Goal: Complete application form: Complete application form

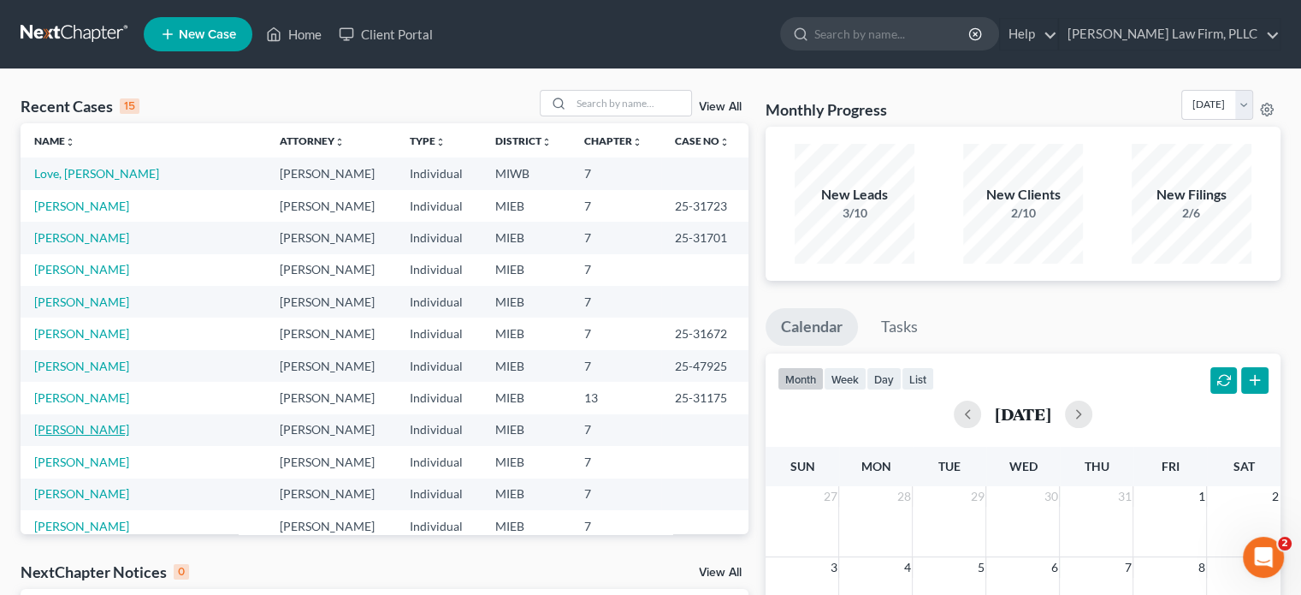
click at [107, 430] on link "[PERSON_NAME]" at bounding box center [81, 429] width 95 height 15
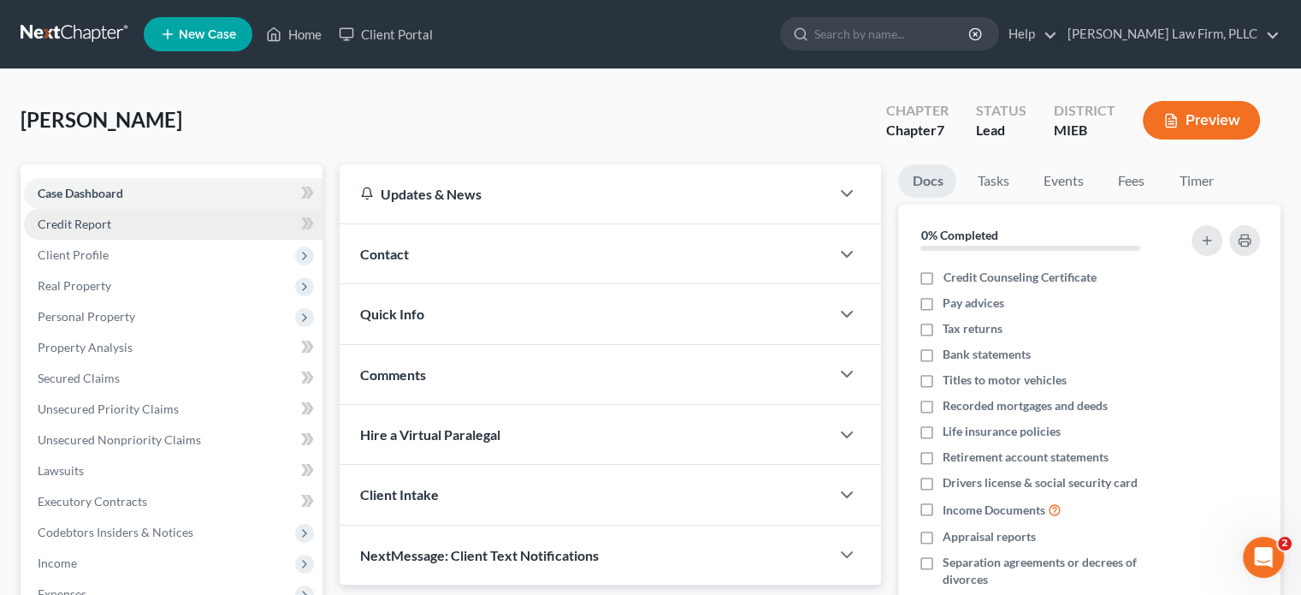
click at [101, 222] on span "Credit Report" at bounding box center [75, 223] width 74 height 15
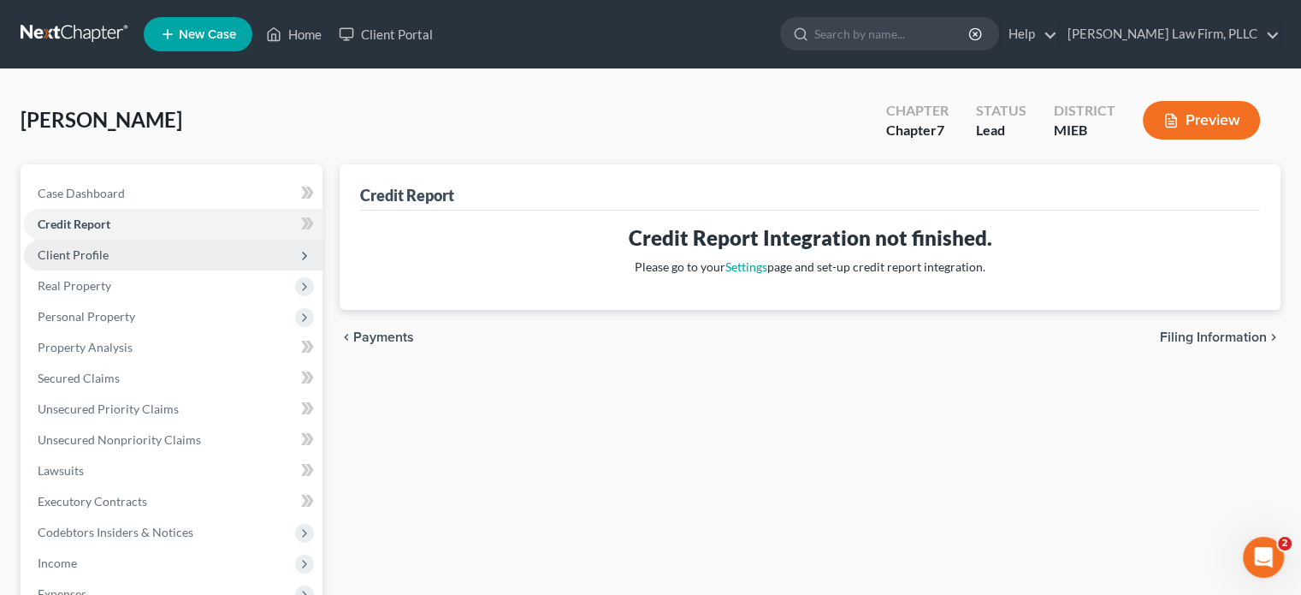
click at [98, 256] on span "Client Profile" at bounding box center [73, 254] width 71 height 15
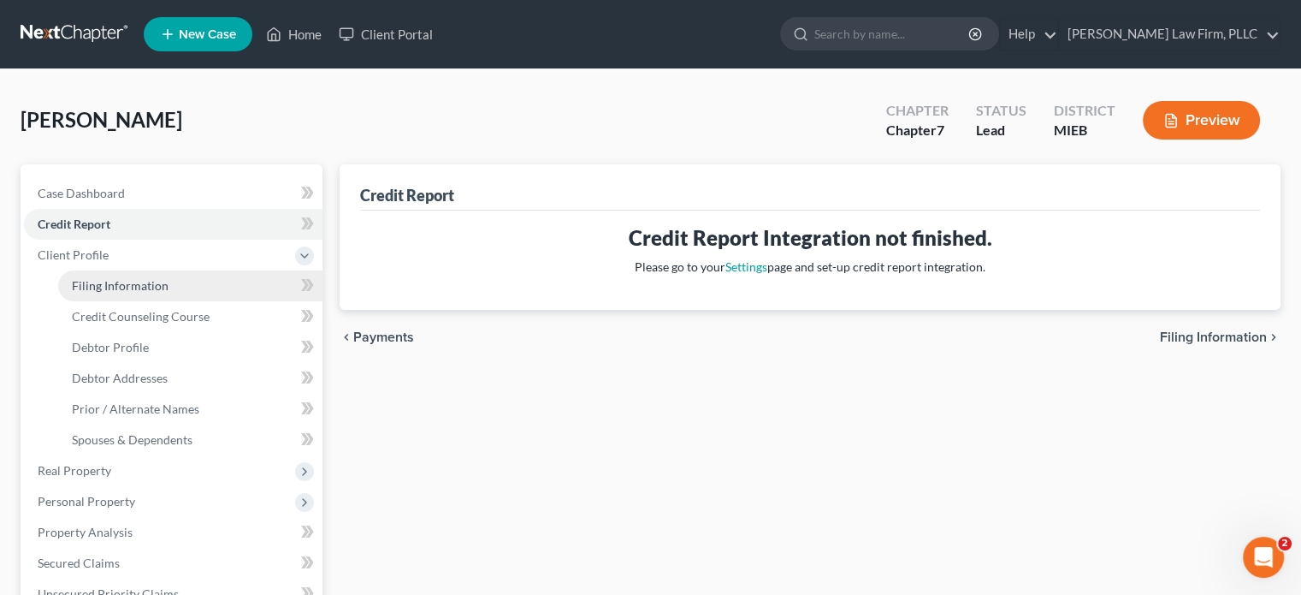
click at [102, 287] on span "Filing Information" at bounding box center [120, 285] width 97 height 15
select select "1"
select select "0"
select select "23"
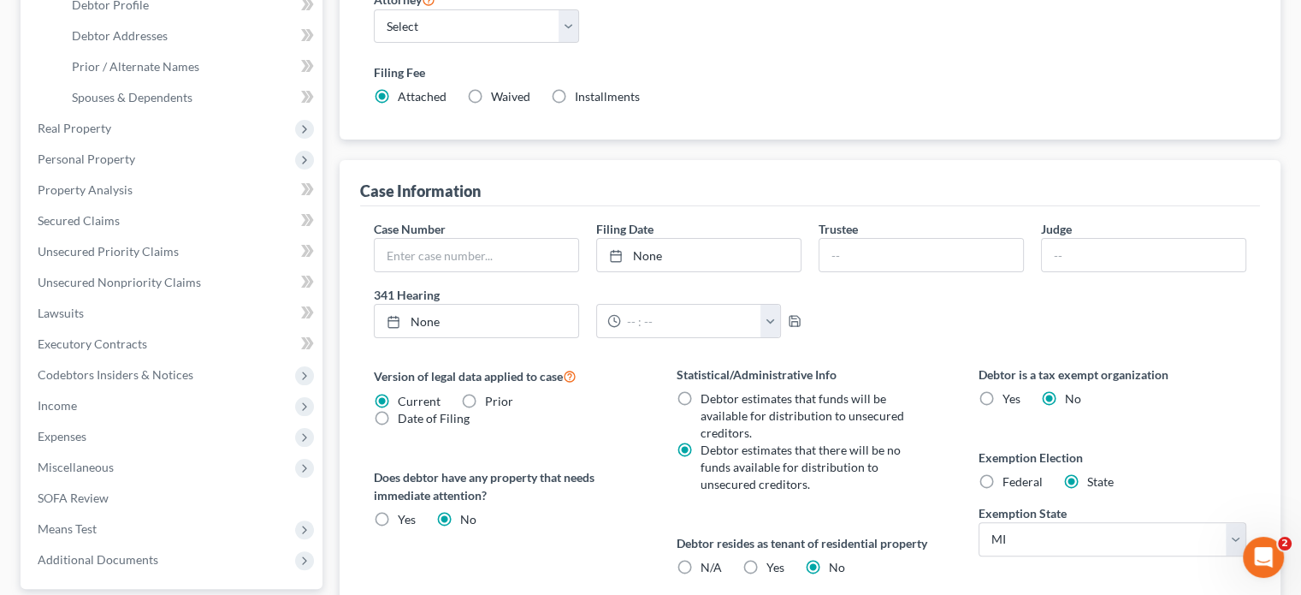
scroll to position [428, 0]
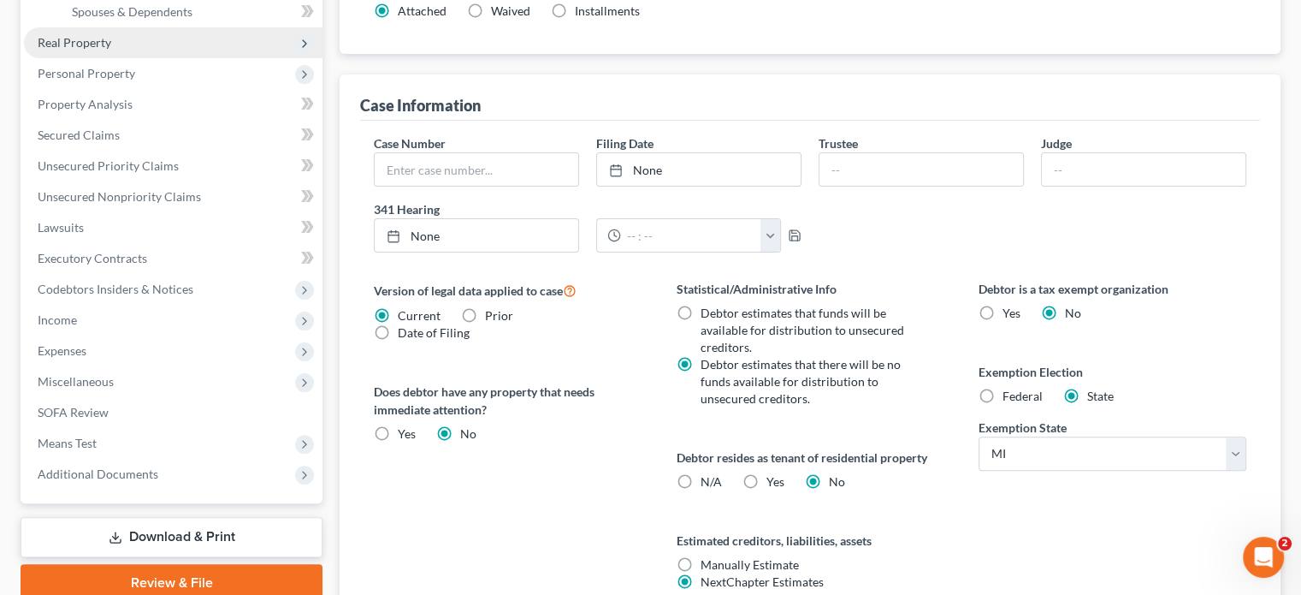
click at [85, 47] on span "Real Property" at bounding box center [75, 42] width 74 height 15
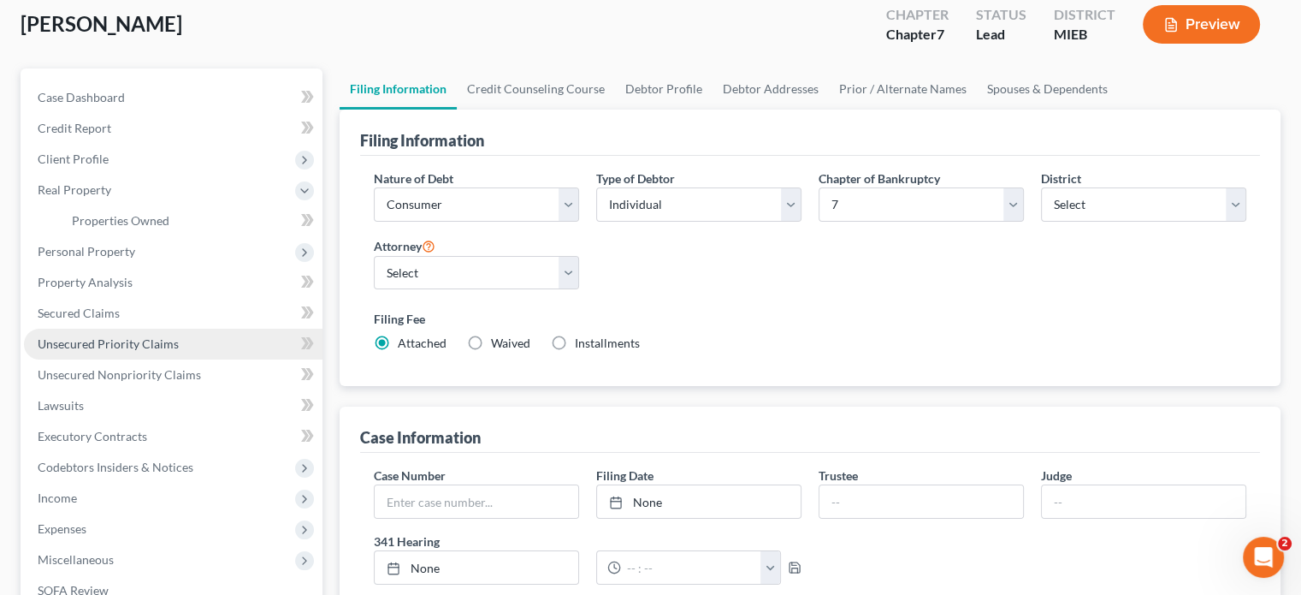
scroll to position [86, 0]
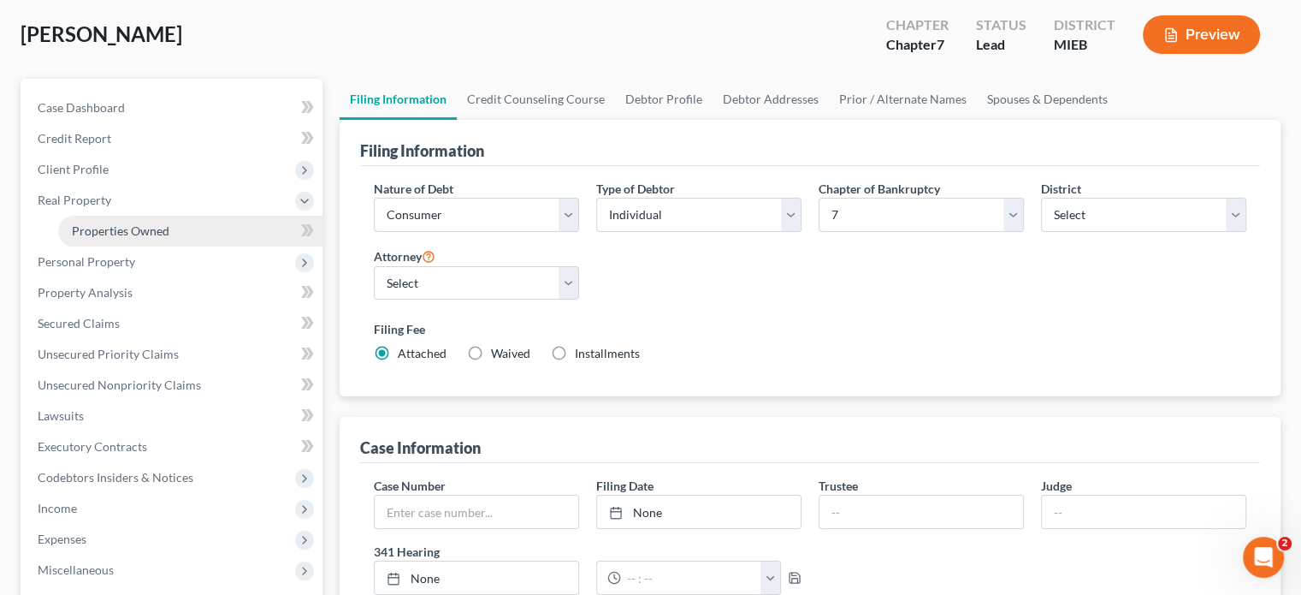
click at [94, 232] on span "Properties Owned" at bounding box center [121, 230] width 98 height 15
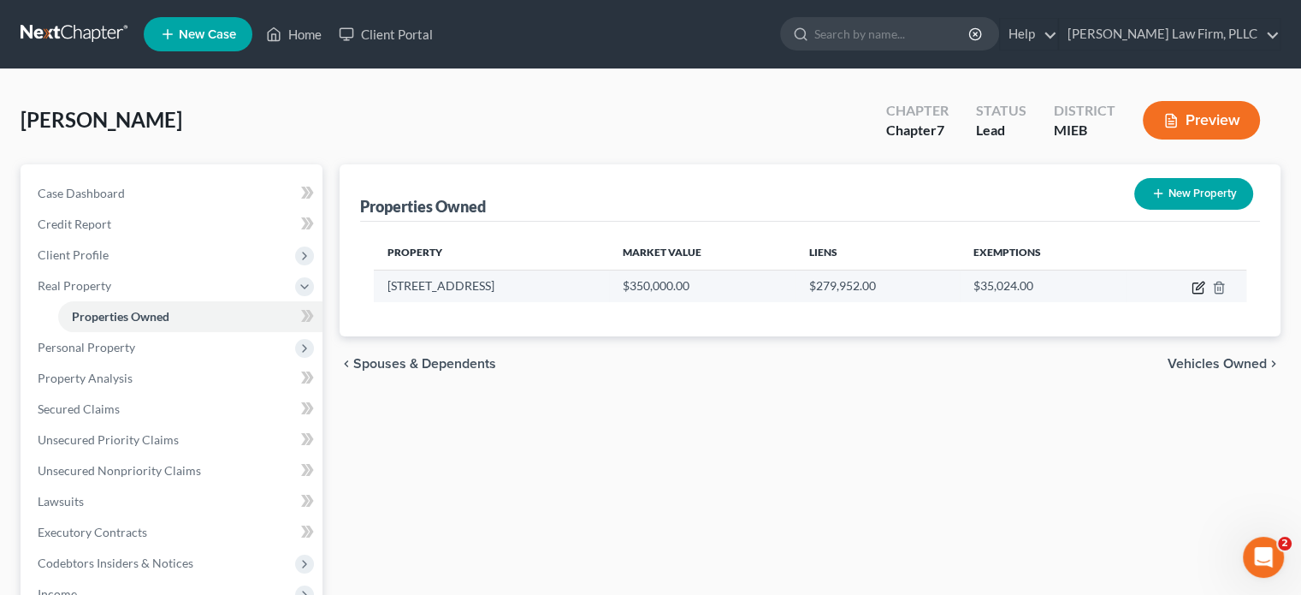
click at [1196, 287] on icon "button" at bounding box center [1200, 285] width 8 height 8
select select "23"
select select "3"
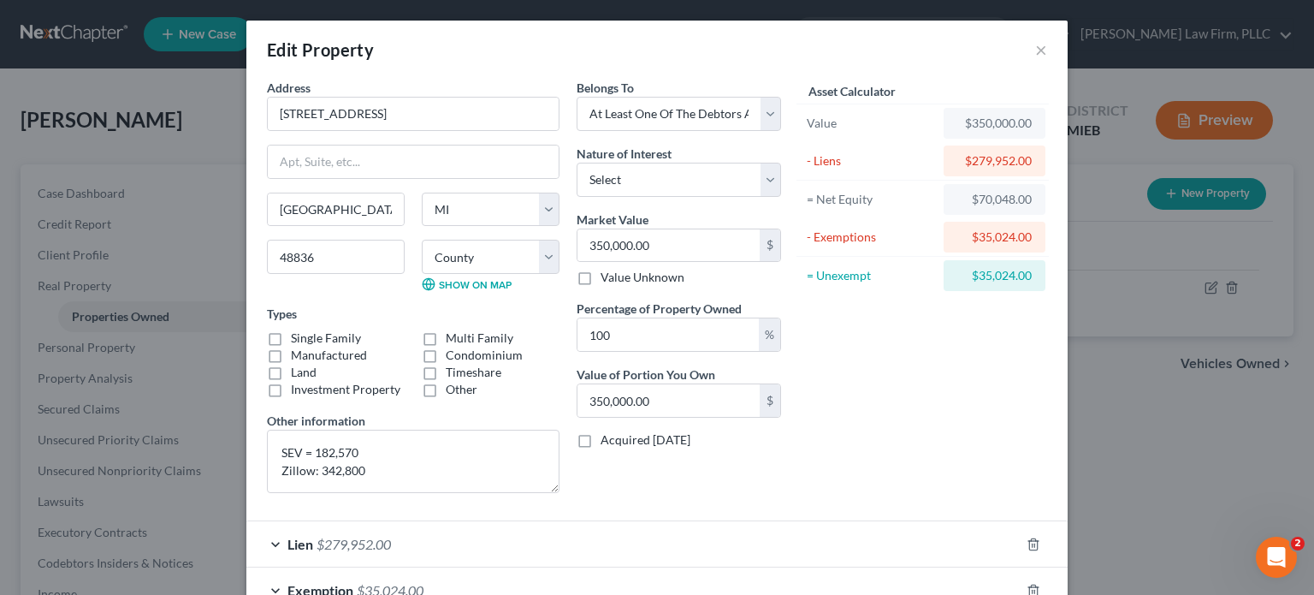
scroll to position [86, 0]
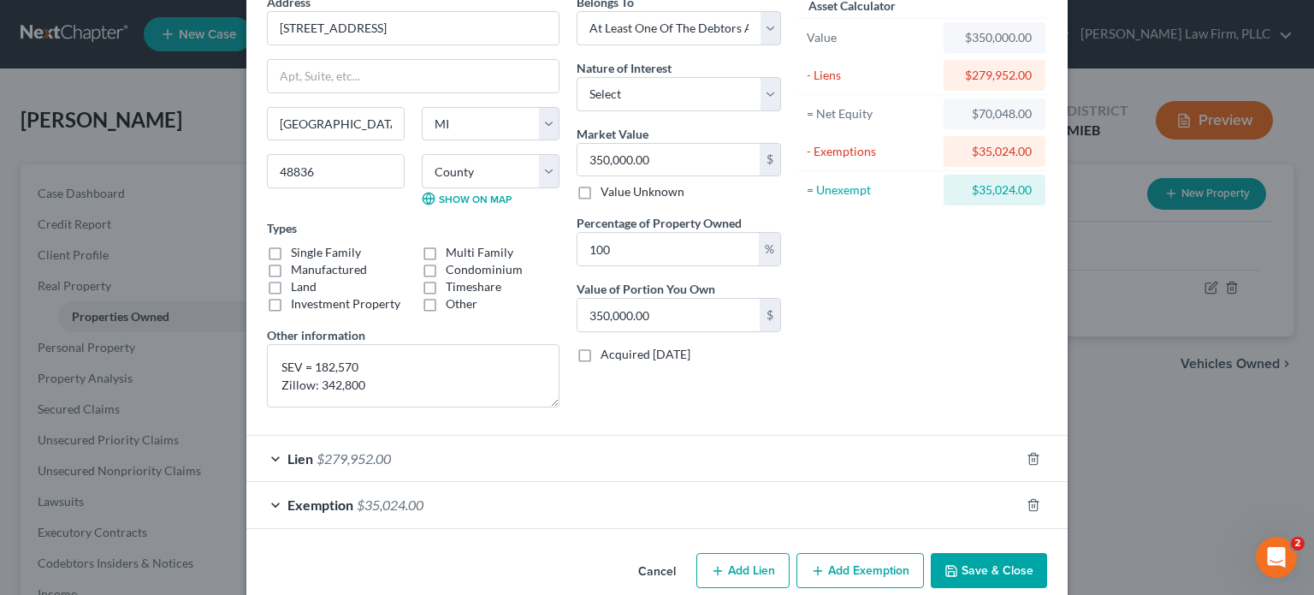
click at [483, 508] on div "Exemption $35,024.00" at bounding box center [632, 504] width 773 height 45
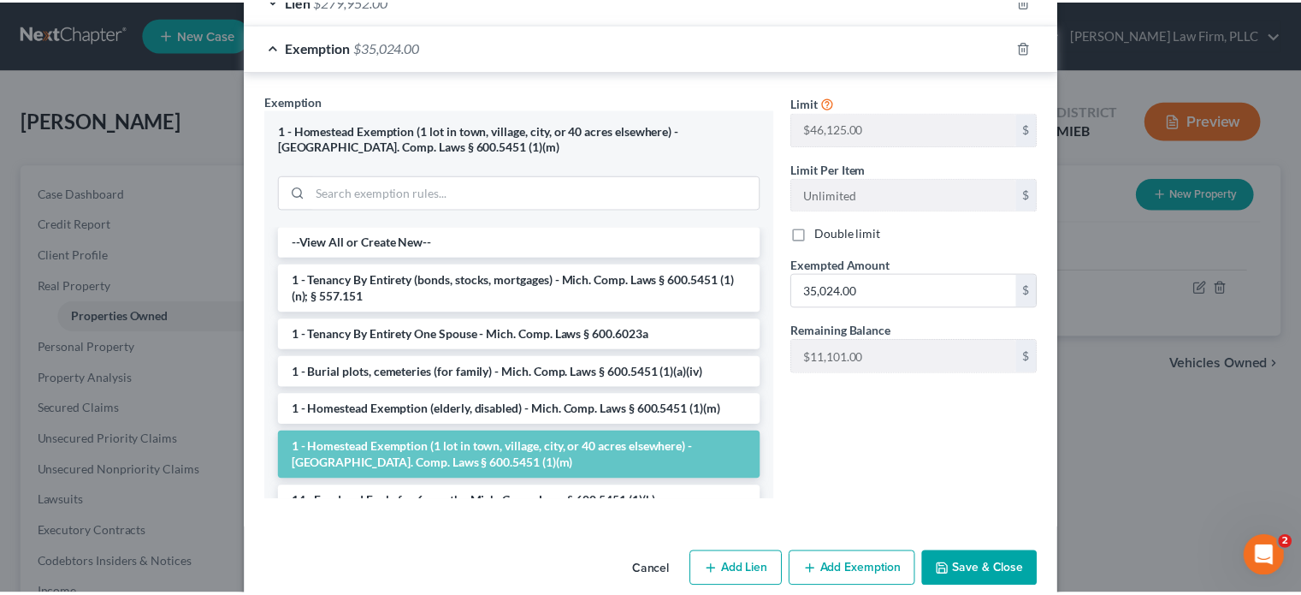
scroll to position [568, 0]
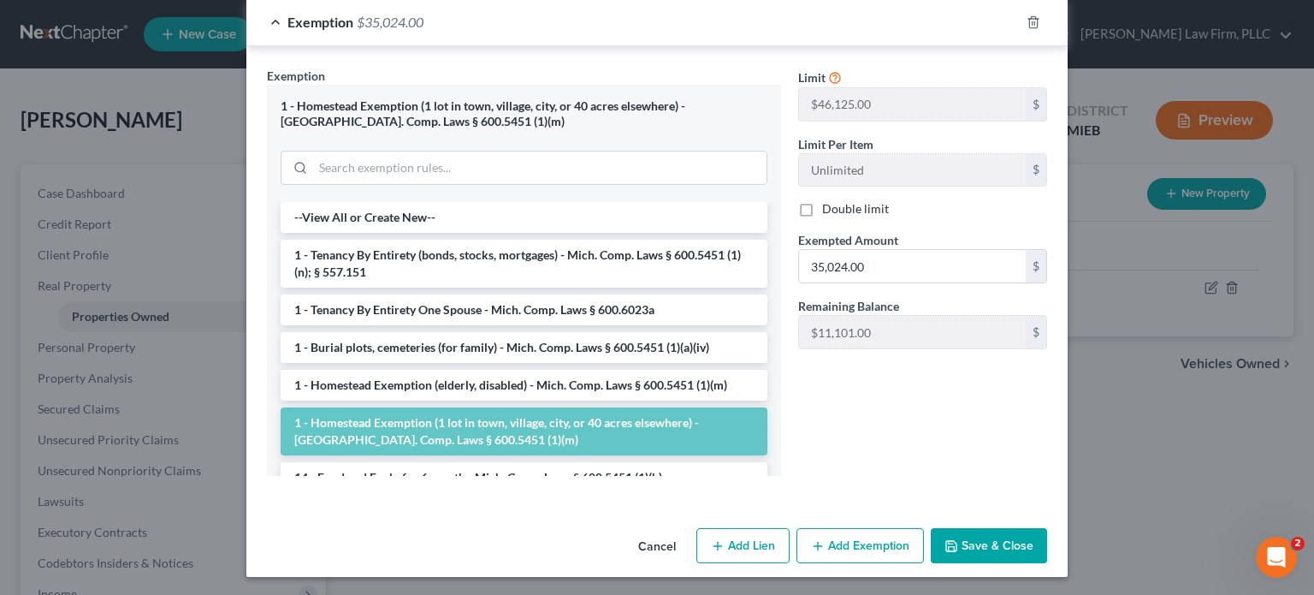
click at [980, 542] on button "Save & Close" at bounding box center [989, 546] width 116 height 36
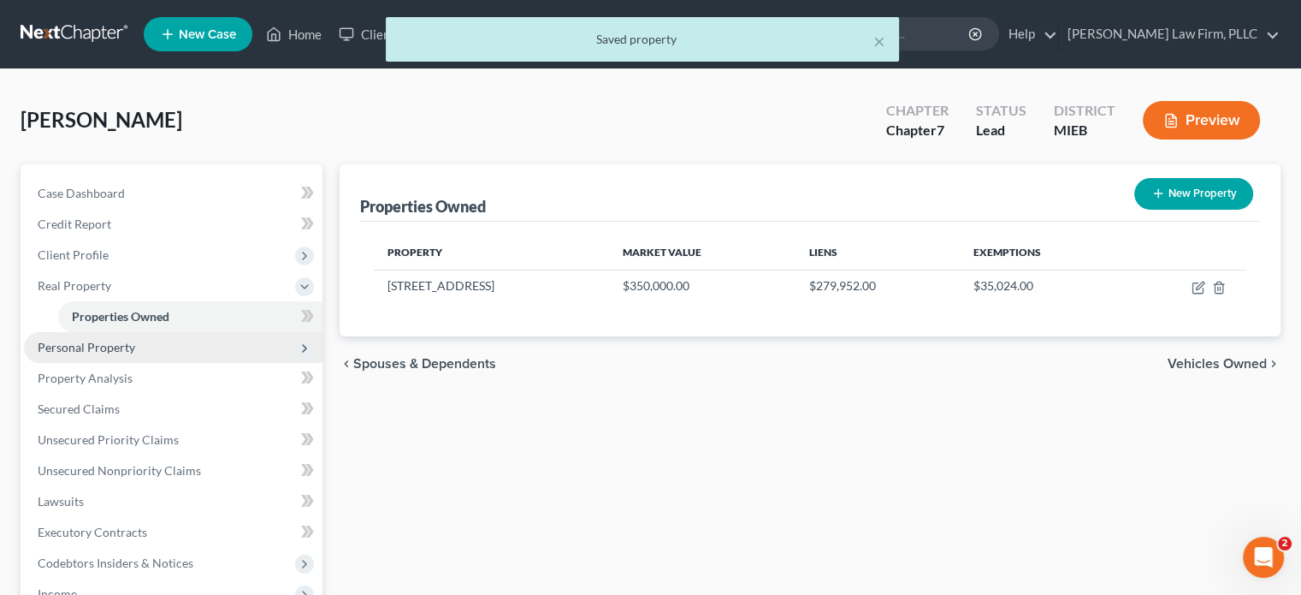
click at [116, 350] on span "Personal Property" at bounding box center [87, 347] width 98 height 15
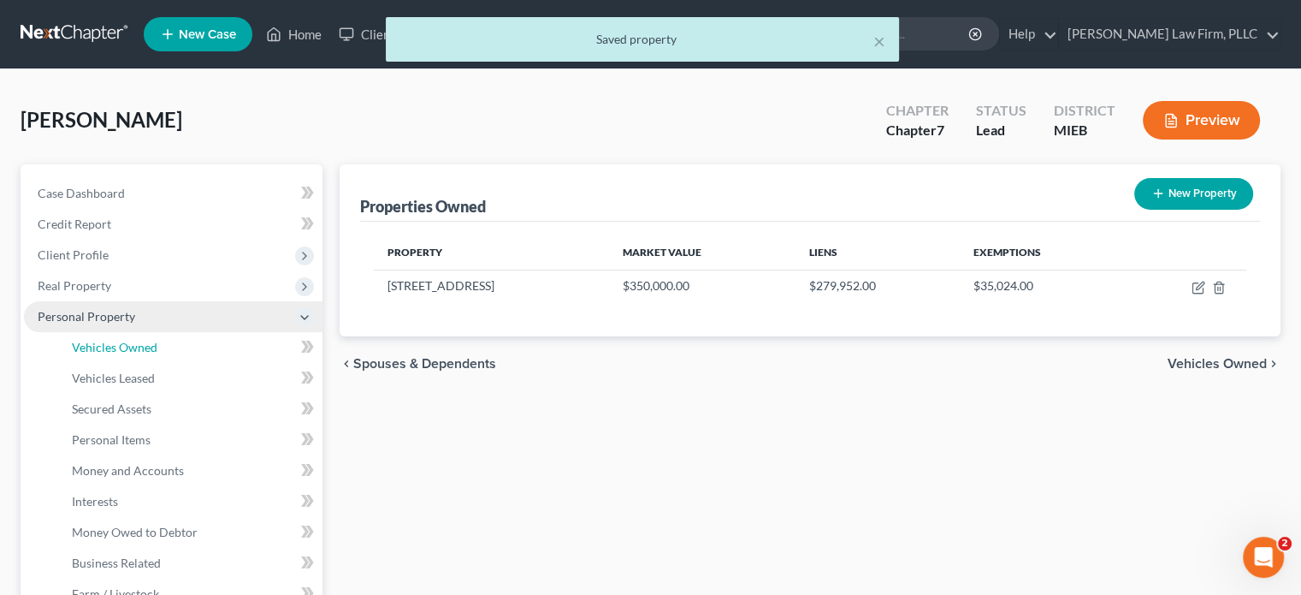
click at [116, 350] on span "Vehicles Owned" at bounding box center [115, 347] width 86 height 15
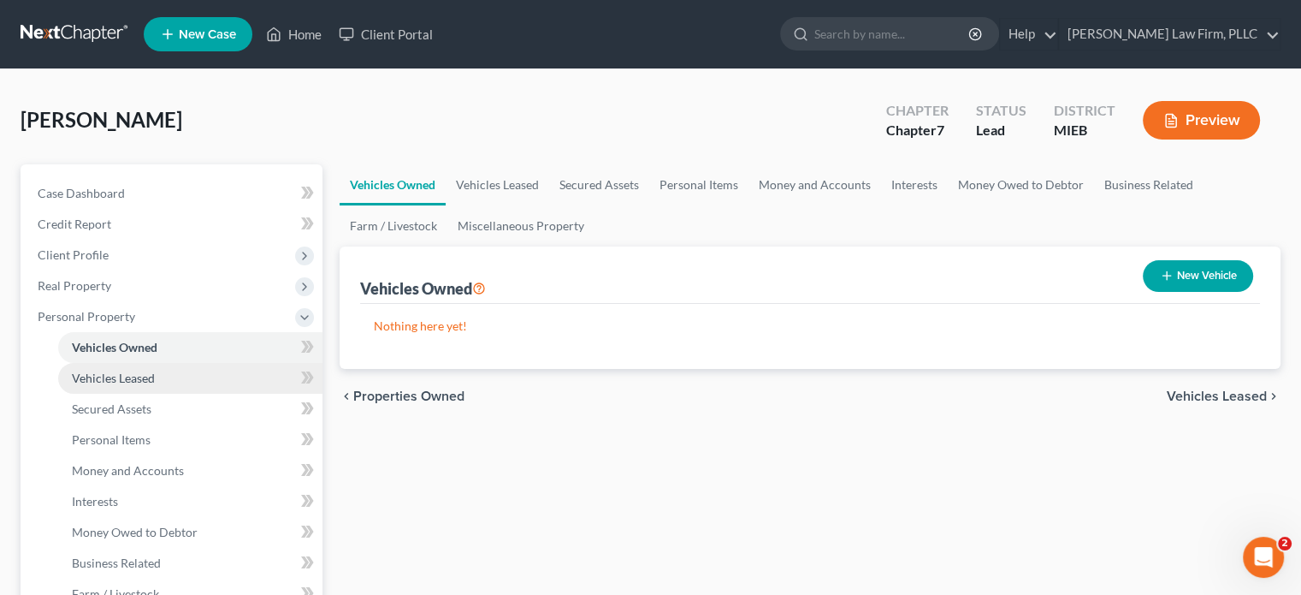
click at [112, 377] on span "Vehicles Leased" at bounding box center [113, 377] width 83 height 15
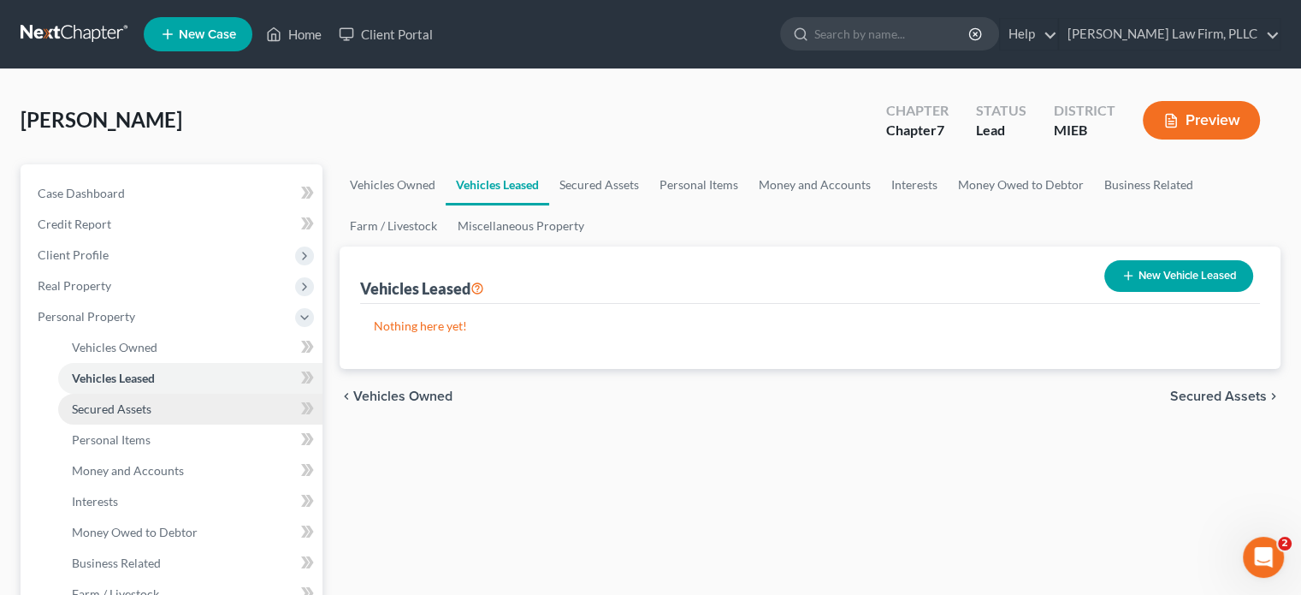
click at [110, 406] on span "Secured Assets" at bounding box center [112, 408] width 80 height 15
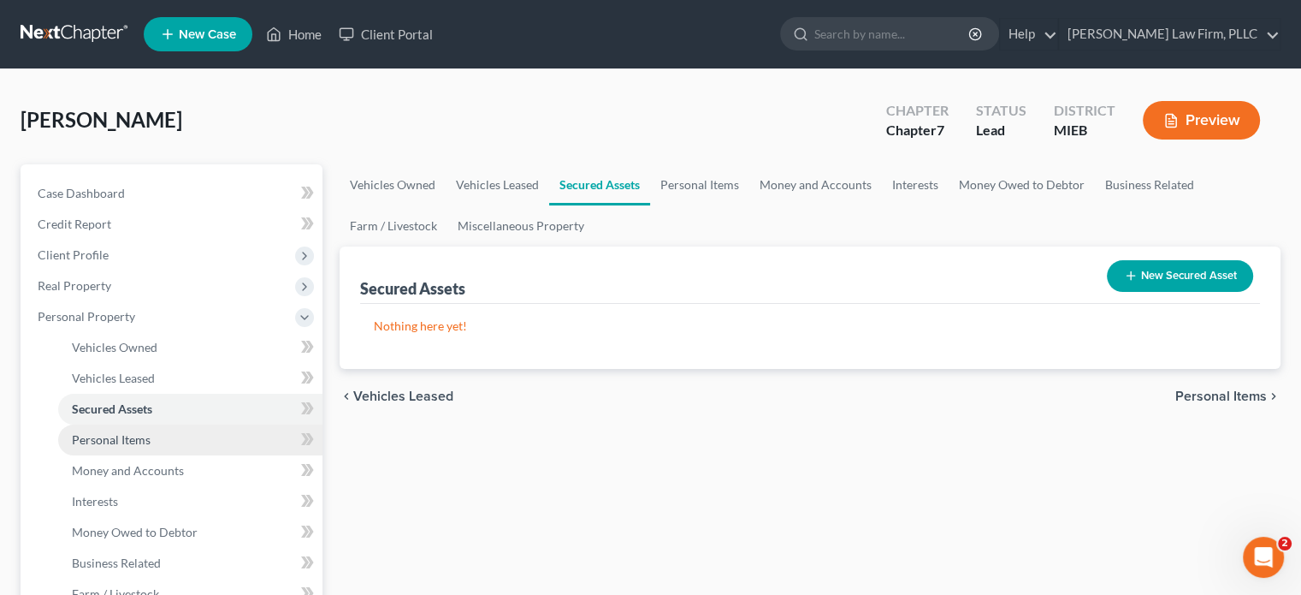
click at [110, 436] on span "Personal Items" at bounding box center [111, 439] width 79 height 15
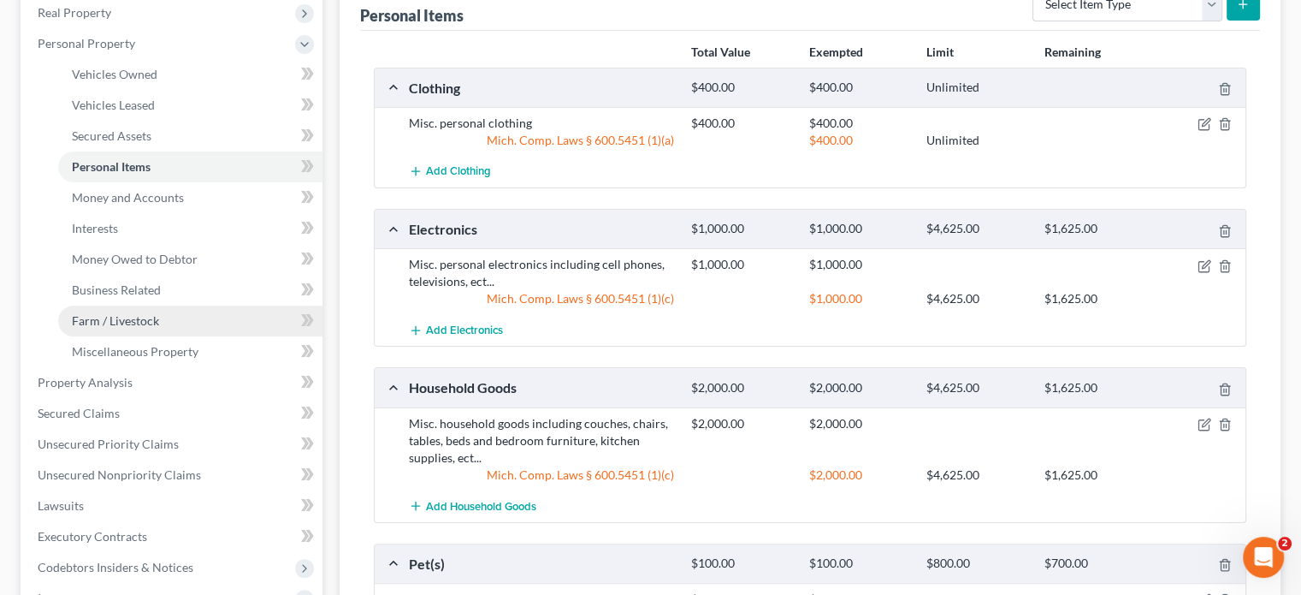
scroll to position [171, 0]
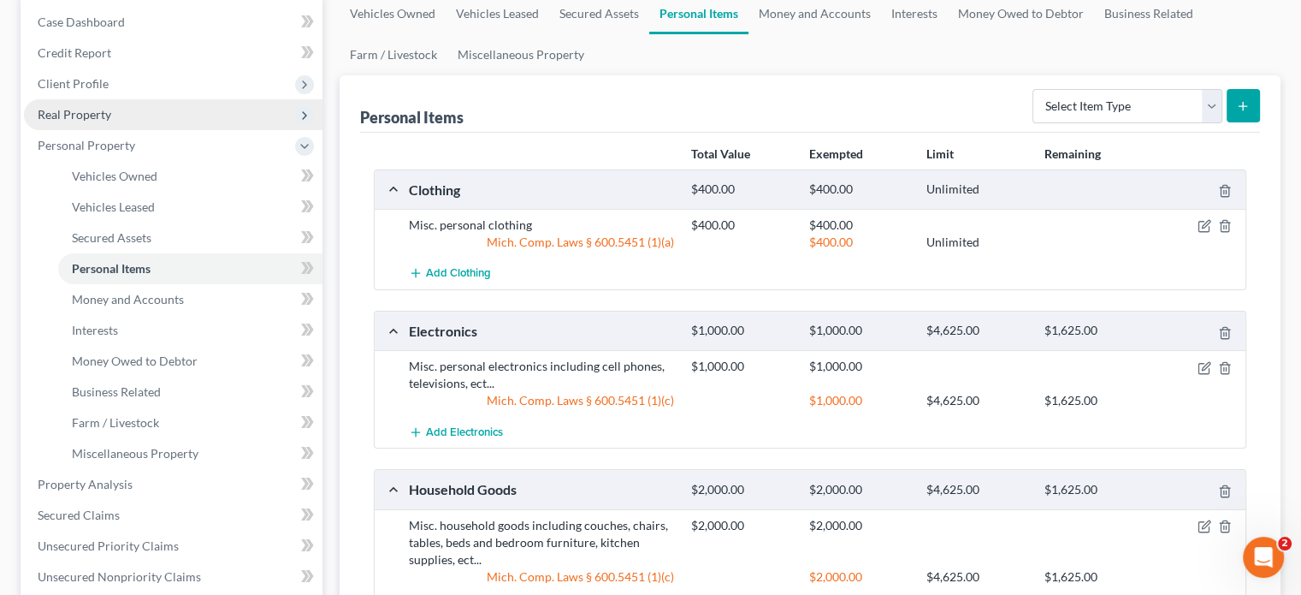
click at [105, 110] on span "Real Property" at bounding box center [75, 114] width 74 height 15
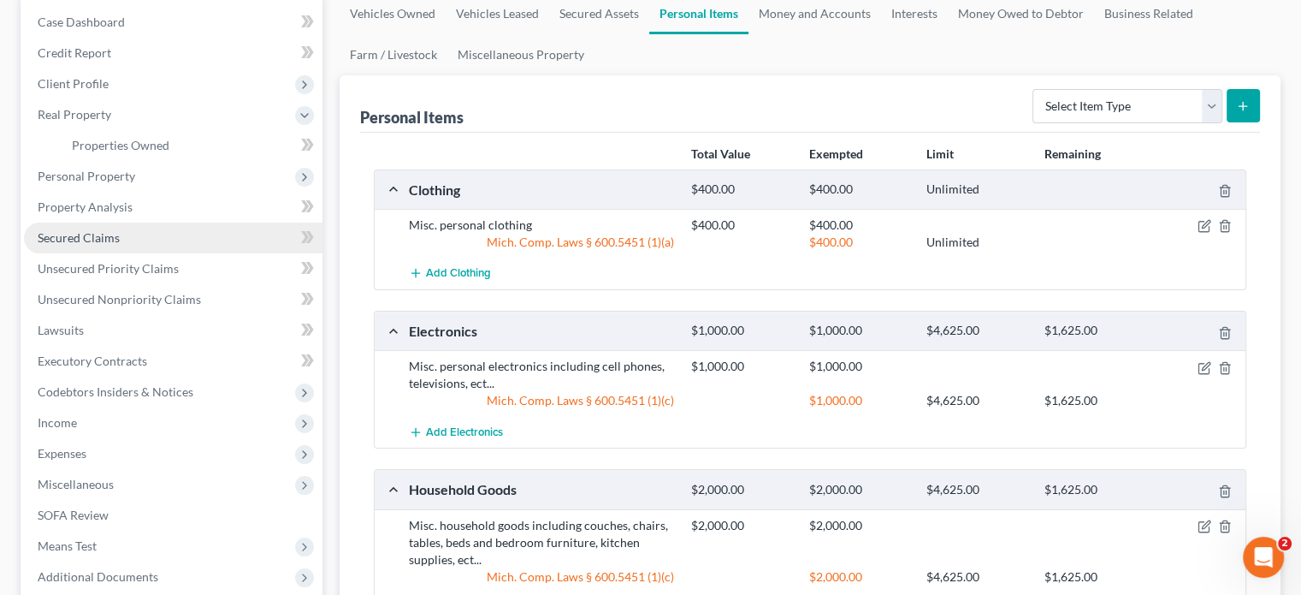
click at [96, 235] on span "Secured Claims" at bounding box center [79, 237] width 82 height 15
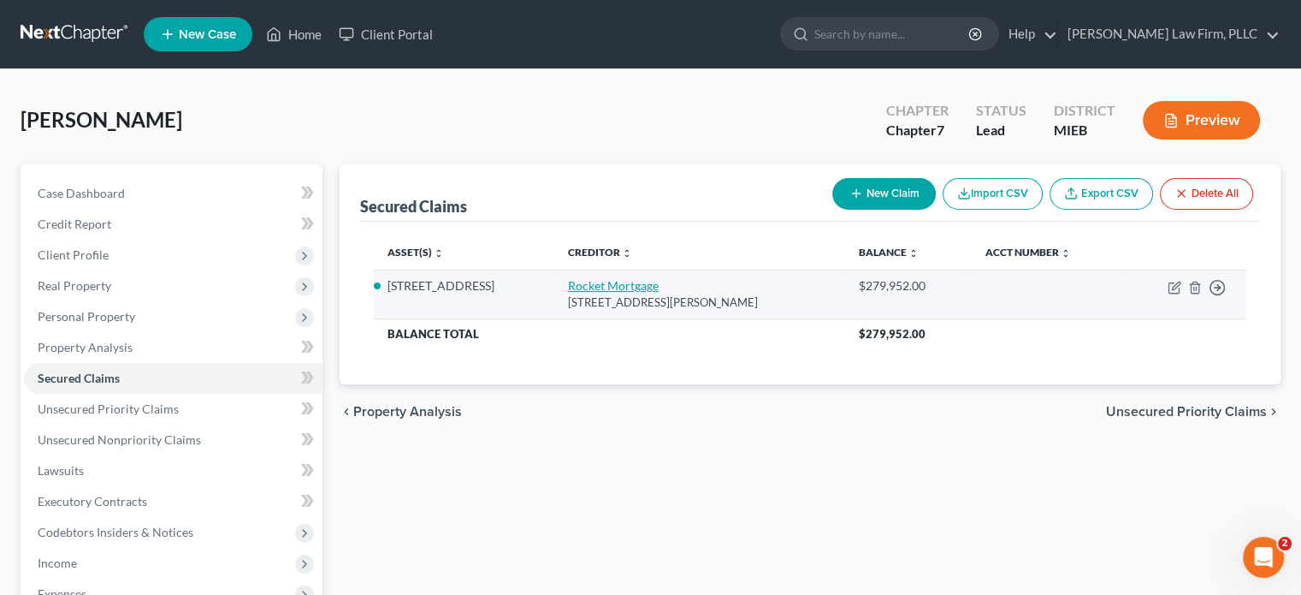
click at [643, 286] on link "Rocket Mortgage" at bounding box center [613, 285] width 91 height 15
select select "23"
select select "2"
select select "3"
select select "0"
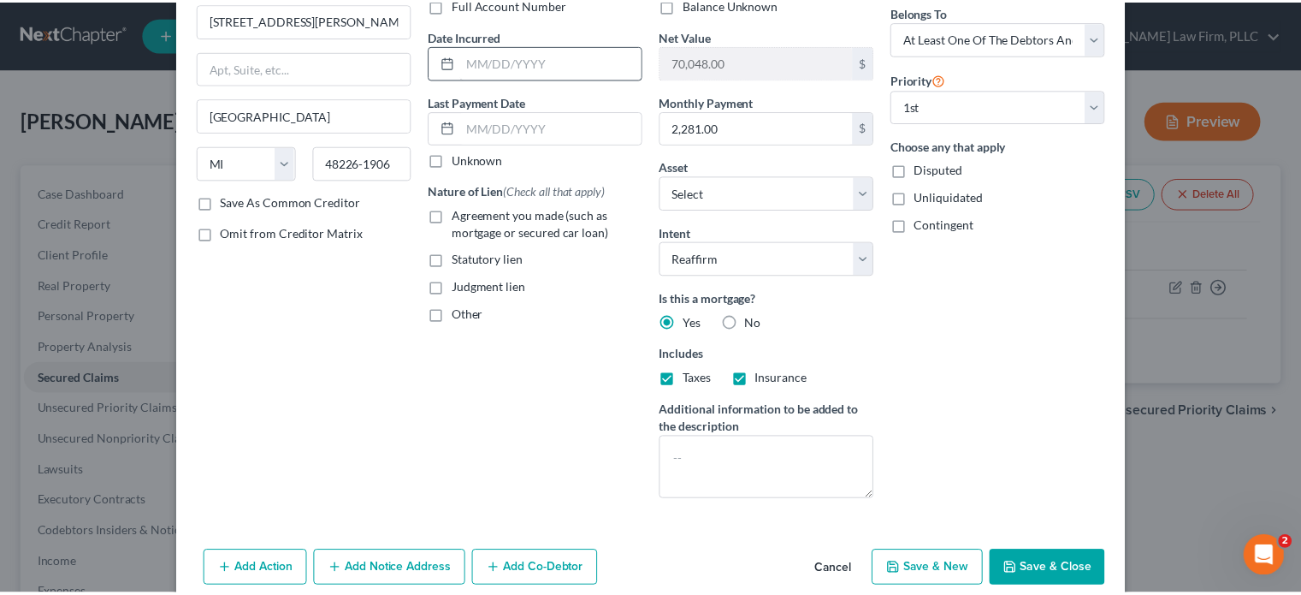
scroll to position [171, 0]
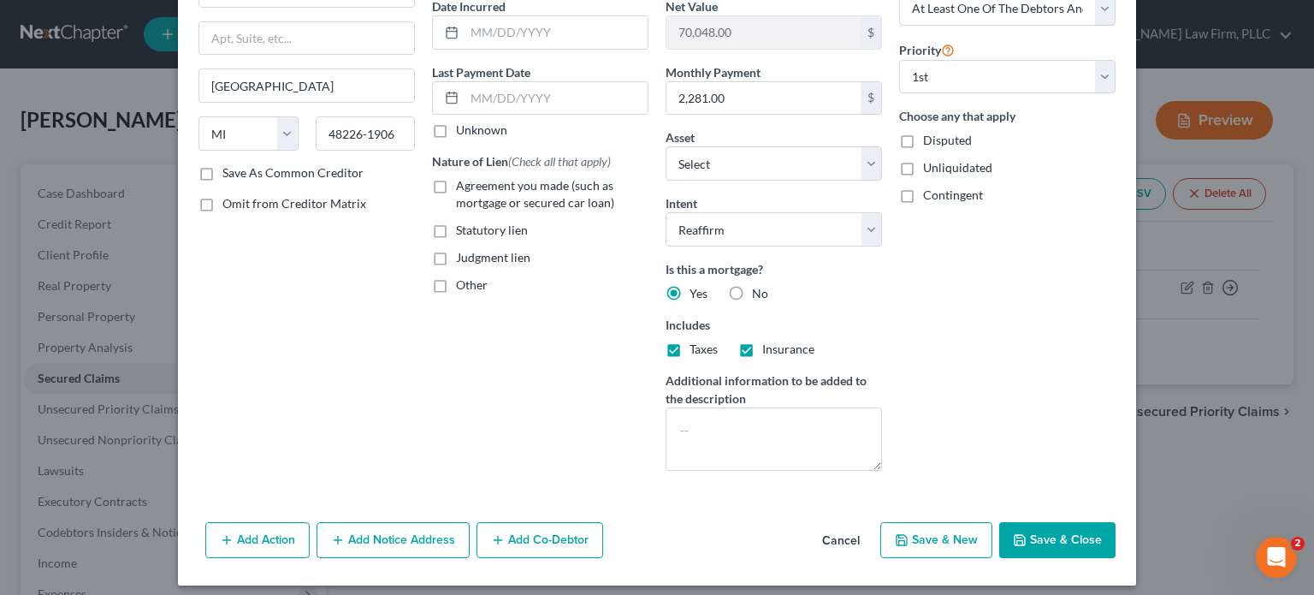
click at [1078, 544] on button "Save & Close" at bounding box center [1057, 540] width 116 height 36
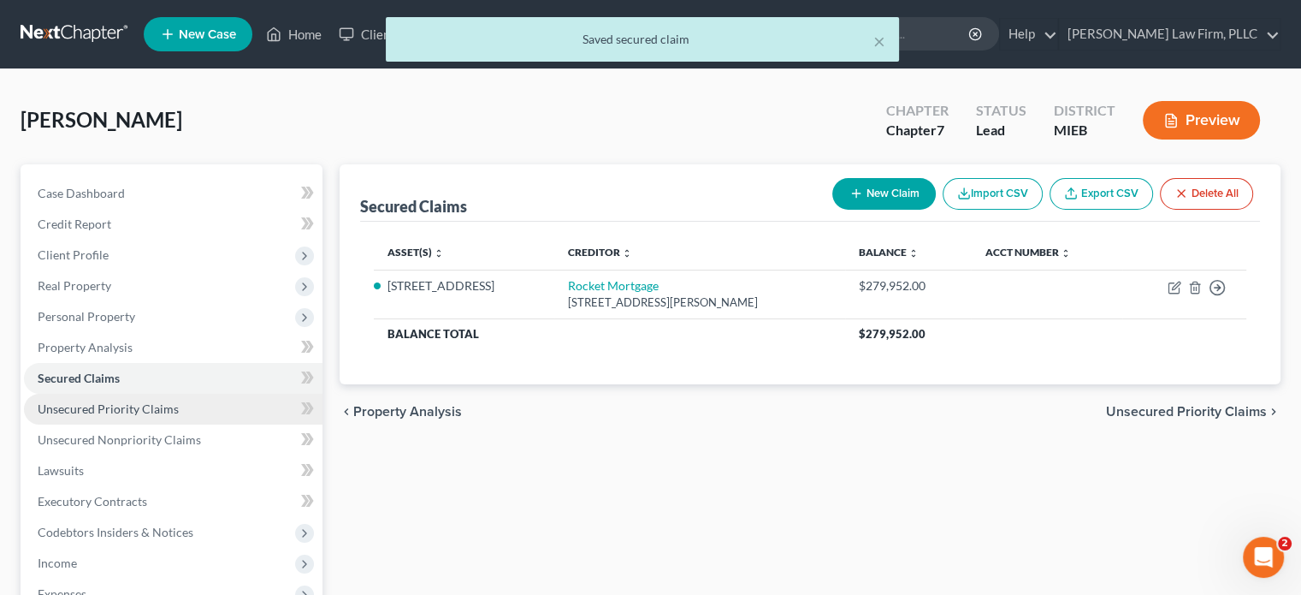
click at [134, 407] on span "Unsecured Priority Claims" at bounding box center [108, 408] width 141 height 15
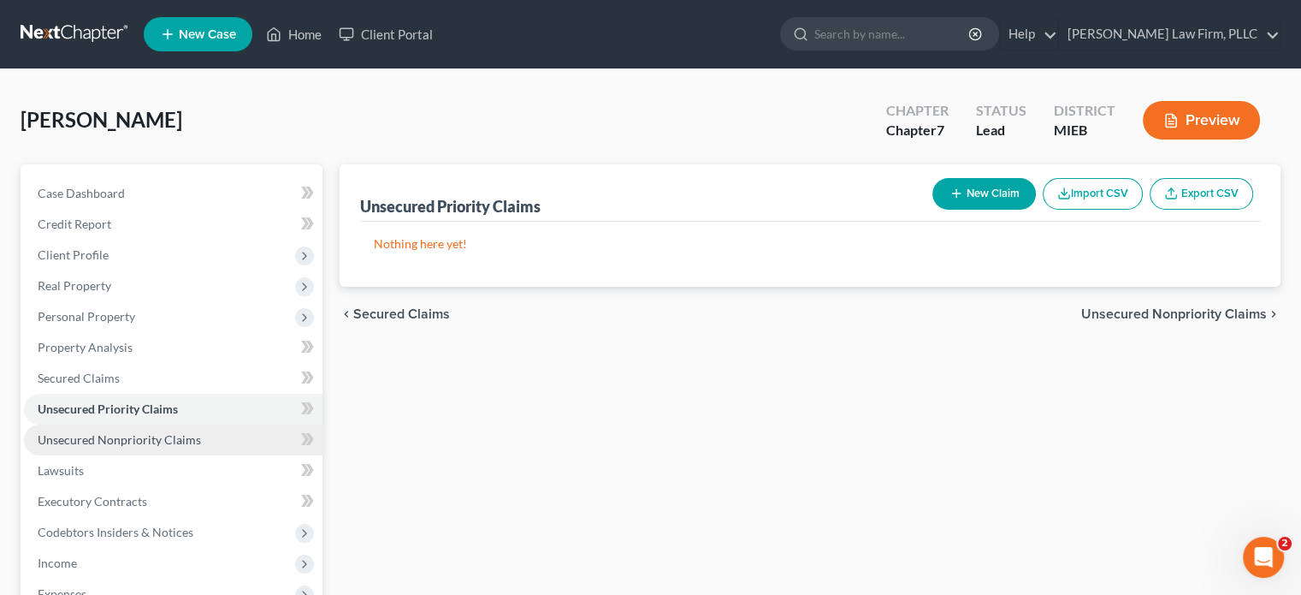
click at [131, 440] on span "Unsecured Nonpriority Claims" at bounding box center [119, 439] width 163 height 15
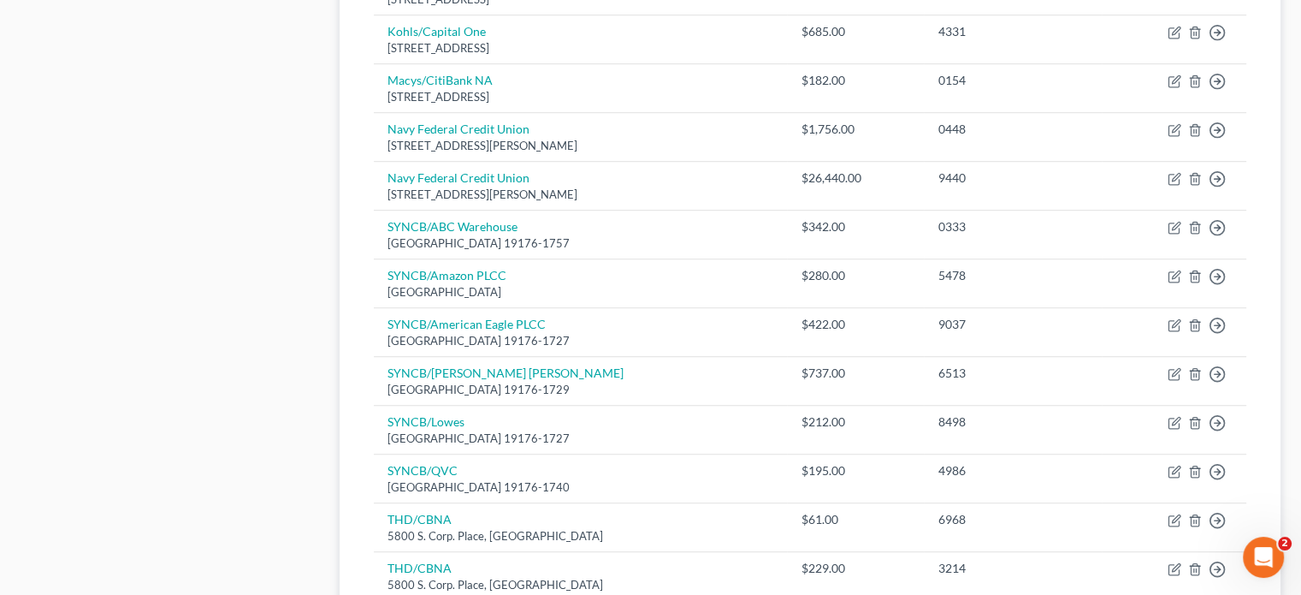
scroll to position [1112, 0]
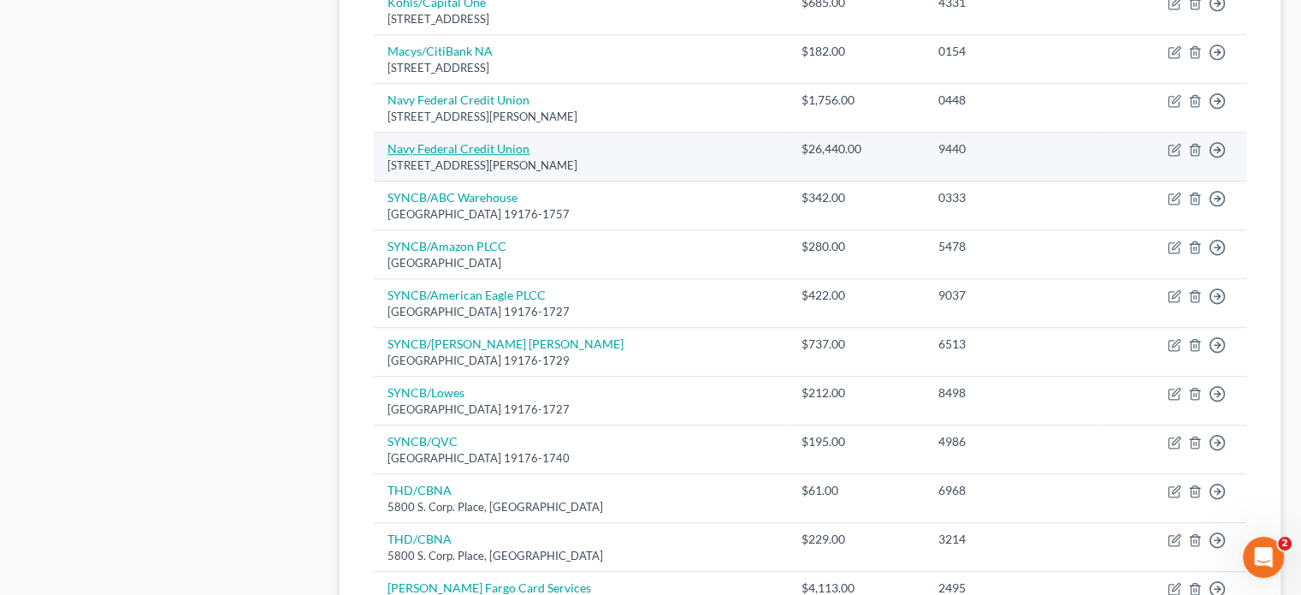
click at [472, 141] on link "Navy Federal Credit Union" at bounding box center [459, 148] width 142 height 15
select select "48"
select select "2"
select select "0"
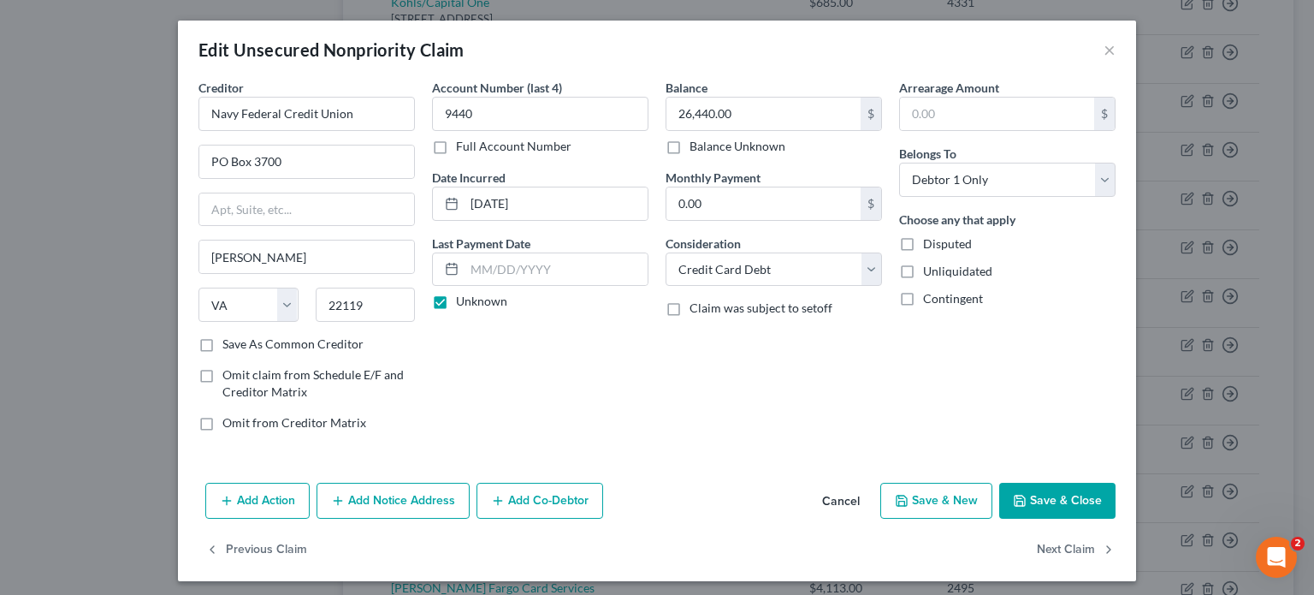
click at [1037, 500] on button "Save & Close" at bounding box center [1057, 501] width 116 height 36
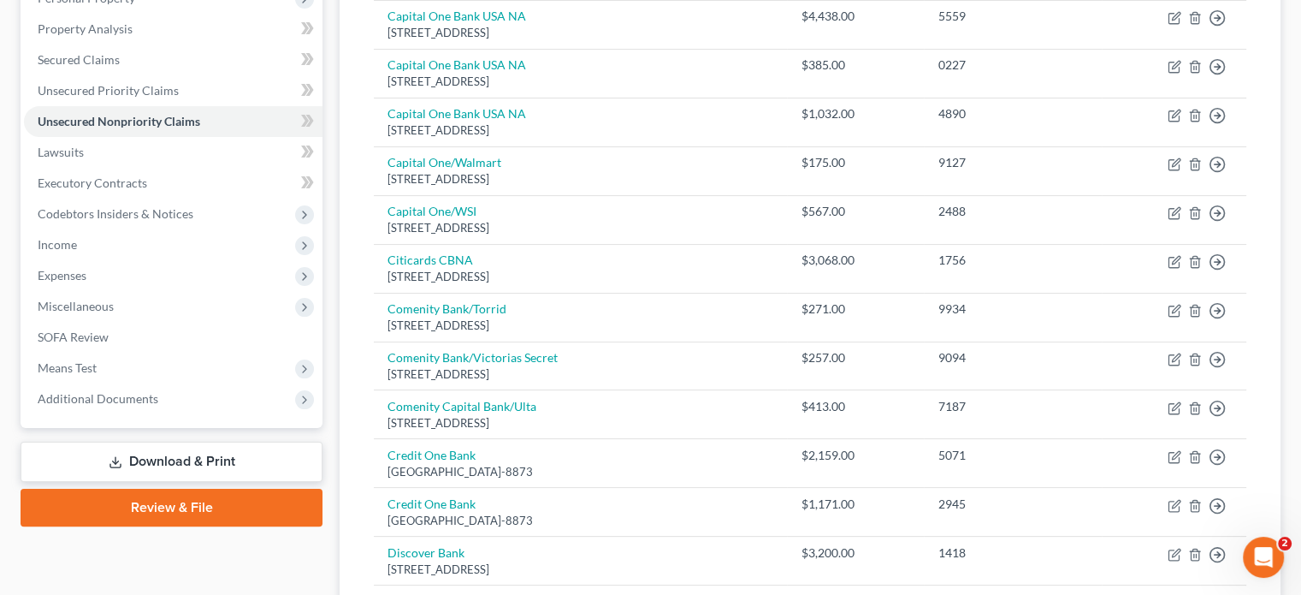
scroll to position [290, 0]
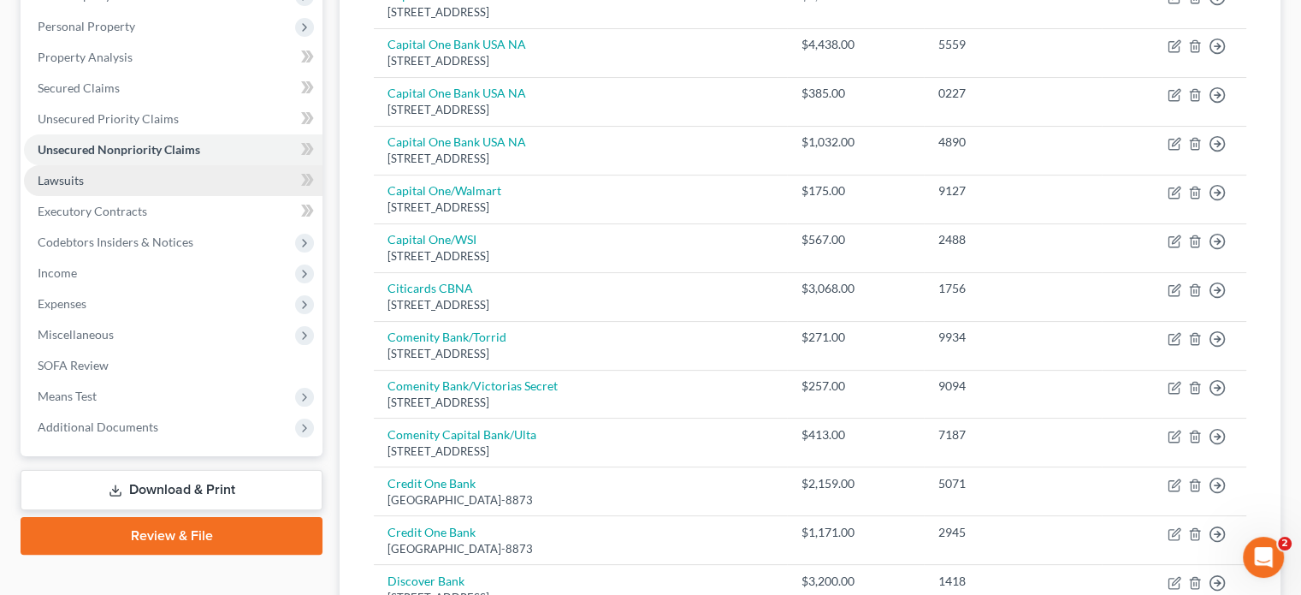
click at [89, 178] on link "Lawsuits" at bounding box center [173, 180] width 299 height 31
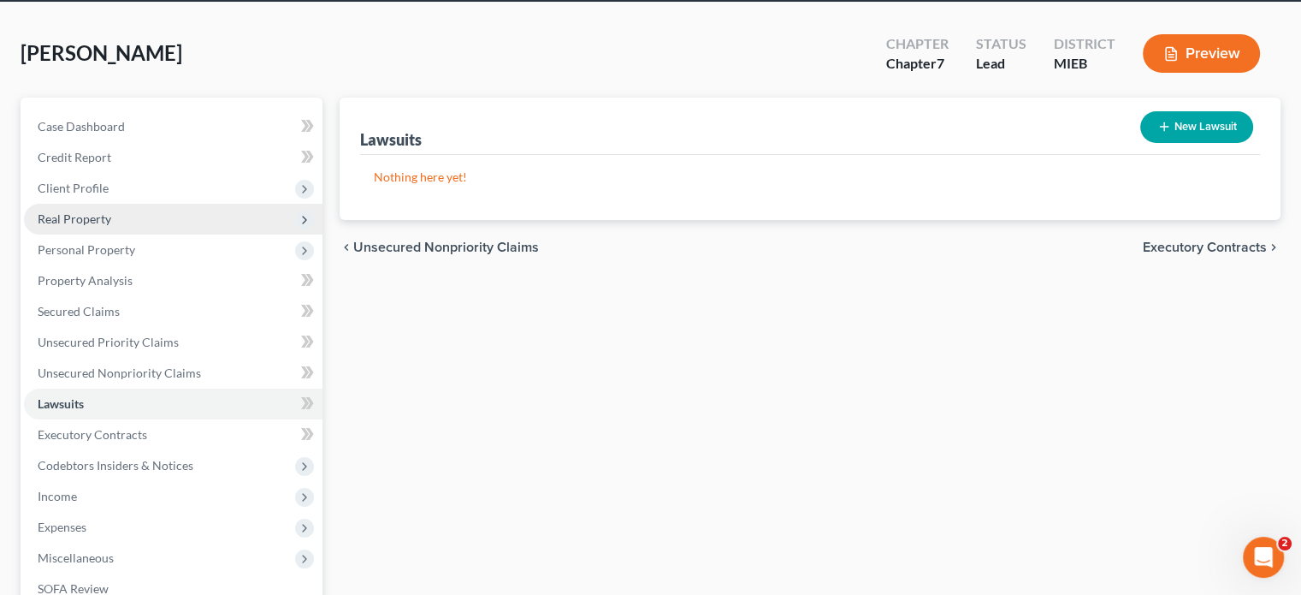
scroll to position [171, 0]
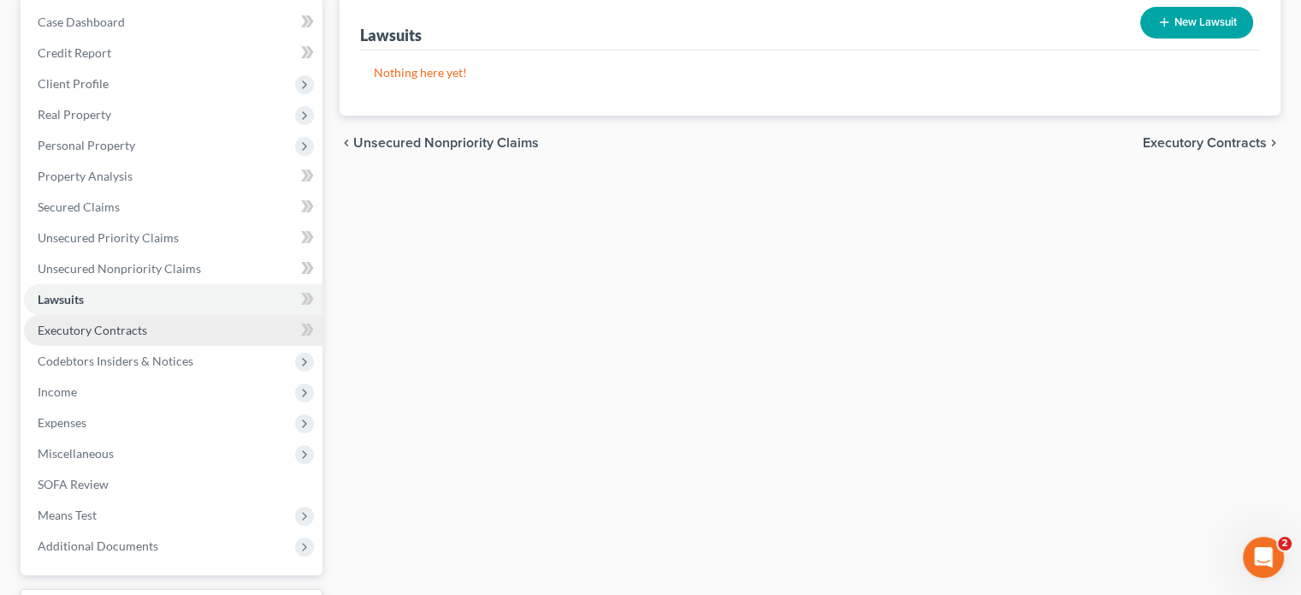
click at [204, 331] on link "Executory Contracts" at bounding box center [173, 330] width 299 height 31
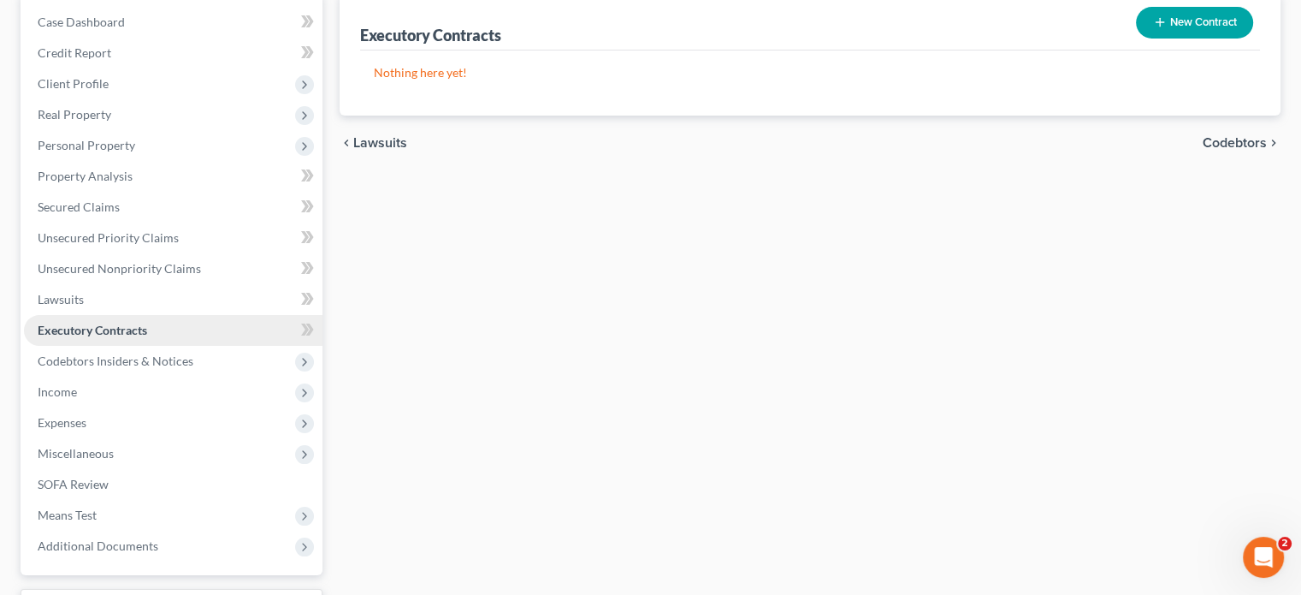
scroll to position [257, 0]
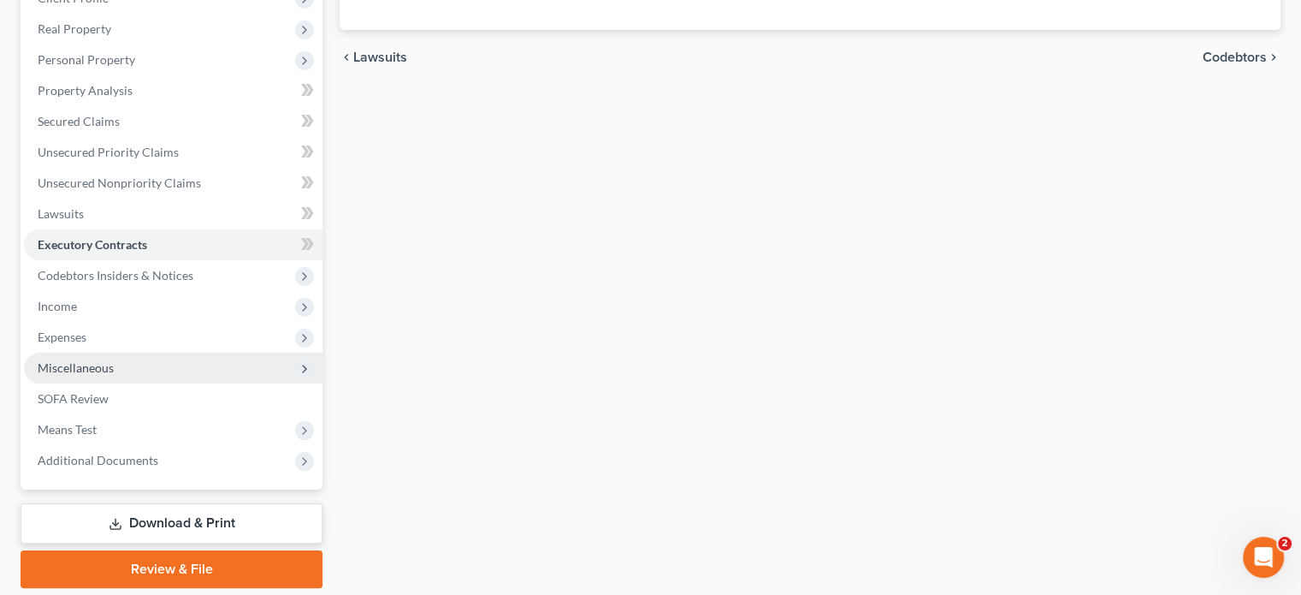
click at [175, 371] on span "Miscellaneous" at bounding box center [173, 368] width 299 height 31
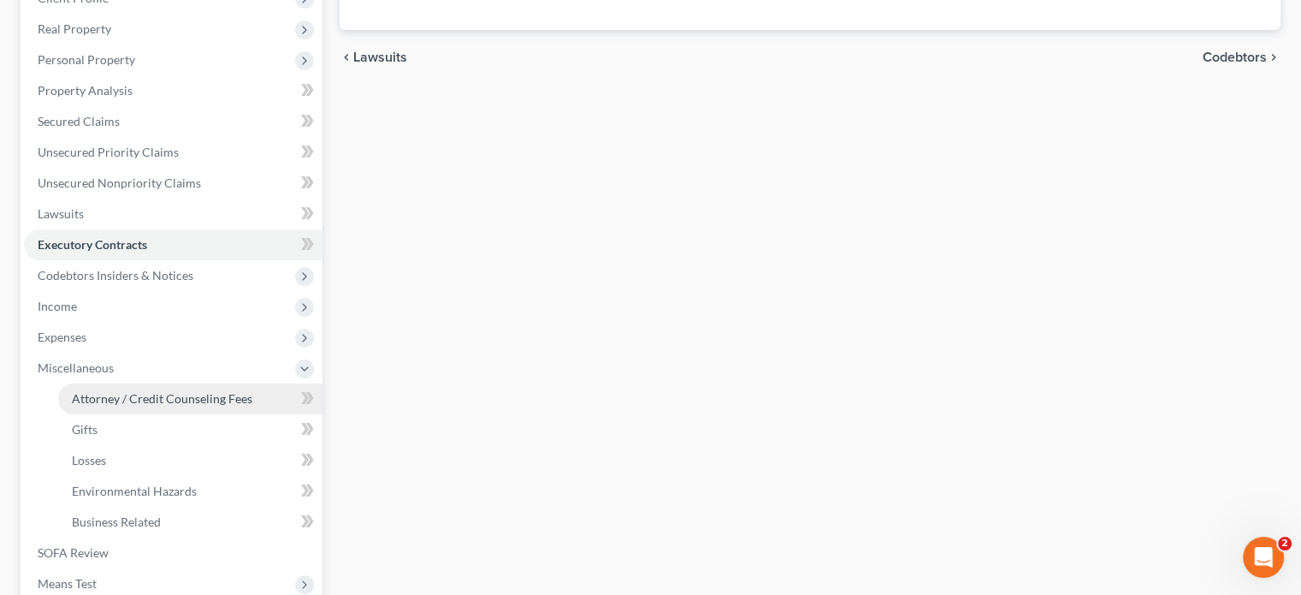
click at [174, 400] on span "Attorney / Credit Counseling Fees" at bounding box center [162, 398] width 181 height 15
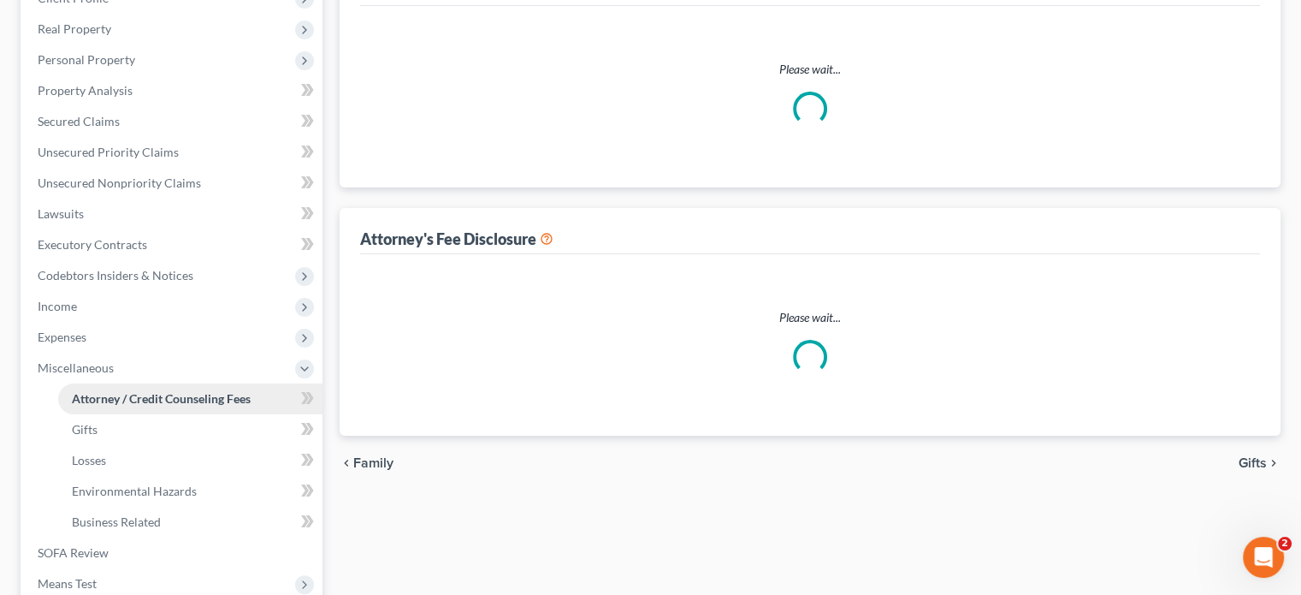
scroll to position [98, 0]
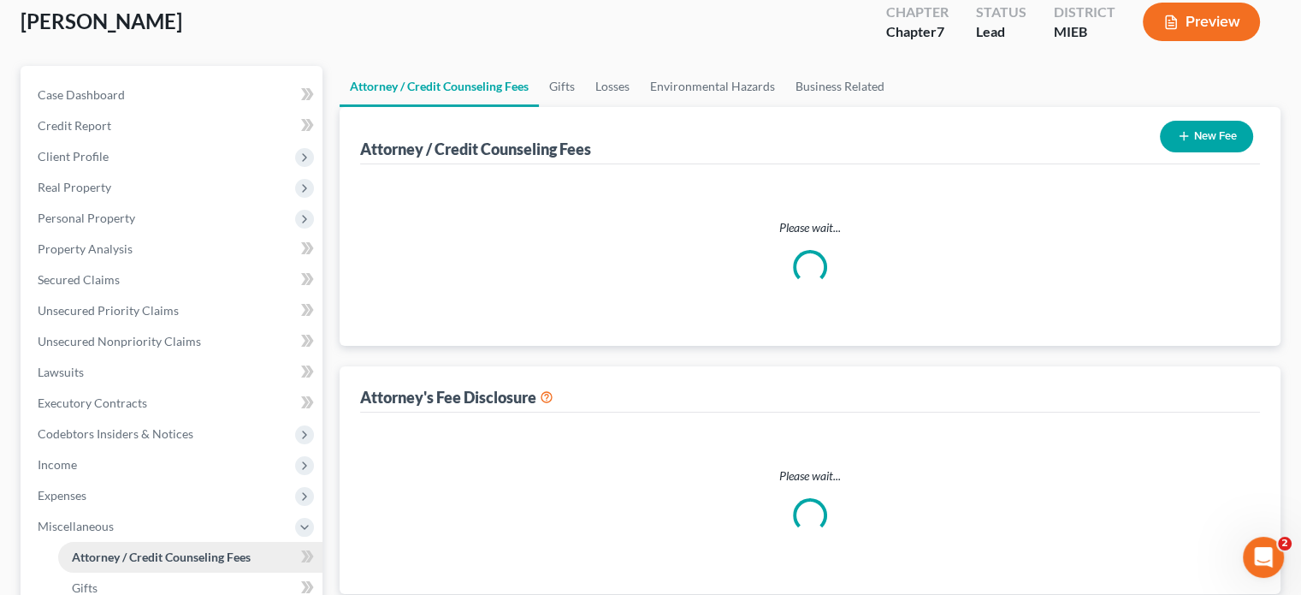
select select "0"
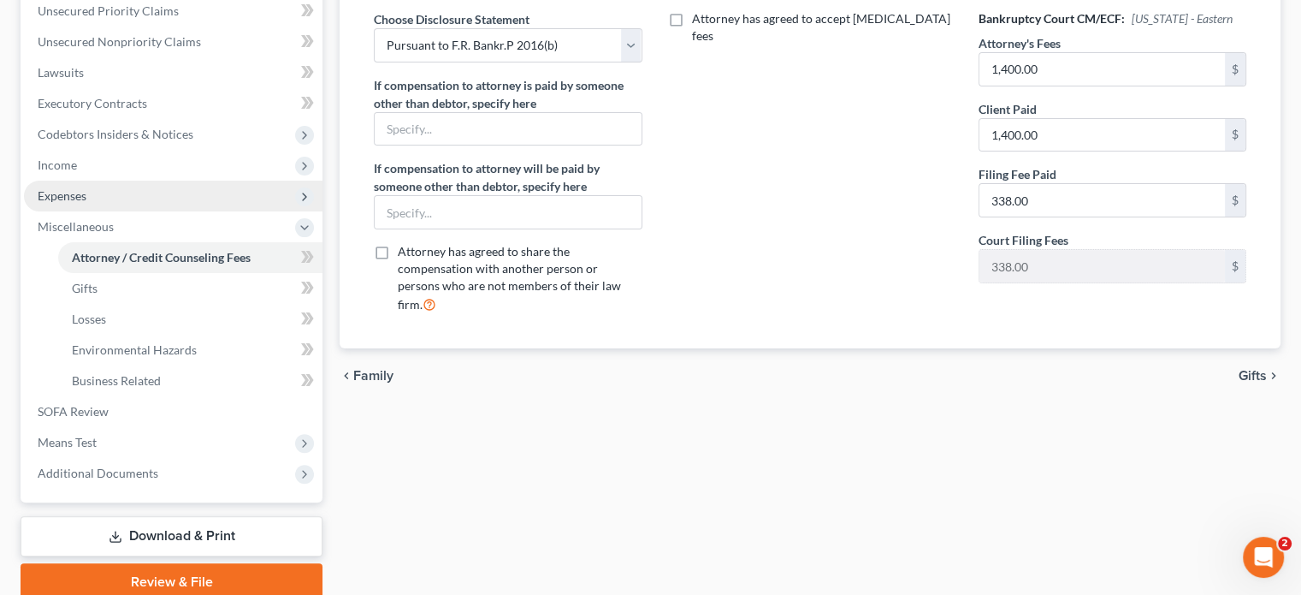
scroll to position [428, 0]
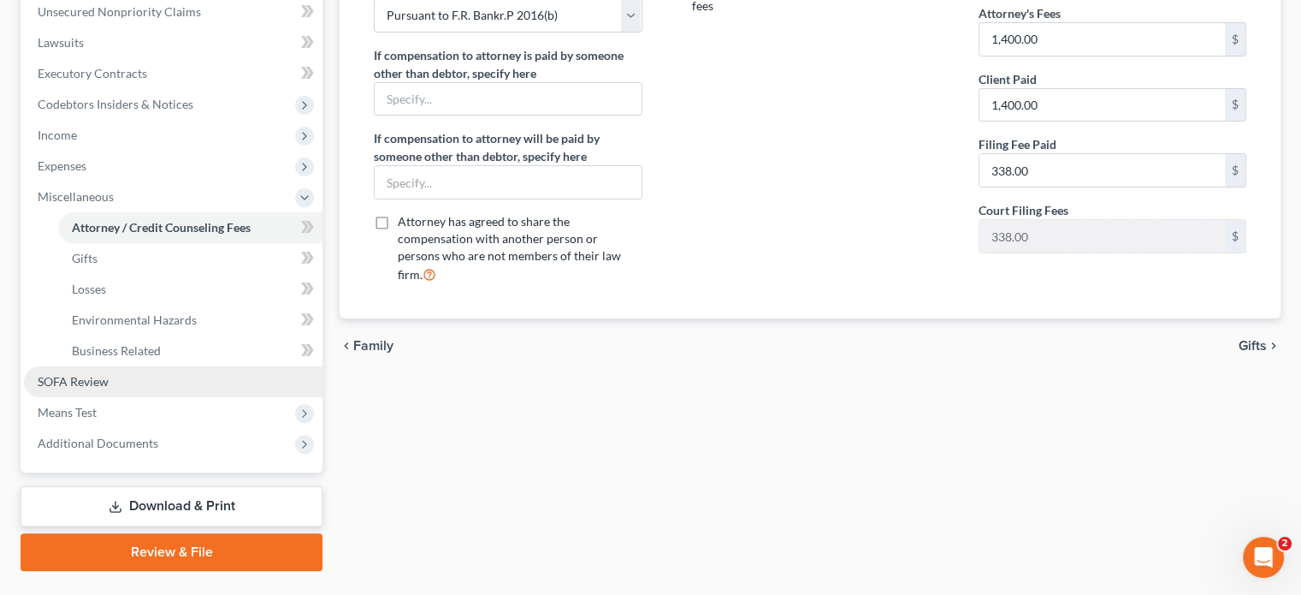
click at [180, 384] on link "SOFA Review" at bounding box center [173, 381] width 299 height 31
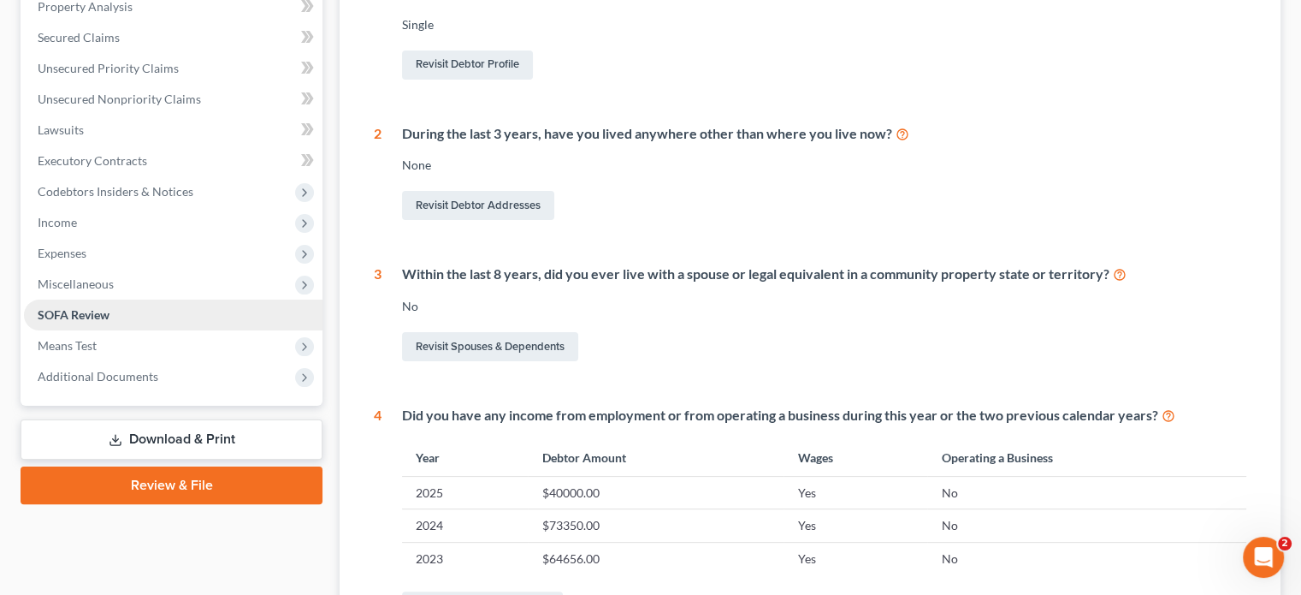
scroll to position [342, 0]
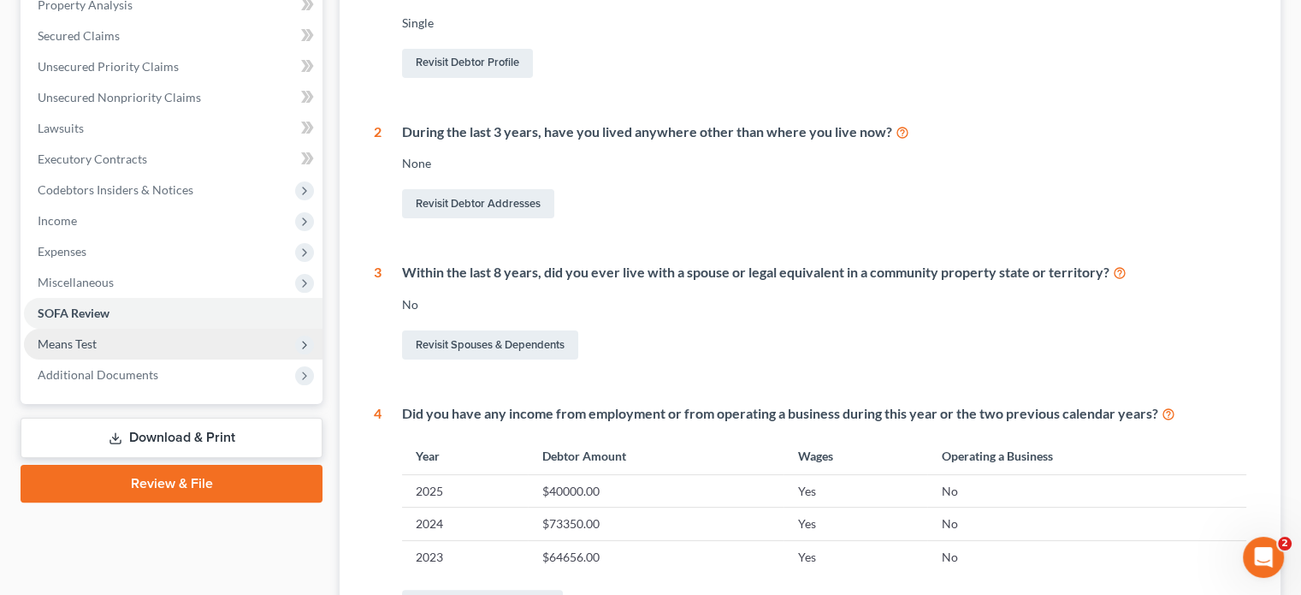
click at [163, 347] on span "Means Test" at bounding box center [173, 344] width 299 height 31
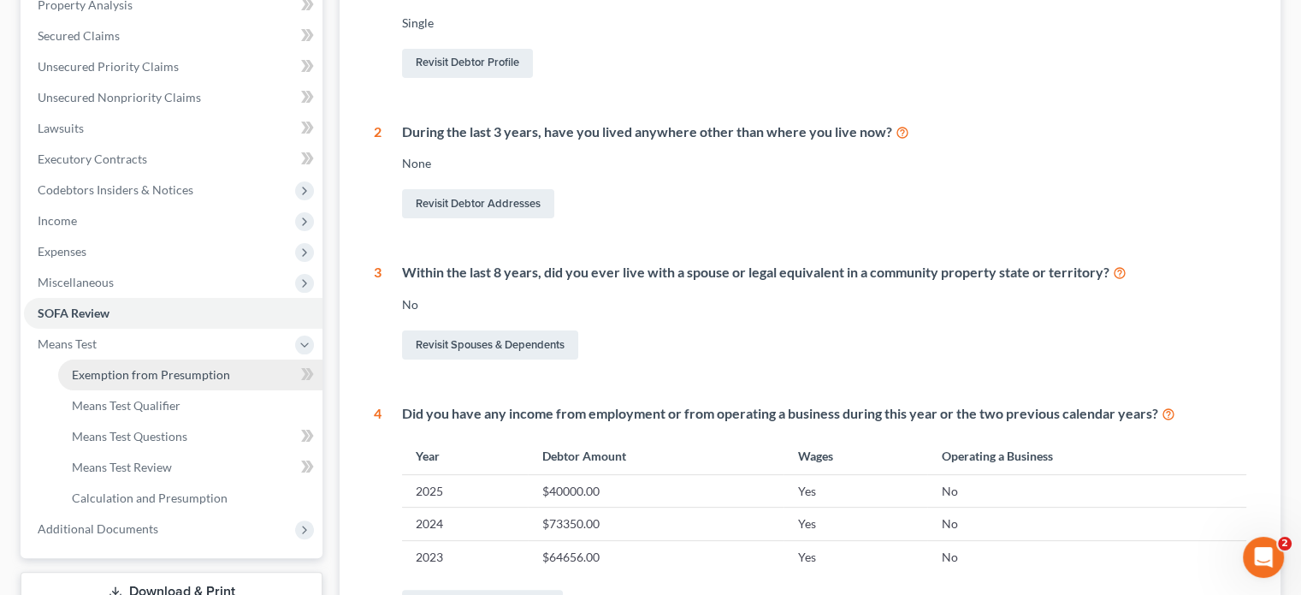
click at [167, 376] on span "Exemption from Presumption" at bounding box center [151, 374] width 158 height 15
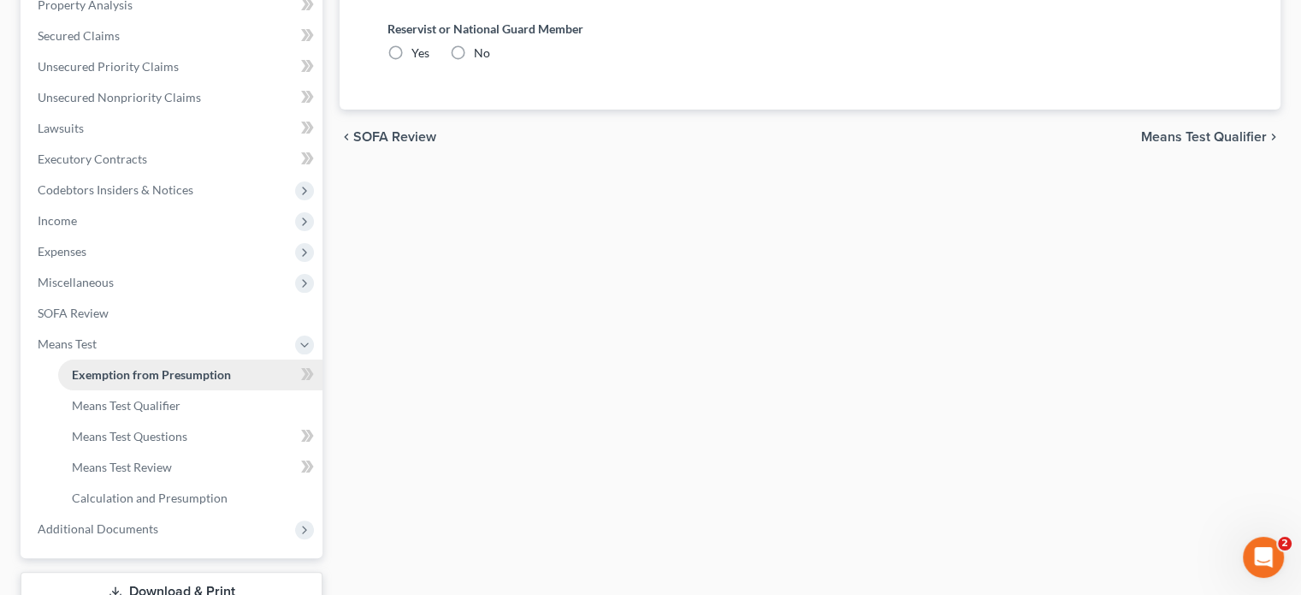
radio input "true"
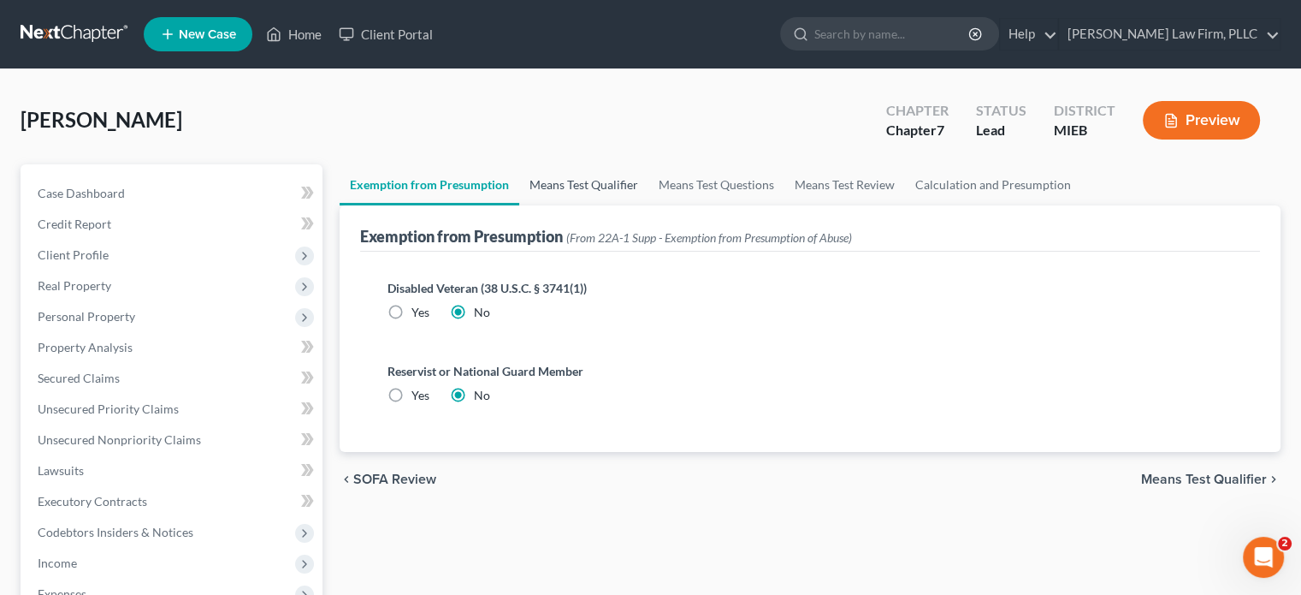
click at [569, 187] on link "Means Test Qualifier" at bounding box center [583, 184] width 129 height 41
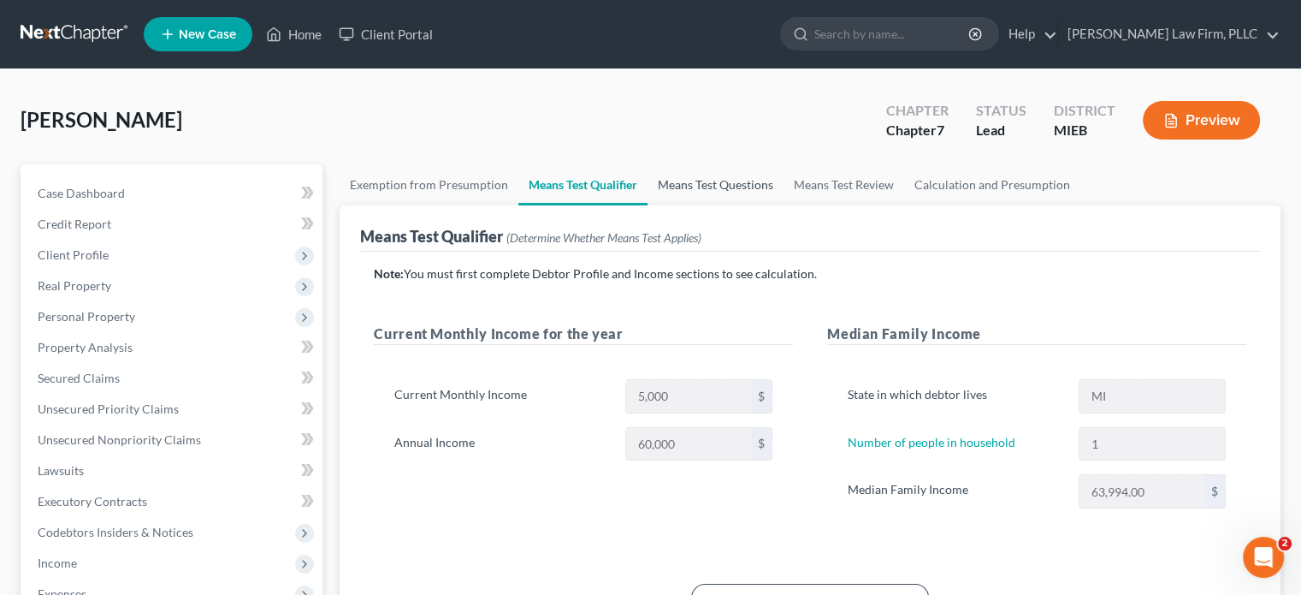
click at [710, 184] on link "Means Test Questions" at bounding box center [716, 184] width 136 height 41
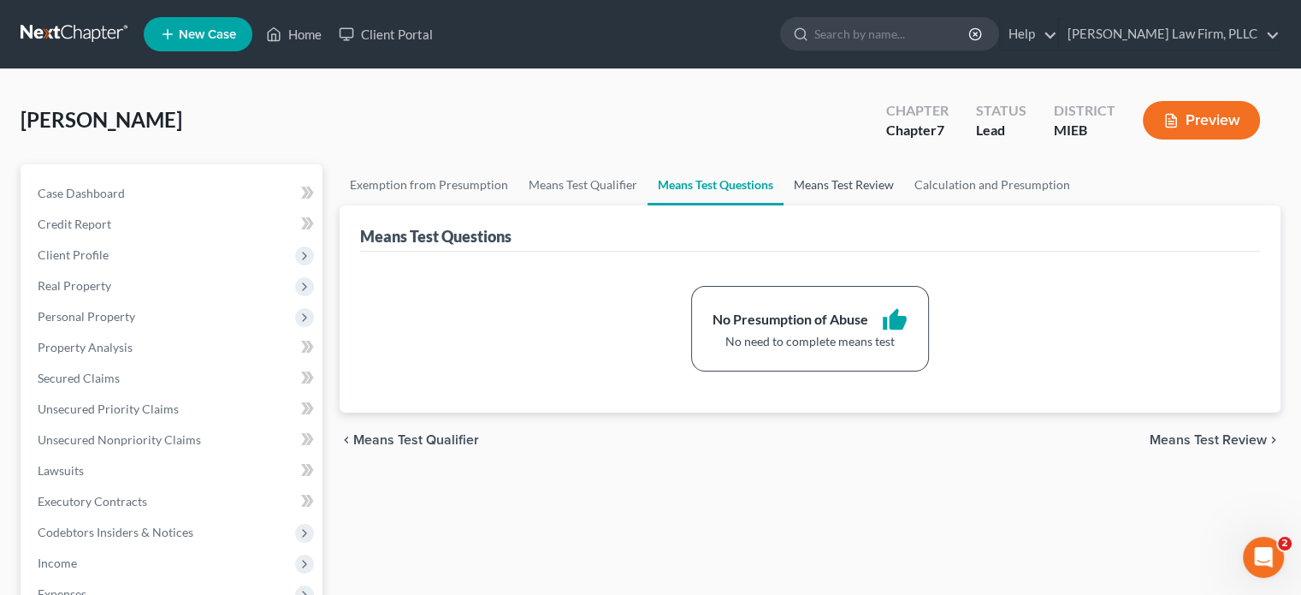
click at [804, 187] on link "Means Test Review" at bounding box center [844, 184] width 121 height 41
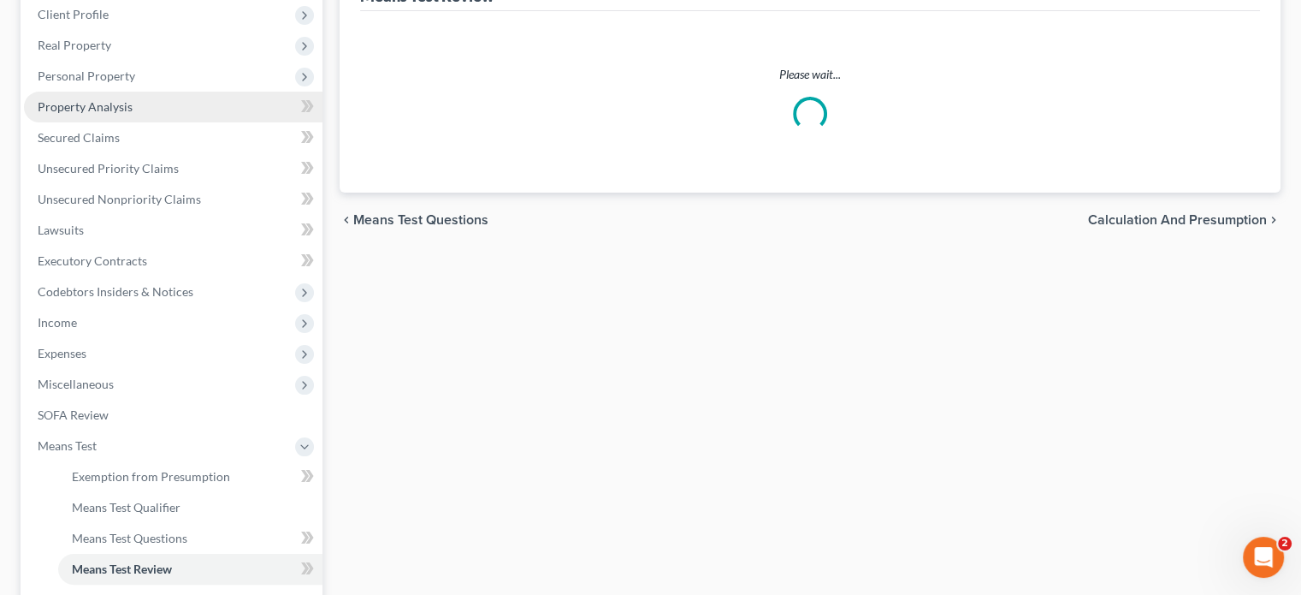
scroll to position [257, 0]
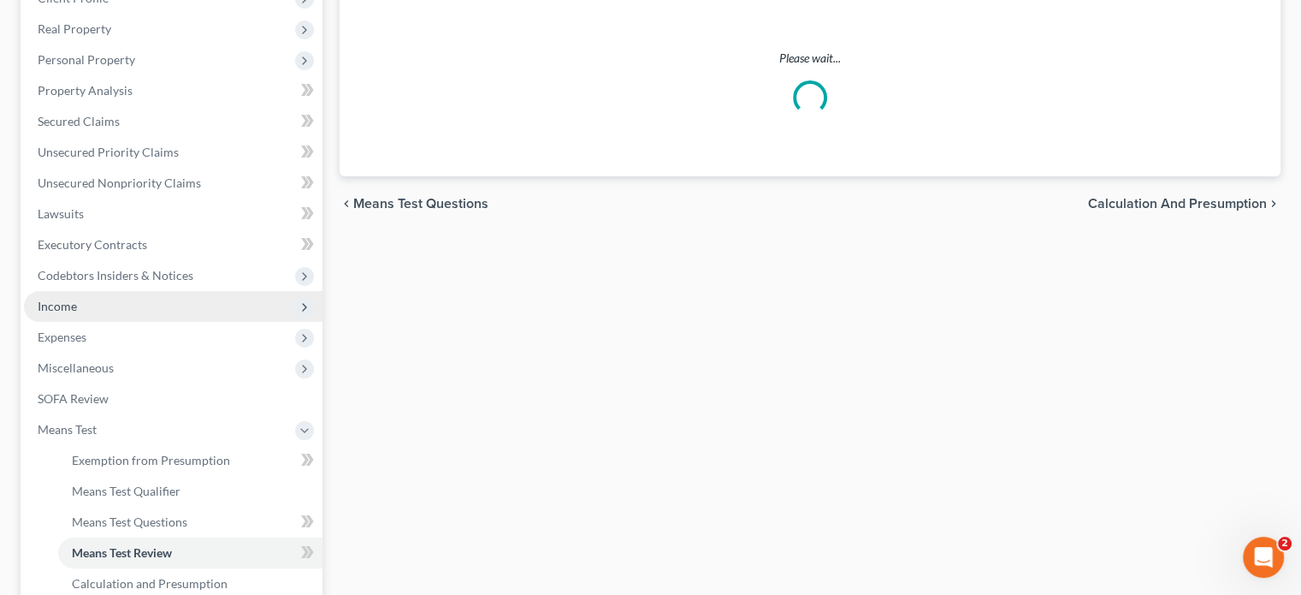
click at [96, 296] on span "Income" at bounding box center [173, 306] width 299 height 31
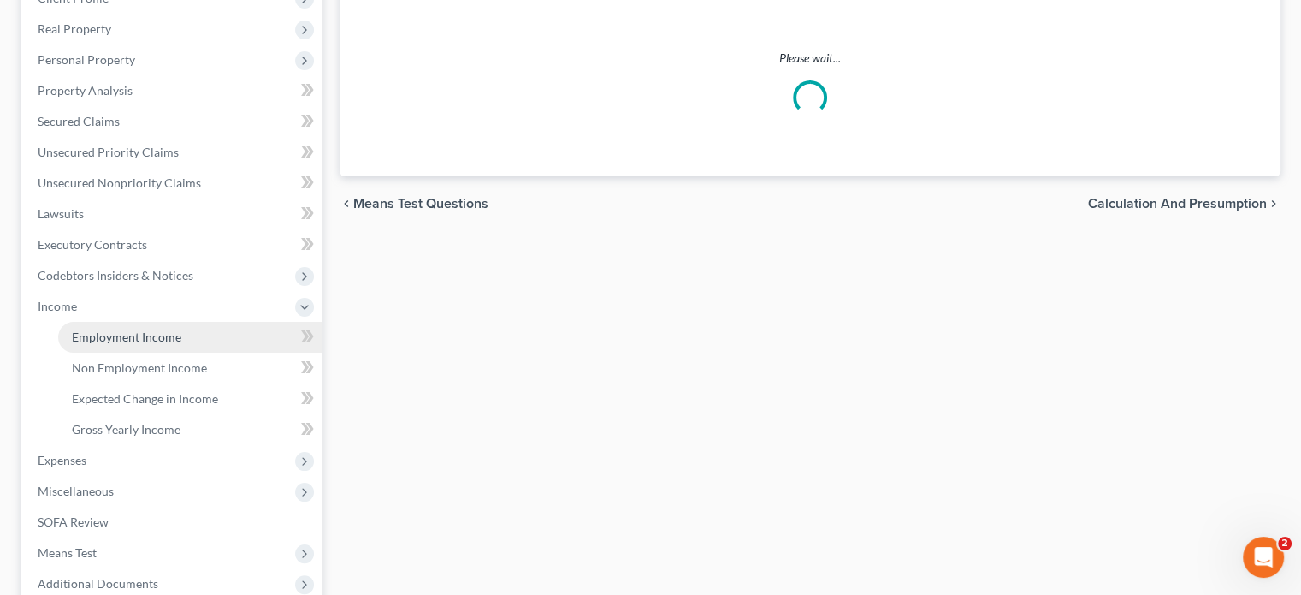
click at [93, 333] on span "Employment Income" at bounding box center [127, 336] width 110 height 15
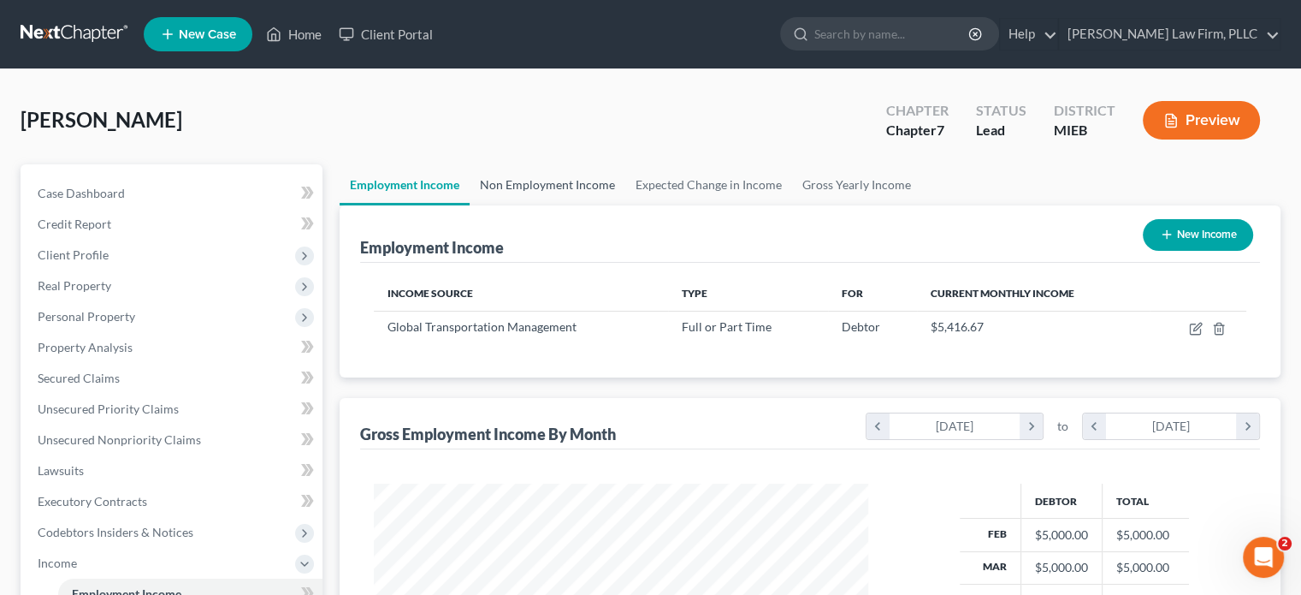
drag, startPoint x: 524, startPoint y: 177, endPoint x: 561, endPoint y: 177, distance: 37.6
click at [524, 177] on link "Non Employment Income" at bounding box center [548, 184] width 156 height 41
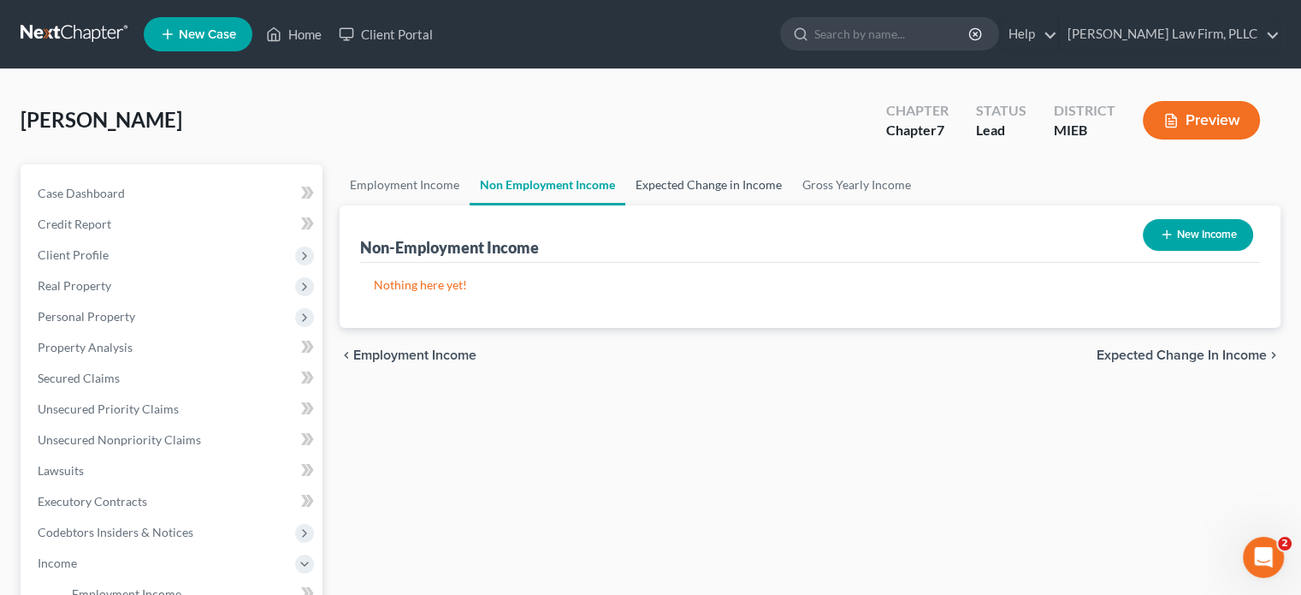
click at [714, 190] on link "Expected Change in Income" at bounding box center [708, 184] width 167 height 41
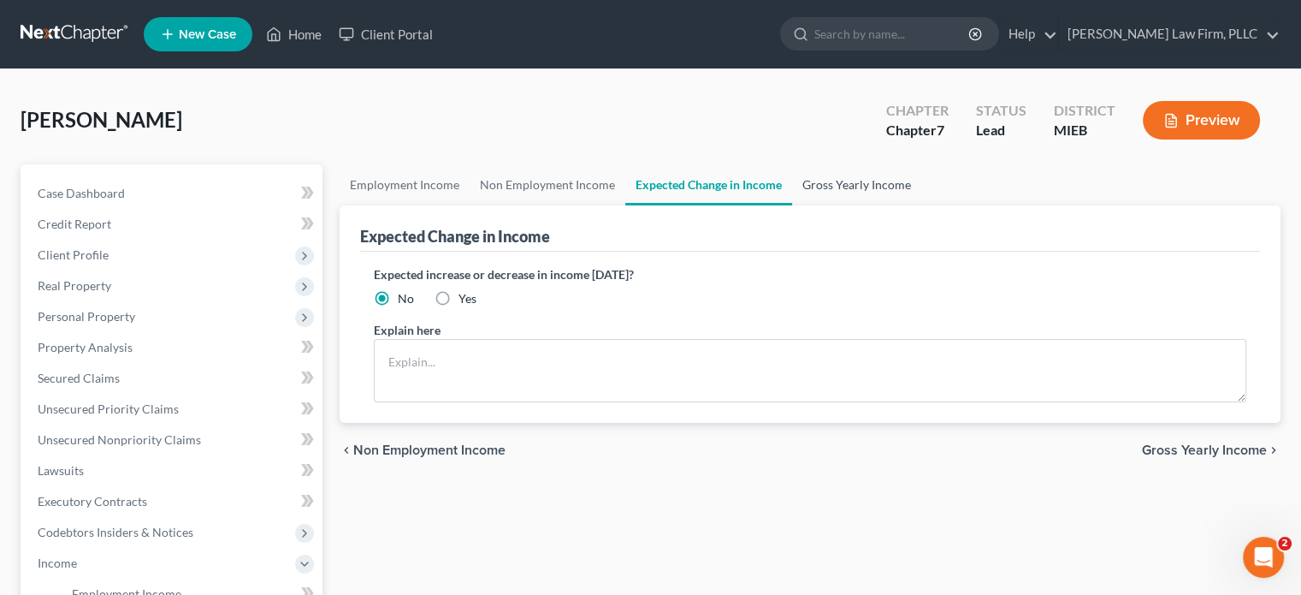
click at [832, 184] on link "Gross Yearly Income" at bounding box center [856, 184] width 129 height 41
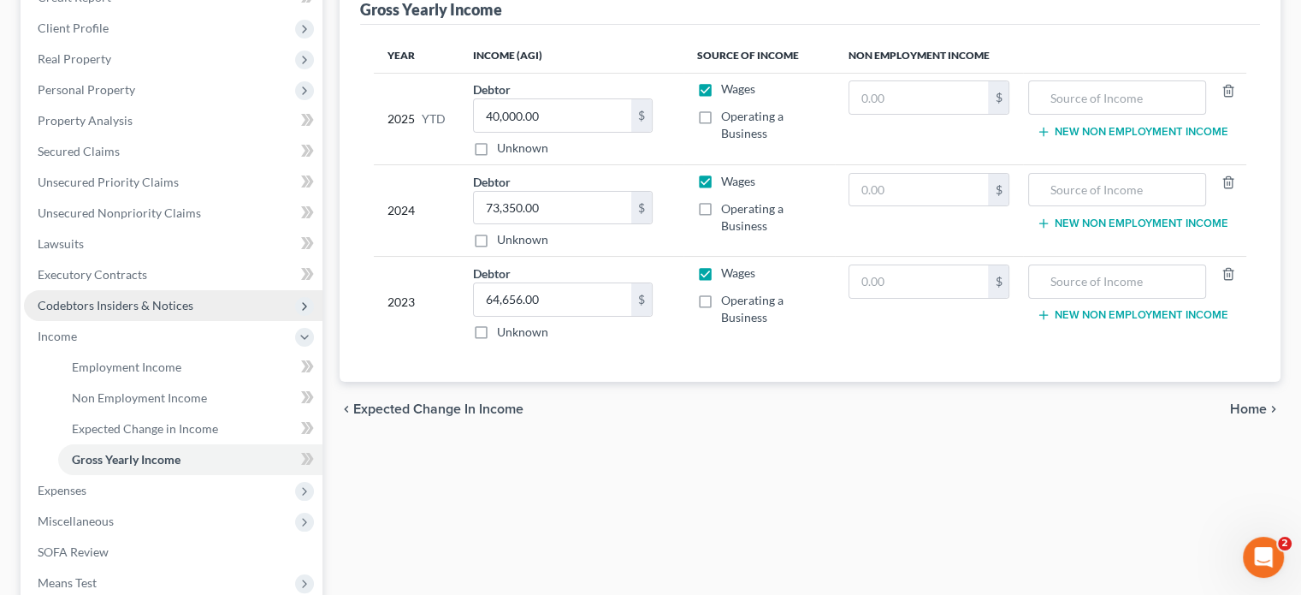
scroll to position [257, 0]
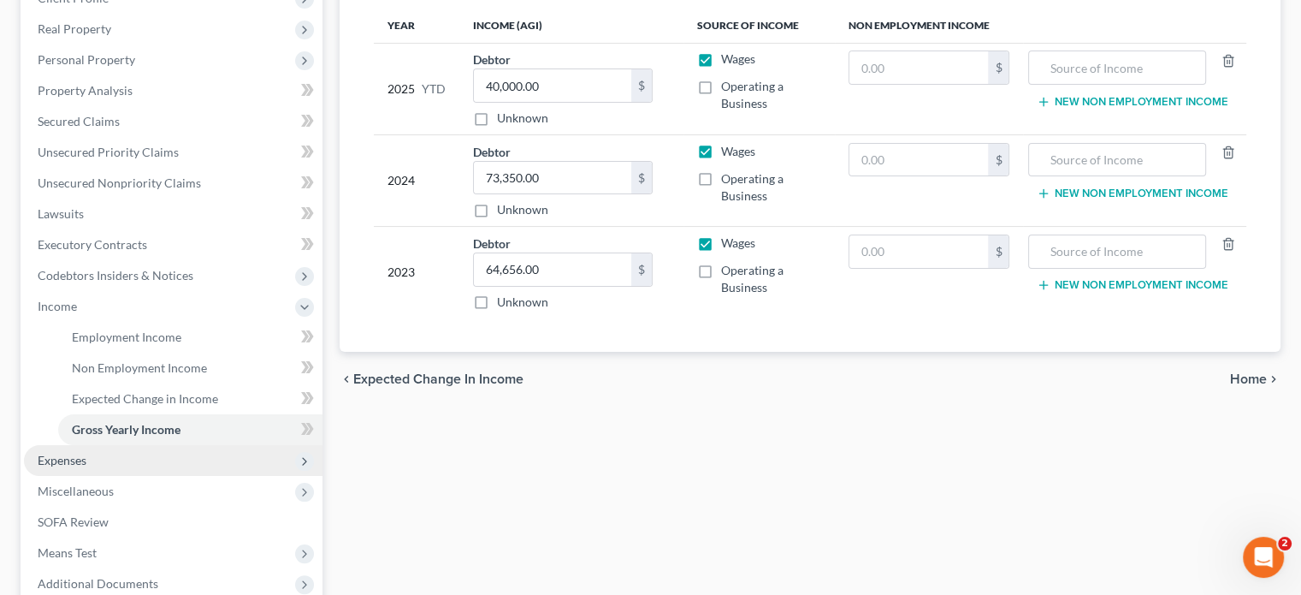
click at [129, 461] on span "Expenses" at bounding box center [173, 460] width 299 height 31
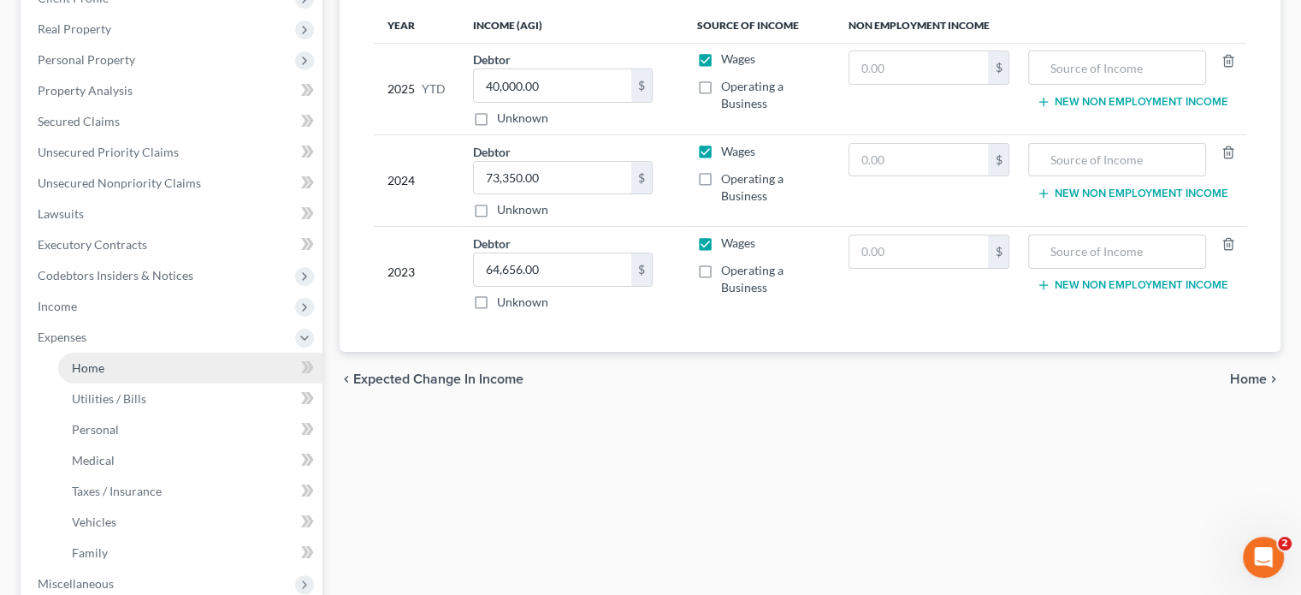
click at [111, 371] on link "Home" at bounding box center [190, 368] width 264 height 31
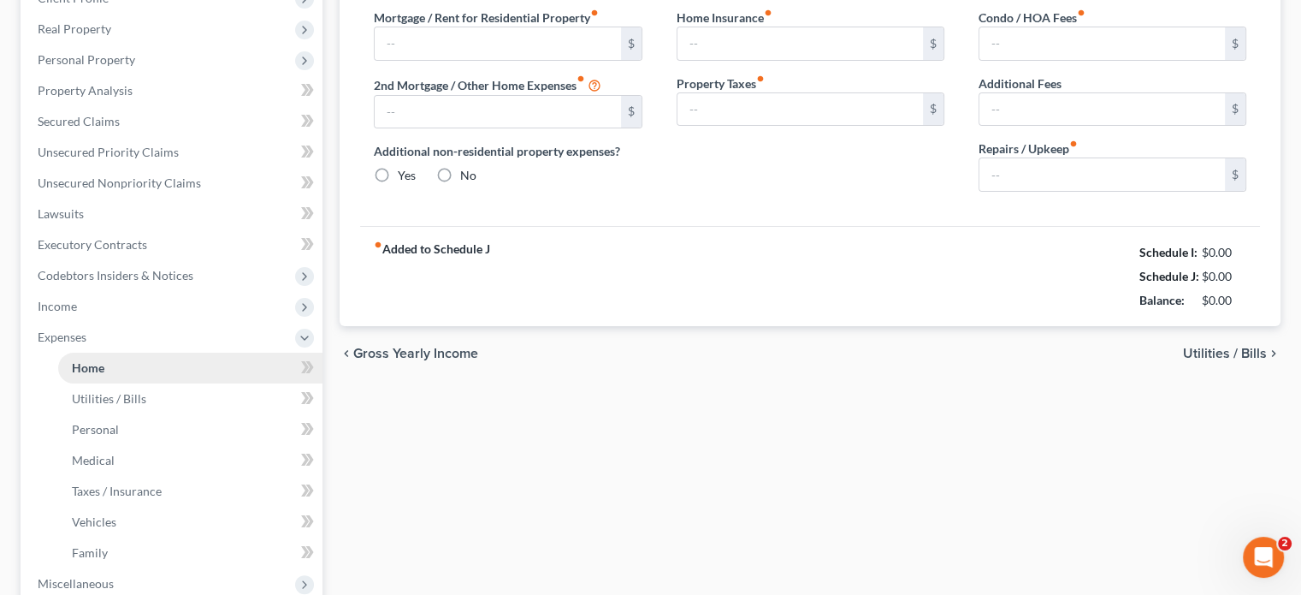
type input "1,200.00"
type input "0.00"
radio input "true"
type input "0.00"
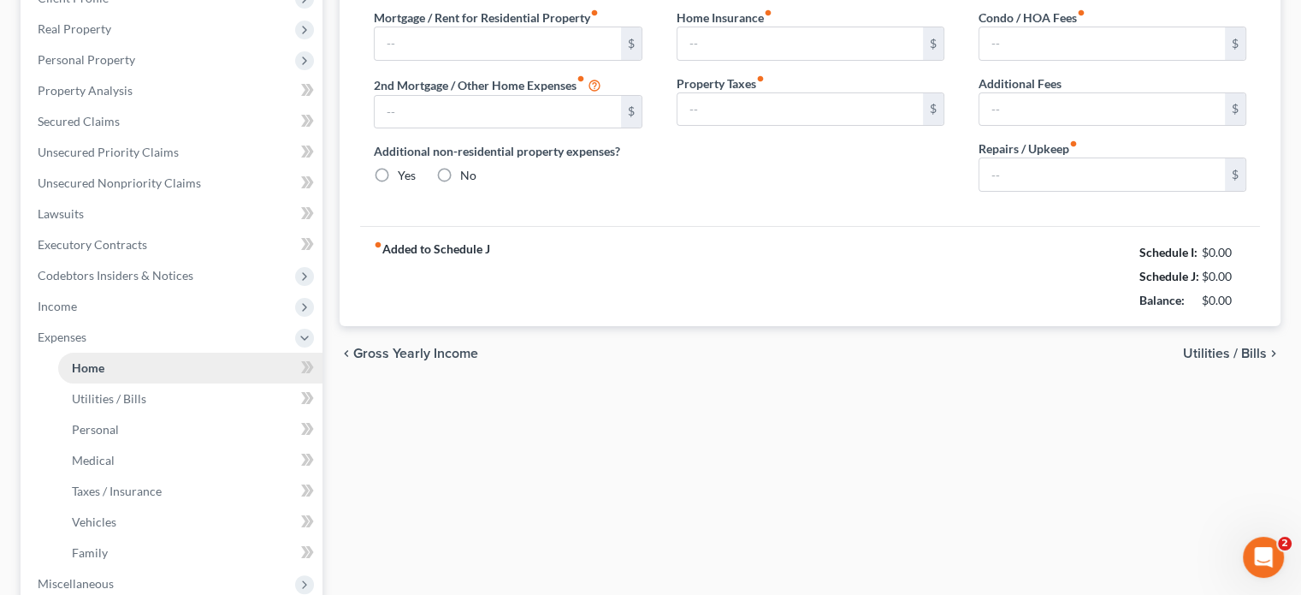
type input "20.00"
type input "0.00"
type input "100.00"
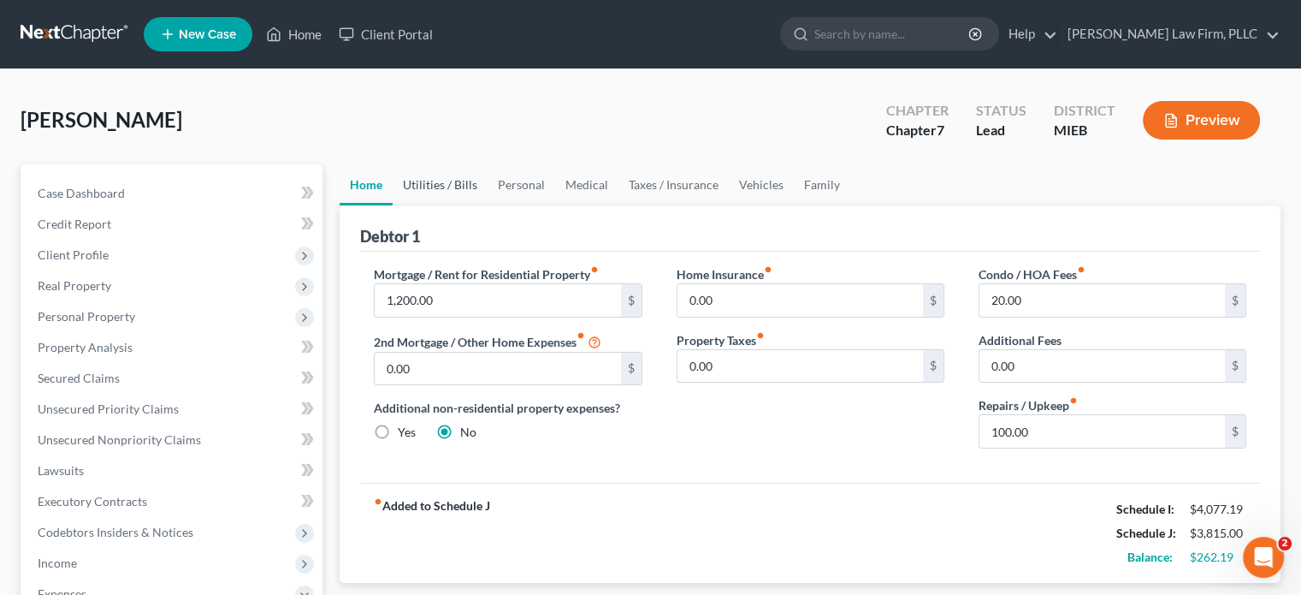
click at [453, 177] on link "Utilities / Bills" at bounding box center [440, 184] width 95 height 41
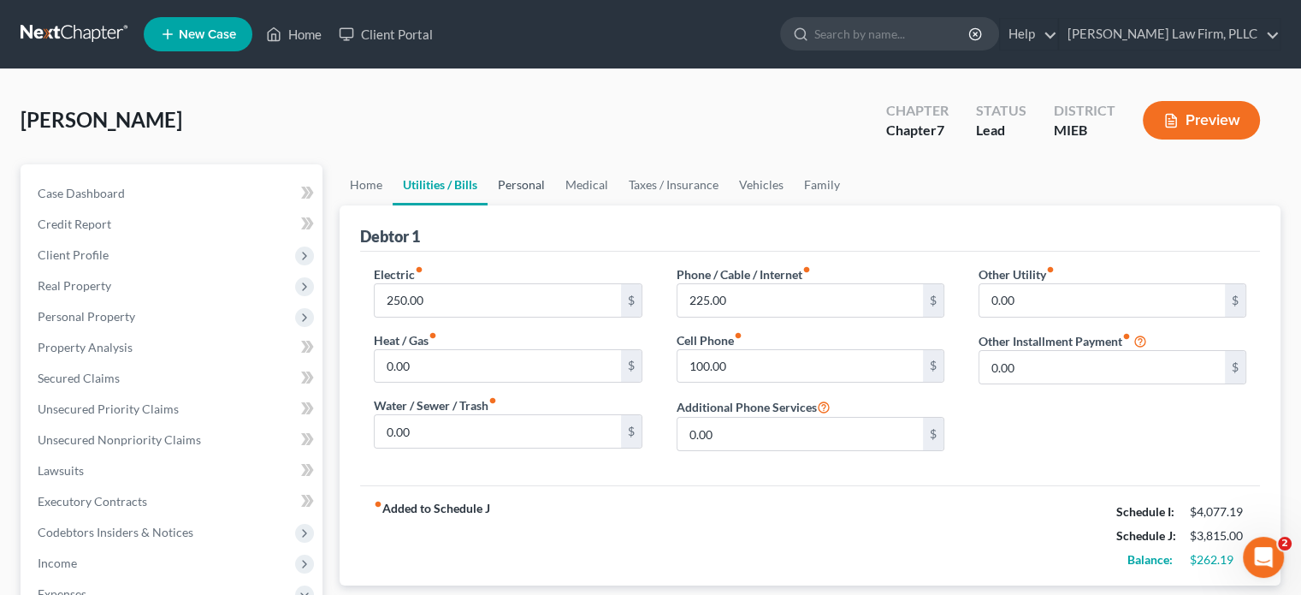
click at [517, 178] on link "Personal" at bounding box center [522, 184] width 68 height 41
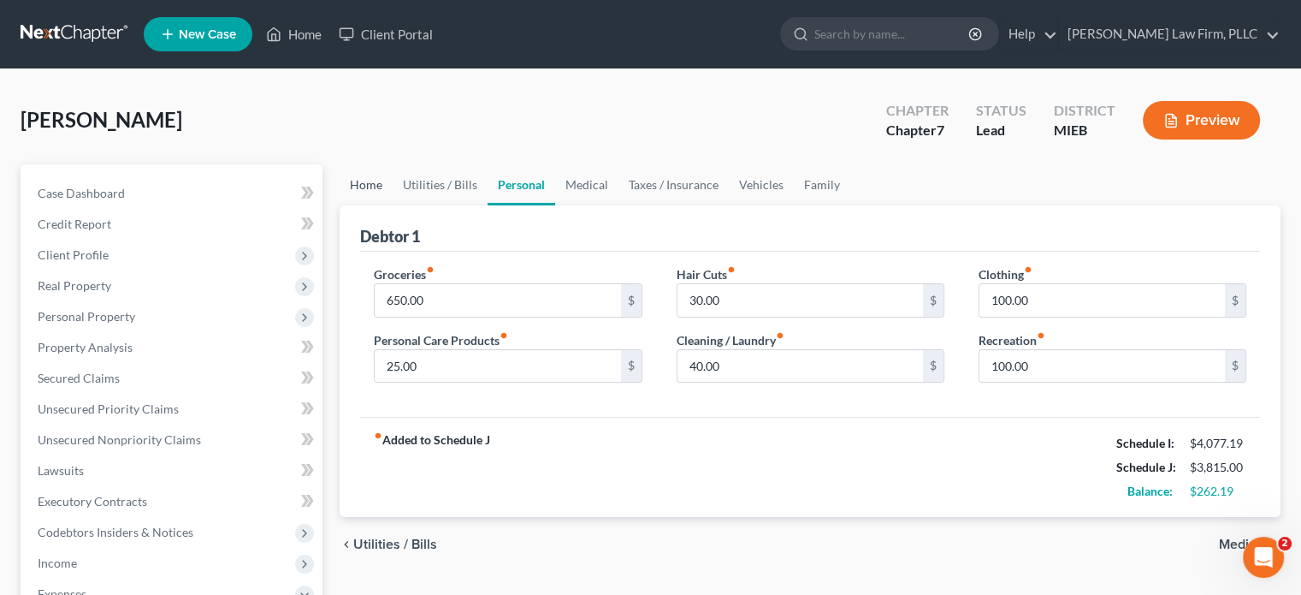
click at [371, 188] on link "Home" at bounding box center [366, 184] width 53 height 41
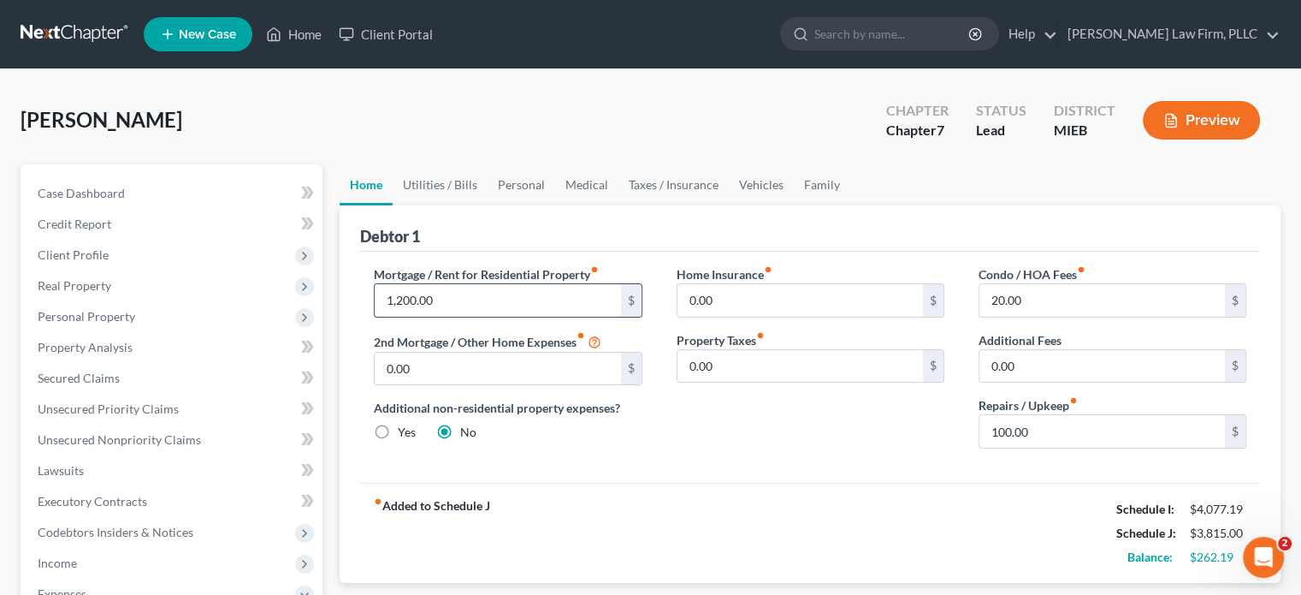
click at [400, 301] on input "1,200.00" at bounding box center [498, 300] width 246 height 33
click at [406, 299] on input "1,200.00" at bounding box center [498, 300] width 246 height 33
type input "1,400"
click at [446, 181] on link "Utilities / Bills" at bounding box center [440, 184] width 95 height 41
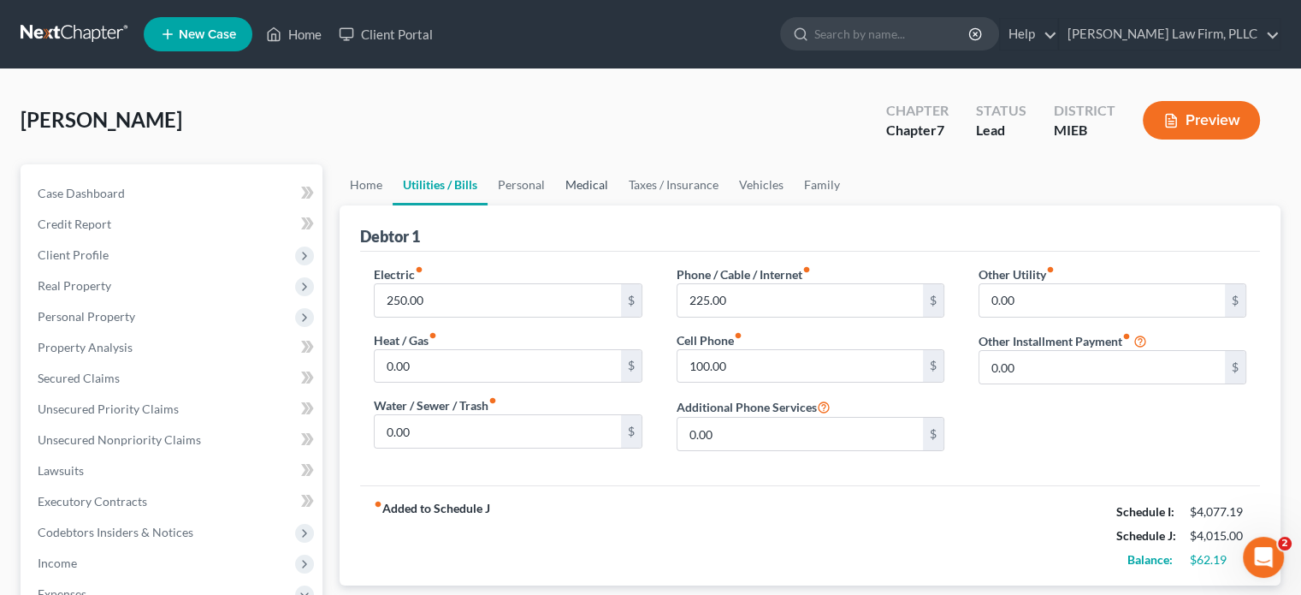
click at [597, 181] on link "Medical" at bounding box center [586, 184] width 63 height 41
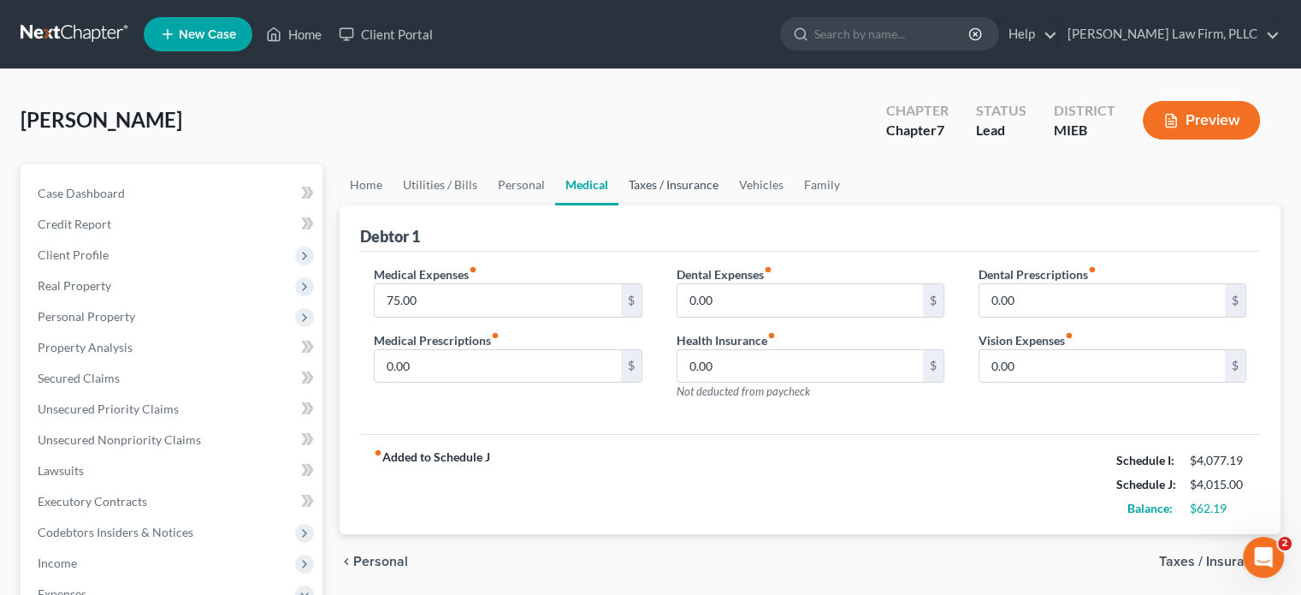
click at [661, 181] on link "Taxes / Insurance" at bounding box center [674, 184] width 110 height 41
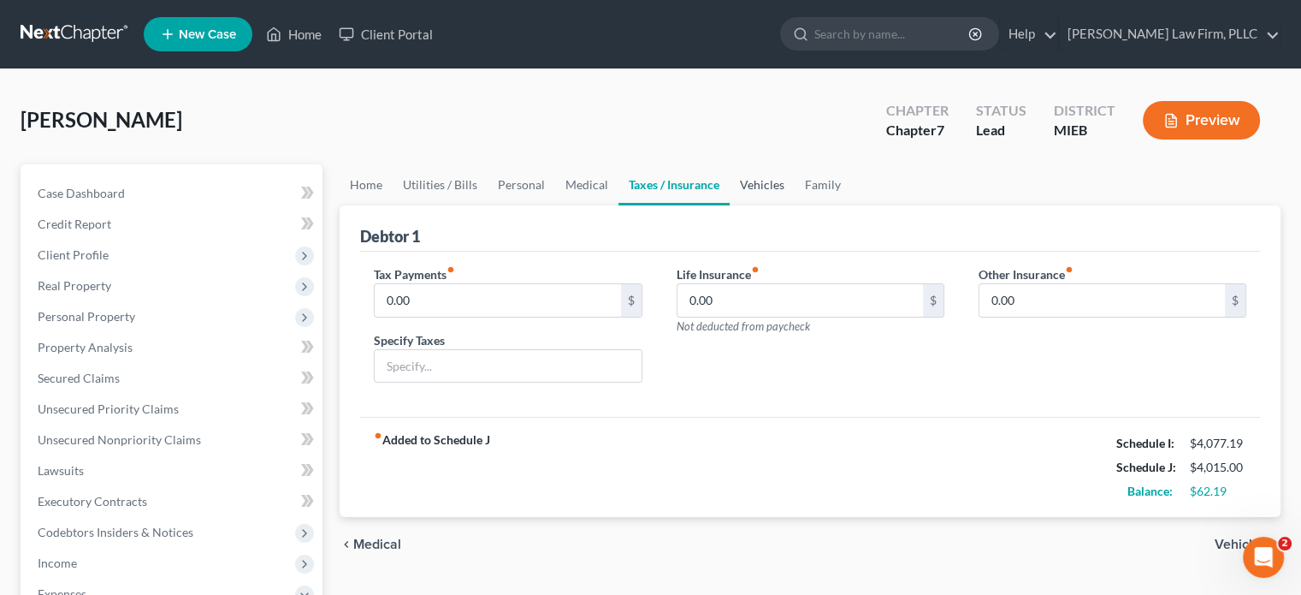
click at [777, 178] on link "Vehicles" at bounding box center [762, 184] width 65 height 41
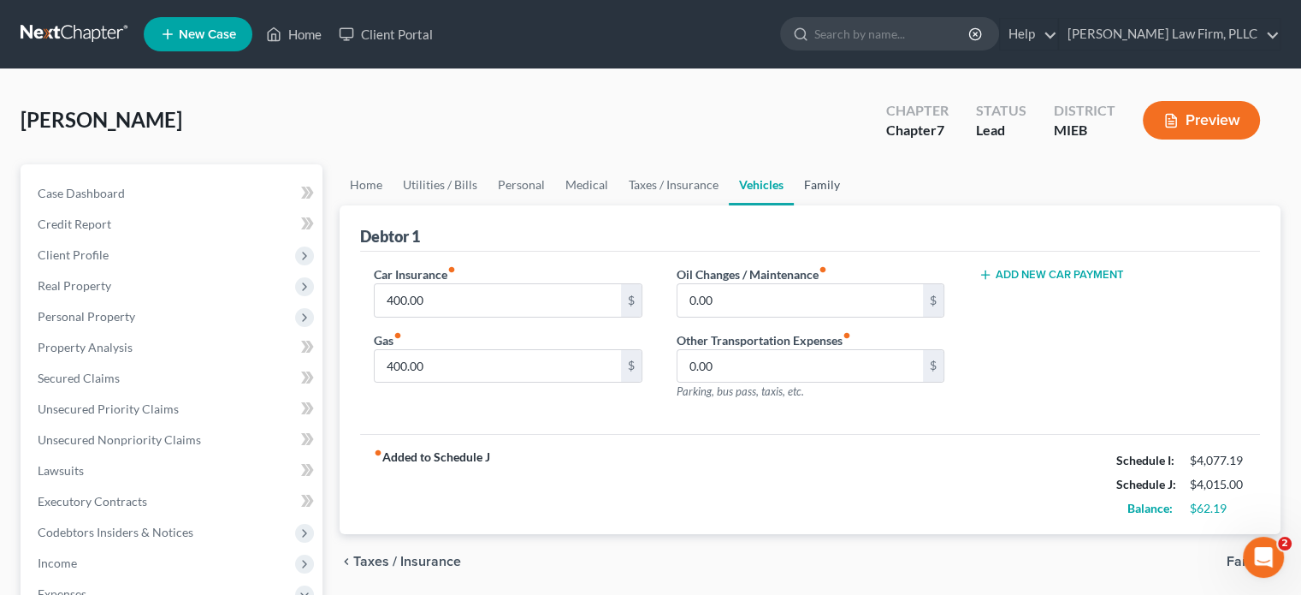
click at [814, 177] on link "Family" at bounding box center [822, 184] width 56 height 41
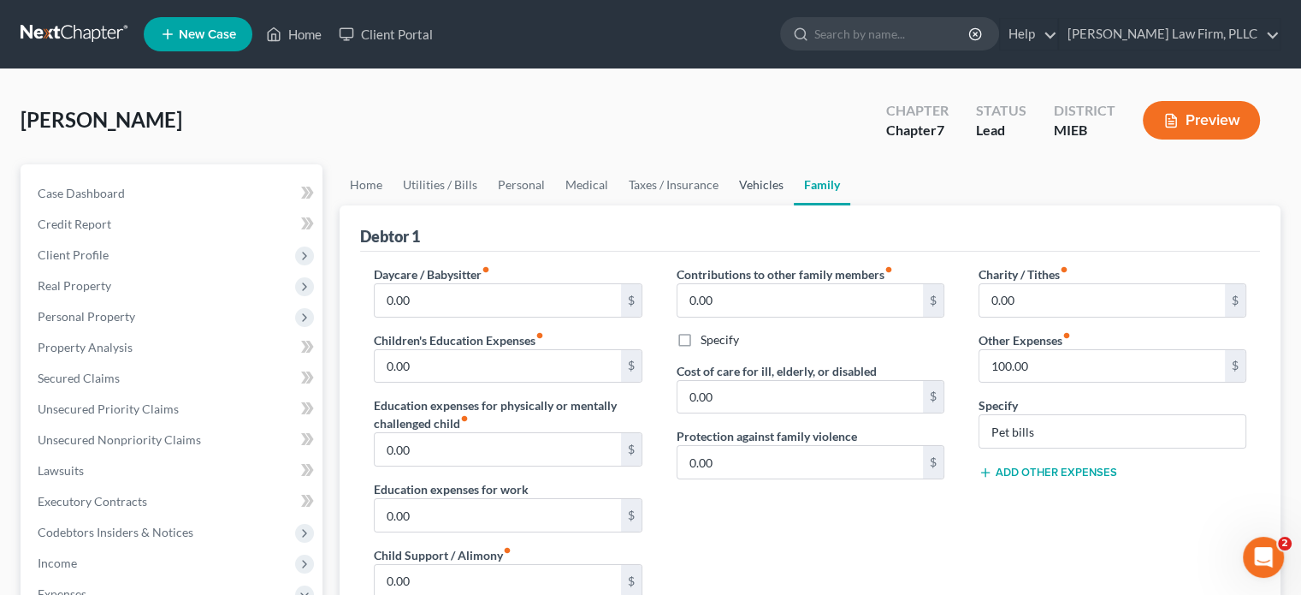
click at [767, 188] on link "Vehicles" at bounding box center [761, 184] width 65 height 41
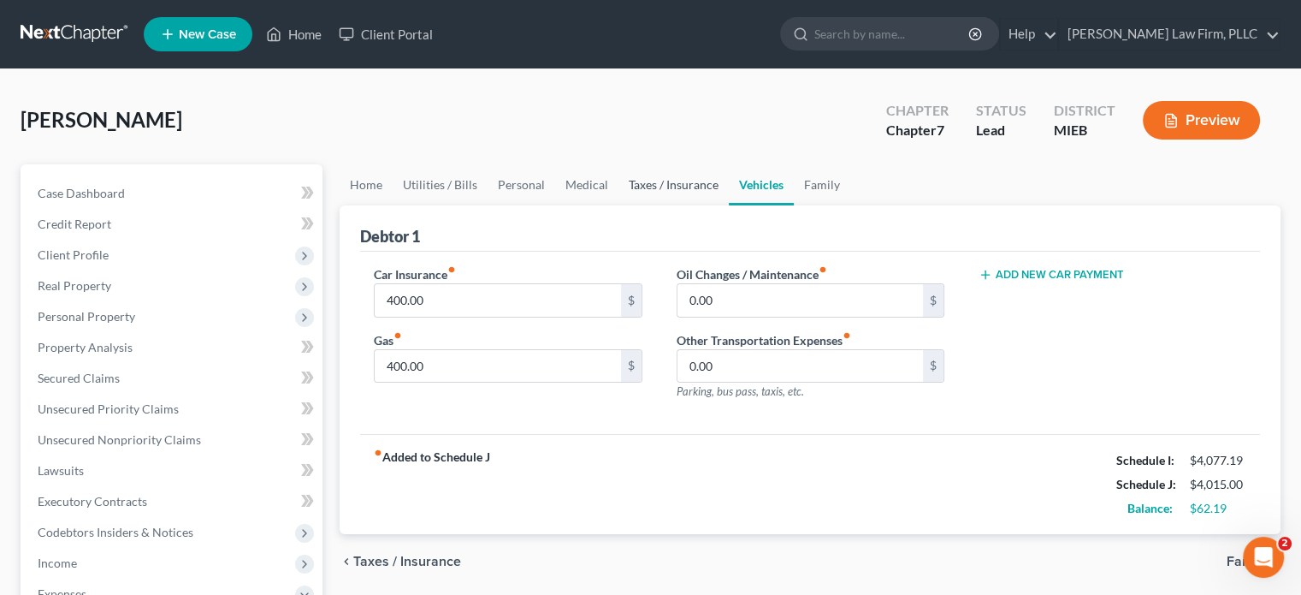
click at [683, 185] on link "Taxes / Insurance" at bounding box center [674, 184] width 110 height 41
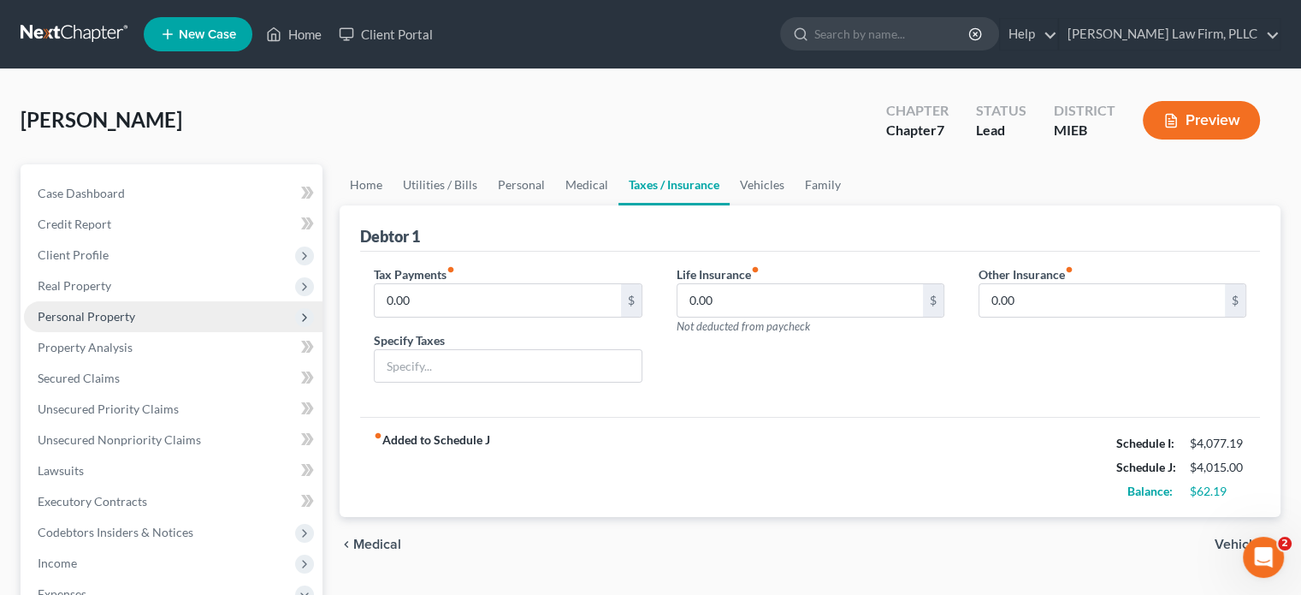
click at [110, 317] on span "Personal Property" at bounding box center [87, 316] width 98 height 15
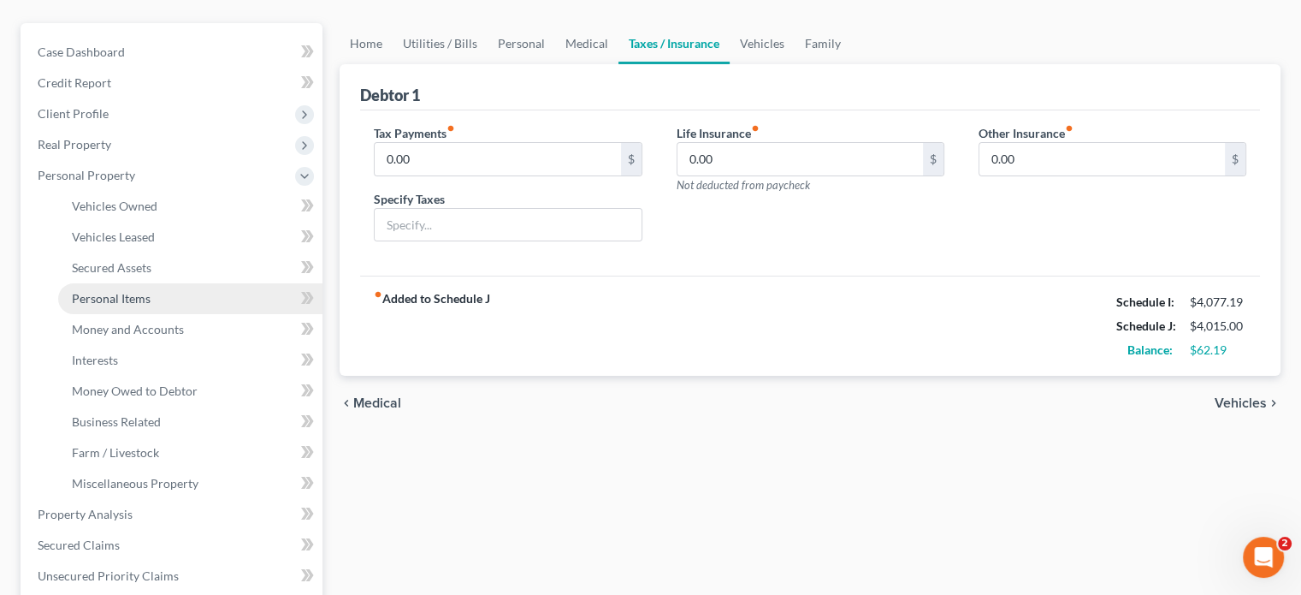
scroll to position [171, 0]
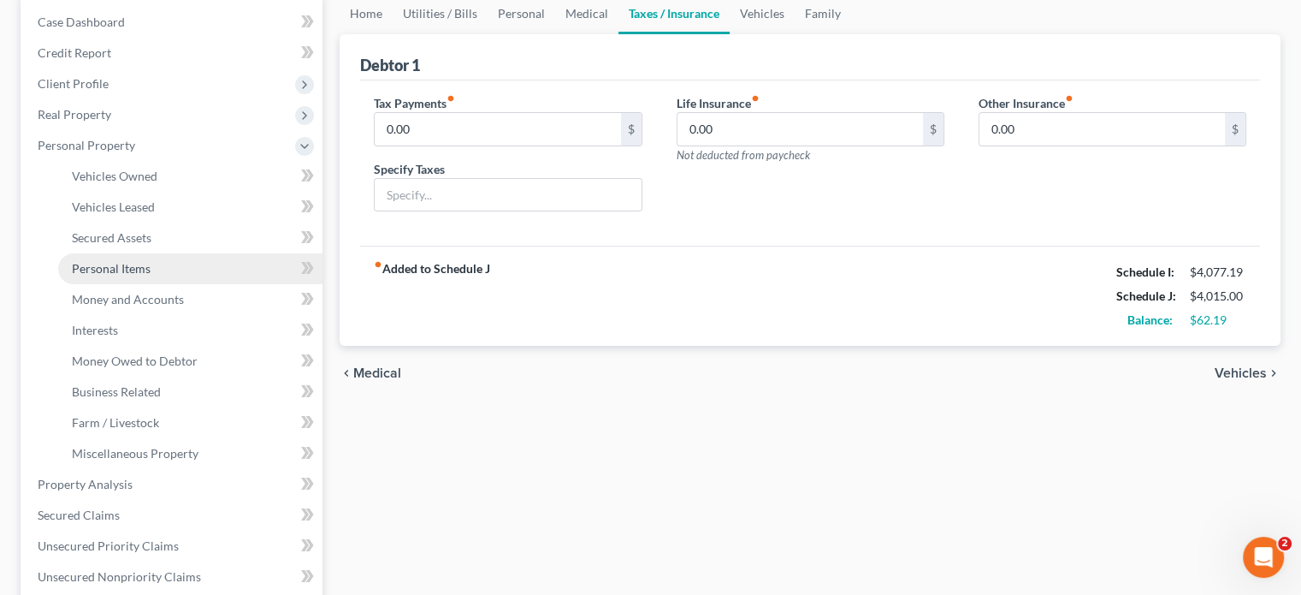
click at [126, 263] on span "Personal Items" at bounding box center [111, 268] width 79 height 15
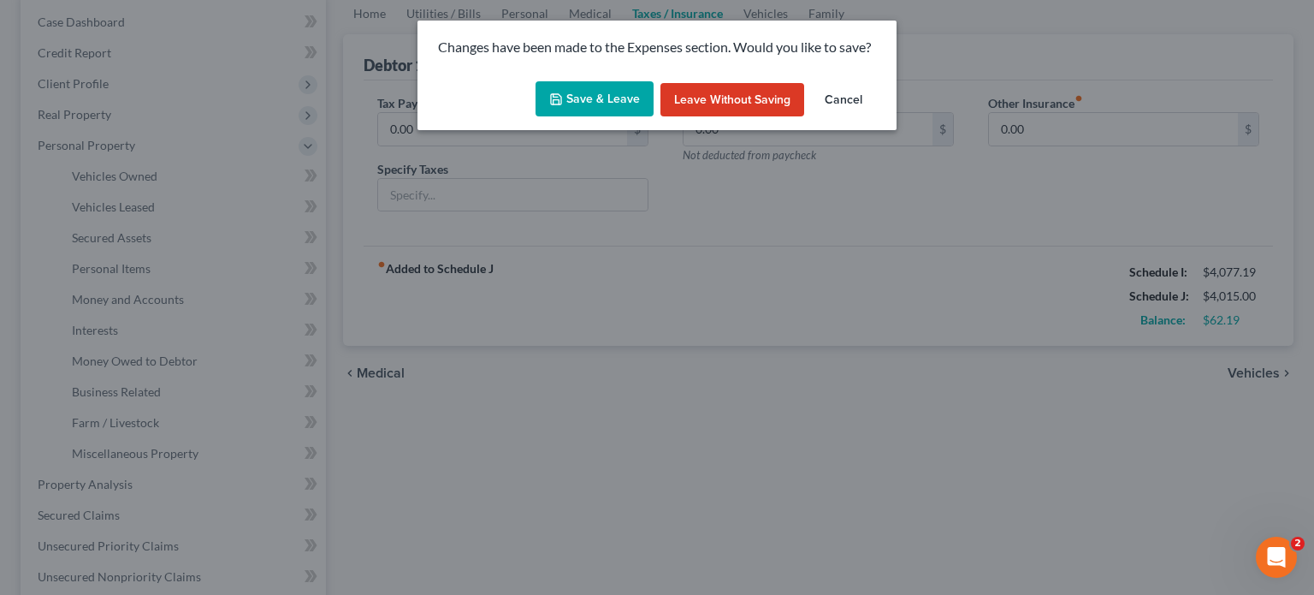
click at [604, 97] on button "Save & Leave" at bounding box center [595, 99] width 118 height 36
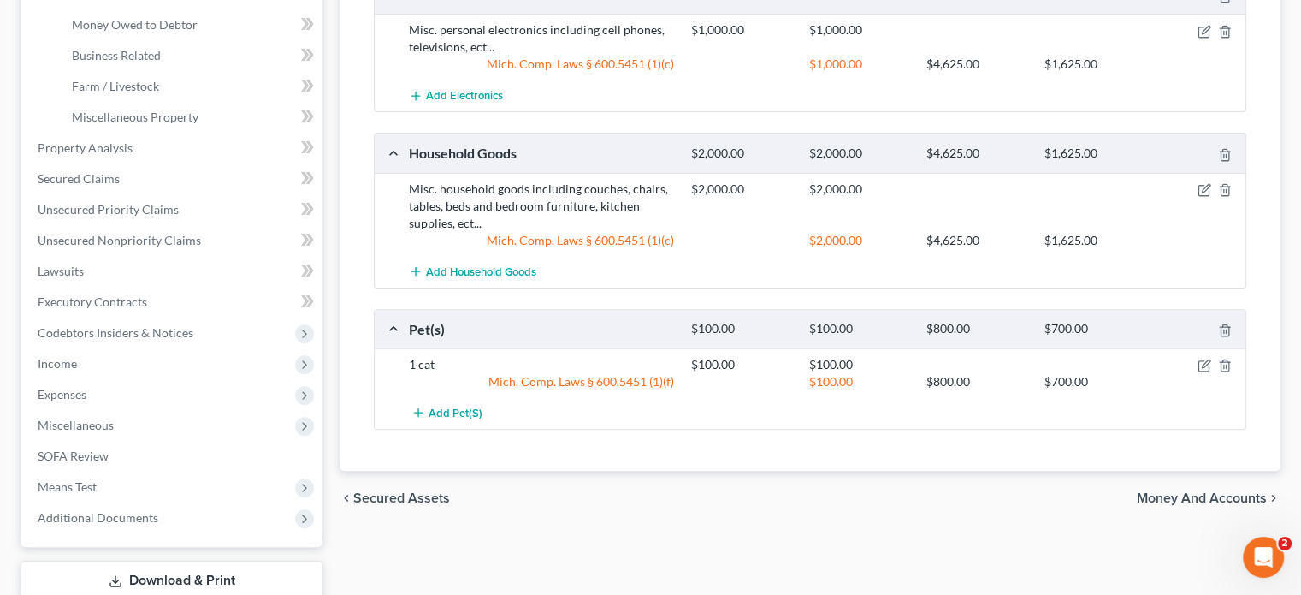
scroll to position [513, 0]
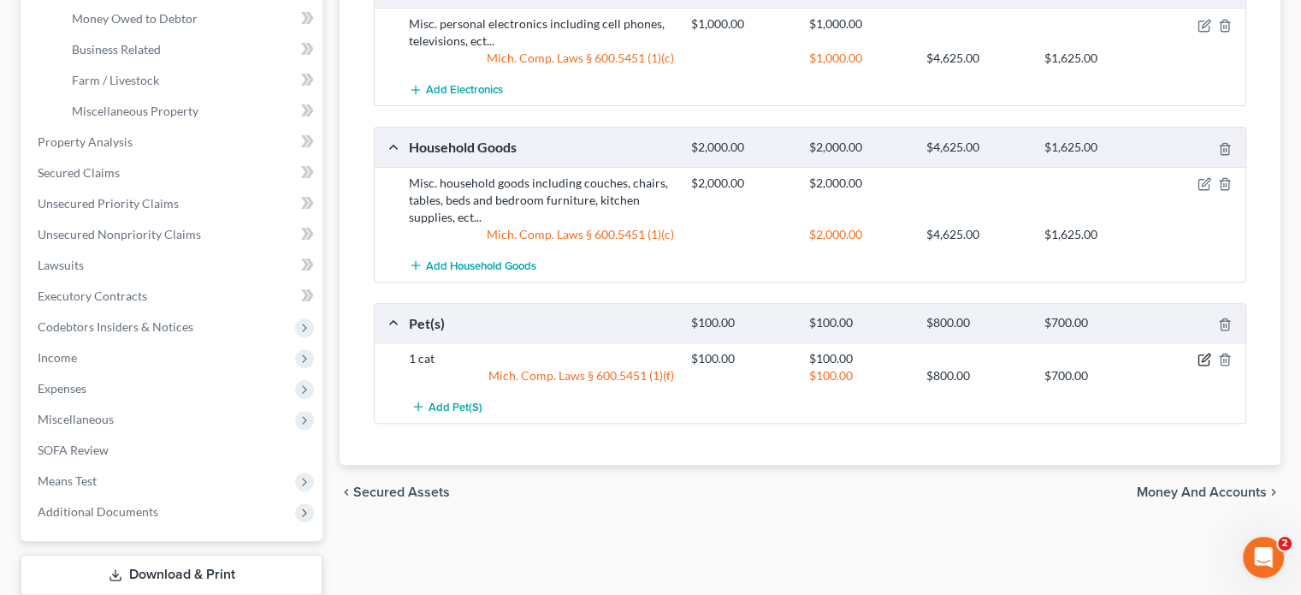
click at [1203, 355] on icon "button" at bounding box center [1204, 360] width 10 height 10
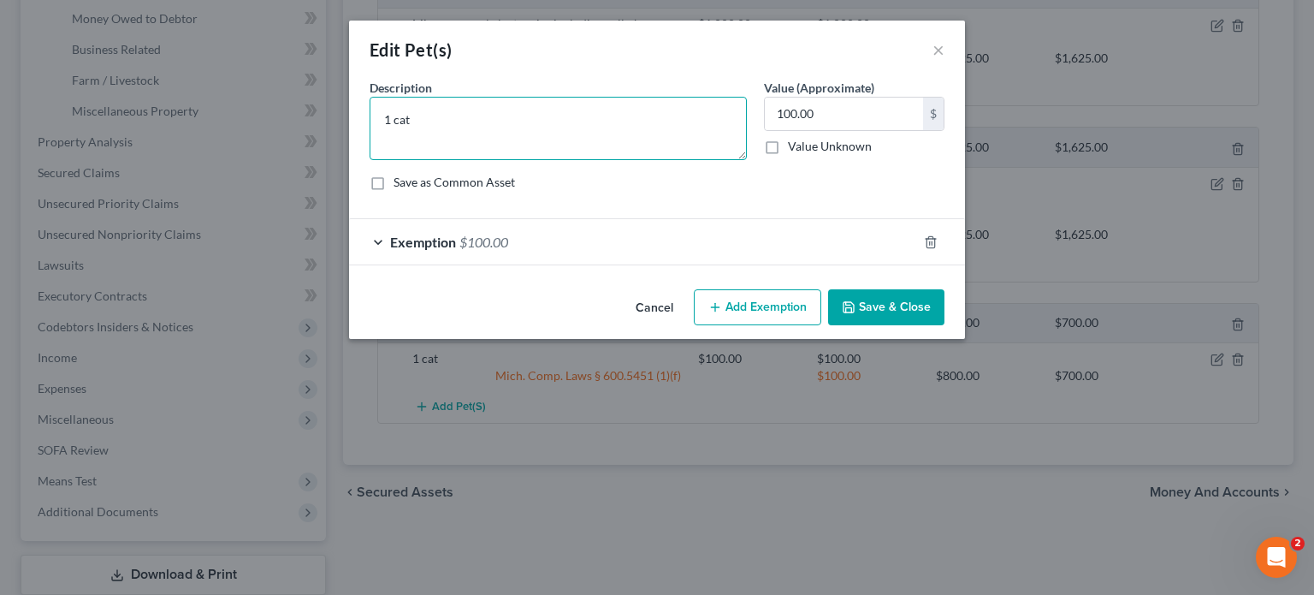
click at [394, 110] on textarea "1 cat" at bounding box center [558, 128] width 377 height 63
click at [412, 122] on textarea "2 cat" at bounding box center [558, 128] width 377 height 63
type textarea "2 cats and 1 dog"
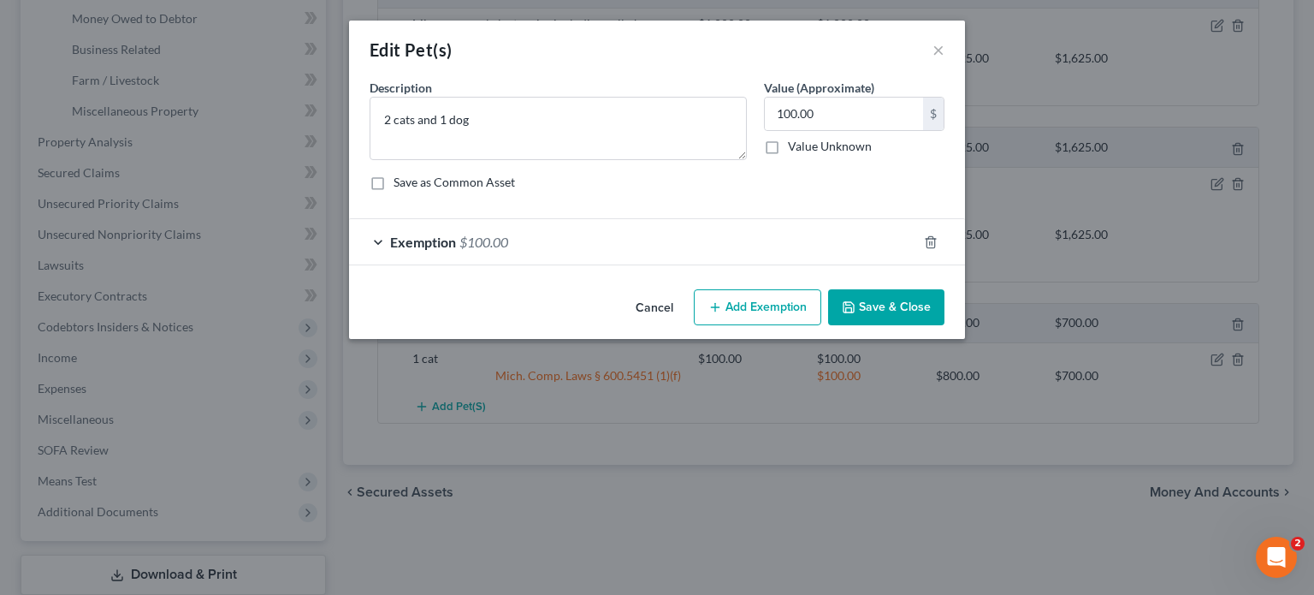
click at [877, 304] on button "Save & Close" at bounding box center [886, 307] width 116 height 36
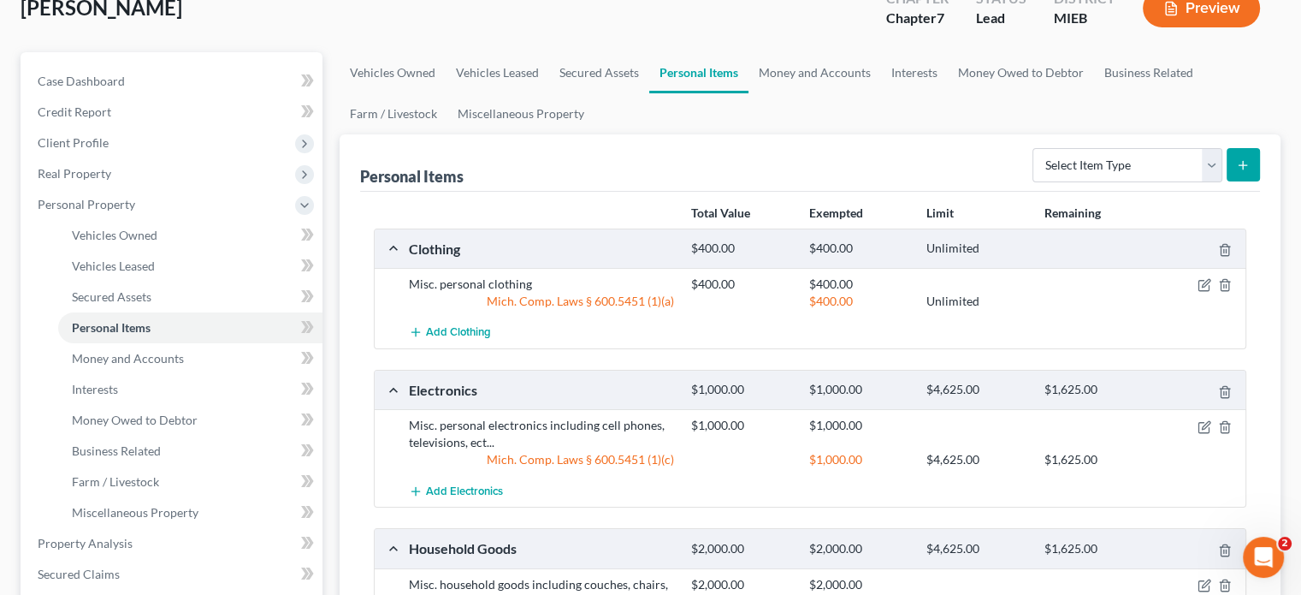
scroll to position [86, 0]
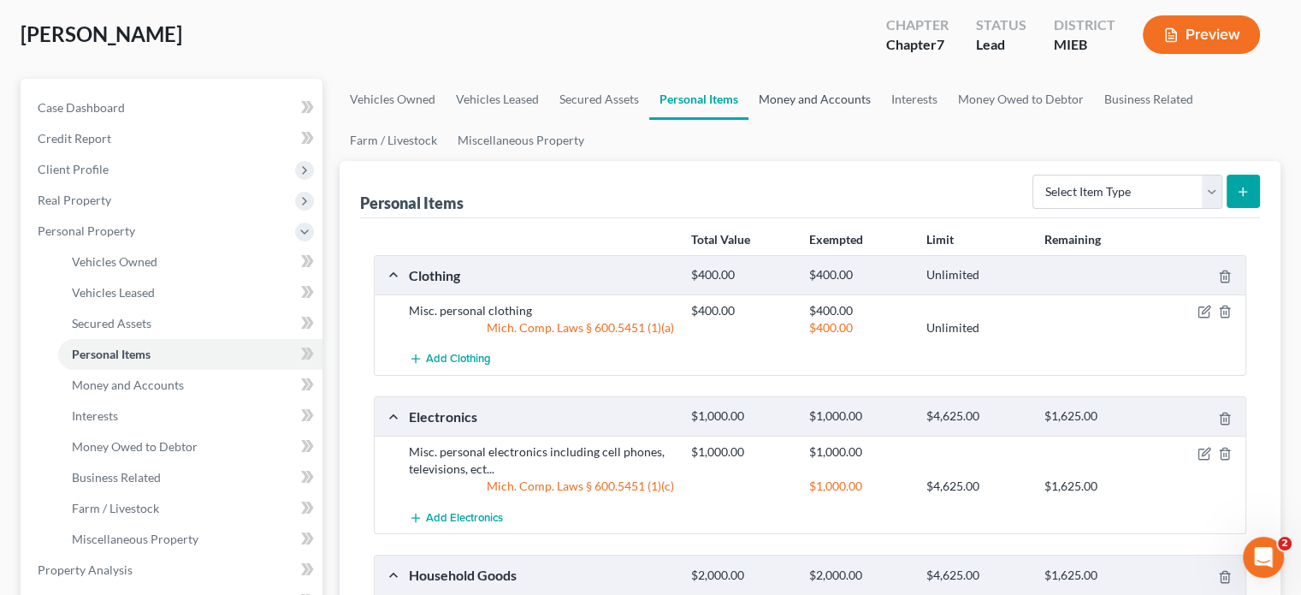
click at [787, 96] on link "Money and Accounts" at bounding box center [815, 99] width 133 height 41
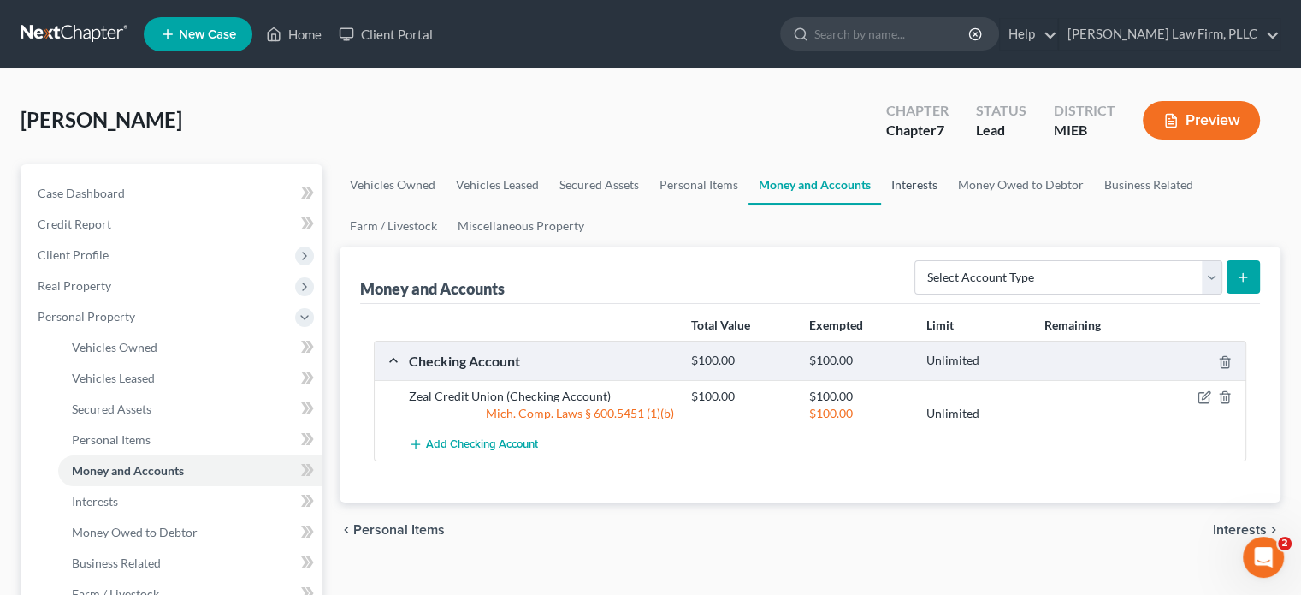
click at [903, 181] on link "Interests" at bounding box center [914, 184] width 67 height 41
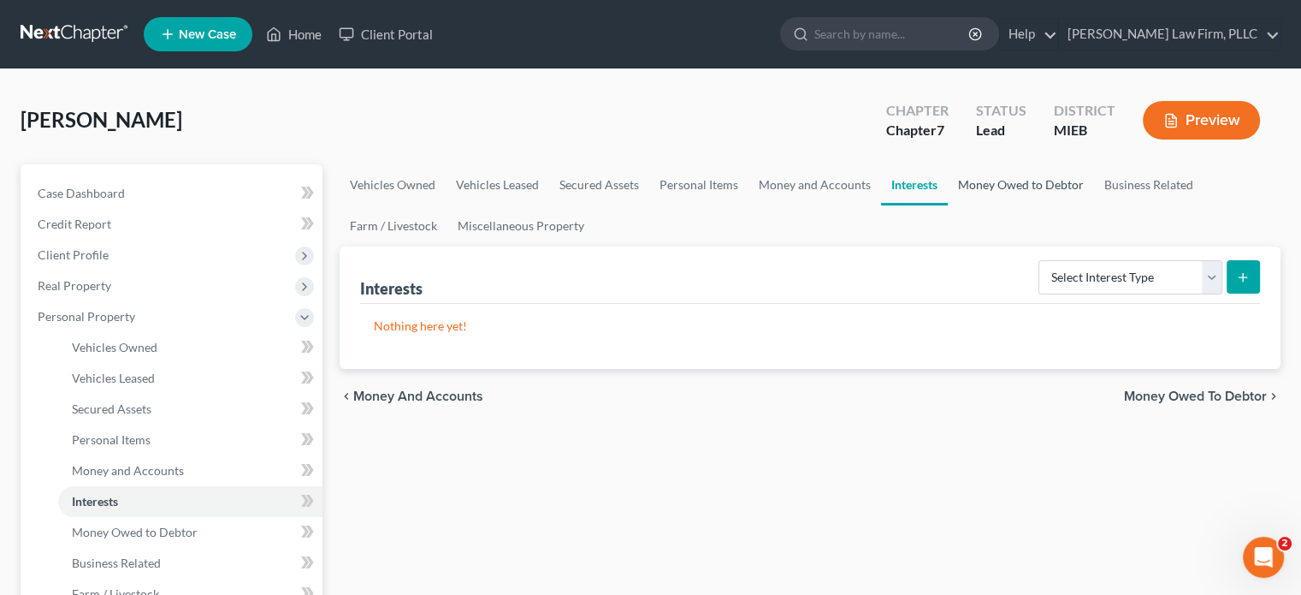
click at [985, 181] on link "Money Owed to Debtor" at bounding box center [1021, 184] width 146 height 41
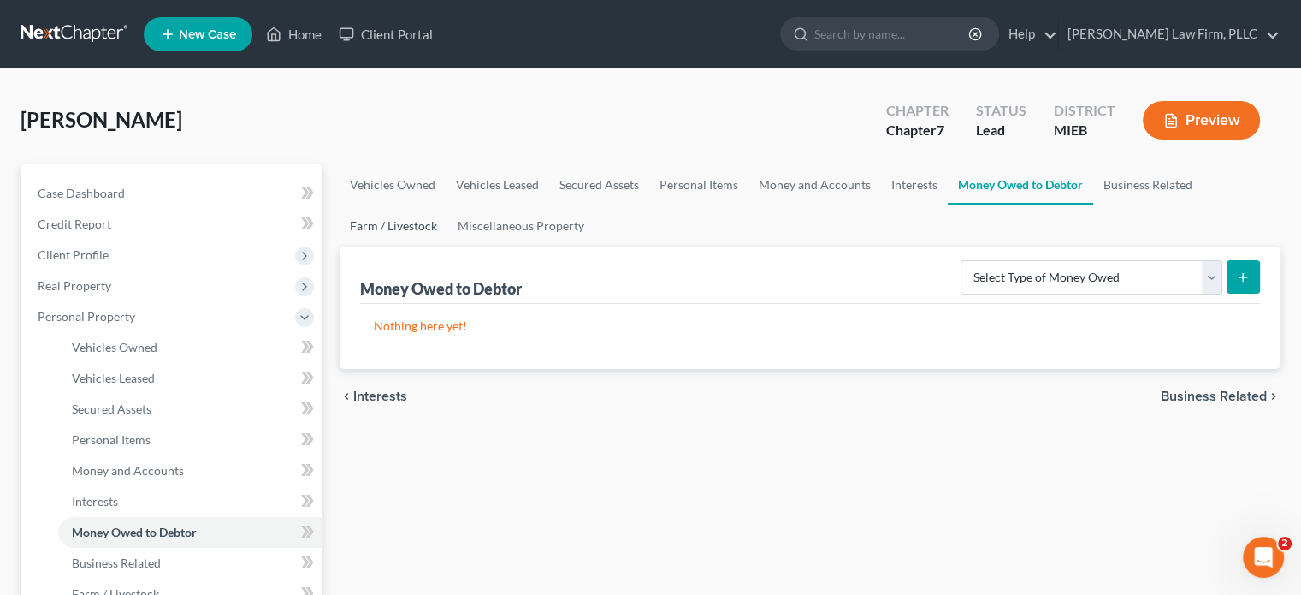
click at [418, 211] on link "Farm / Livestock" at bounding box center [394, 225] width 108 height 41
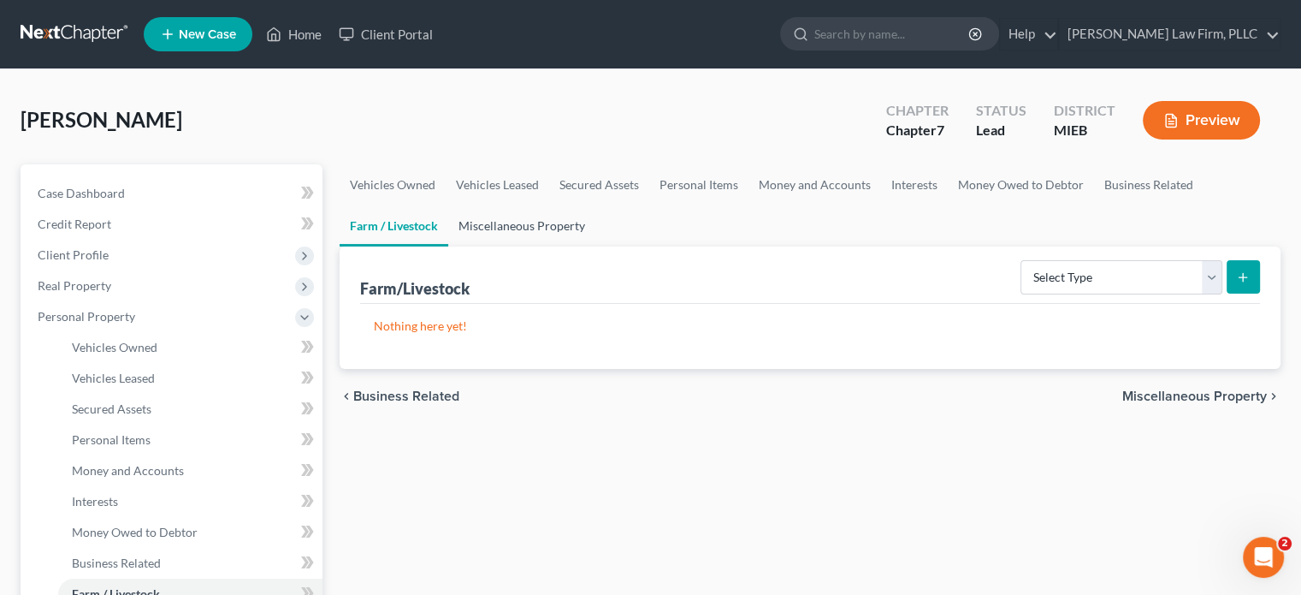
click at [504, 215] on link "Miscellaneous Property" at bounding box center [521, 225] width 147 height 41
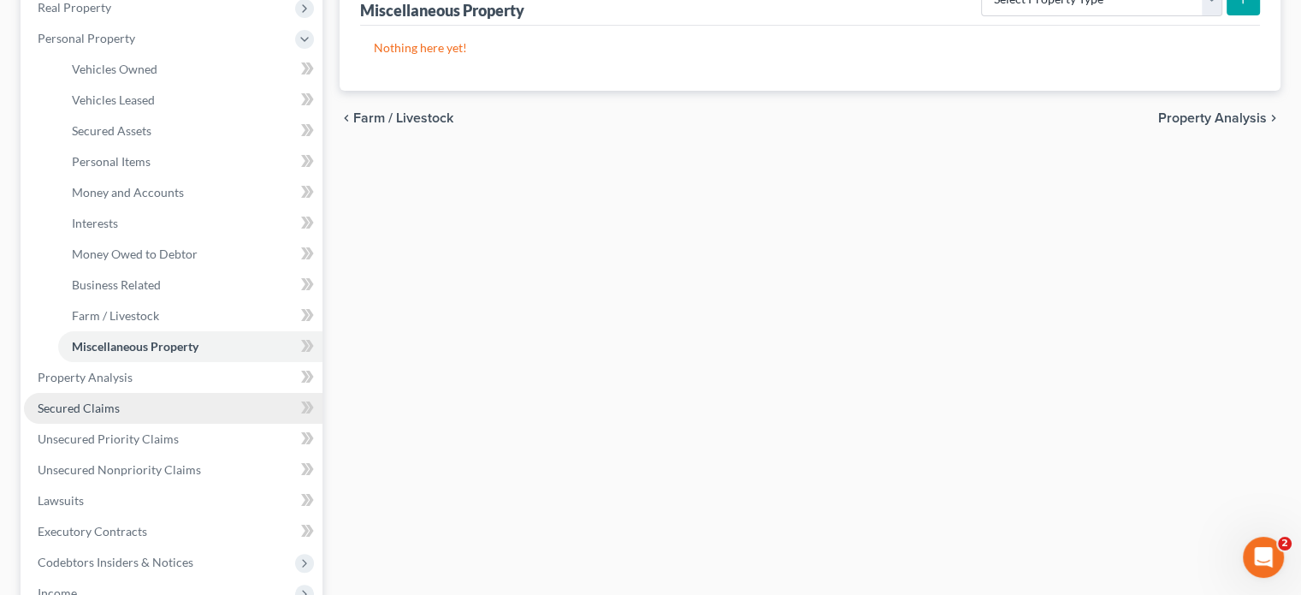
scroll to position [257, 0]
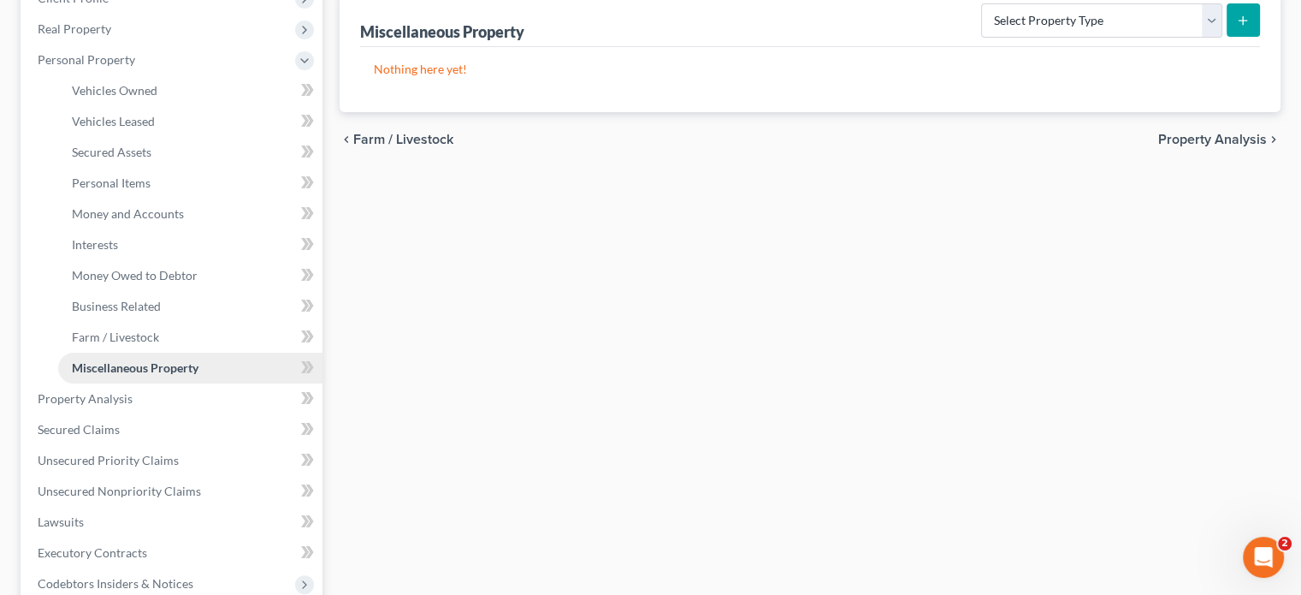
click at [157, 360] on span "Miscellaneous Property" at bounding box center [135, 367] width 127 height 15
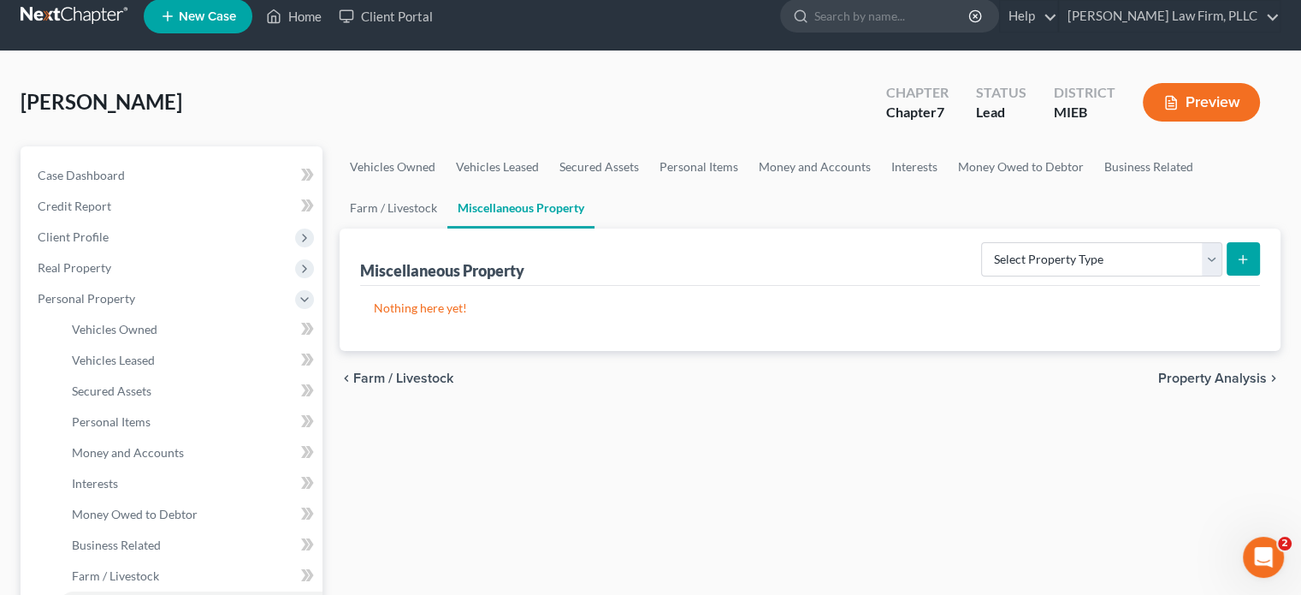
scroll to position [0, 0]
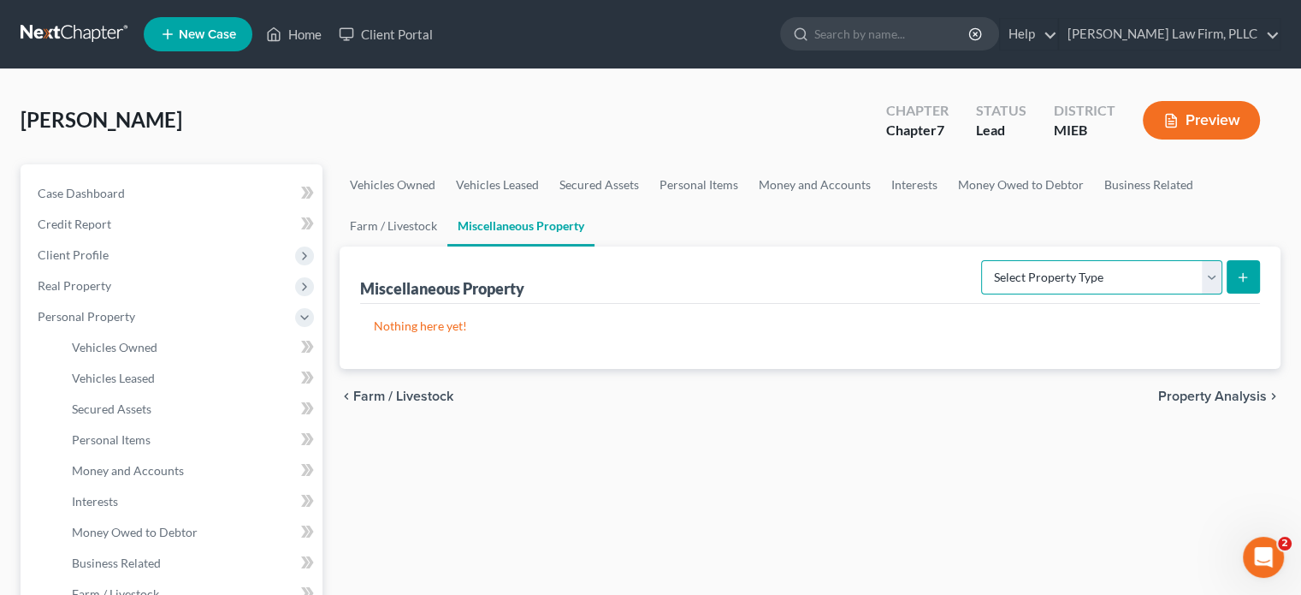
click at [1046, 277] on select "Select Property Type Assigned for Creditor Benefit [DATE] Holding for Another N…" at bounding box center [1101, 277] width 241 height 34
select select "transferred"
click at [981, 260] on select "Select Property Type Assigned for Creditor Benefit [DATE] Holding for Another N…" at bounding box center [1101, 277] width 241 height 34
click at [1247, 277] on icon "submit" at bounding box center [1243, 277] width 14 height 14
select select "Ordinary ([DATE])"
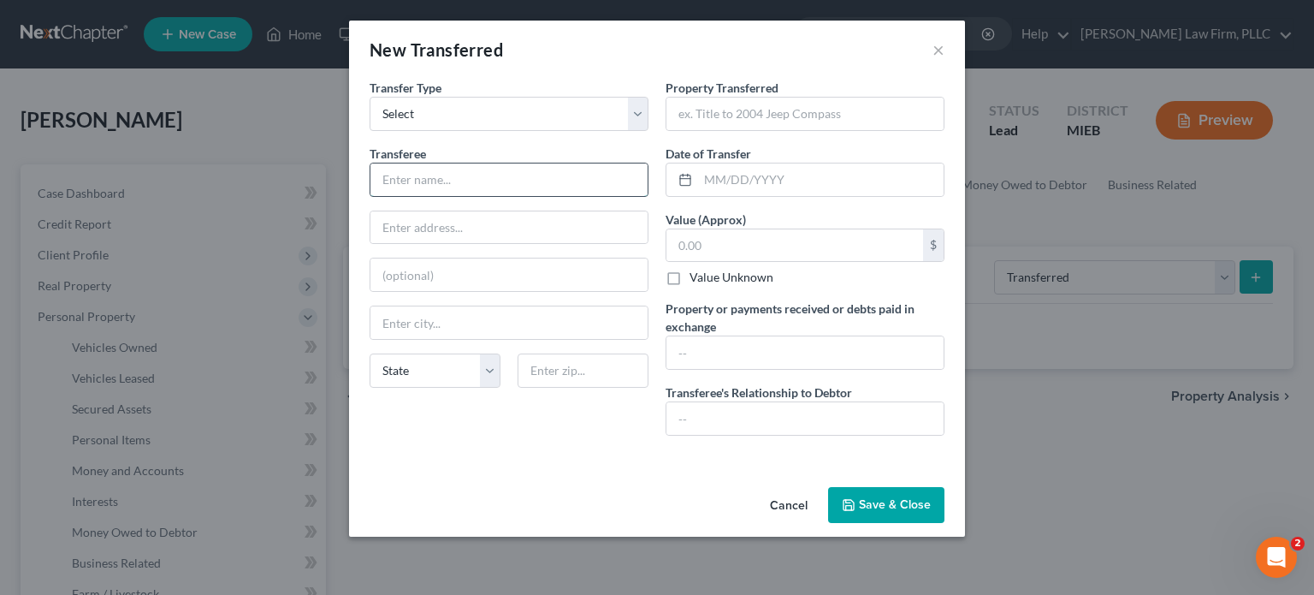
click at [596, 178] on input "text" at bounding box center [508, 179] width 277 height 33
type input "[PERSON_NAME]"
type input "[STREET_ADDRESS]"
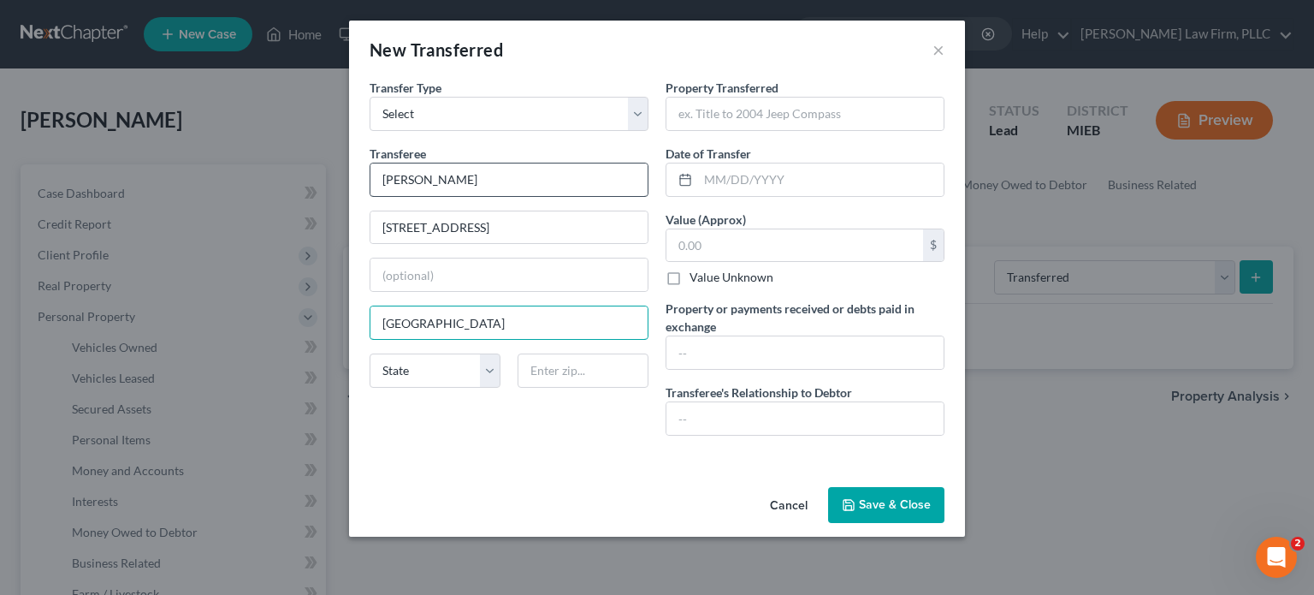
type input "[GEOGRAPHIC_DATA]"
select select "23"
type input "48836"
click at [698, 115] on input "text" at bounding box center [805, 114] width 277 height 33
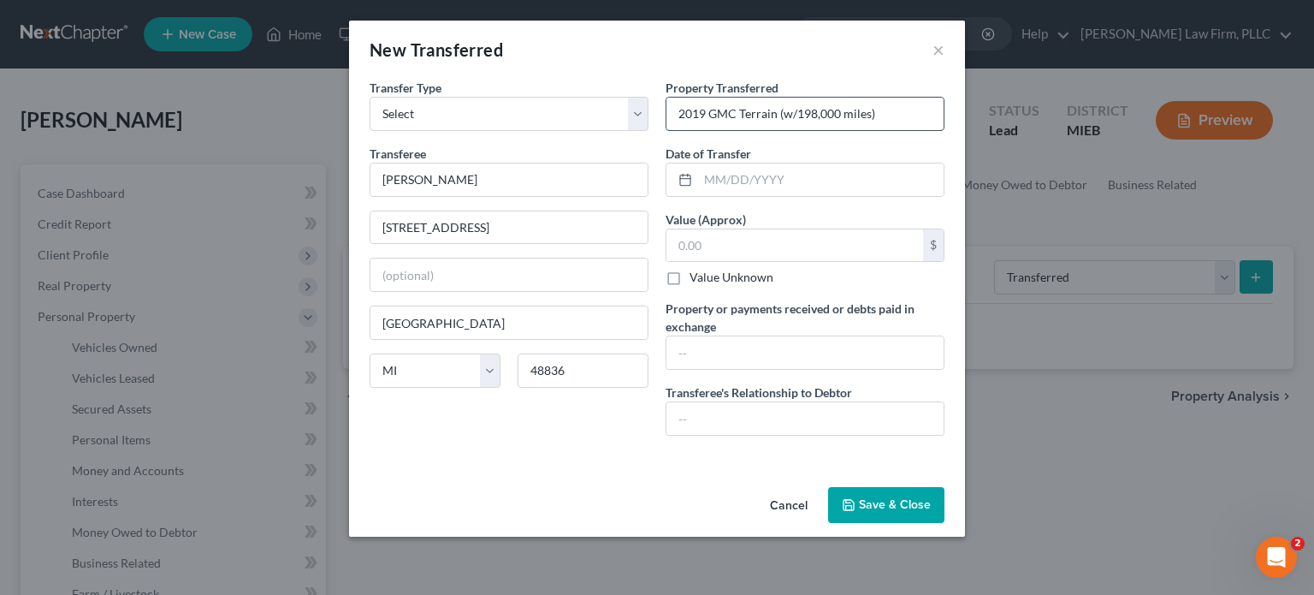
type input "2019 GMC Terrain (w/198,000 miles)"
type input "08/2024"
type input "5,000"
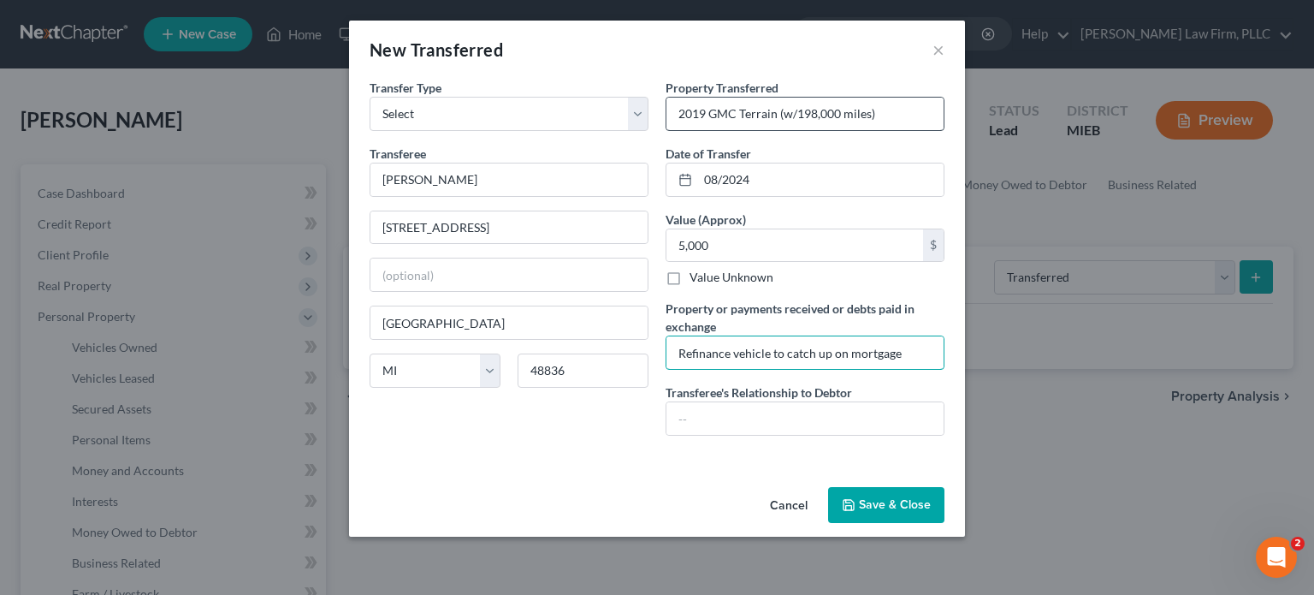
type input "Refinance vehicle to catch up on mortgage"
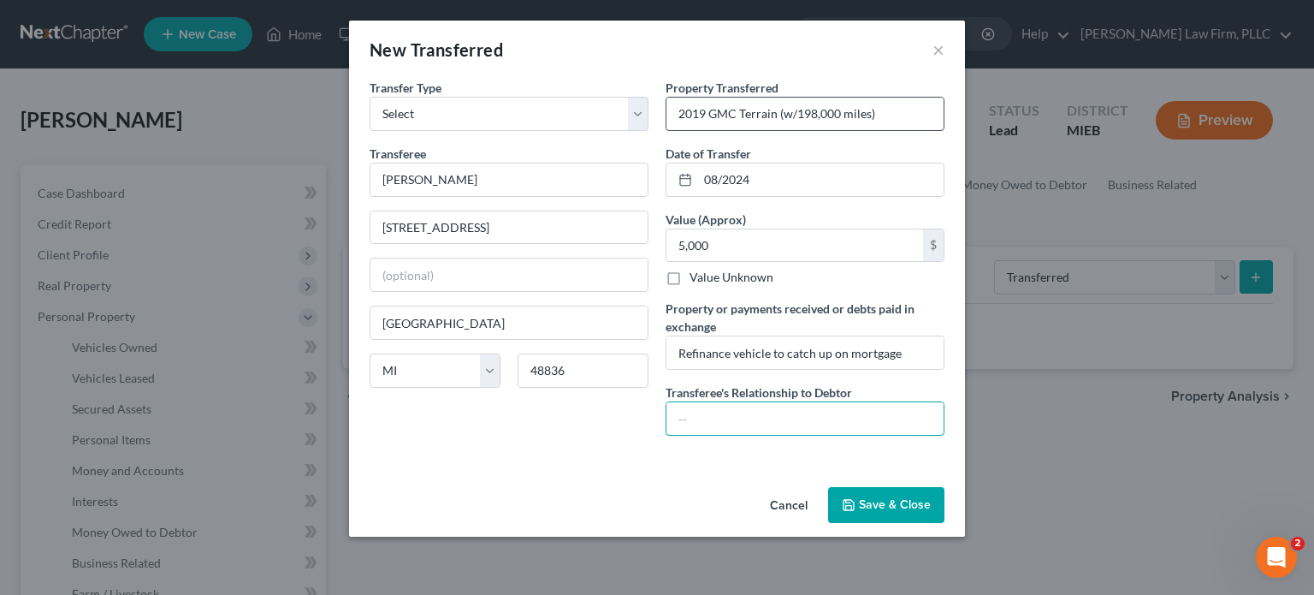
type input "B"
type input "Significant other (12 years)"
click at [875, 509] on button "Save & Close" at bounding box center [886, 505] width 116 height 36
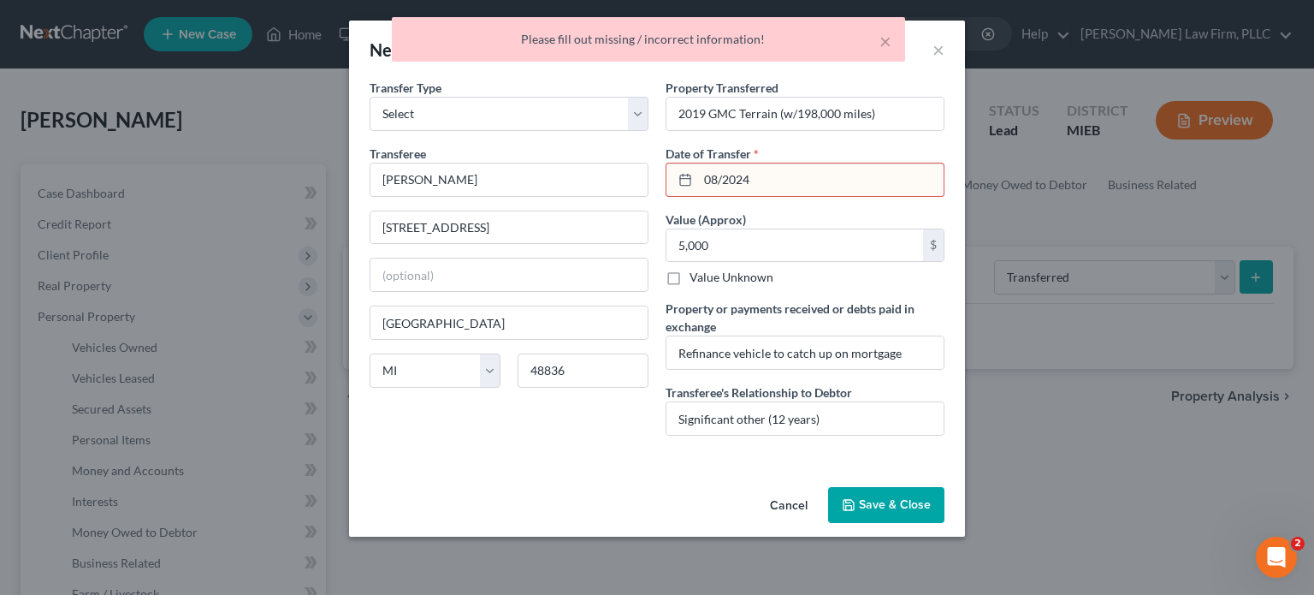
click at [720, 174] on input "08/2024" at bounding box center [821, 179] width 246 height 33
click at [726, 173] on input "08/2024" at bounding box center [821, 179] width 246 height 33
click at [722, 178] on input "08/2024" at bounding box center [821, 179] width 246 height 33
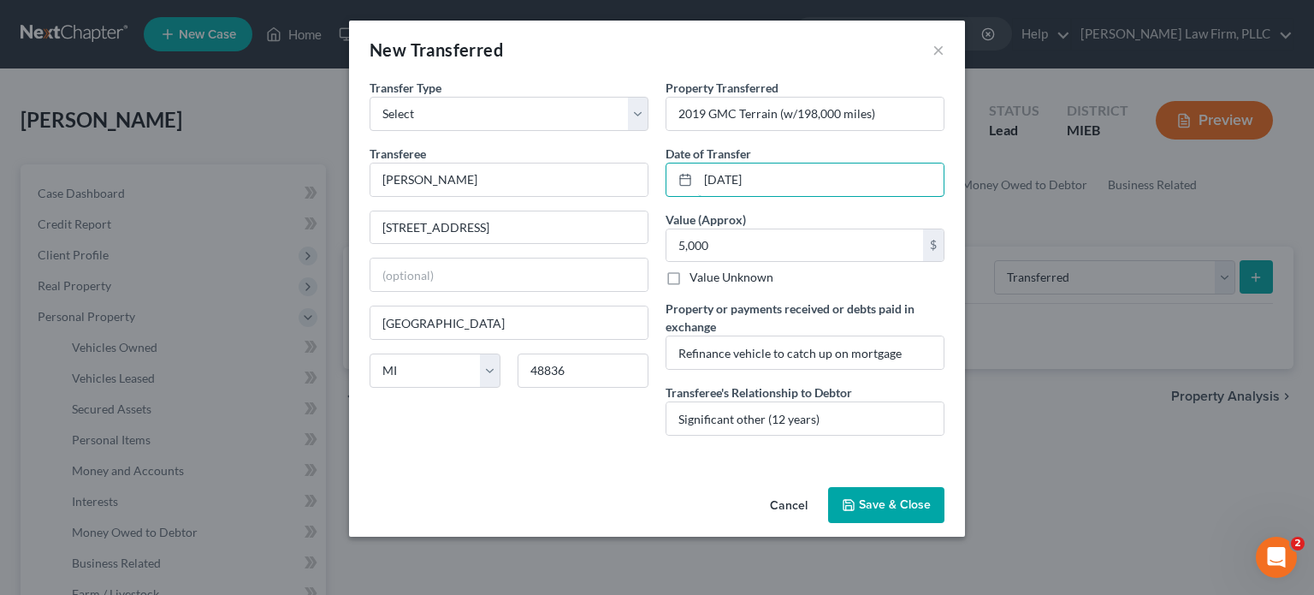
type input "[DATE]"
click at [921, 503] on button "Save & Close" at bounding box center [886, 505] width 116 height 36
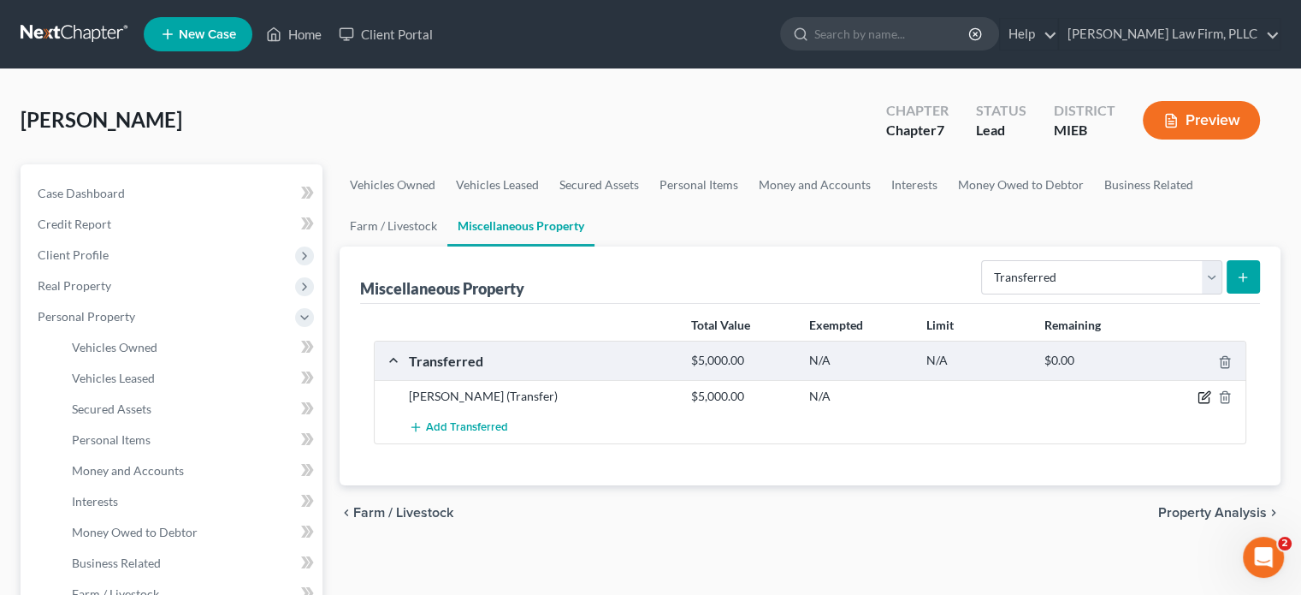
click at [1205, 394] on icon "button" at bounding box center [1206, 396] width 8 height 8
select select "Ordinary ([DATE])"
select select "23"
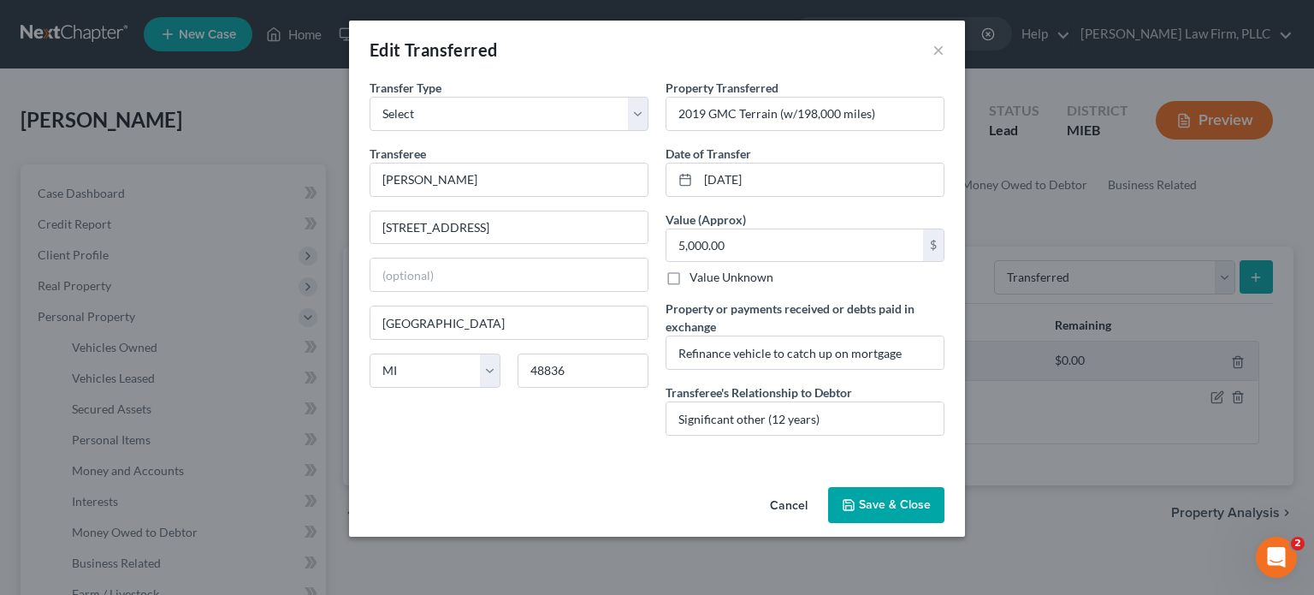
click at [886, 503] on button "Save & Close" at bounding box center [886, 505] width 116 height 36
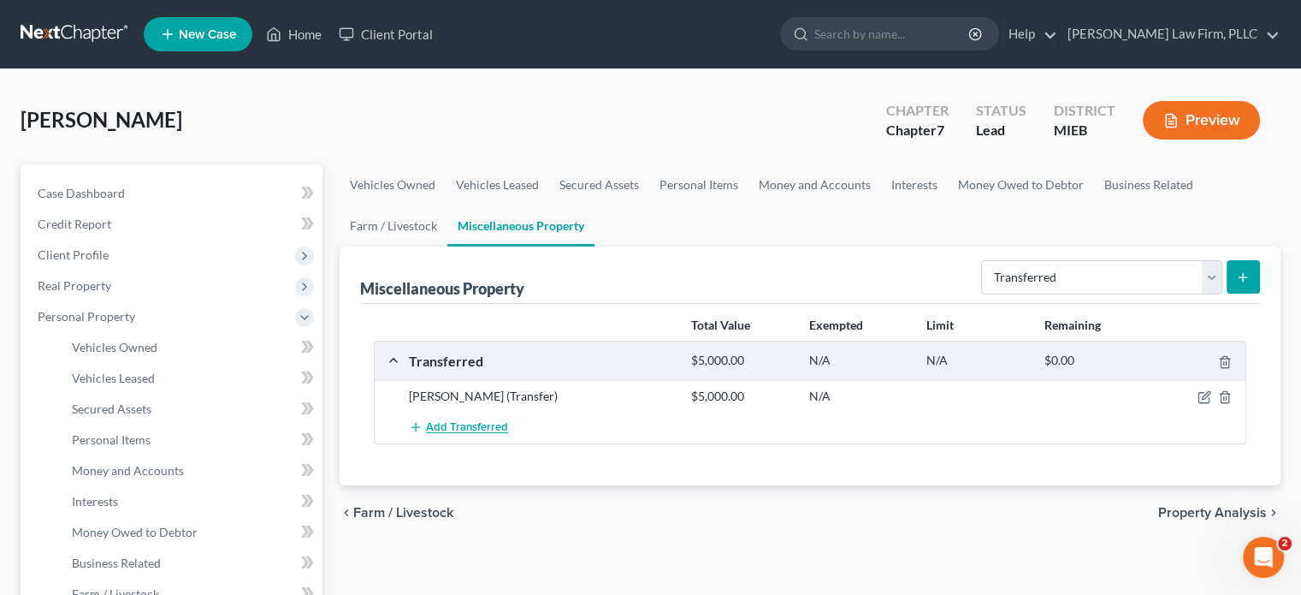
click at [492, 423] on span "Add Transferred" at bounding box center [467, 428] width 82 height 14
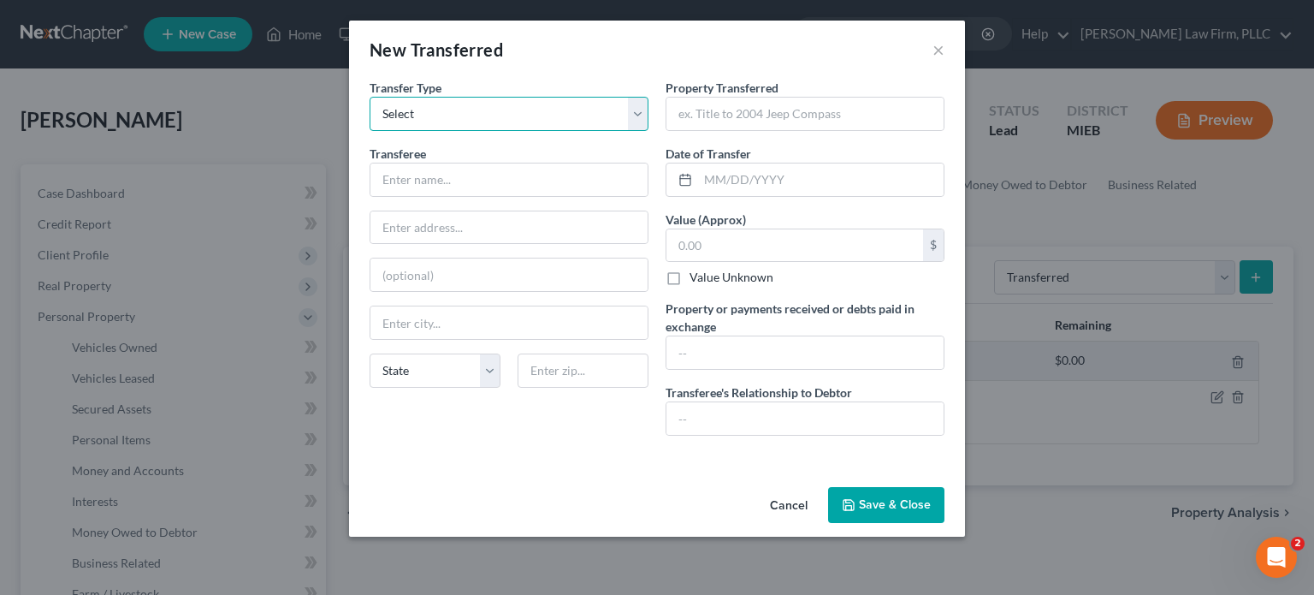
click at [517, 118] on select "Select Ordinary ([DATE]) [DATE]" at bounding box center [509, 114] width 279 height 34
select select "Ordinary ([DATE])"
click at [370, 97] on select "Select Ordinary ([DATE]) [DATE]" at bounding box center [509, 114] width 279 height 34
click at [499, 178] on input "text" at bounding box center [508, 179] width 277 height 33
type input "[PERSON_NAME]"
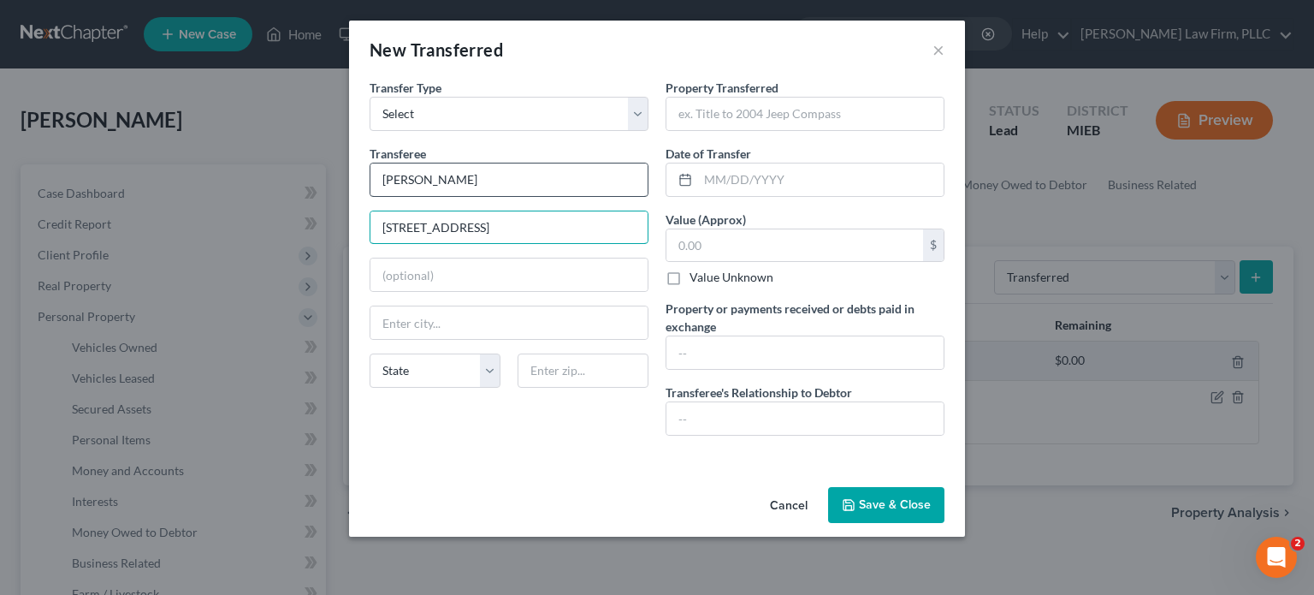
type input "[STREET_ADDRESS]"
type input "Fowlervill"
select select "23"
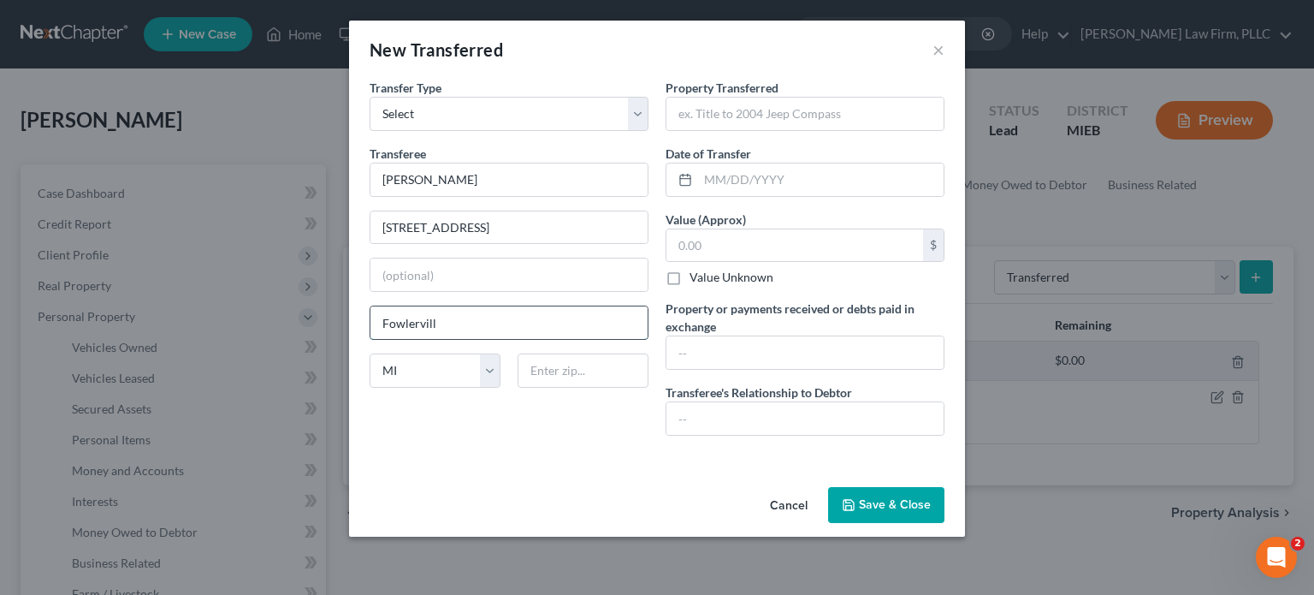
click at [493, 332] on input "Fowlervill" at bounding box center [508, 322] width 277 height 33
type input "[GEOGRAPHIC_DATA]"
click at [603, 366] on input "text" at bounding box center [583, 370] width 131 height 34
type input "48836"
click at [737, 105] on input "text" at bounding box center [805, 114] width 277 height 33
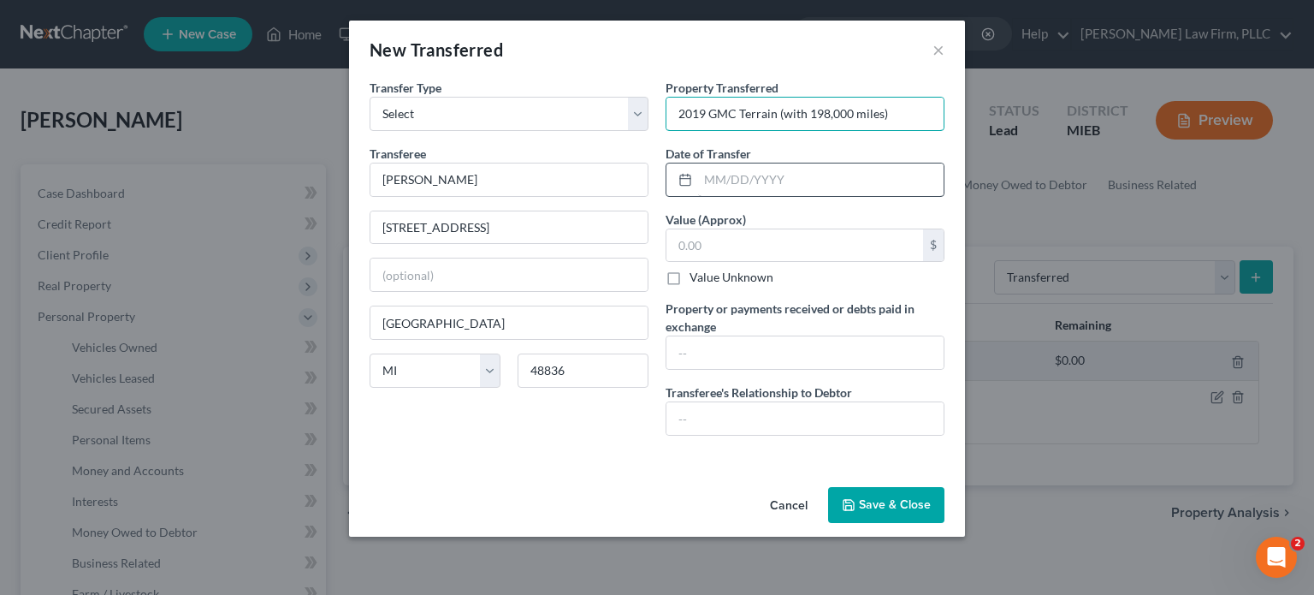
type input "2019 GMC Terrain (with 198,000 miles)"
click at [734, 181] on input "text" at bounding box center [821, 179] width 246 height 33
click at [939, 49] on button "×" at bounding box center [939, 49] width 12 height 21
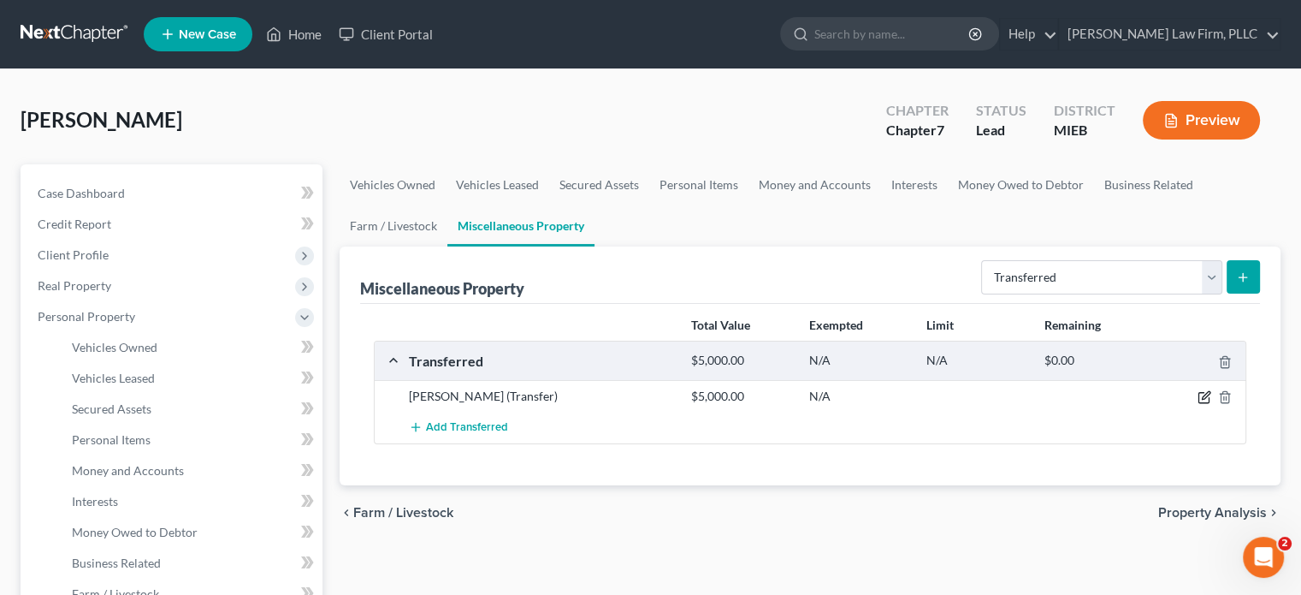
click at [1207, 396] on icon "button" at bounding box center [1205, 397] width 14 height 14
select select "Ordinary ([DATE])"
select select "23"
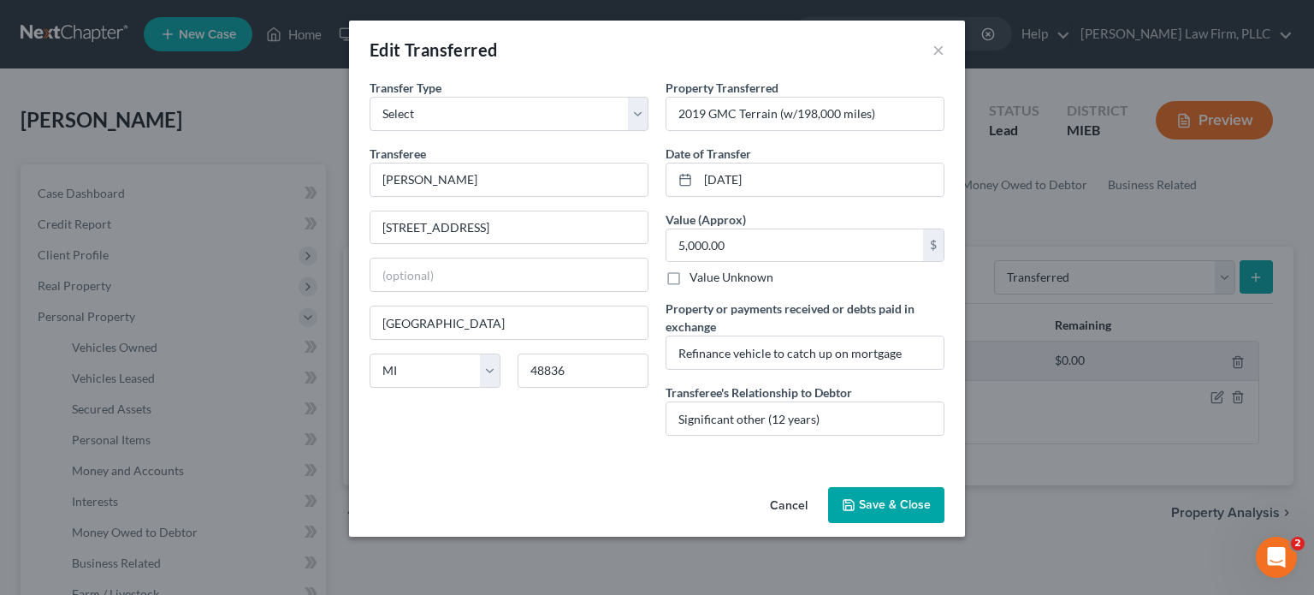
click at [794, 506] on button "Cancel" at bounding box center [788, 506] width 65 height 34
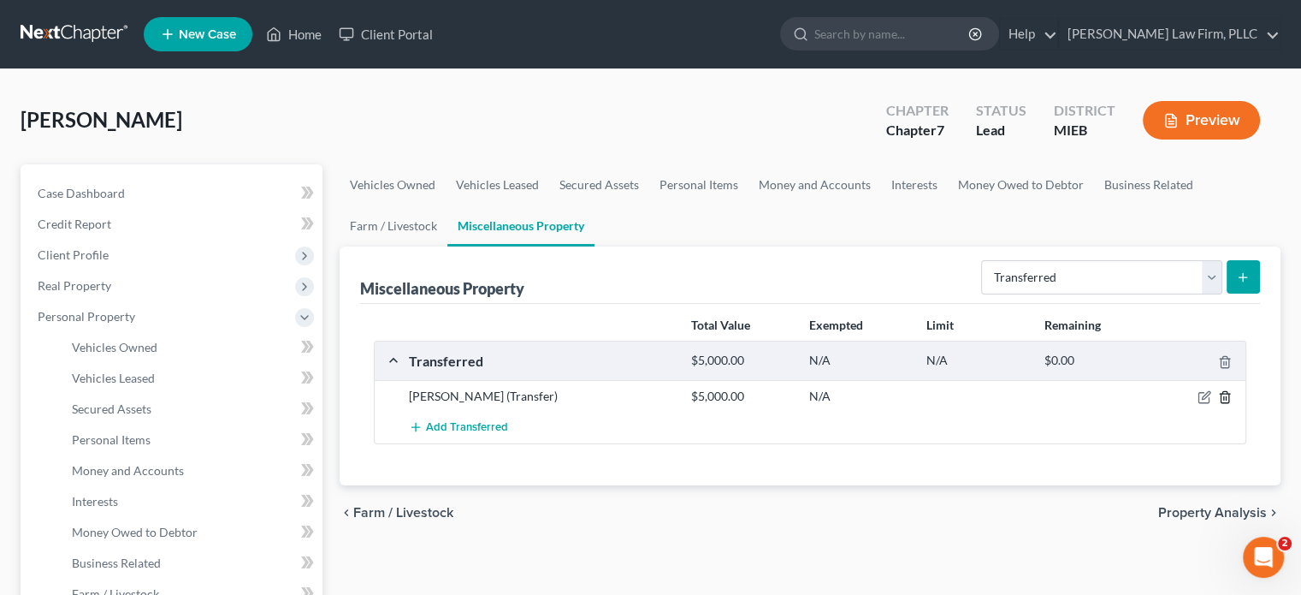
click at [1226, 397] on line "button" at bounding box center [1226, 398] width 0 height 3
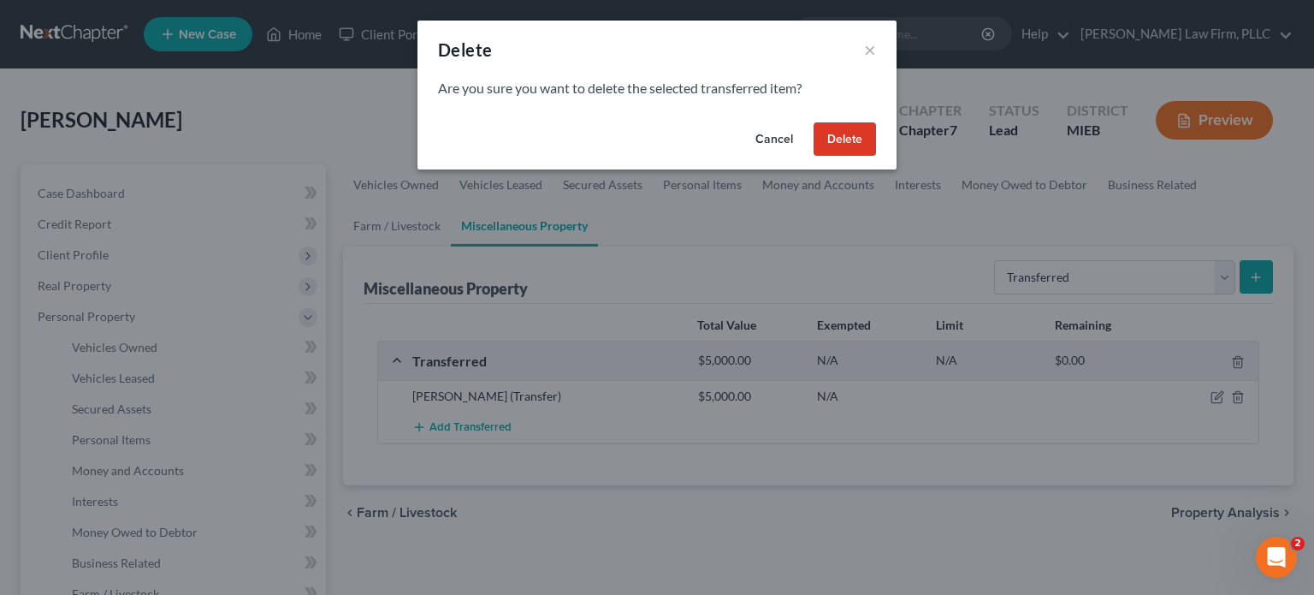
click at [856, 145] on button "Delete" at bounding box center [845, 139] width 62 height 34
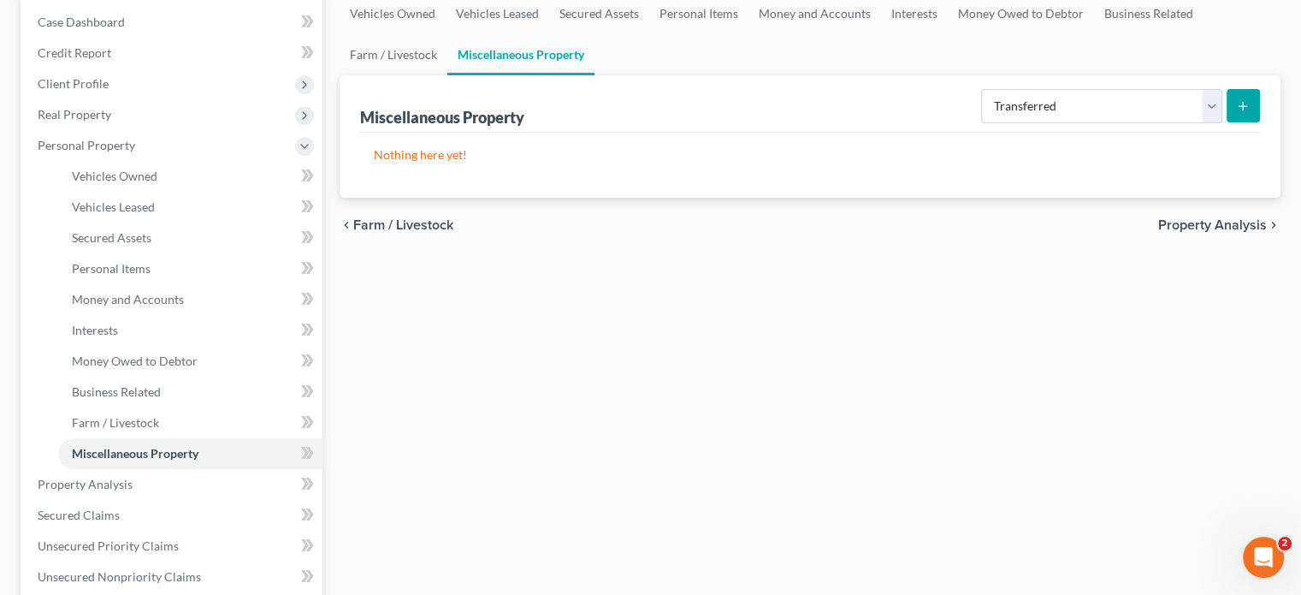
scroll to position [257, 0]
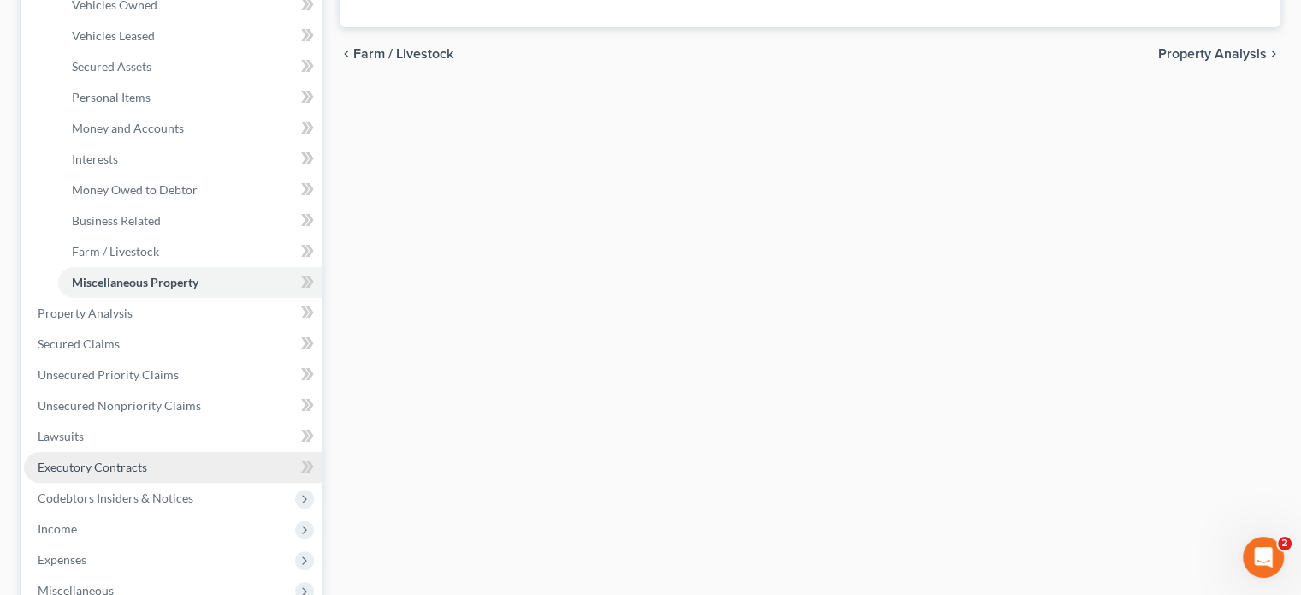
click at [130, 459] on span "Executory Contracts" at bounding box center [93, 466] width 110 height 15
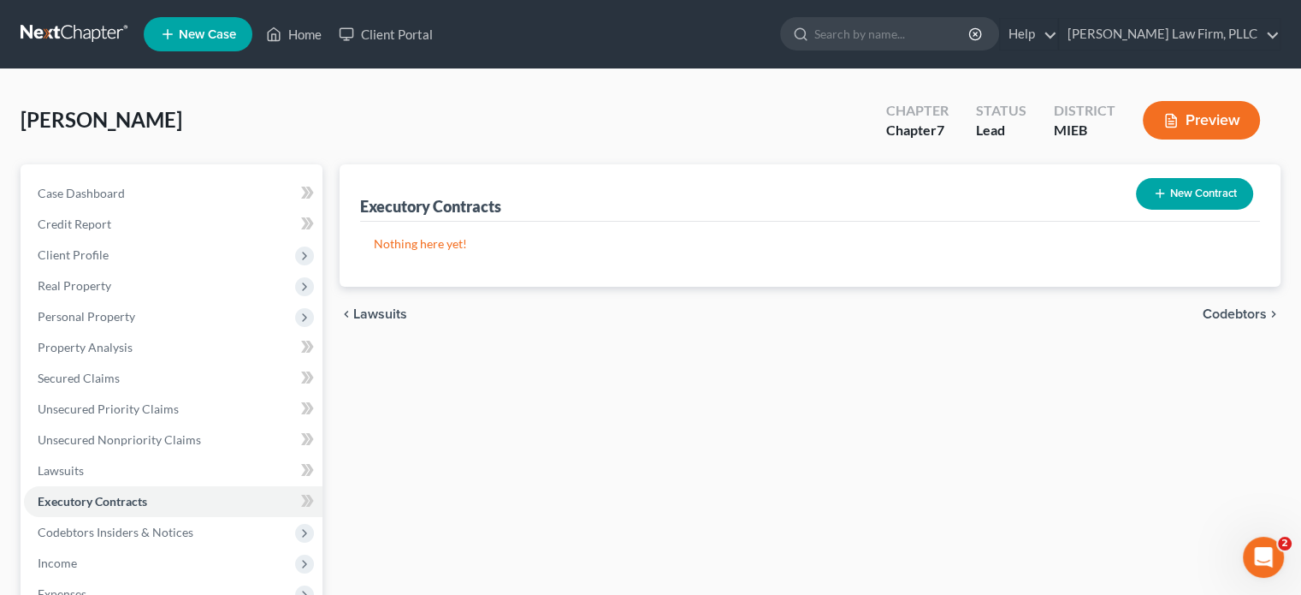
click at [1197, 193] on button "New Contract" at bounding box center [1194, 194] width 117 height 32
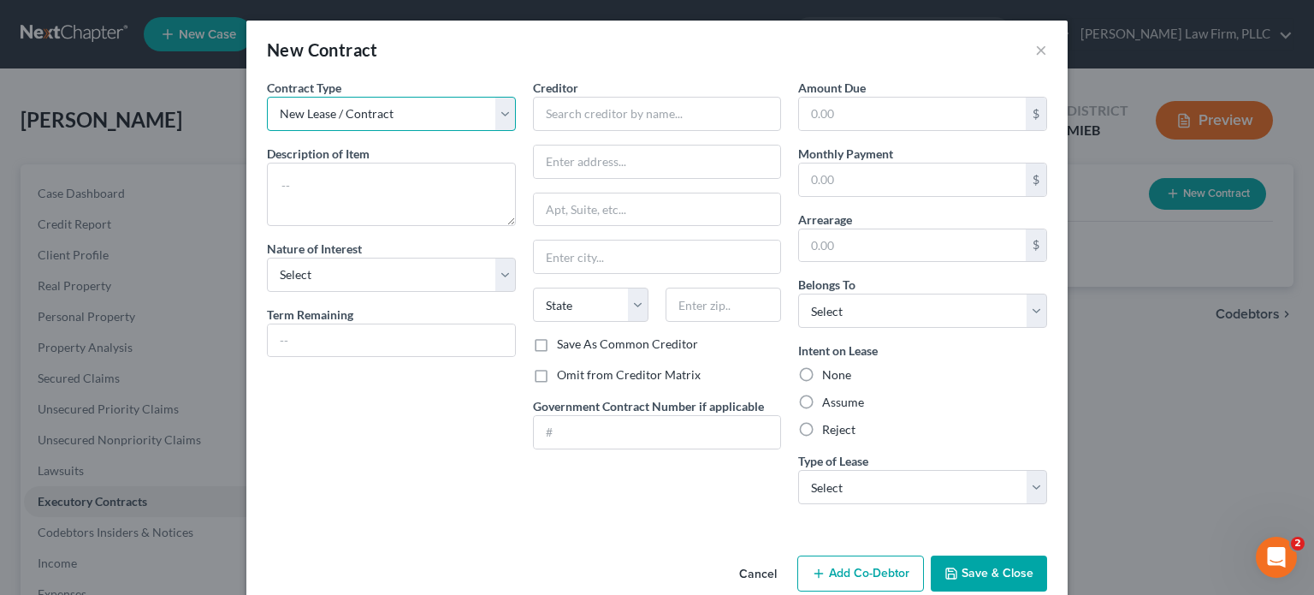
click at [449, 121] on select "New Lease / Contract New Timeshare" at bounding box center [391, 114] width 249 height 34
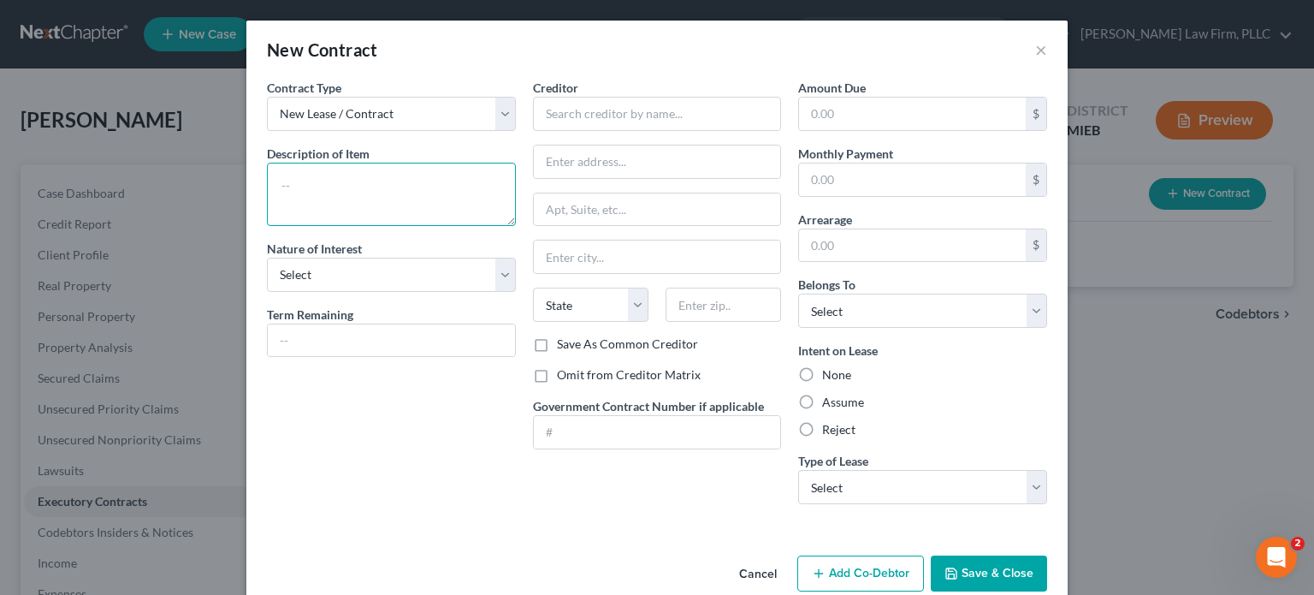
click at [412, 173] on textarea at bounding box center [391, 194] width 249 height 63
type textarea "Verbal agreement for 2019 GMC Terrain (with 198,000 miles)"
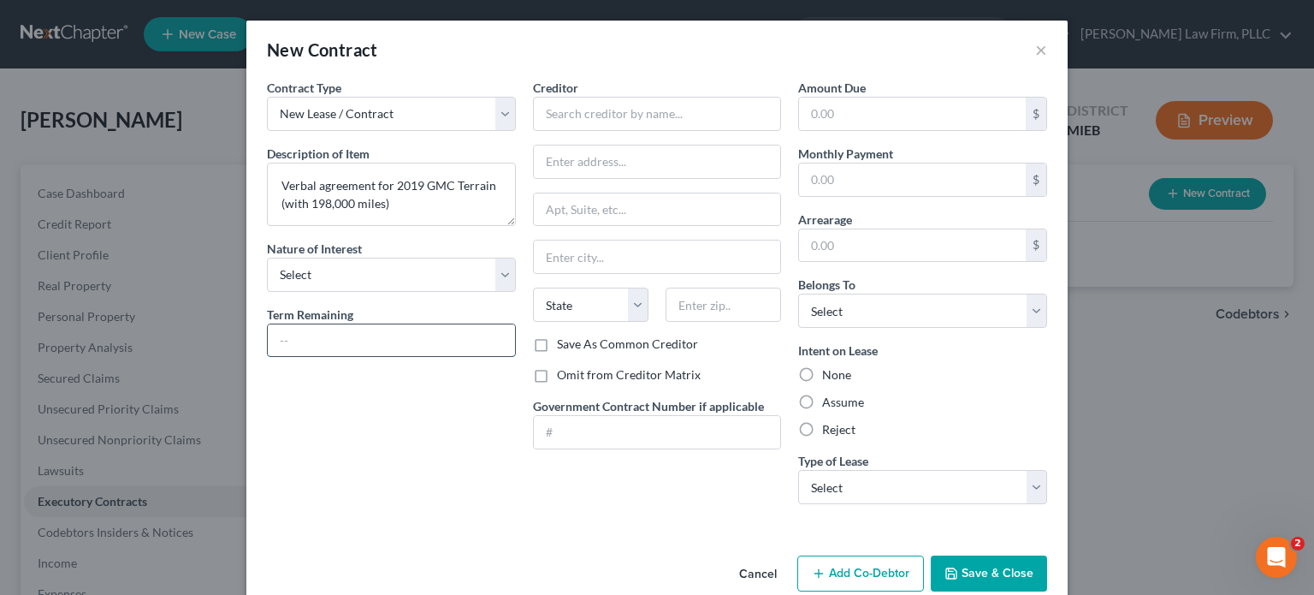
click at [371, 338] on input "text" at bounding box center [391, 340] width 247 height 33
type input "24 months"
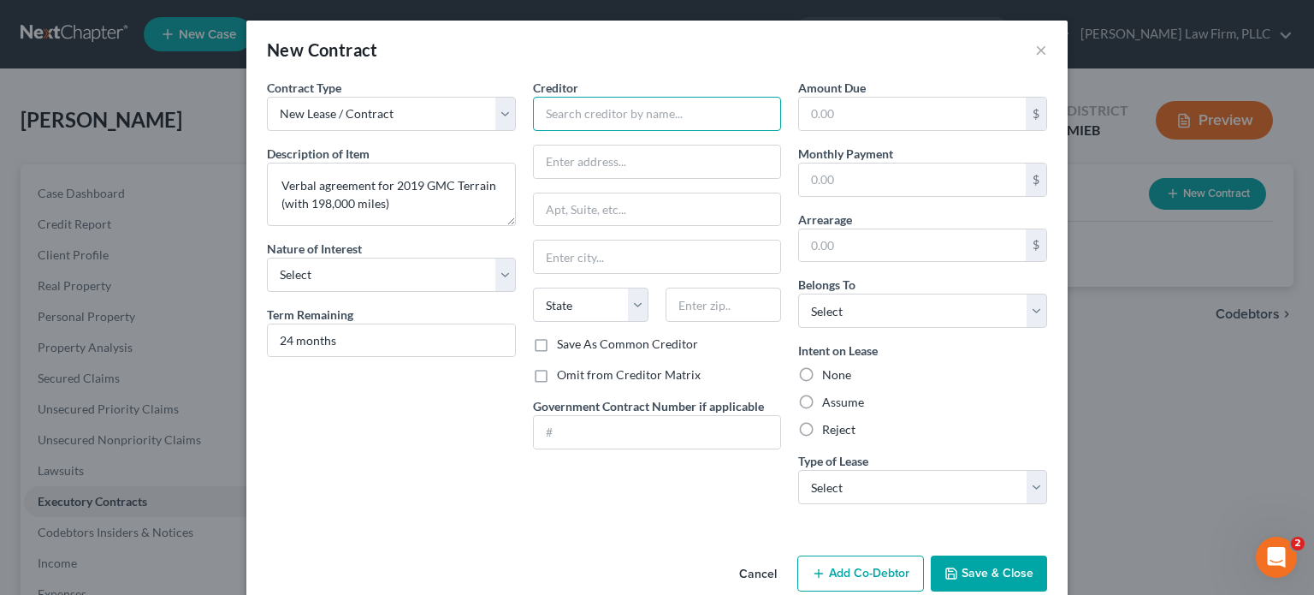
click at [654, 103] on input "text" at bounding box center [657, 114] width 249 height 34
type input "[PERSON_NAME]"
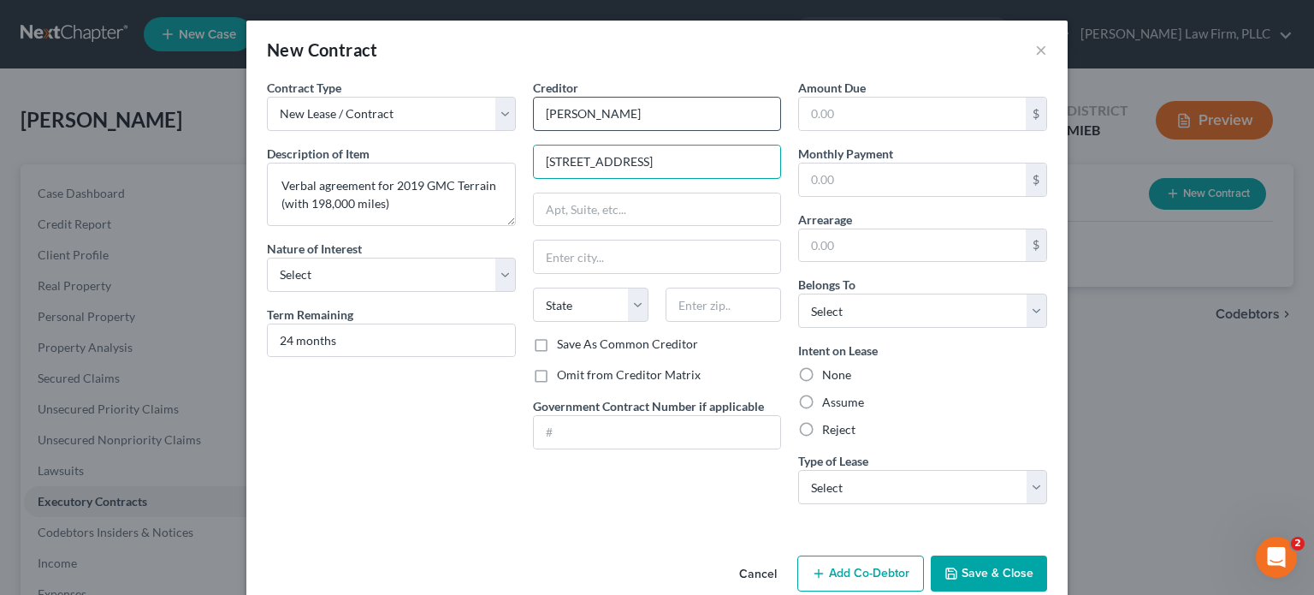
type input "[STREET_ADDRESS]"
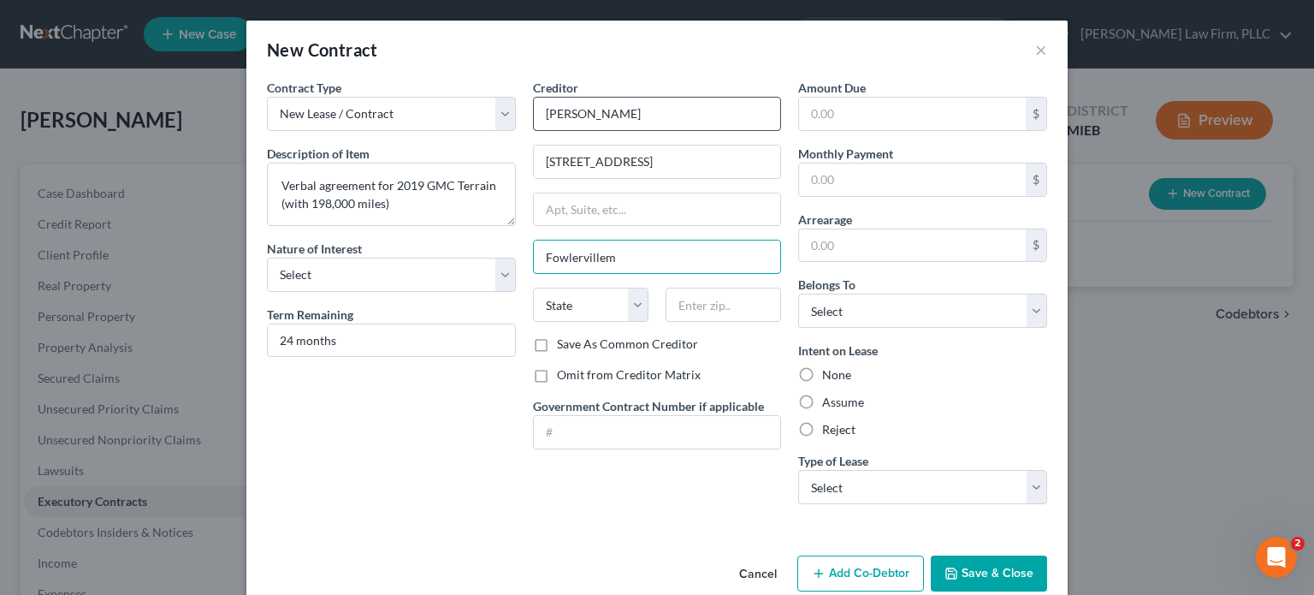
type input "Fowlervillem"
select select "13"
click at [631, 250] on input "Fowlervillem" at bounding box center [657, 256] width 247 height 33
type input "[GEOGRAPHIC_DATA]"
select select "23"
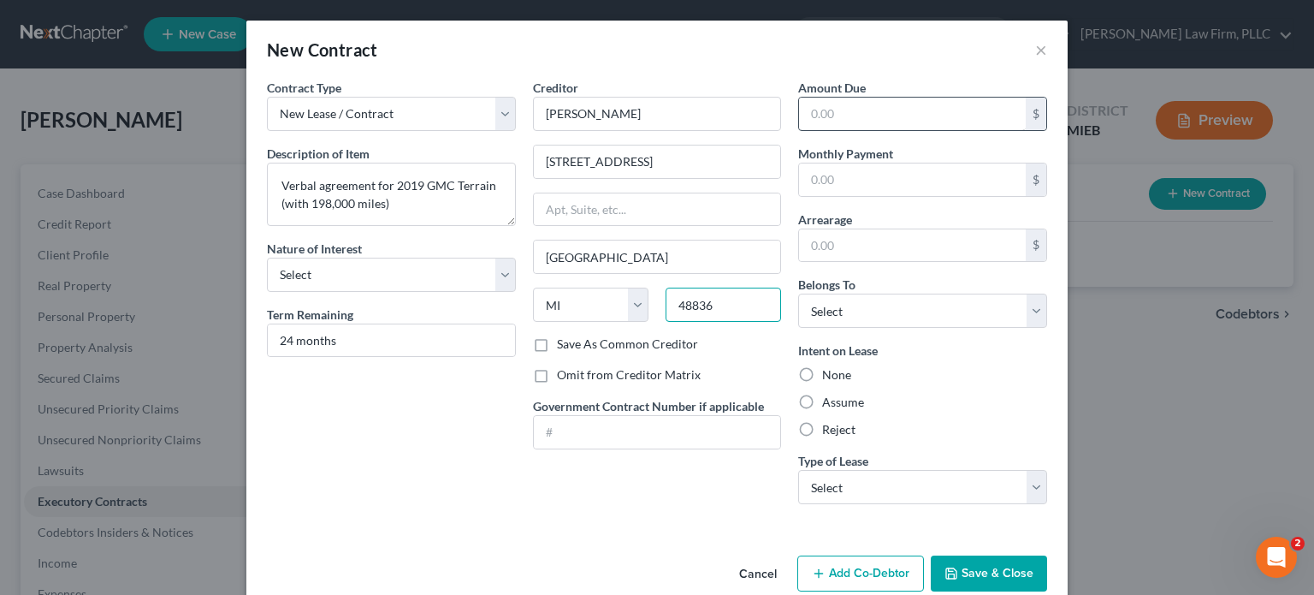
type input "48836"
click at [850, 110] on input "text" at bounding box center [912, 114] width 227 height 33
click at [832, 179] on input "text" at bounding box center [912, 179] width 227 height 33
type input "370"
click at [822, 401] on label "Assume" at bounding box center [843, 402] width 42 height 17
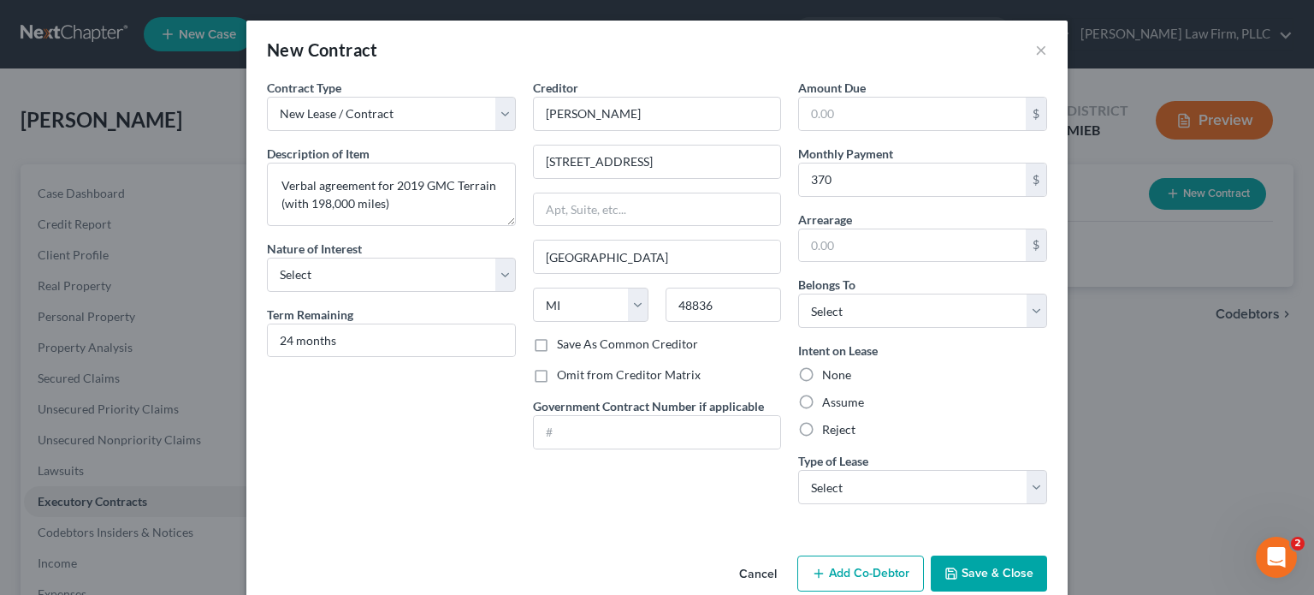
click at [829, 401] on input "Assume" at bounding box center [834, 399] width 11 height 11
radio input "true"
click at [825, 492] on select "Select Real Estate Car Other" at bounding box center [922, 487] width 249 height 34
select select "1"
click at [798, 470] on select "Select Real Estate Car Other" at bounding box center [922, 487] width 249 height 34
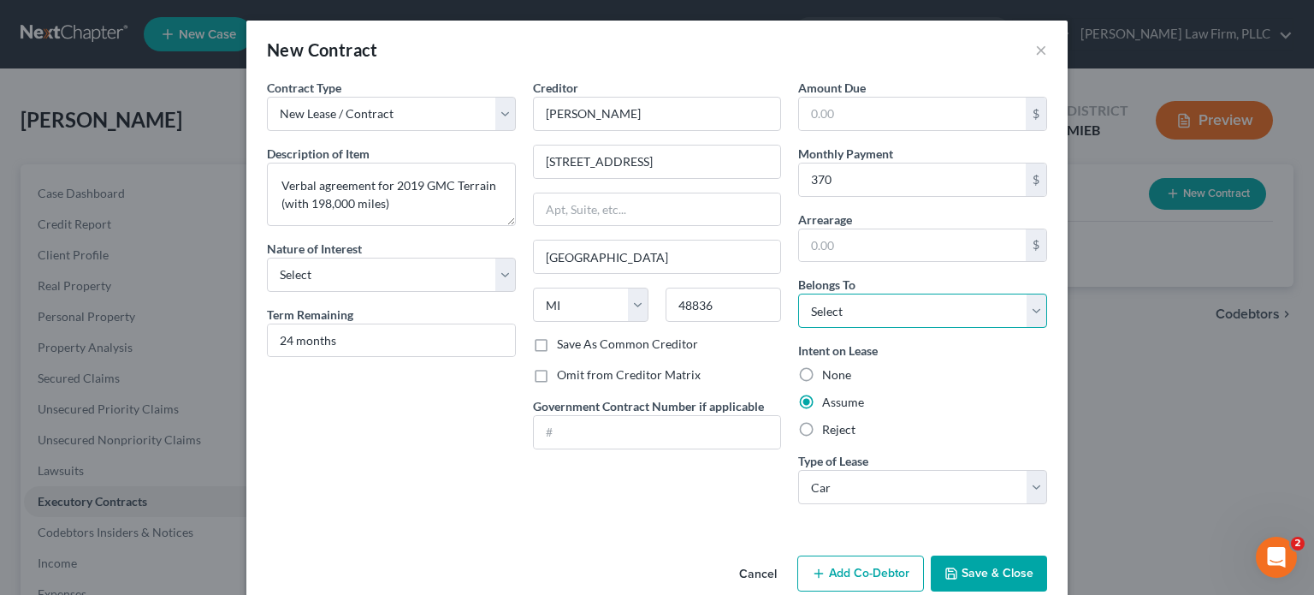
click at [917, 302] on select "Select Debtor 1 Only Debtor 2 Only Debtor 1 And Debtor 2 Only At Least One Of T…" at bounding box center [922, 310] width 249 height 34
select select "0"
click at [798, 293] on select "Select Debtor 1 Only Debtor 2 Only Debtor 1 And Debtor 2 Only At Least One Of T…" at bounding box center [922, 310] width 249 height 34
click at [983, 570] on button "Save & Close" at bounding box center [989, 573] width 116 height 36
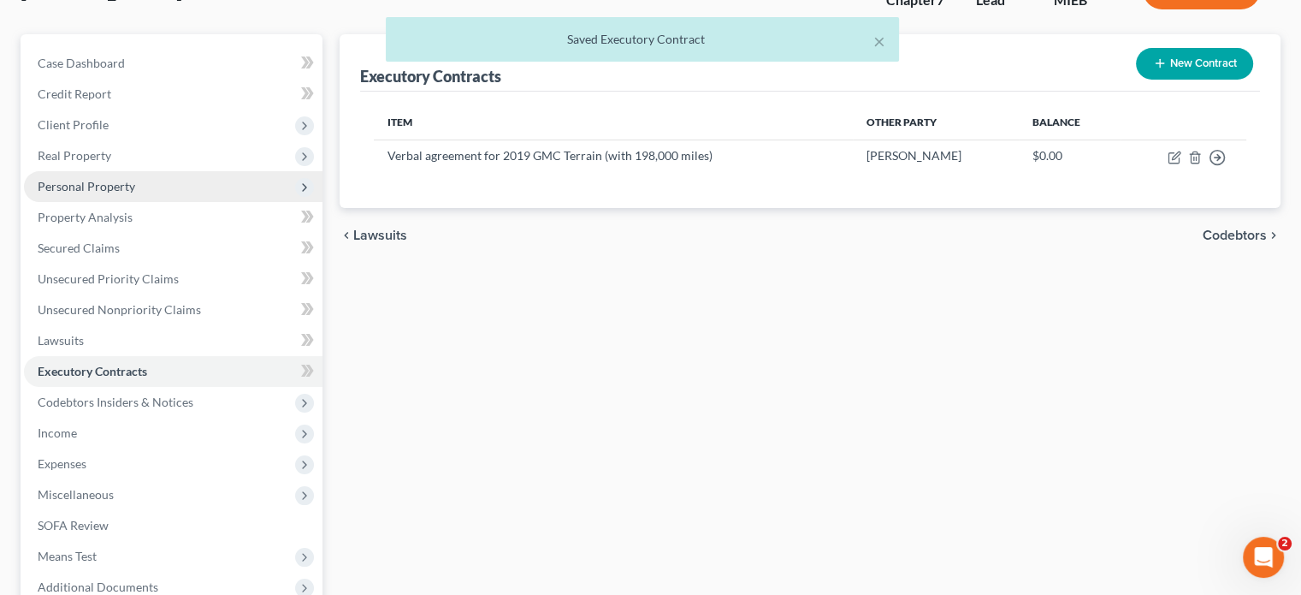
scroll to position [171, 0]
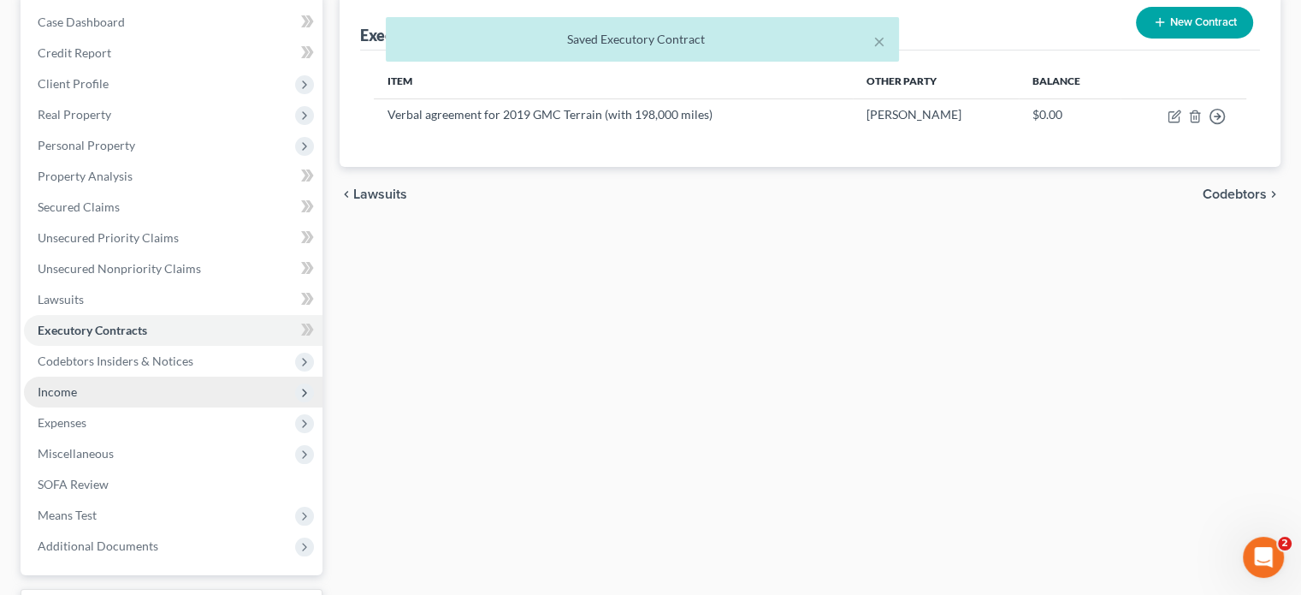
click at [127, 390] on span "Income" at bounding box center [173, 391] width 299 height 31
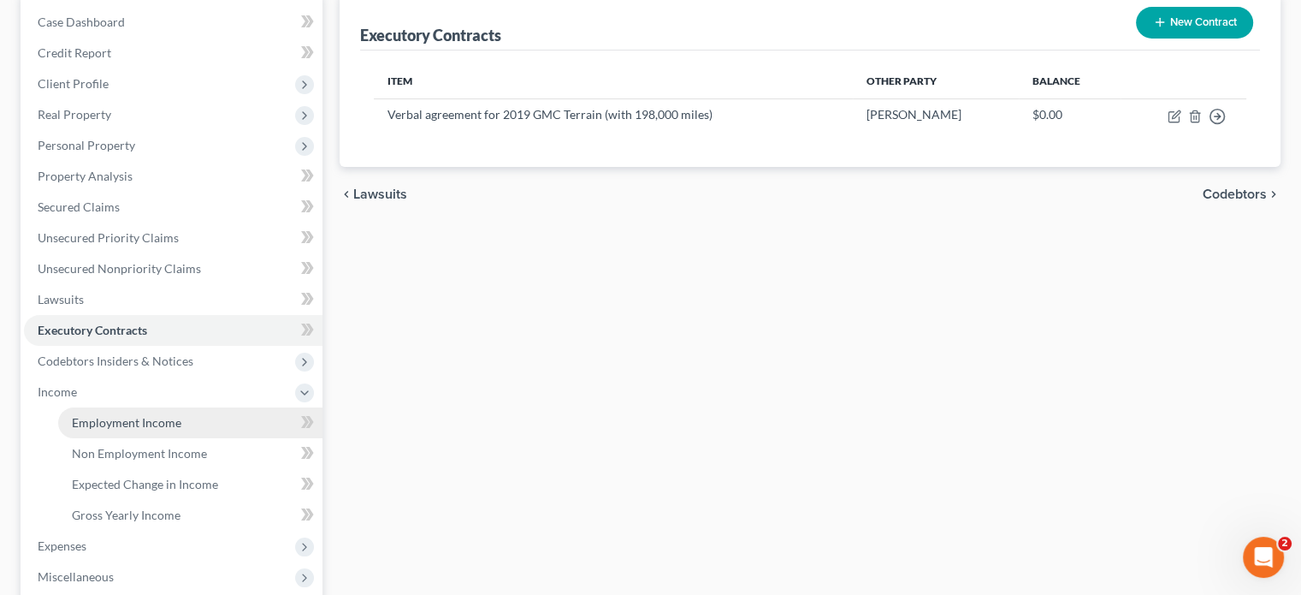
click at [129, 418] on span "Employment Income" at bounding box center [127, 422] width 110 height 15
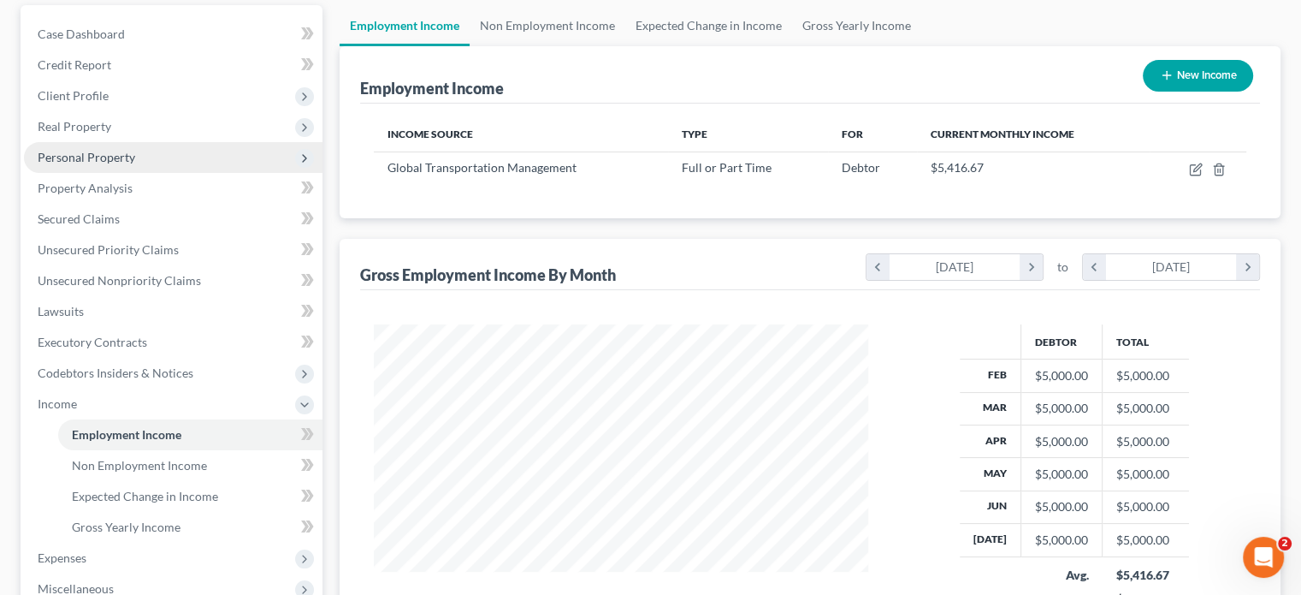
scroll to position [342, 0]
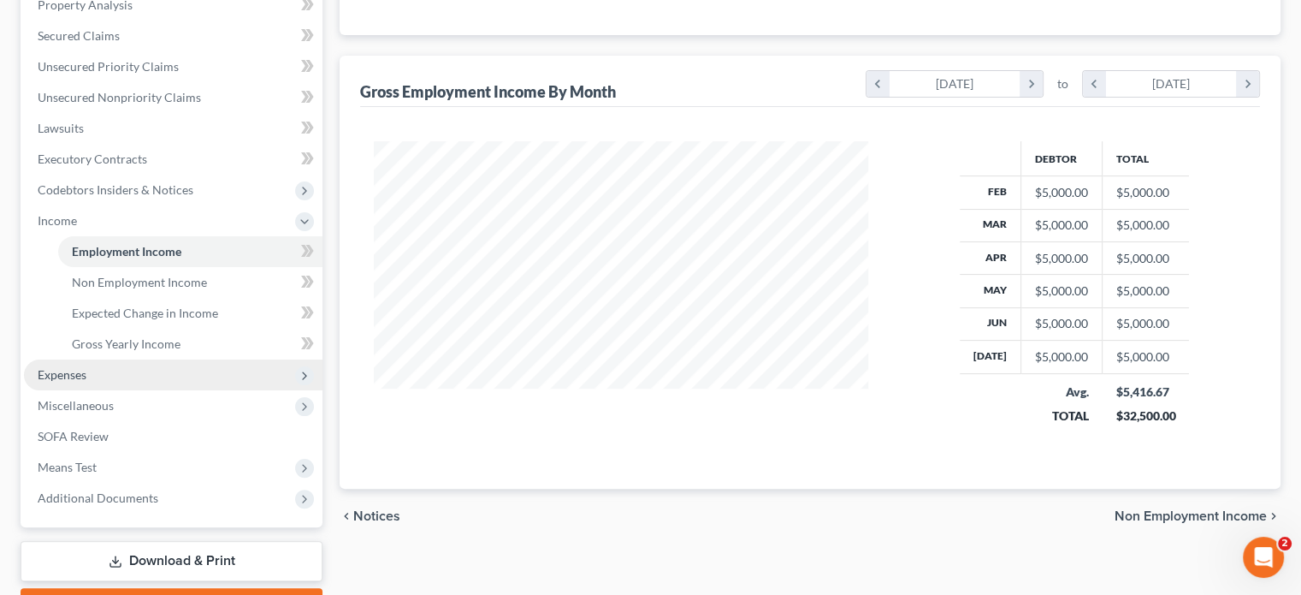
click at [98, 380] on span "Expenses" at bounding box center [173, 374] width 299 height 31
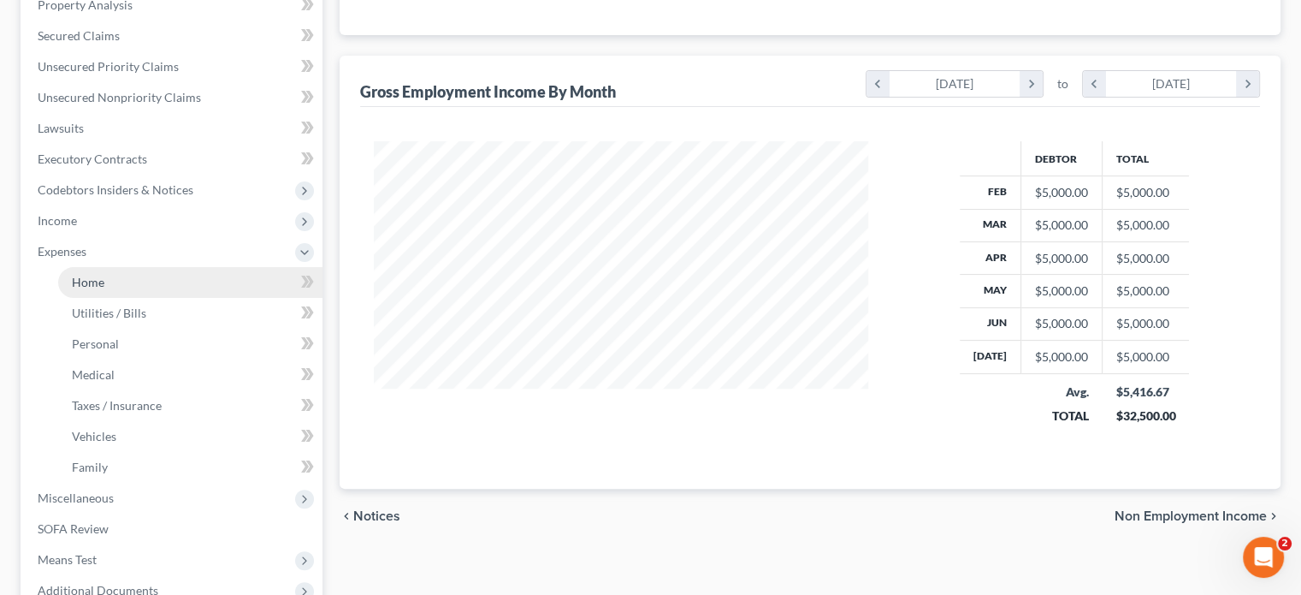
click at [132, 285] on link "Home" at bounding box center [190, 282] width 264 height 31
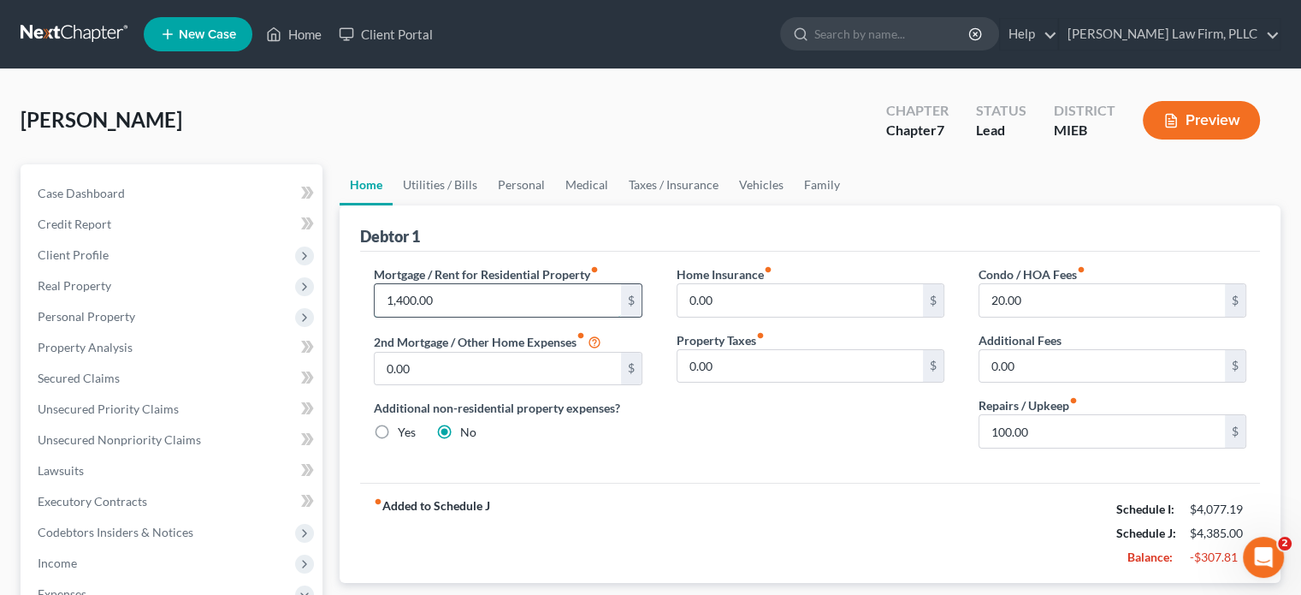
click at [404, 297] on input "1,400.00" at bounding box center [498, 300] width 246 height 33
type input "1,200"
click at [761, 182] on link "Vehicles" at bounding box center [761, 184] width 65 height 41
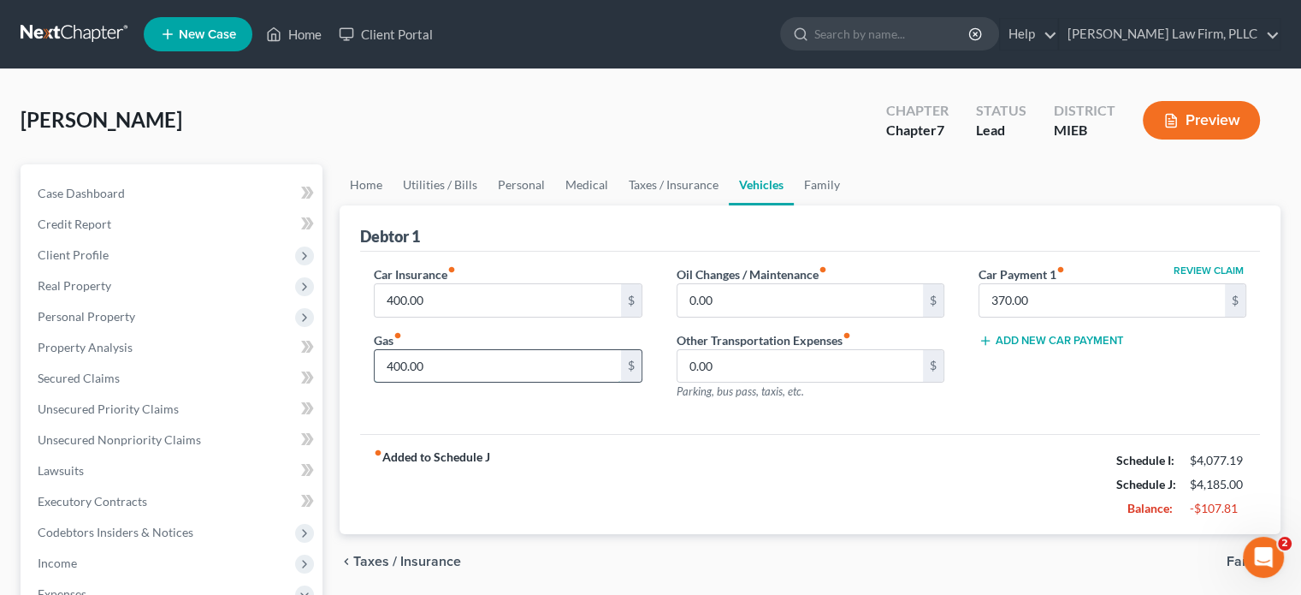
click at [393, 359] on input "400.00" at bounding box center [498, 366] width 246 height 33
click at [394, 360] on input "400.00" at bounding box center [498, 366] width 246 height 33
type input "300.00"
click at [653, 184] on link "Taxes / Insurance" at bounding box center [674, 184] width 110 height 41
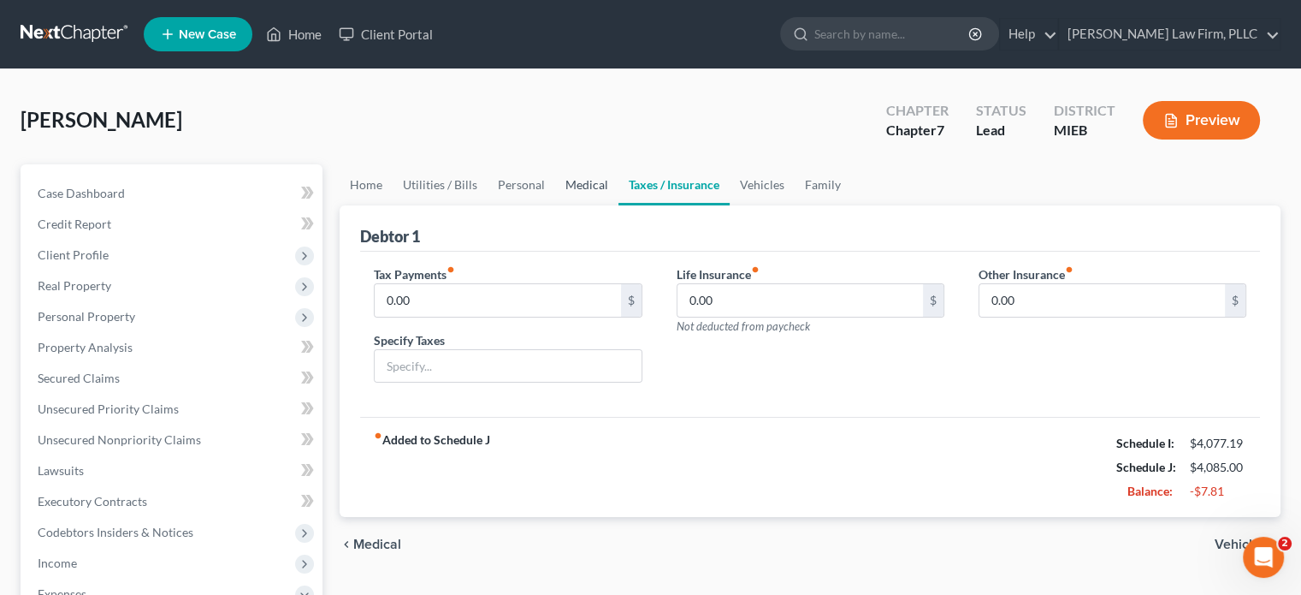
click at [581, 184] on link "Medical" at bounding box center [586, 184] width 63 height 41
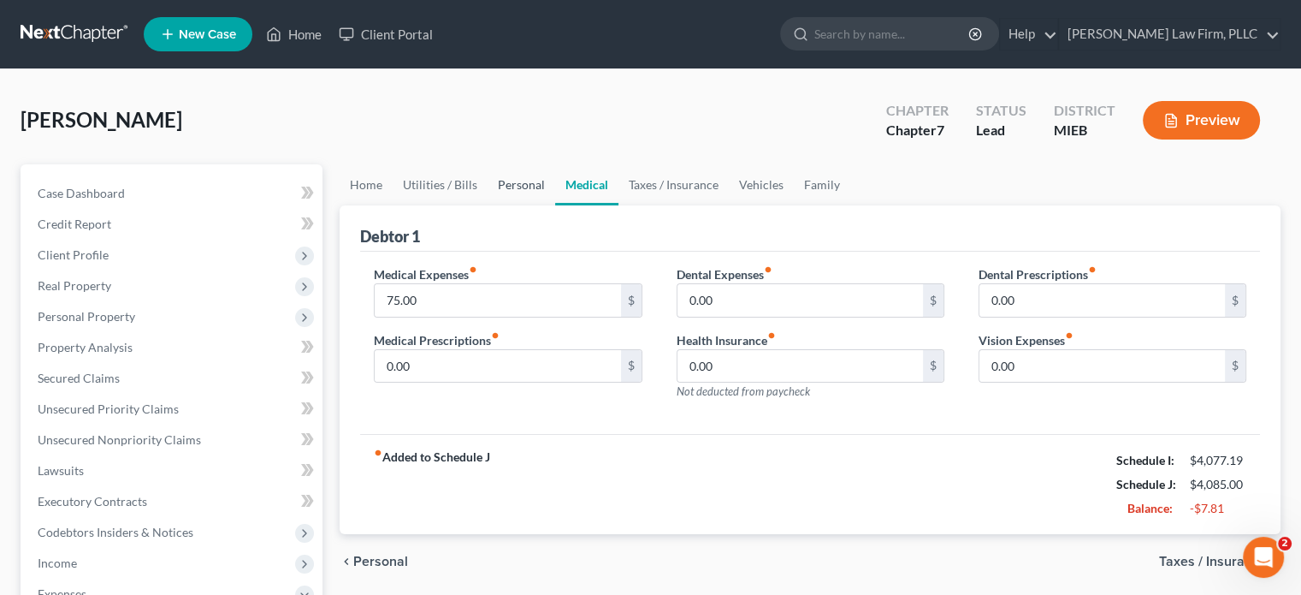
click at [510, 181] on link "Personal" at bounding box center [522, 184] width 68 height 41
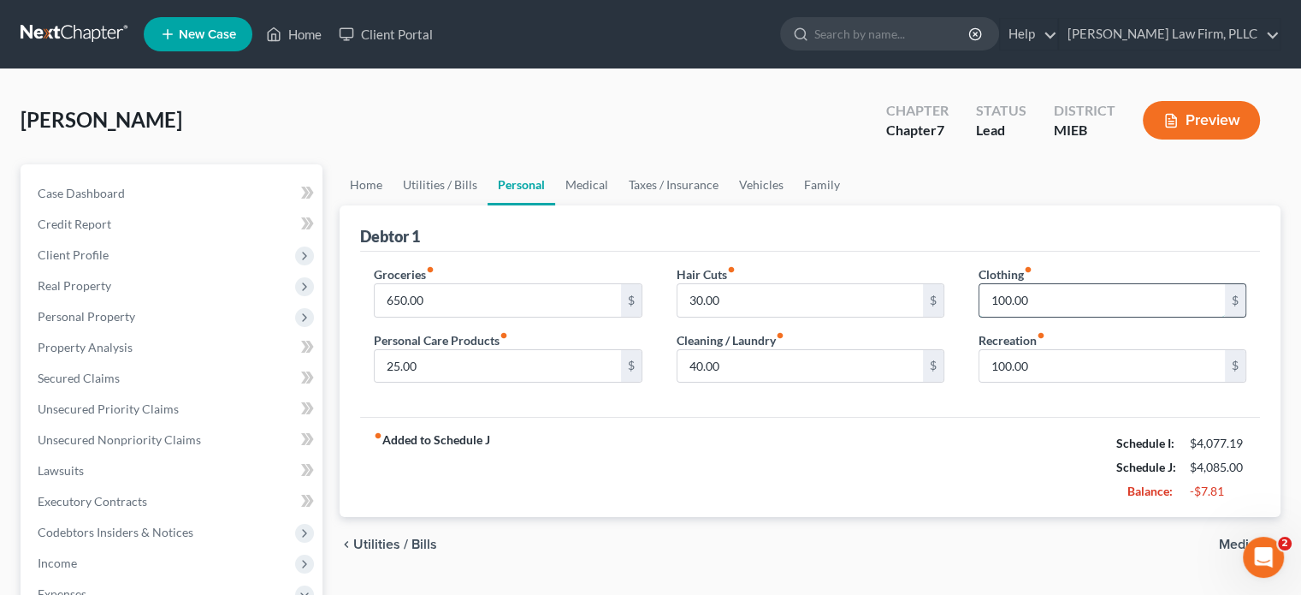
click at [1003, 295] on input "100.00" at bounding box center [1103, 300] width 246 height 33
drag, startPoint x: 1003, startPoint y: 294, endPoint x: 979, endPoint y: 298, distance: 24.2
click at [980, 298] on input "100.00" at bounding box center [1103, 300] width 246 height 33
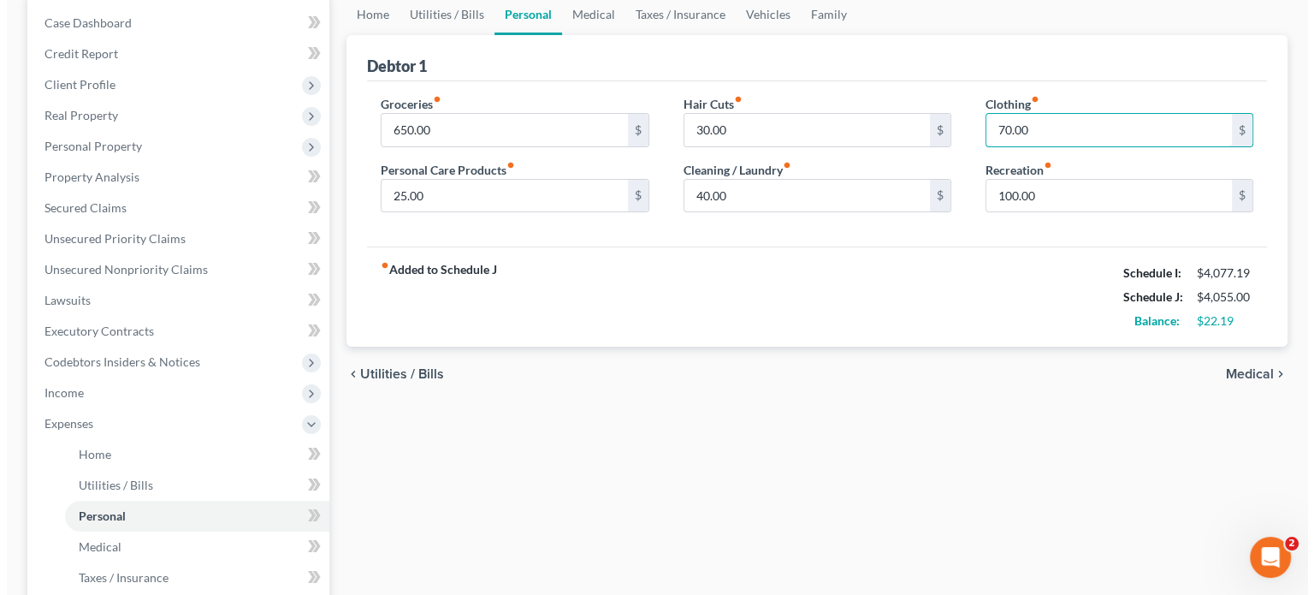
scroll to position [171, 0]
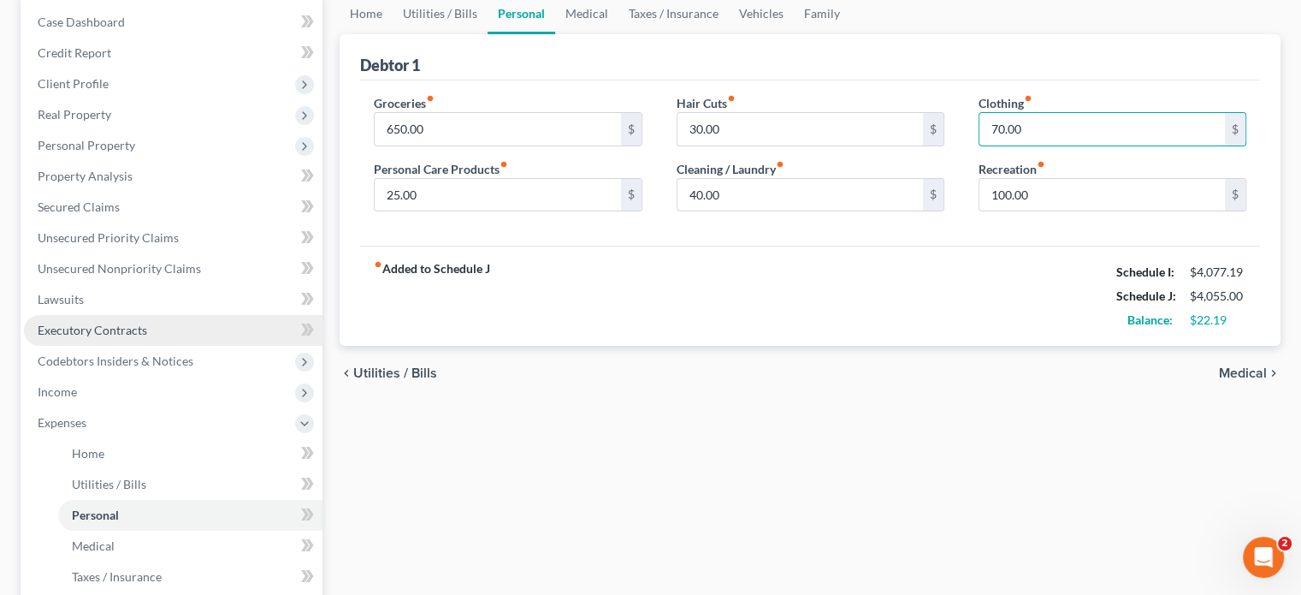
type input "70.00"
click at [140, 326] on span "Executory Contracts" at bounding box center [93, 330] width 110 height 15
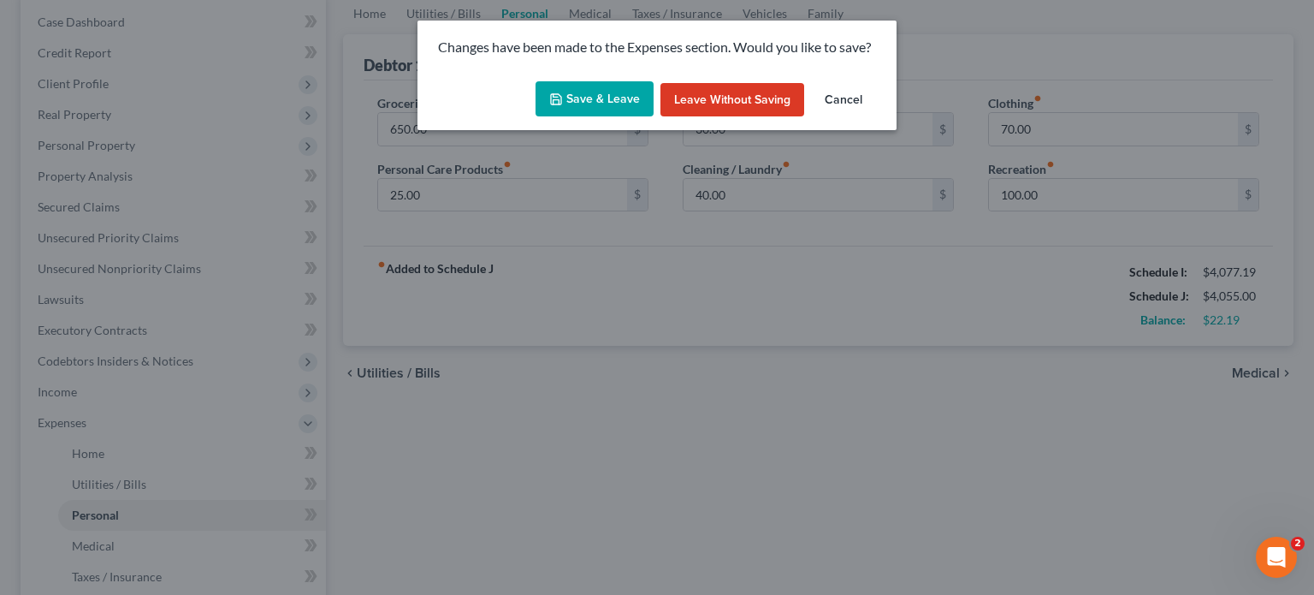
click at [622, 102] on button "Save & Leave" at bounding box center [595, 99] width 118 height 36
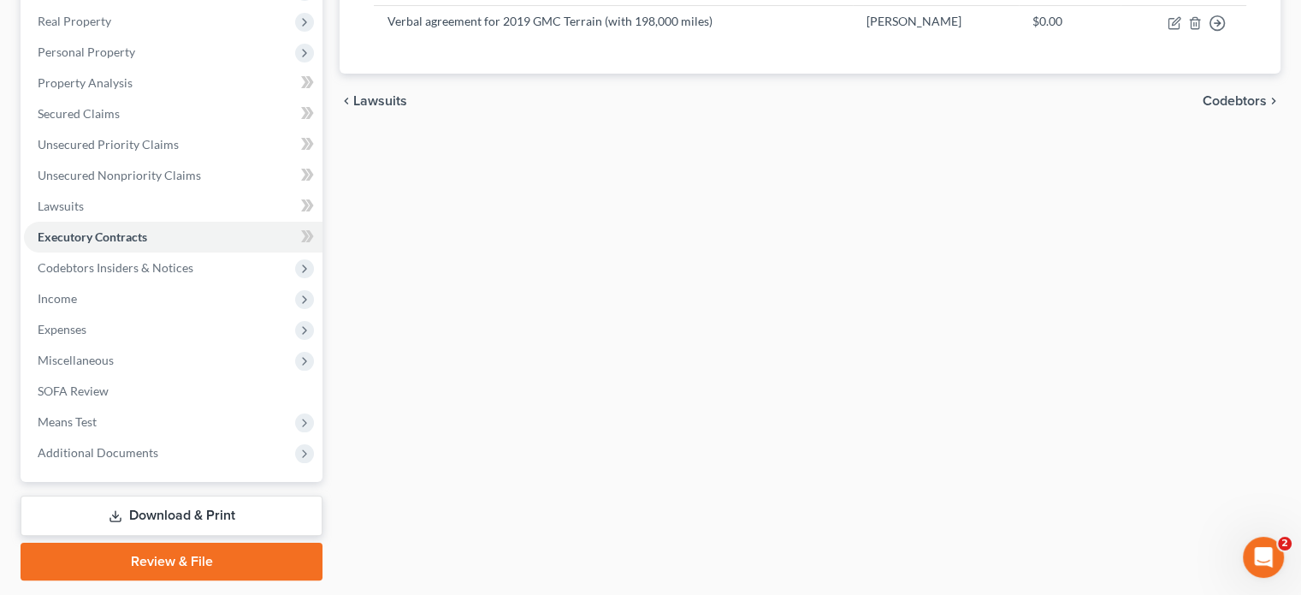
scroll to position [313, 0]
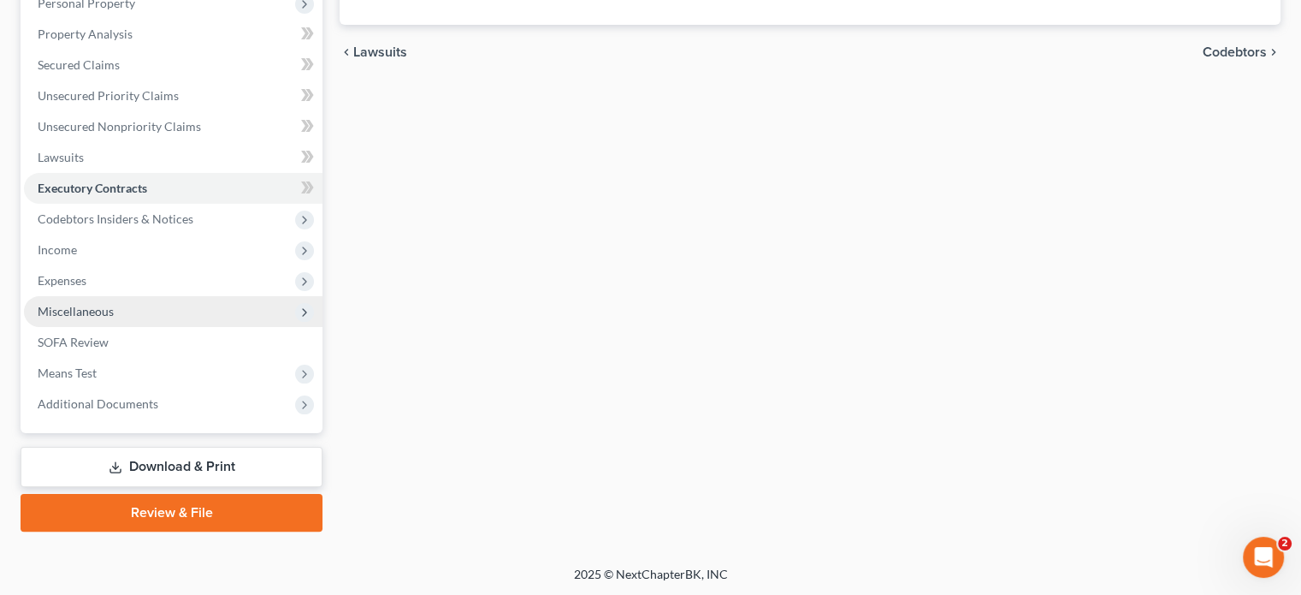
click at [92, 307] on span "Miscellaneous" at bounding box center [76, 311] width 76 height 15
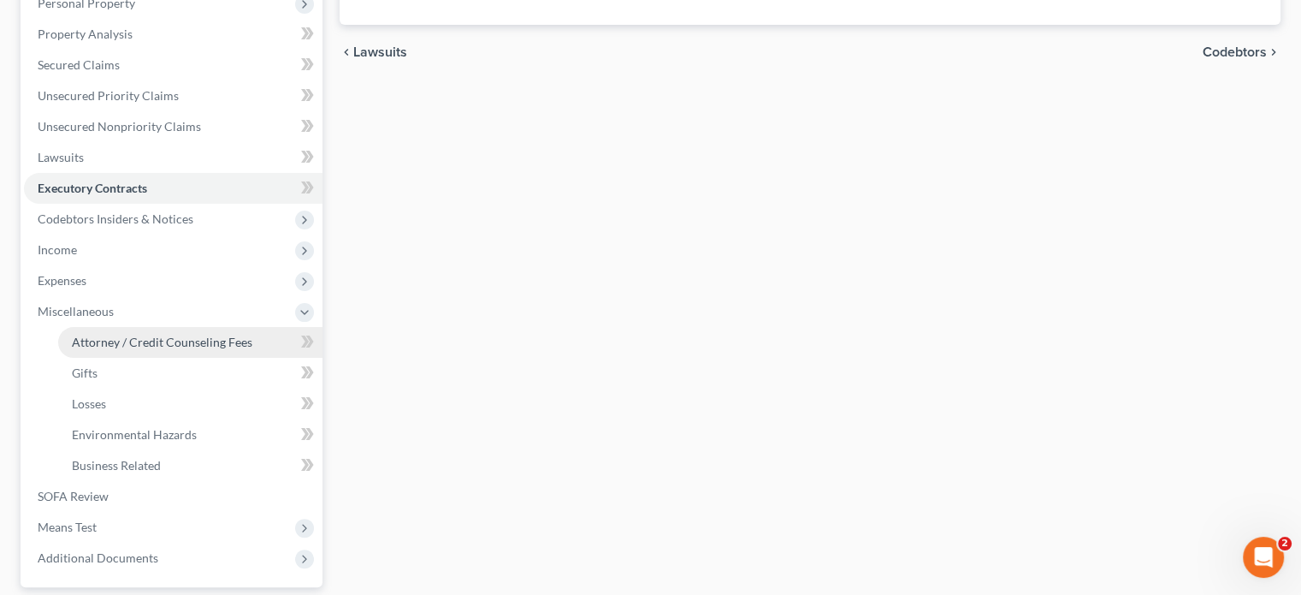
click at [106, 338] on span "Attorney / Credit Counseling Fees" at bounding box center [162, 342] width 181 height 15
select select "0"
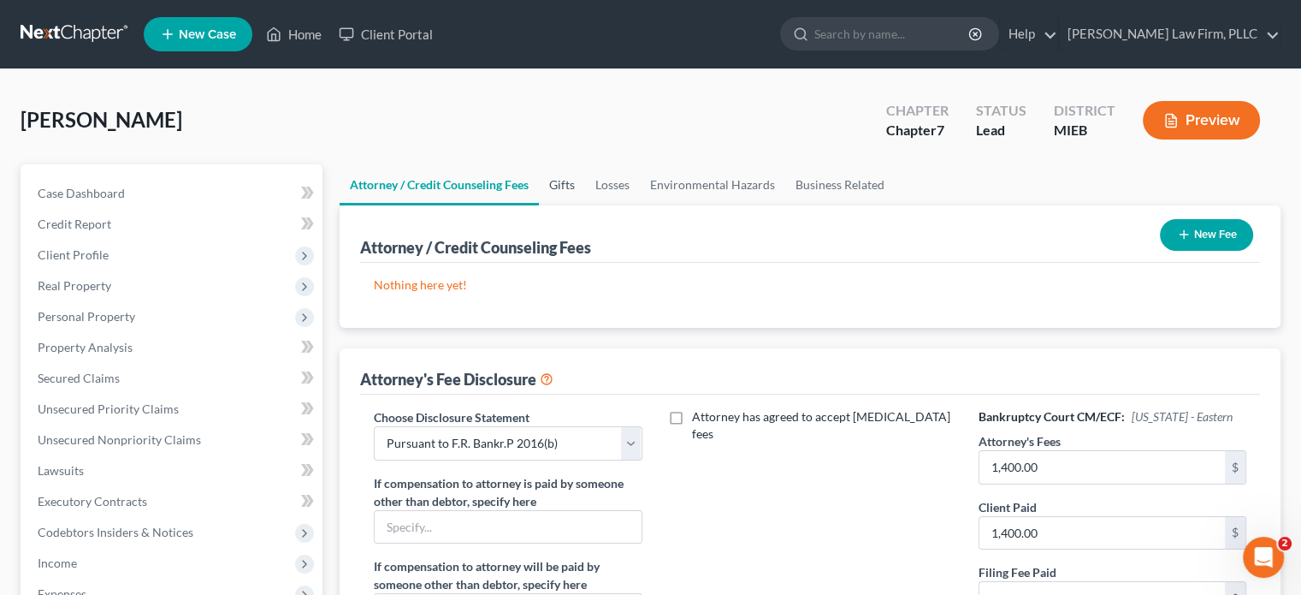
click at [554, 182] on link "Gifts" at bounding box center [562, 184] width 46 height 41
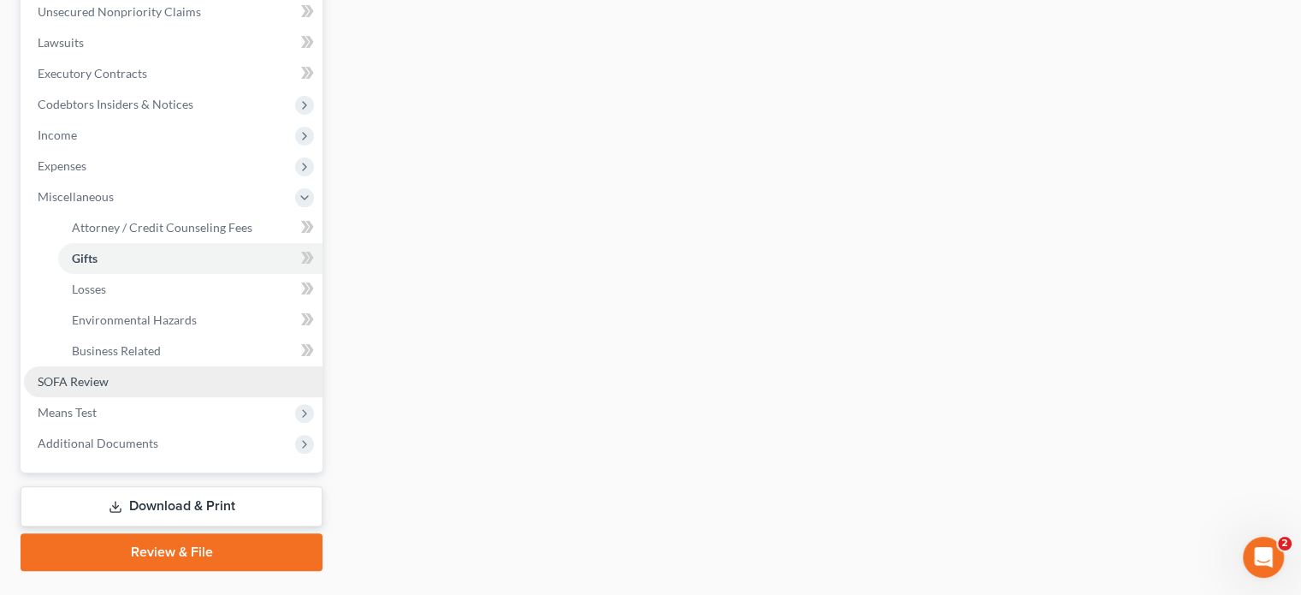
click at [139, 381] on link "SOFA Review" at bounding box center [173, 381] width 299 height 31
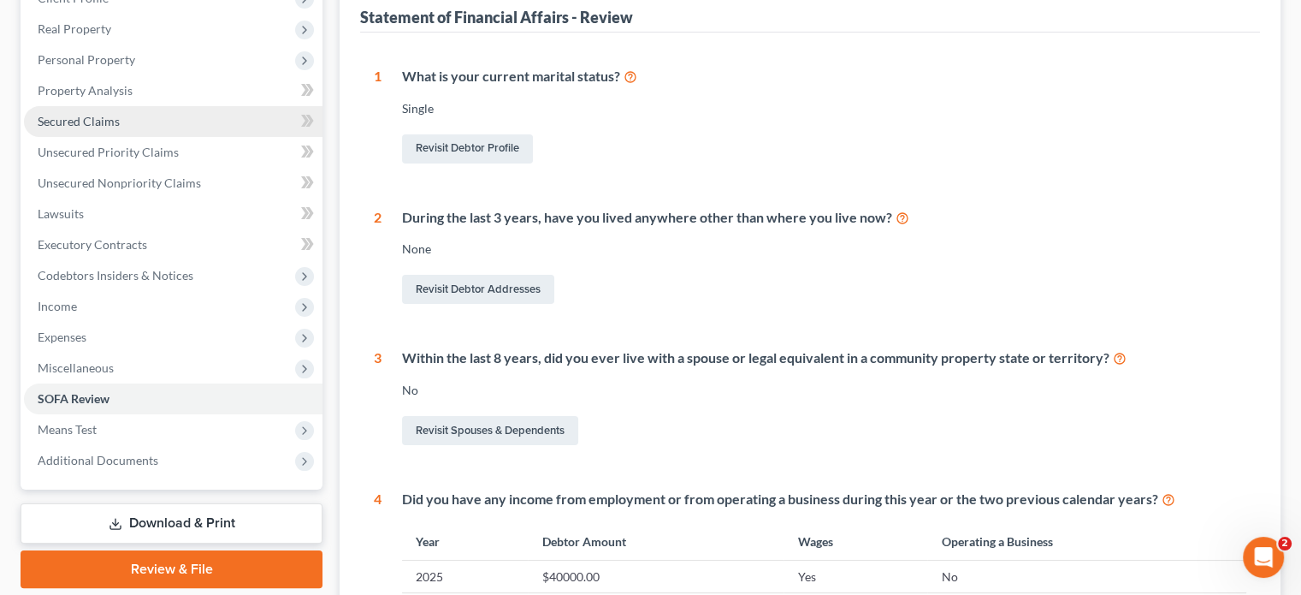
scroll to position [171, 0]
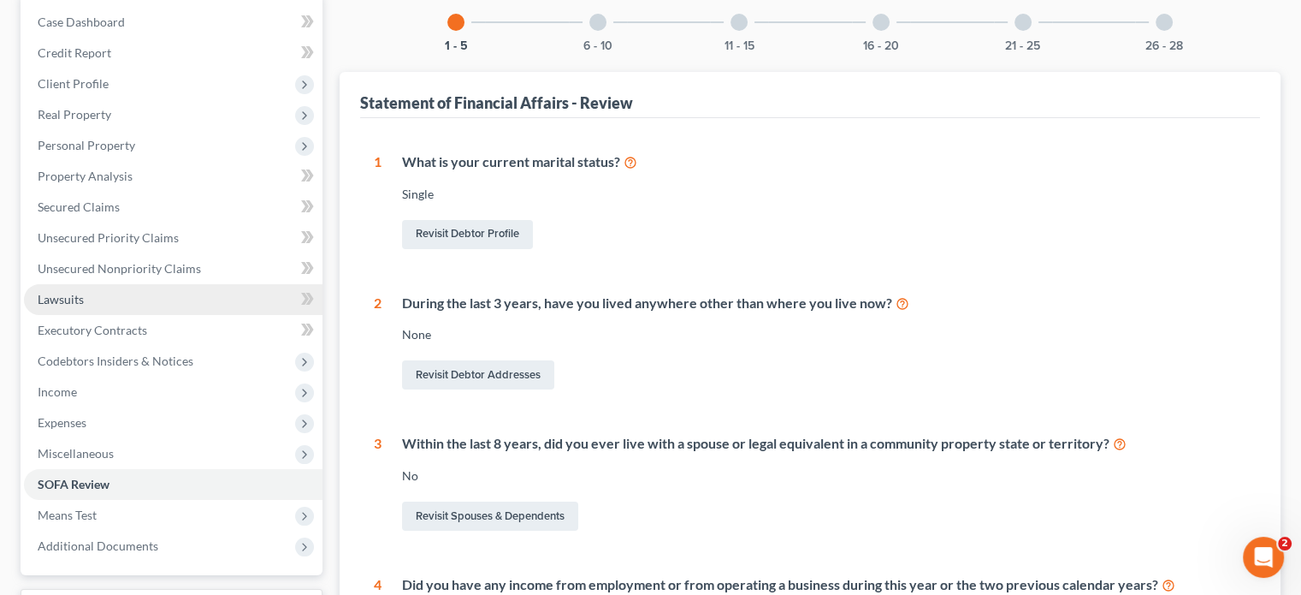
click at [163, 304] on link "Lawsuits" at bounding box center [173, 299] width 299 height 31
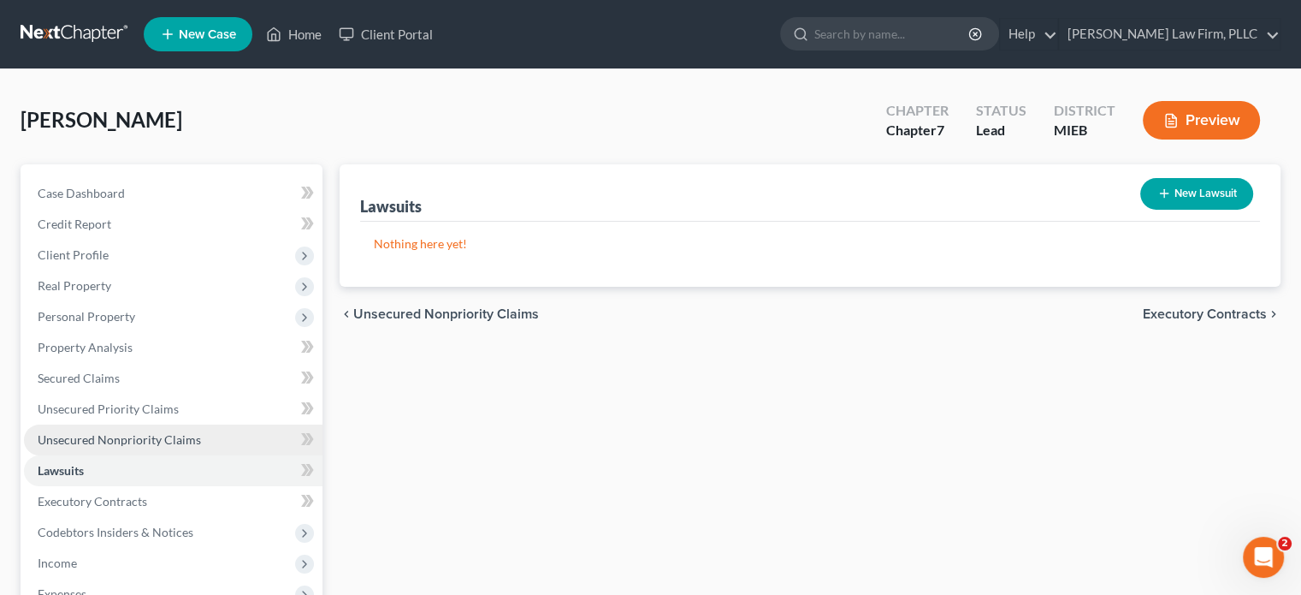
click at [166, 434] on span "Unsecured Nonpriority Claims" at bounding box center [119, 439] width 163 height 15
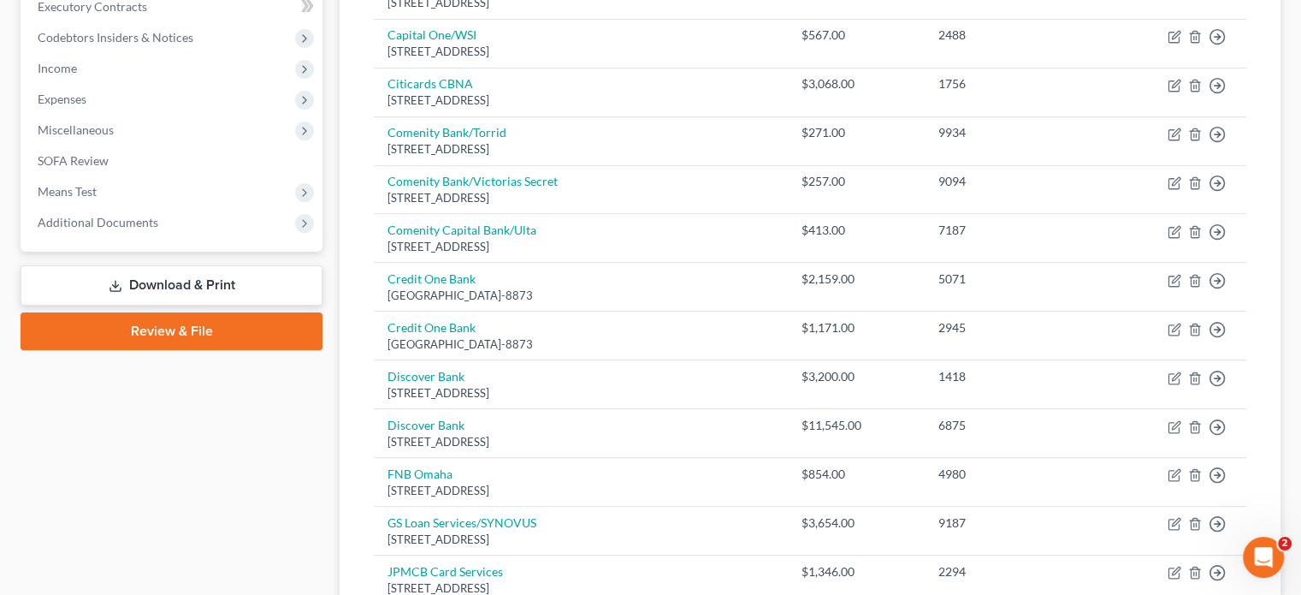
scroll to position [513, 0]
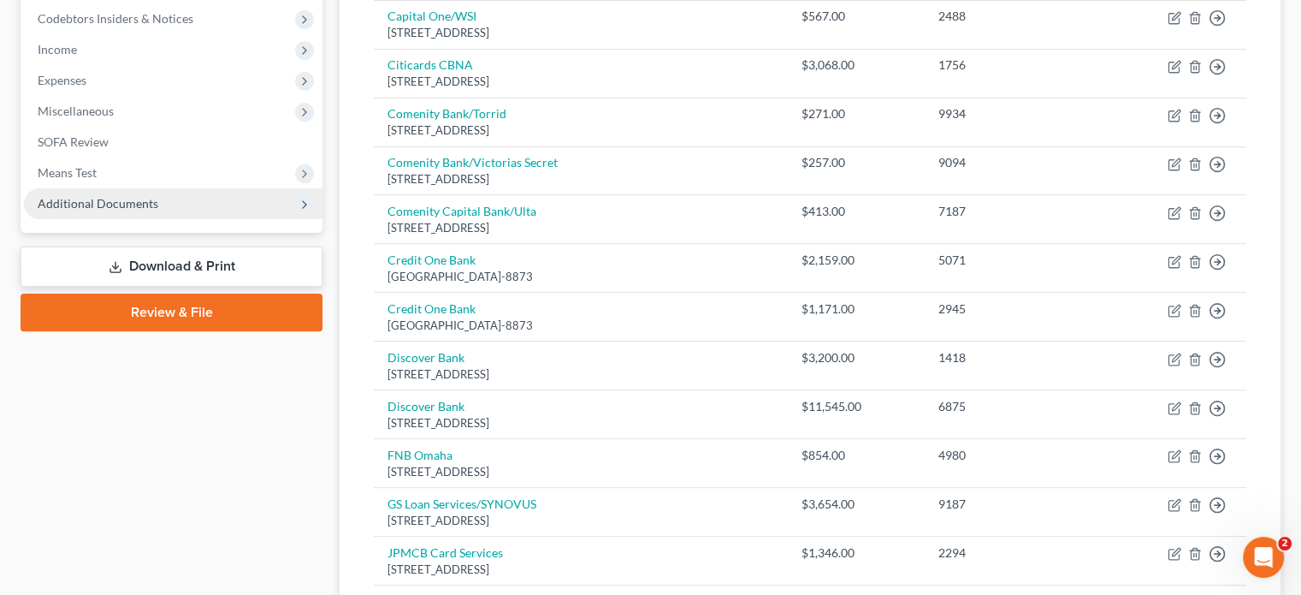
click at [109, 196] on span "Additional Documents" at bounding box center [98, 203] width 121 height 15
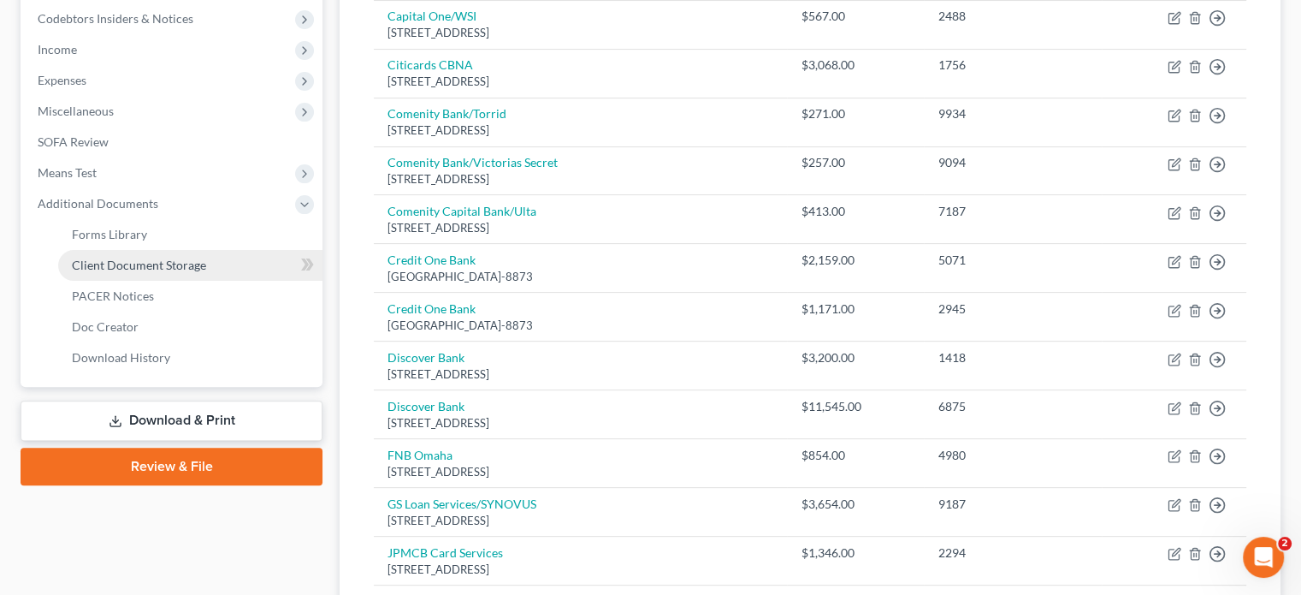
click at [113, 260] on span "Client Document Storage" at bounding box center [139, 265] width 134 height 15
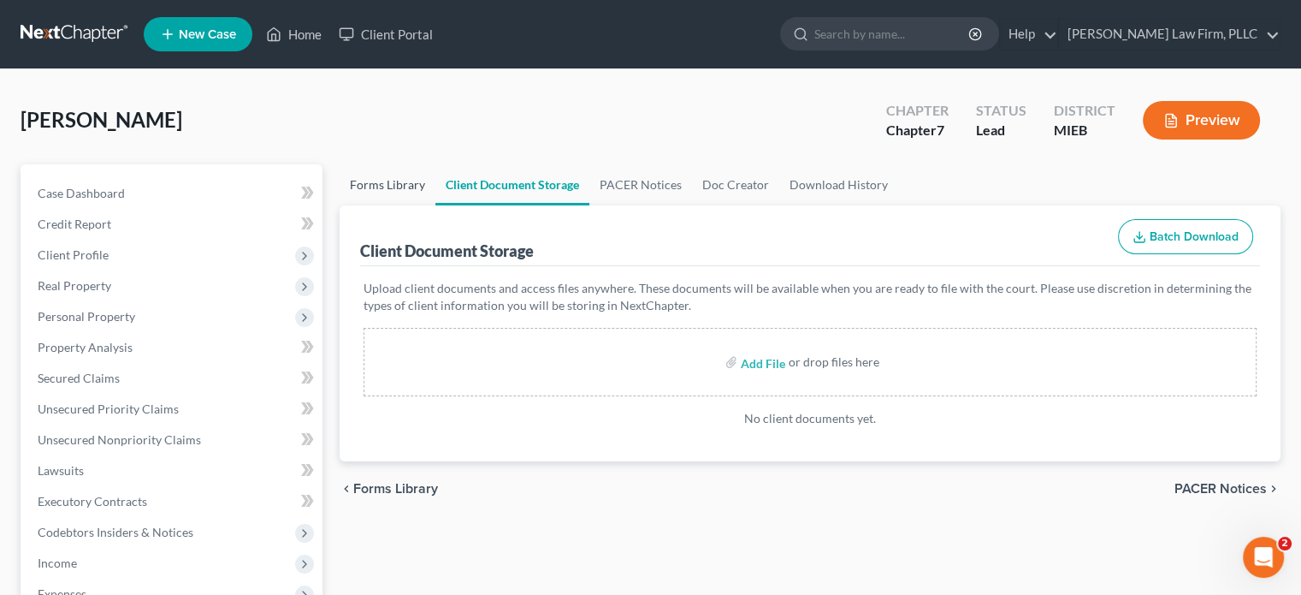
click at [357, 189] on link "Forms Library" at bounding box center [388, 184] width 96 height 41
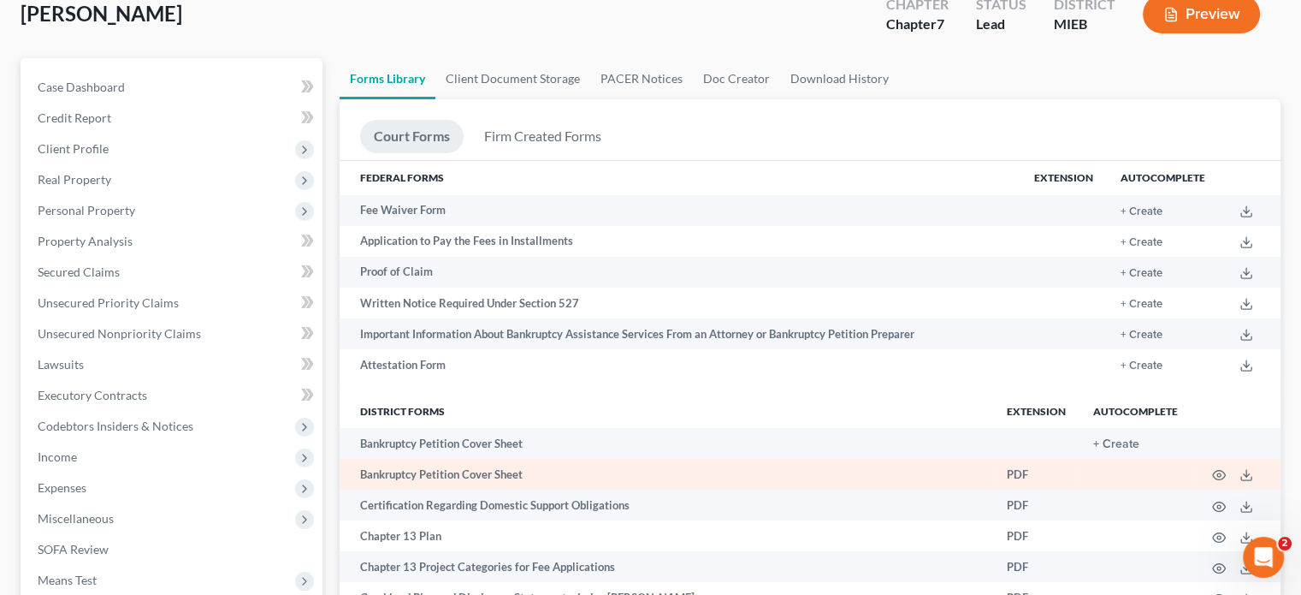
scroll to position [171, 0]
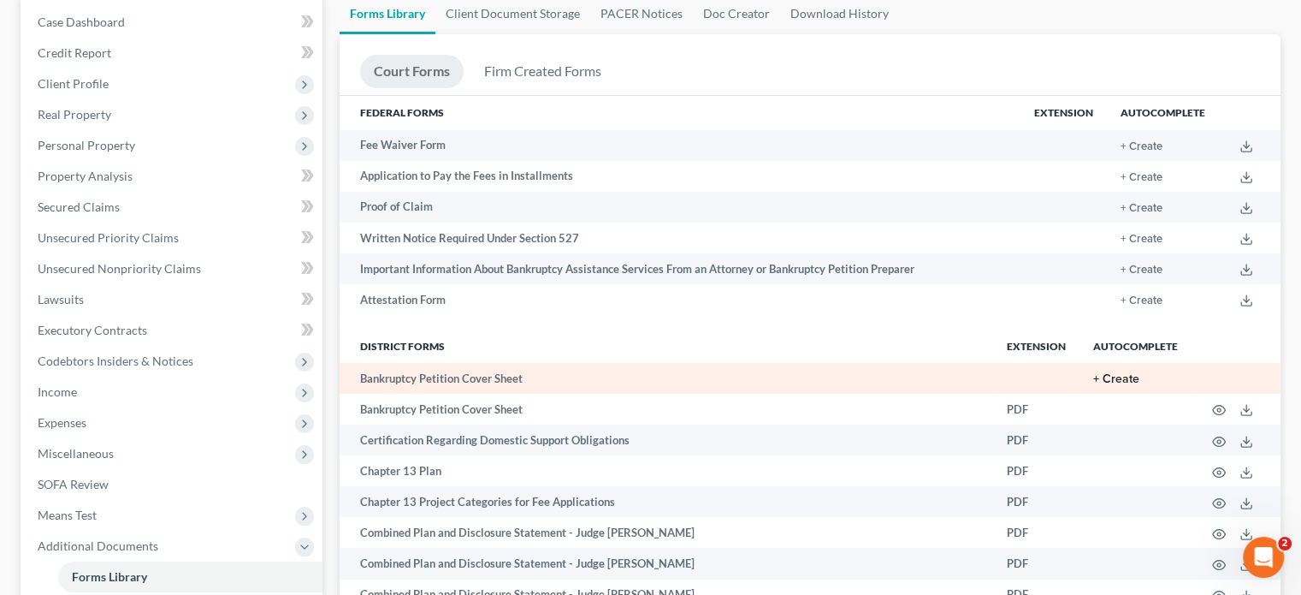
click at [1133, 379] on button "+ Create" at bounding box center [1116, 379] width 46 height 12
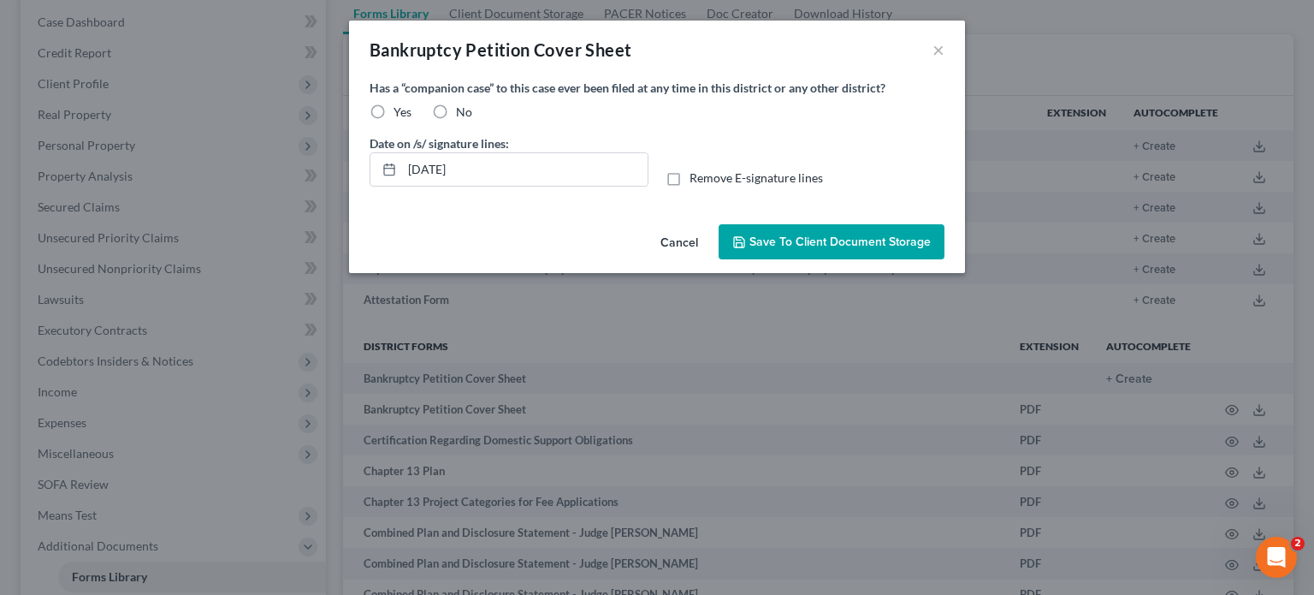
click at [456, 110] on label "No" at bounding box center [464, 112] width 16 height 17
click at [463, 110] on input "No" at bounding box center [468, 109] width 11 height 11
radio input "true"
click at [809, 243] on span "Save to Client Document Storage" at bounding box center [840, 241] width 181 height 15
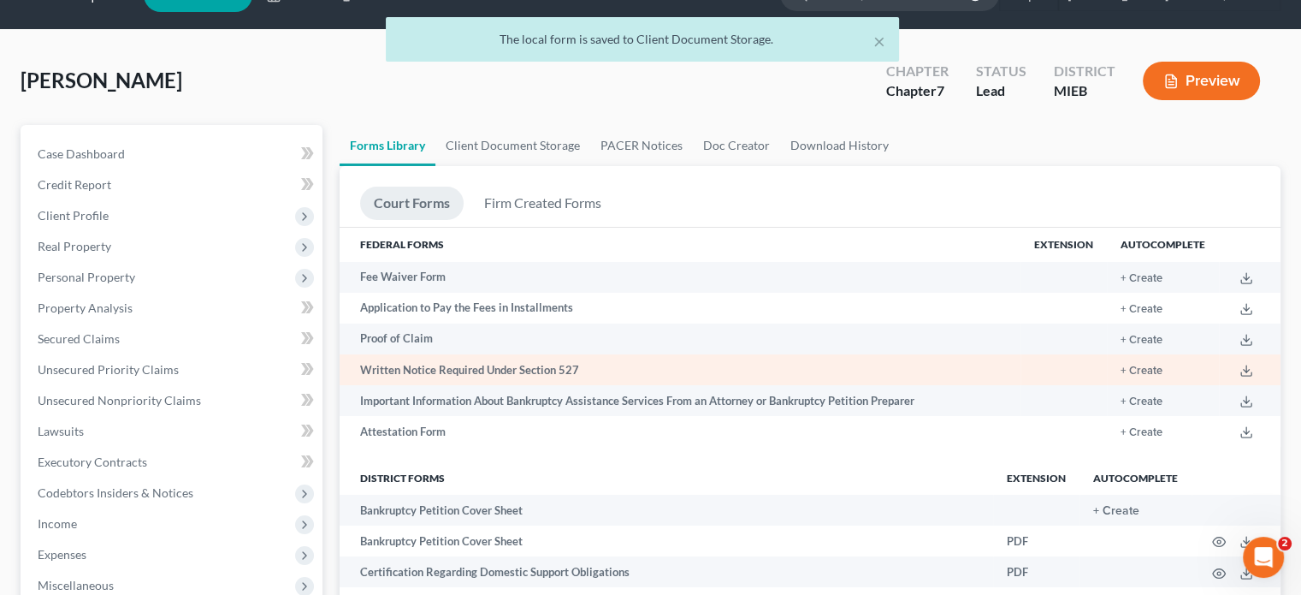
scroll to position [0, 0]
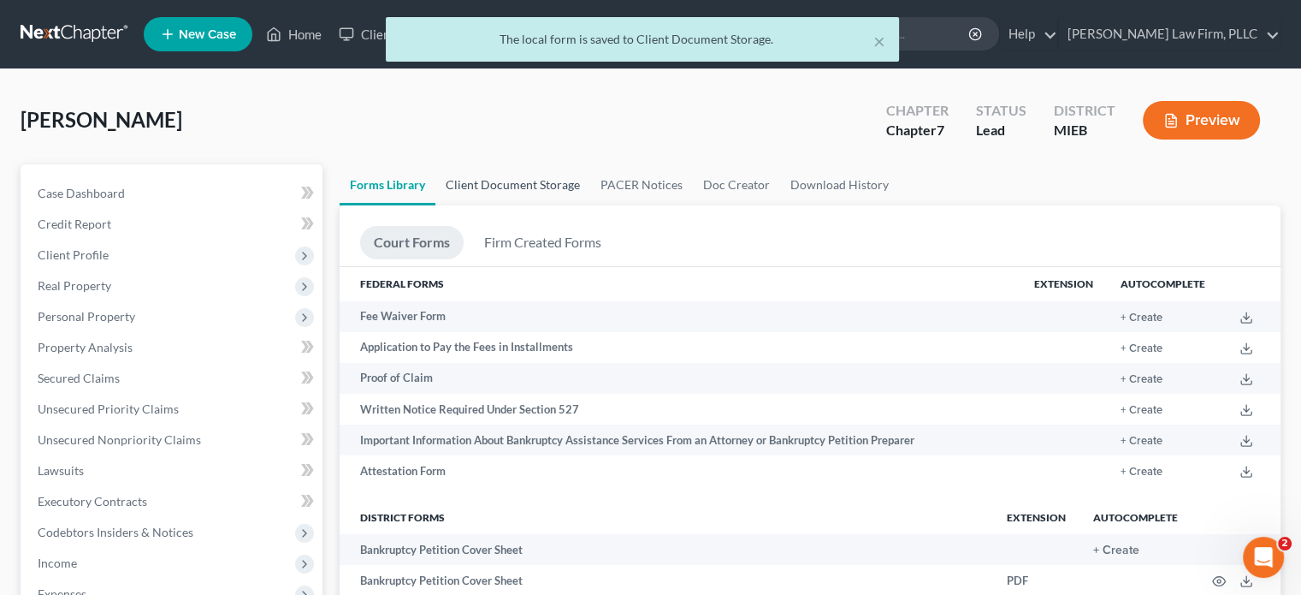
click at [472, 174] on link "Client Document Storage" at bounding box center [512, 184] width 155 height 41
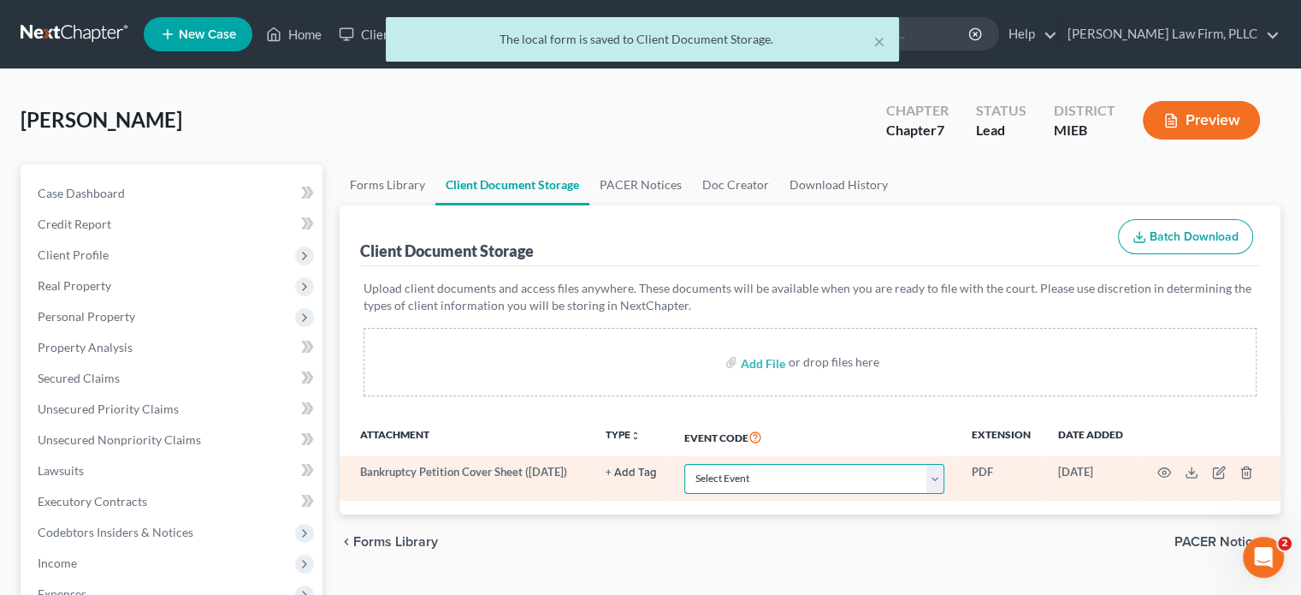
click at [937, 480] on select "Select Event 20 Largest Unsecured Creditors Amended Chapter 11 Plan Amended Cha…" at bounding box center [814, 479] width 260 height 30
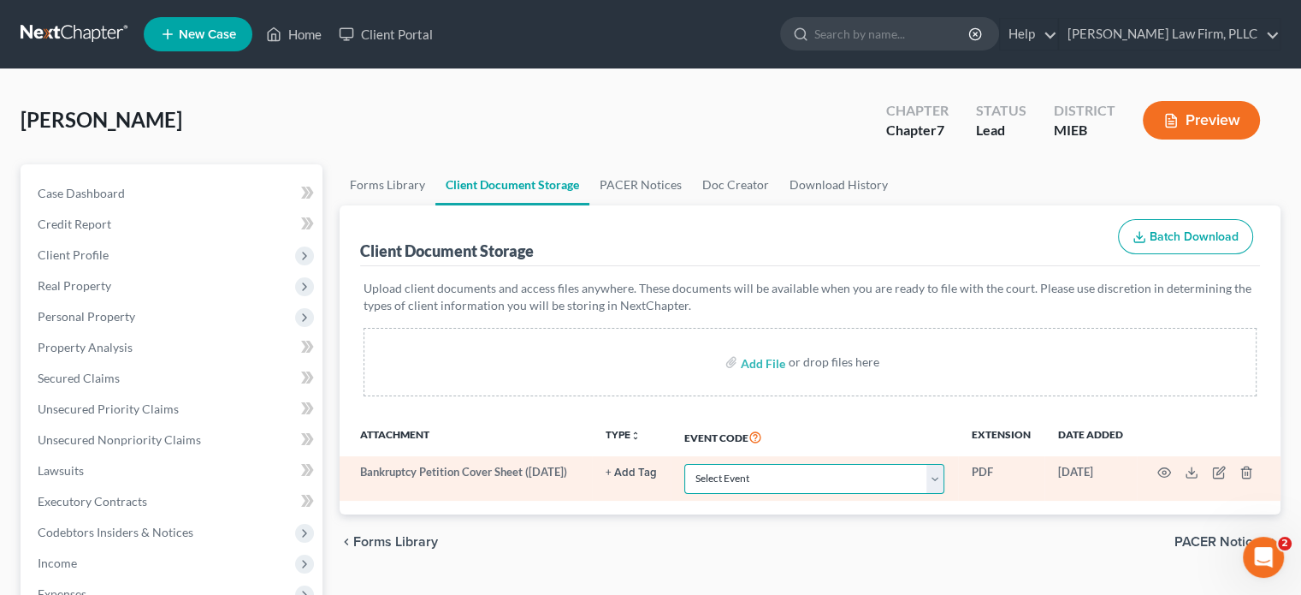
select select "6"
click at [684, 464] on select "Select Event 20 Largest Unsecured Creditors Amended Chapter 11 Plan Amended Cha…" at bounding box center [814, 479] width 260 height 30
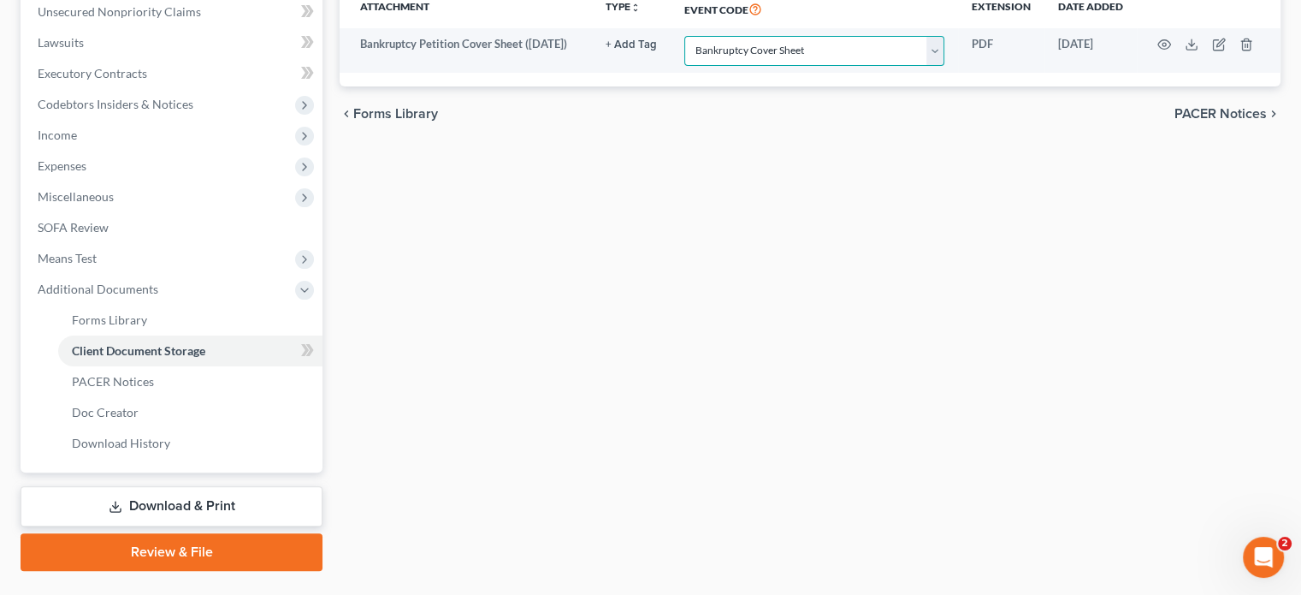
scroll to position [467, 0]
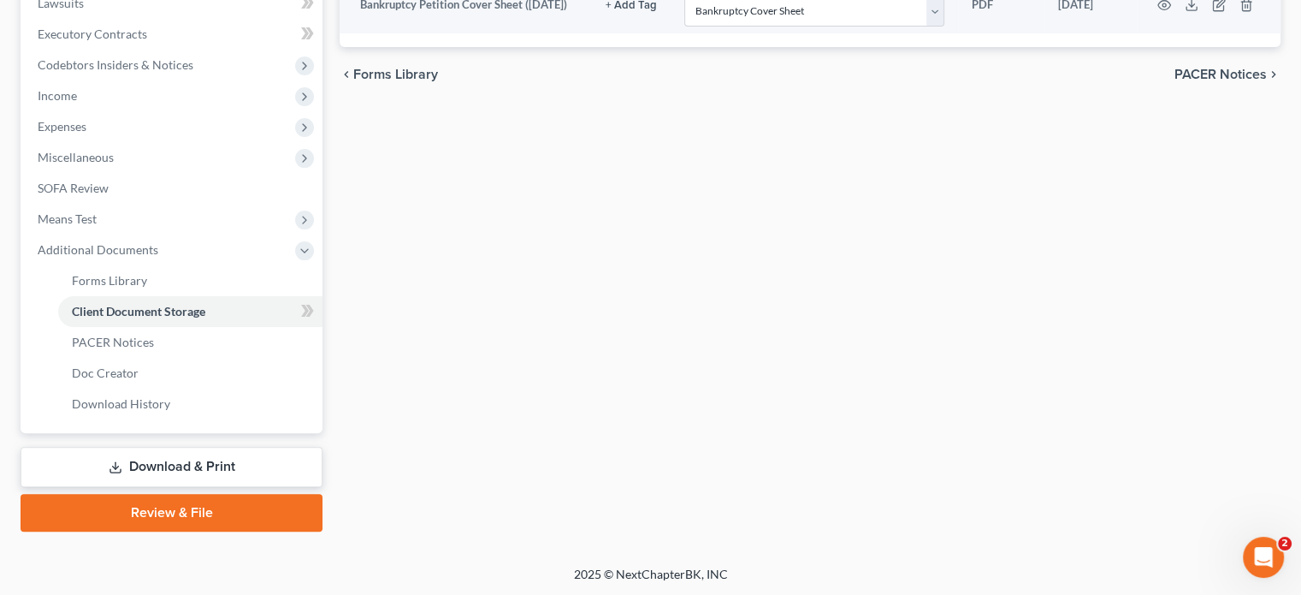
click at [217, 471] on link "Download & Print" at bounding box center [172, 467] width 302 height 40
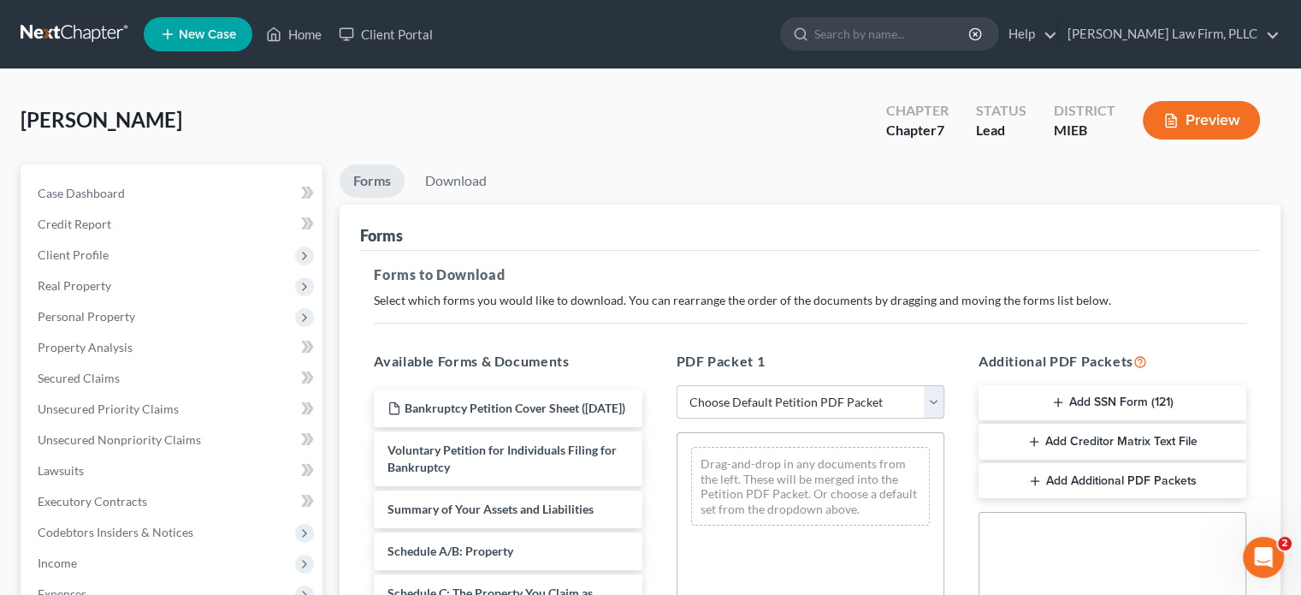
click at [931, 410] on select "Choose Default Petition PDF Packet Complete Bankruptcy Petition (all forms and …" at bounding box center [811, 402] width 268 height 34
select select "0"
click at [677, 385] on select "Choose Default Petition PDF Packet Complete Bankruptcy Petition (all forms and …" at bounding box center [811, 402] width 268 height 34
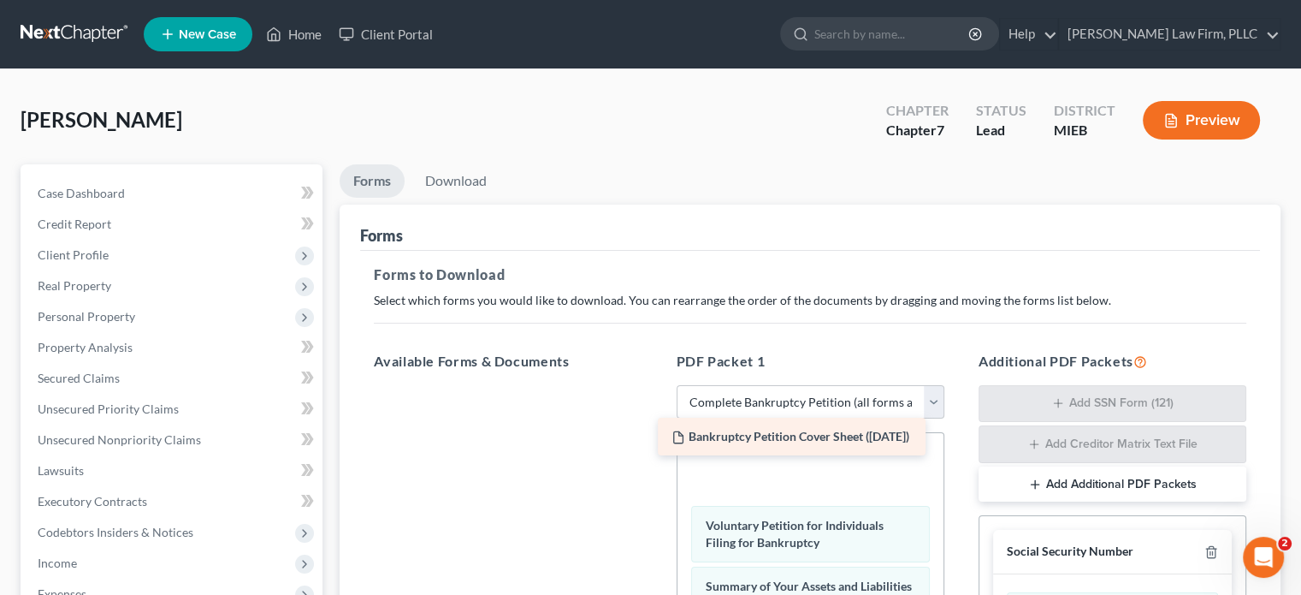
drag, startPoint x: 542, startPoint y: 400, endPoint x: 827, endPoint y: 430, distance: 285.6
click at [655, 385] on div "Bankruptcy Petition Cover Sheet ([DATE]) Bankruptcy Petition Cover Sheet ([DATE…" at bounding box center [507, 385] width 295 height 0
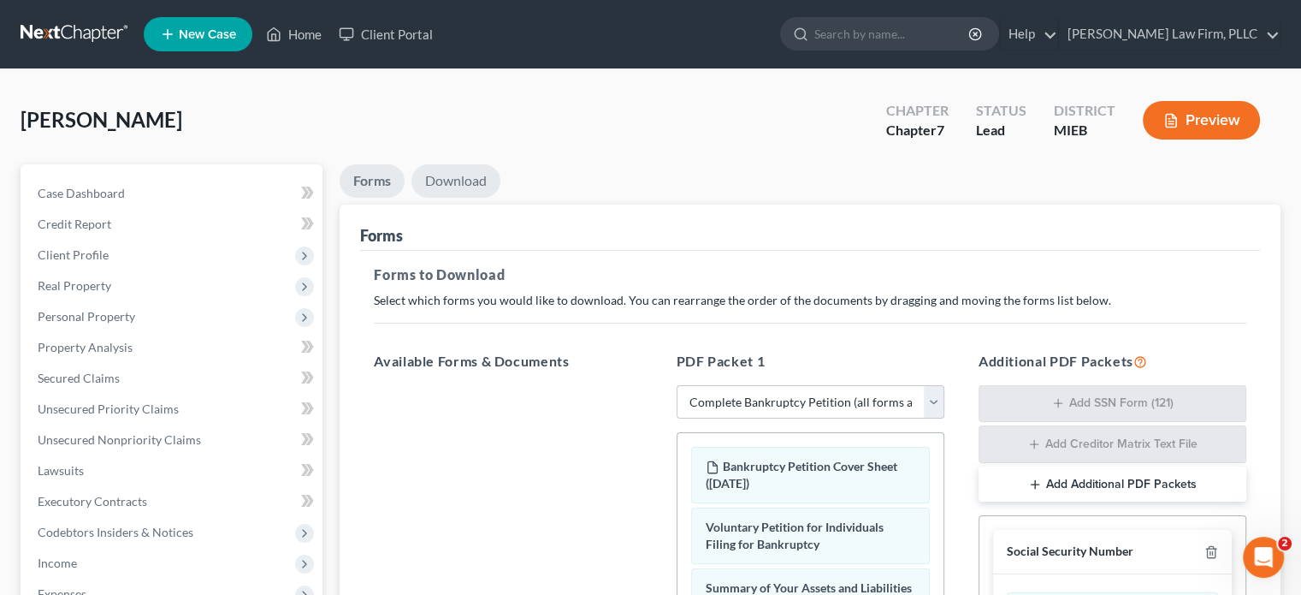
click at [459, 176] on link "Download" at bounding box center [456, 180] width 89 height 33
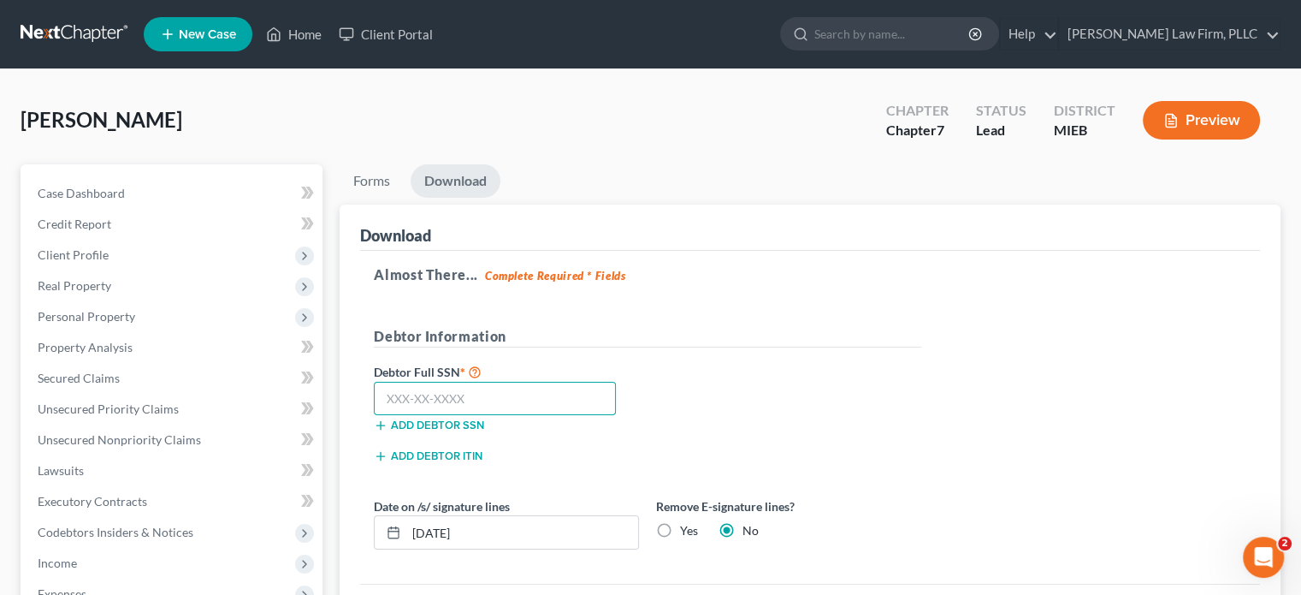
click at [543, 408] on input "text" at bounding box center [495, 399] width 242 height 34
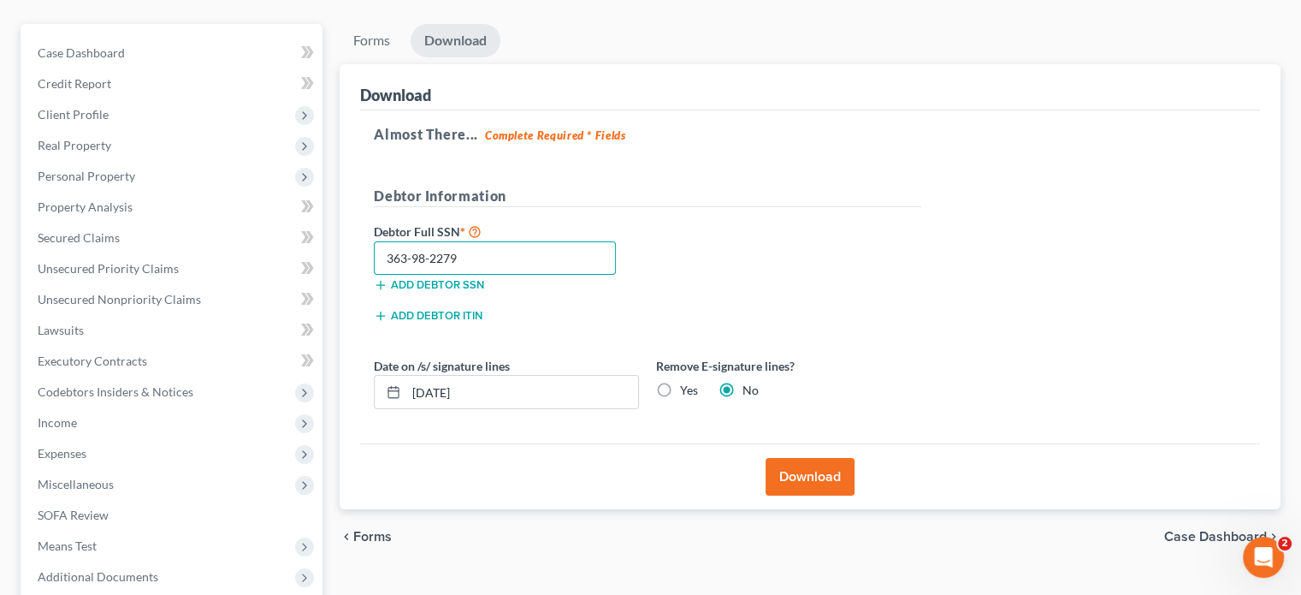
scroll to position [171, 0]
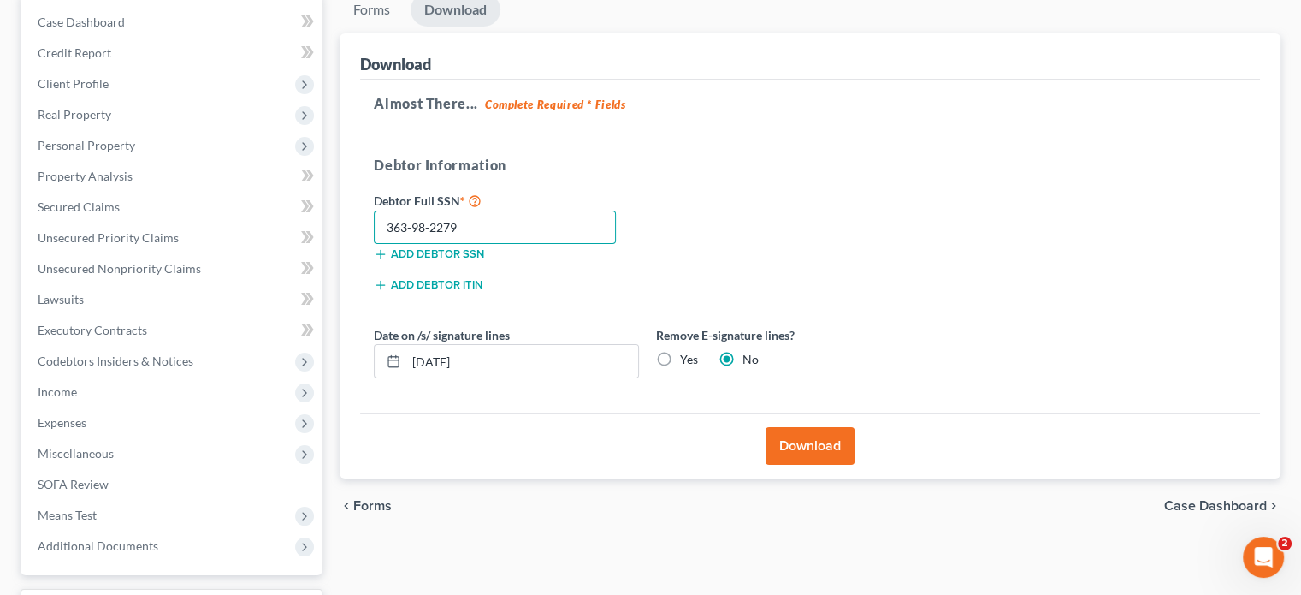
type input "363-98-2279"
click at [801, 435] on button "Download" at bounding box center [810, 446] width 89 height 38
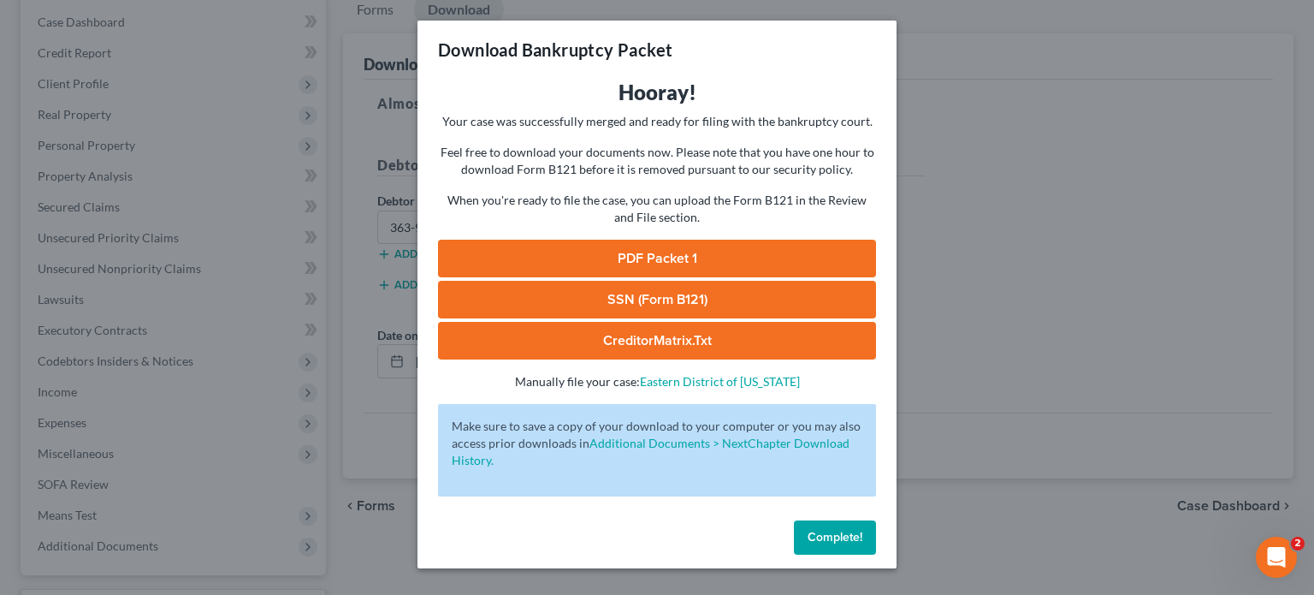
click at [737, 305] on link "SSN (Form B121)" at bounding box center [657, 300] width 438 height 38
click at [706, 251] on link "PDF Packet 1" at bounding box center [657, 259] width 438 height 38
click at [823, 543] on span "Complete!" at bounding box center [835, 537] width 55 height 15
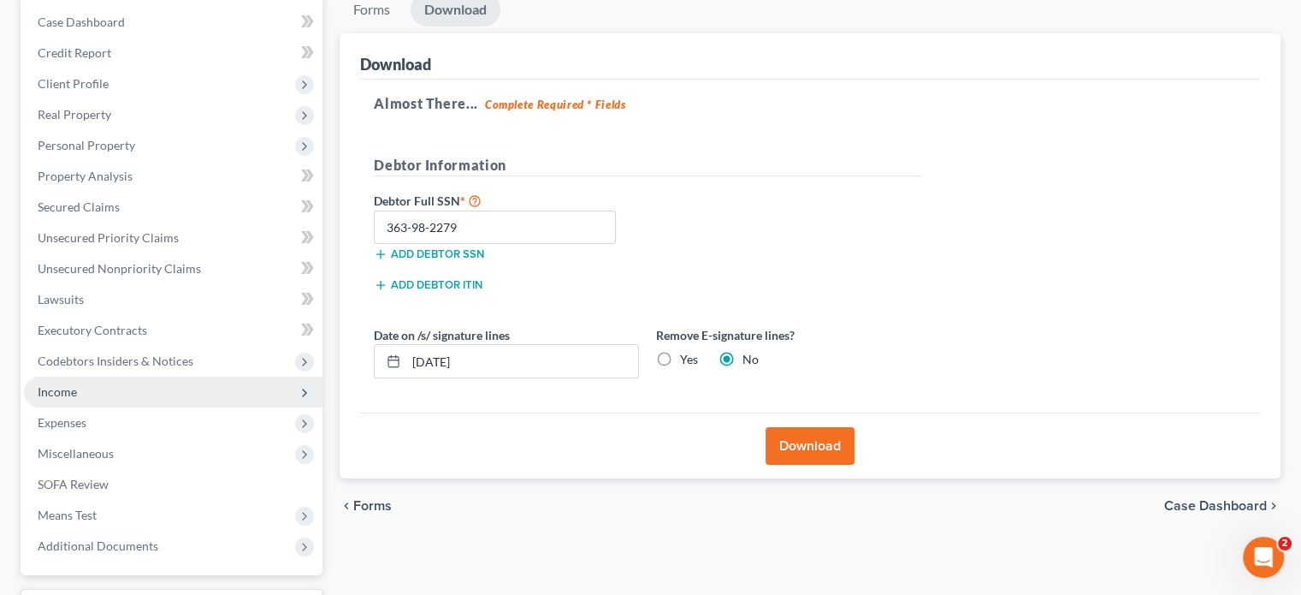
click at [104, 390] on span "Income" at bounding box center [173, 391] width 299 height 31
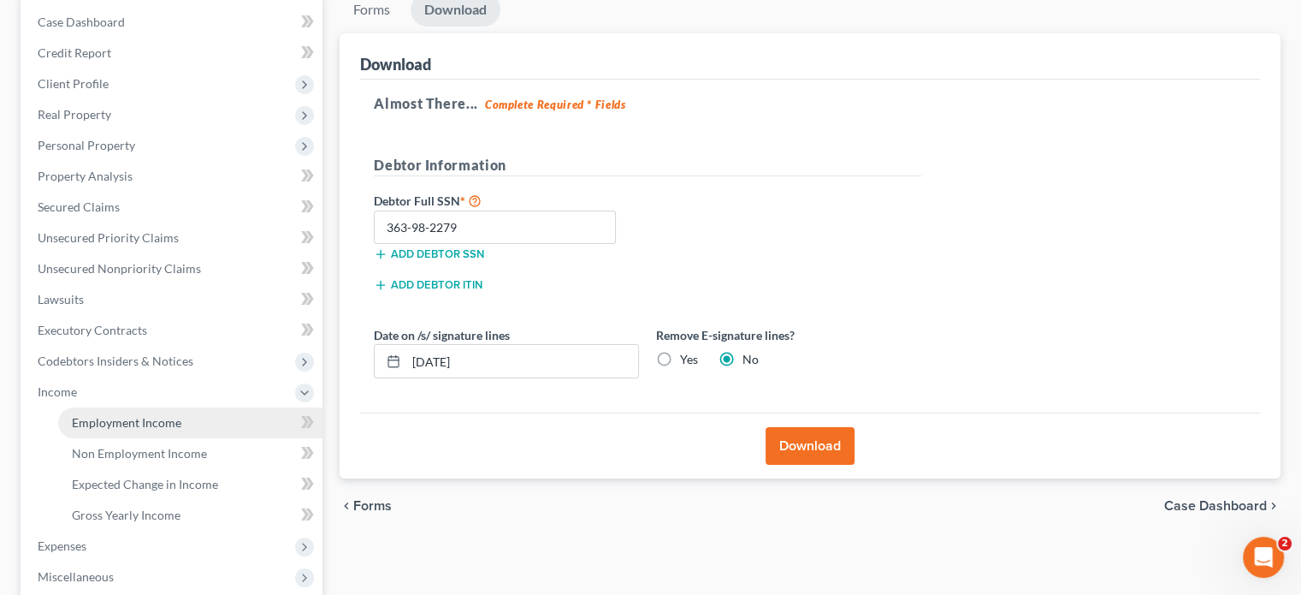
click at [120, 420] on span "Employment Income" at bounding box center [127, 422] width 110 height 15
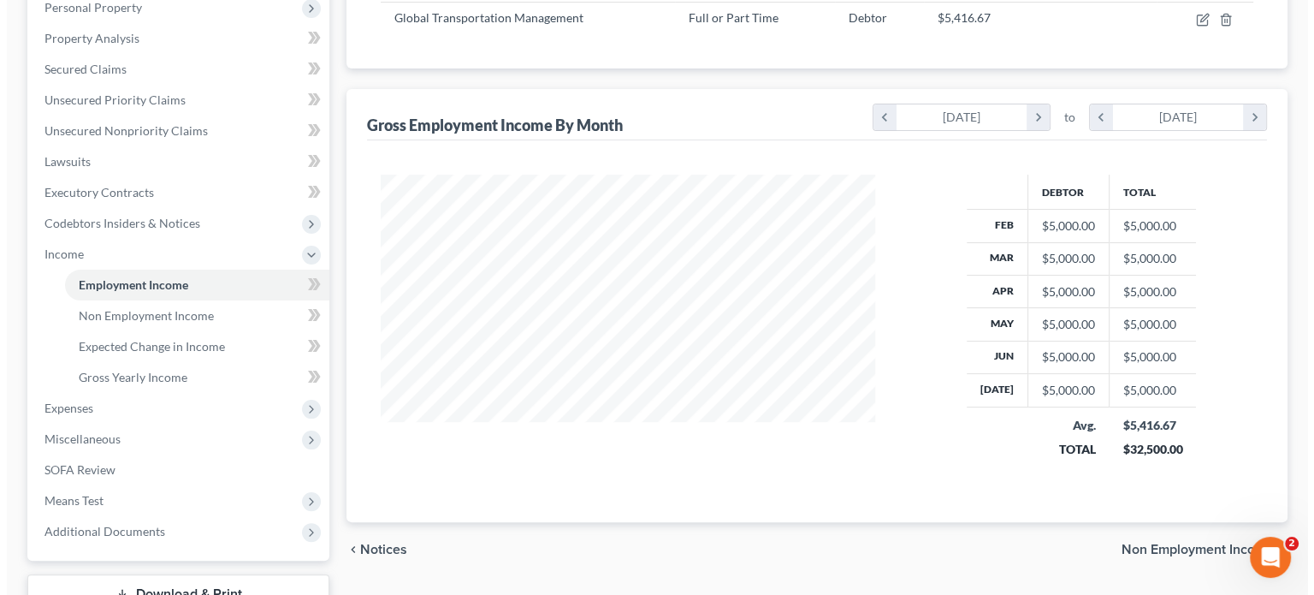
scroll to position [257, 0]
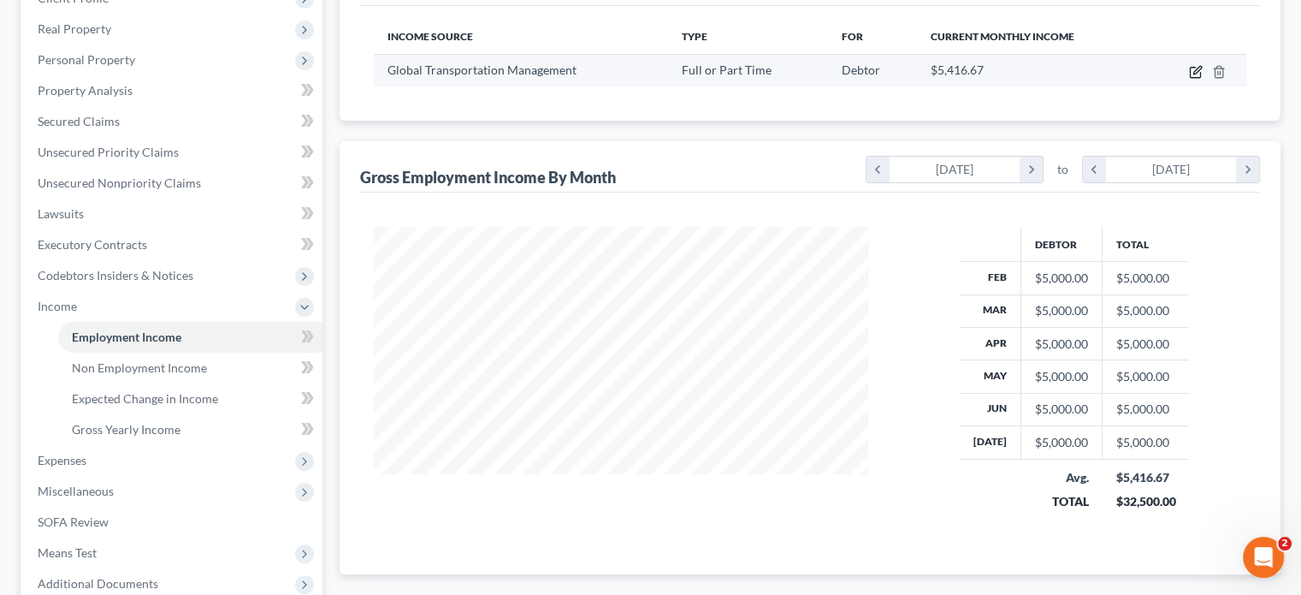
click at [1195, 68] on icon "button" at bounding box center [1195, 73] width 10 height 10
select select "0"
select select "23"
select select "2"
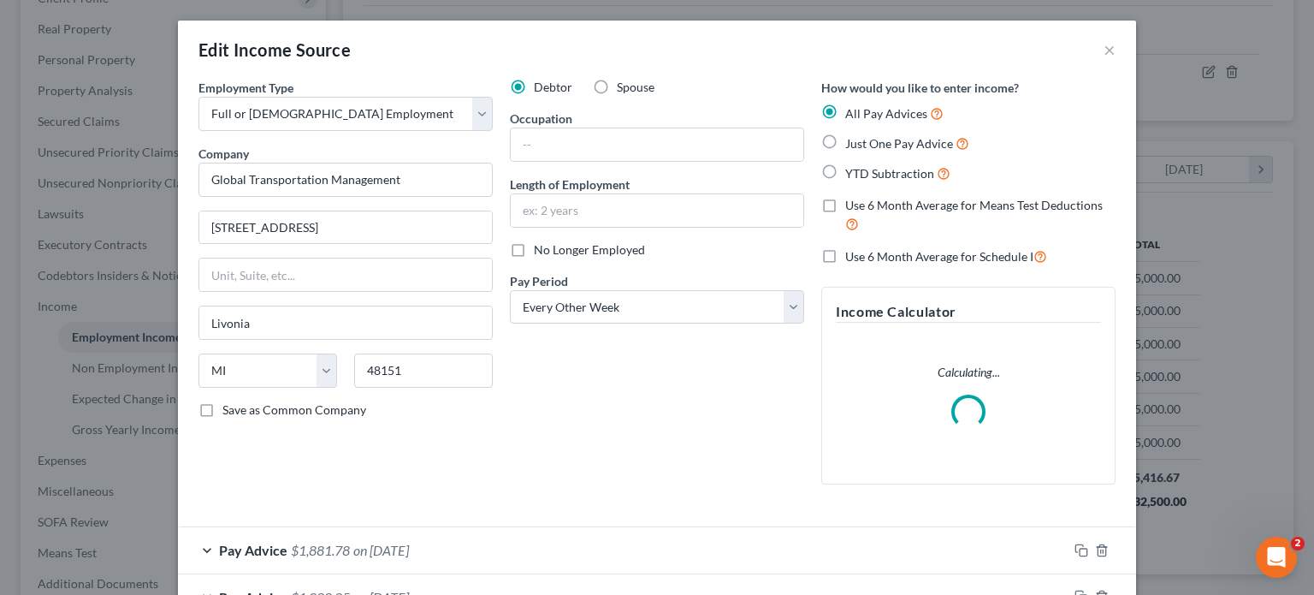
scroll to position [86, 0]
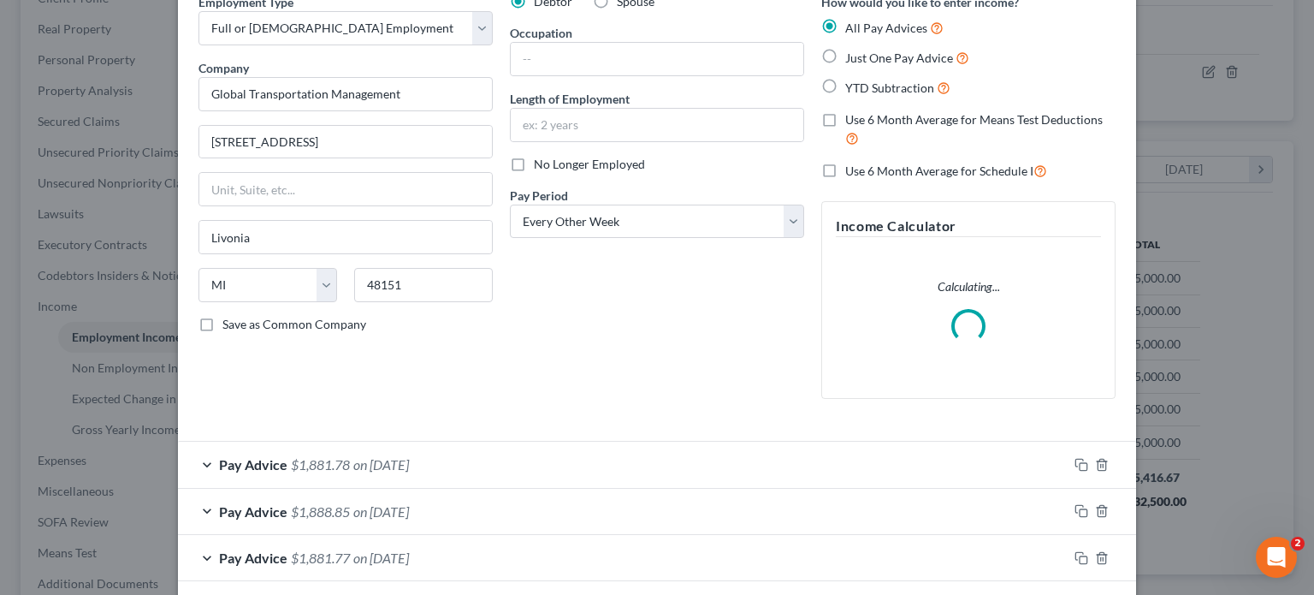
click at [631, 465] on div "Pay Advice $1,881.78 on [DATE]" at bounding box center [623, 463] width 890 height 45
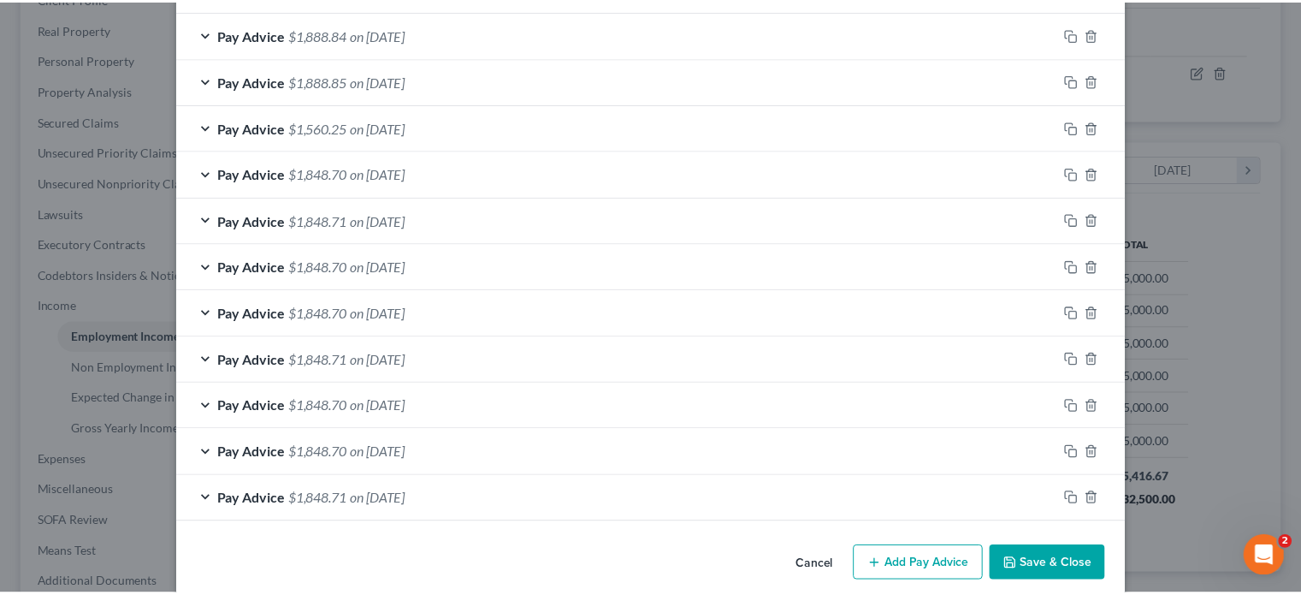
scroll to position [1751, 0]
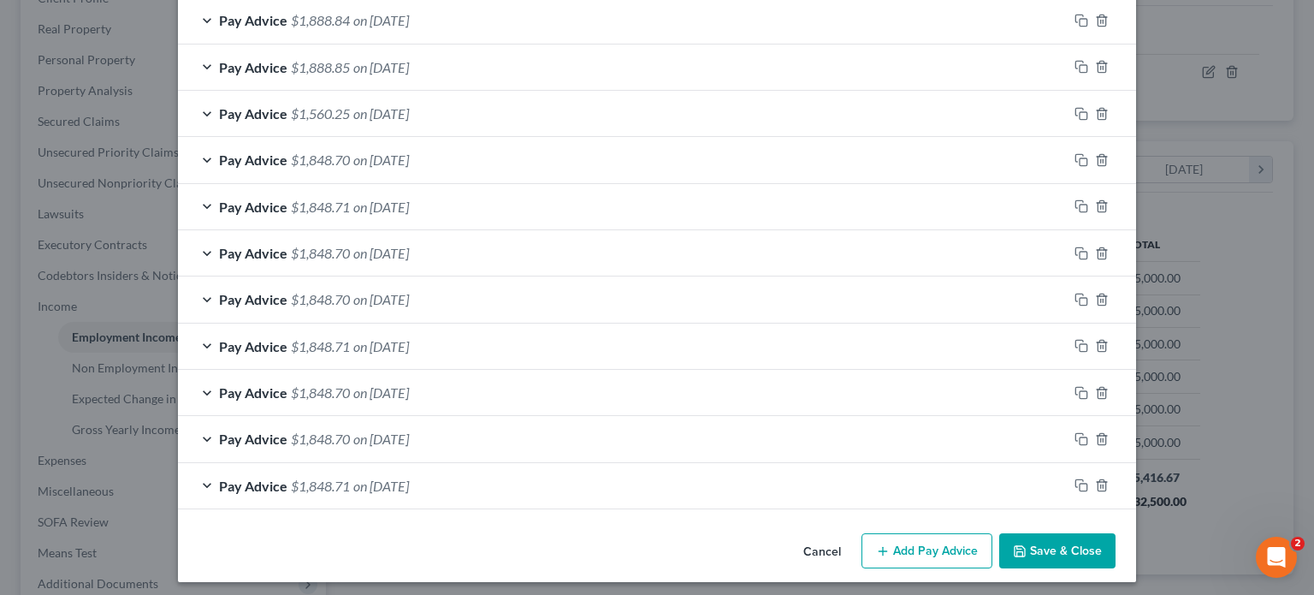
click at [1052, 540] on button "Save & Close" at bounding box center [1057, 551] width 116 height 36
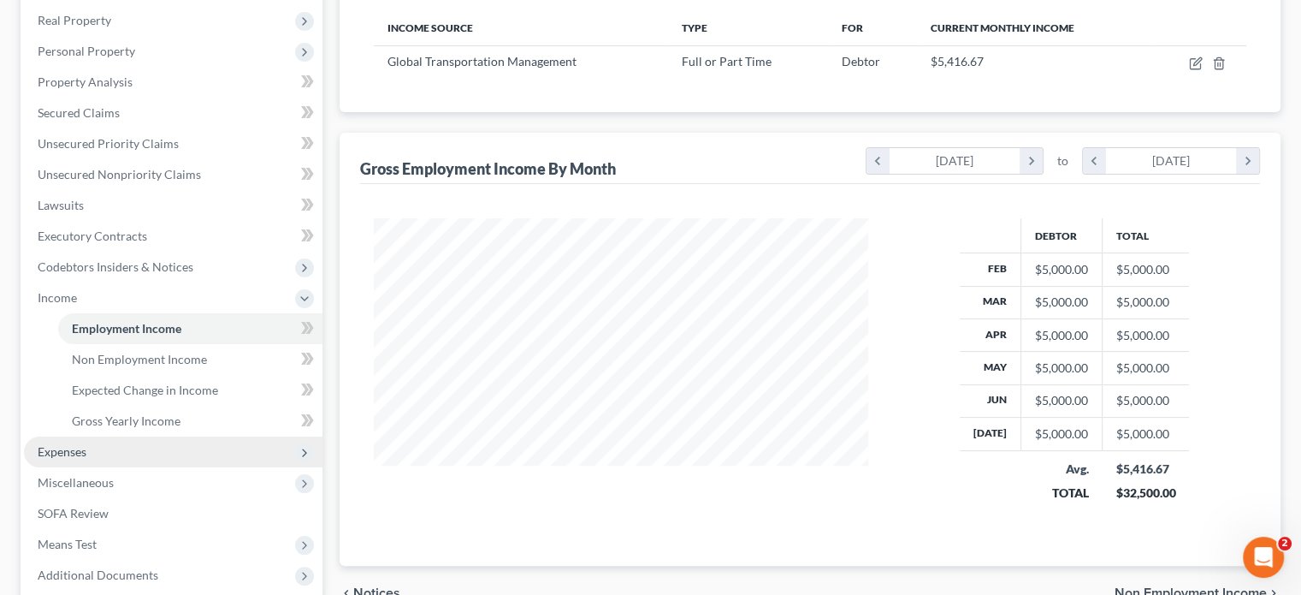
scroll to position [351, 0]
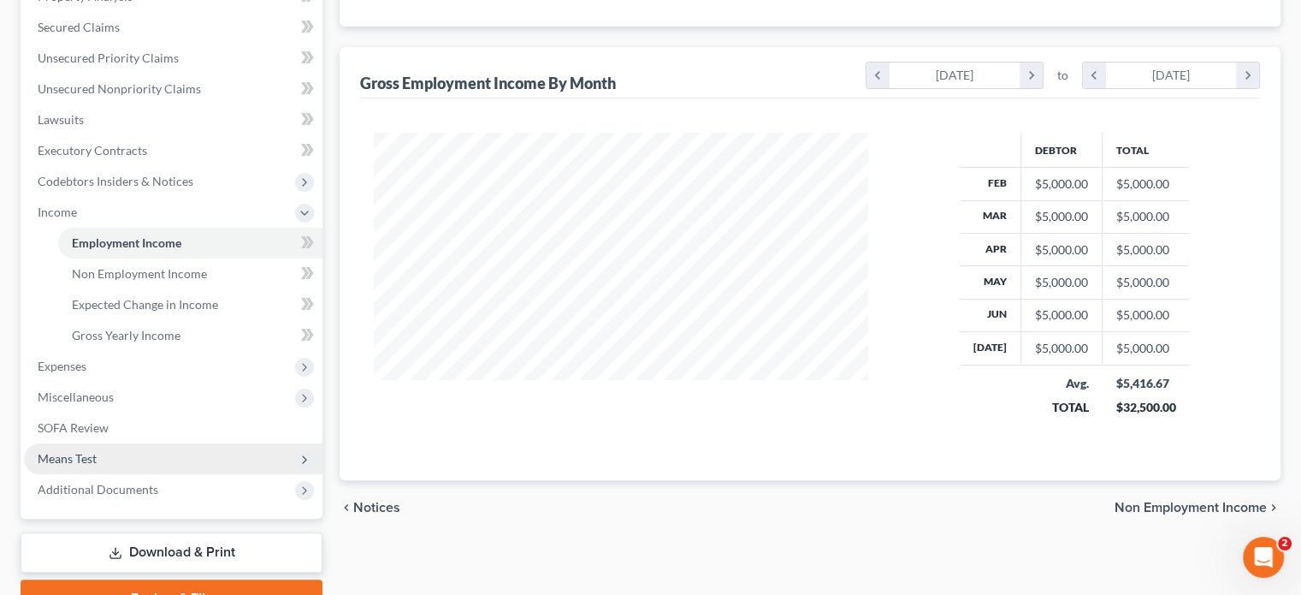
click at [86, 461] on span "Means Test" at bounding box center [67, 458] width 59 height 15
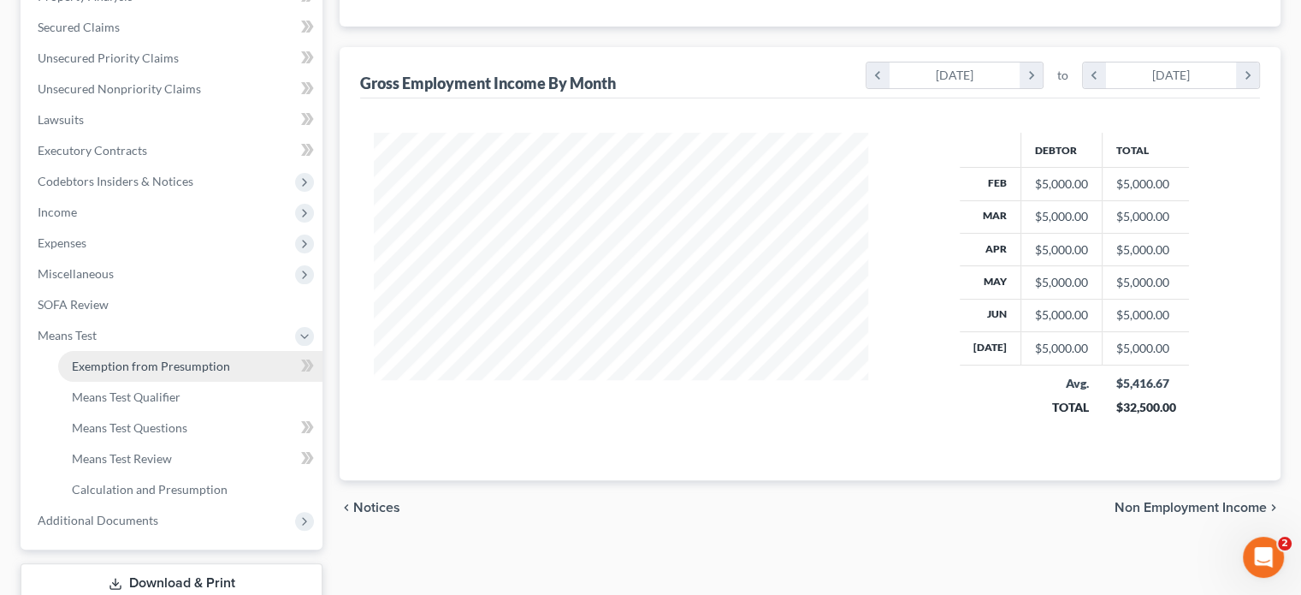
click at [118, 359] on span "Exemption from Presumption" at bounding box center [151, 365] width 158 height 15
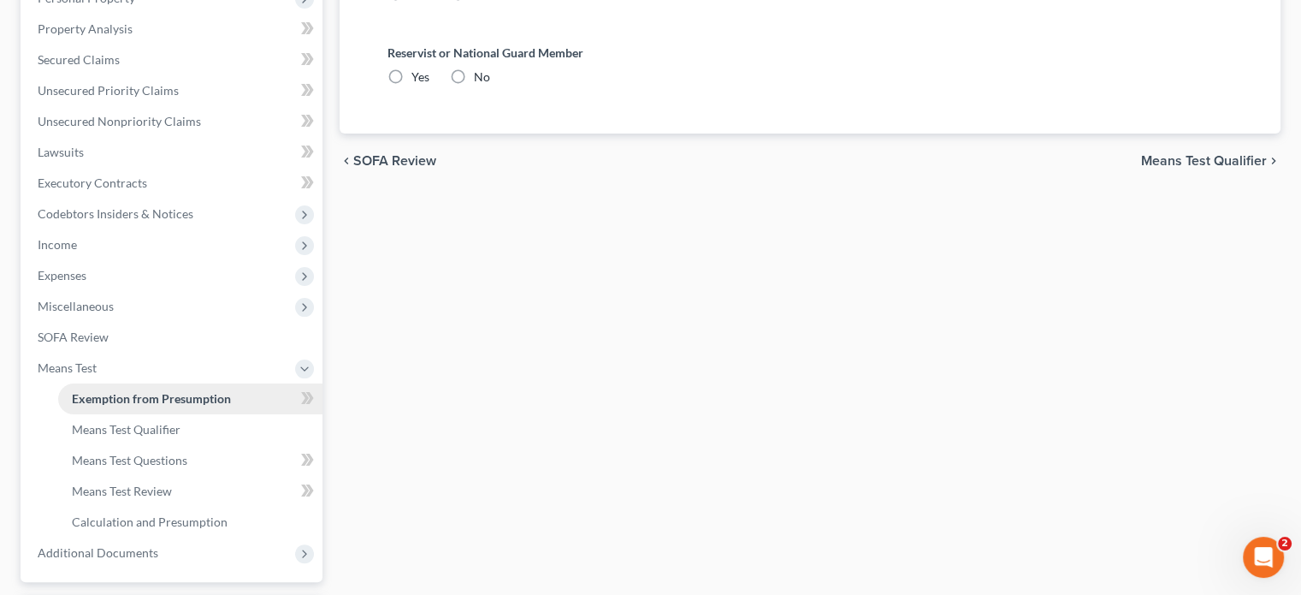
radio input "true"
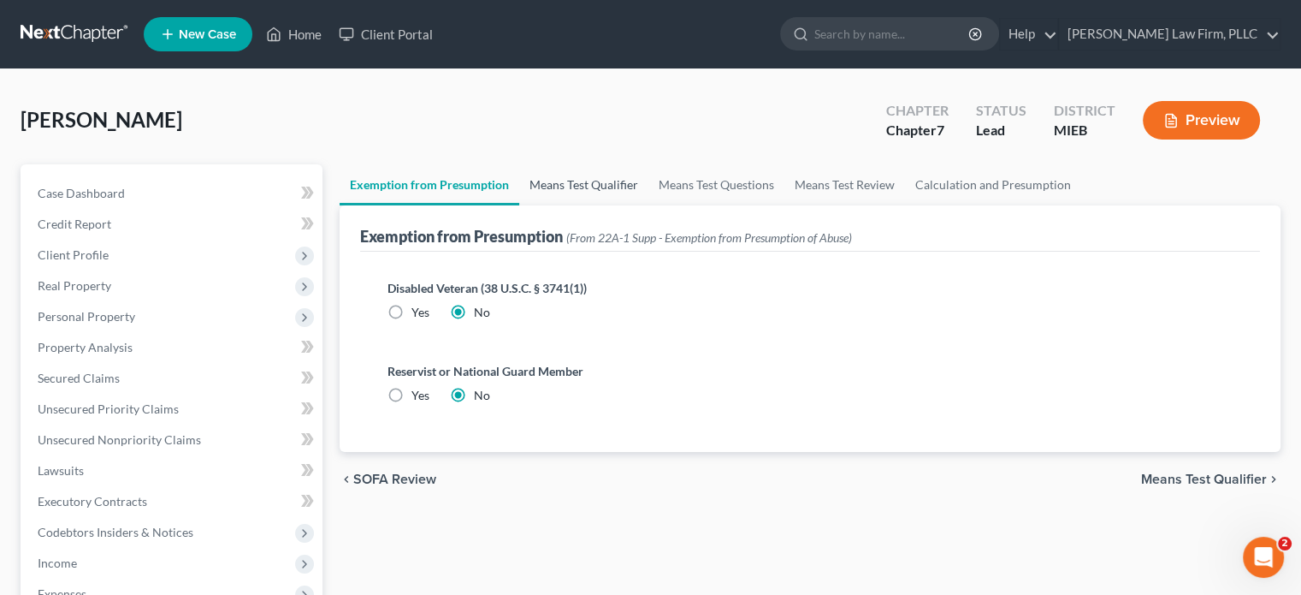
click at [564, 175] on link "Means Test Qualifier" at bounding box center [583, 184] width 129 height 41
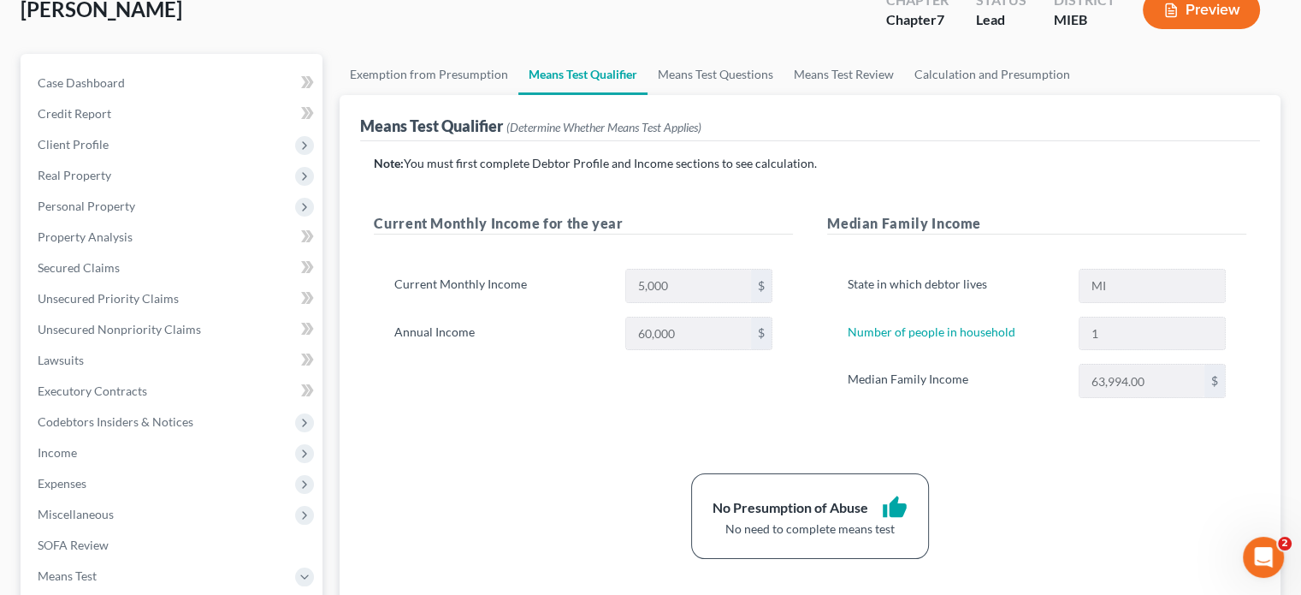
scroll to position [86, 0]
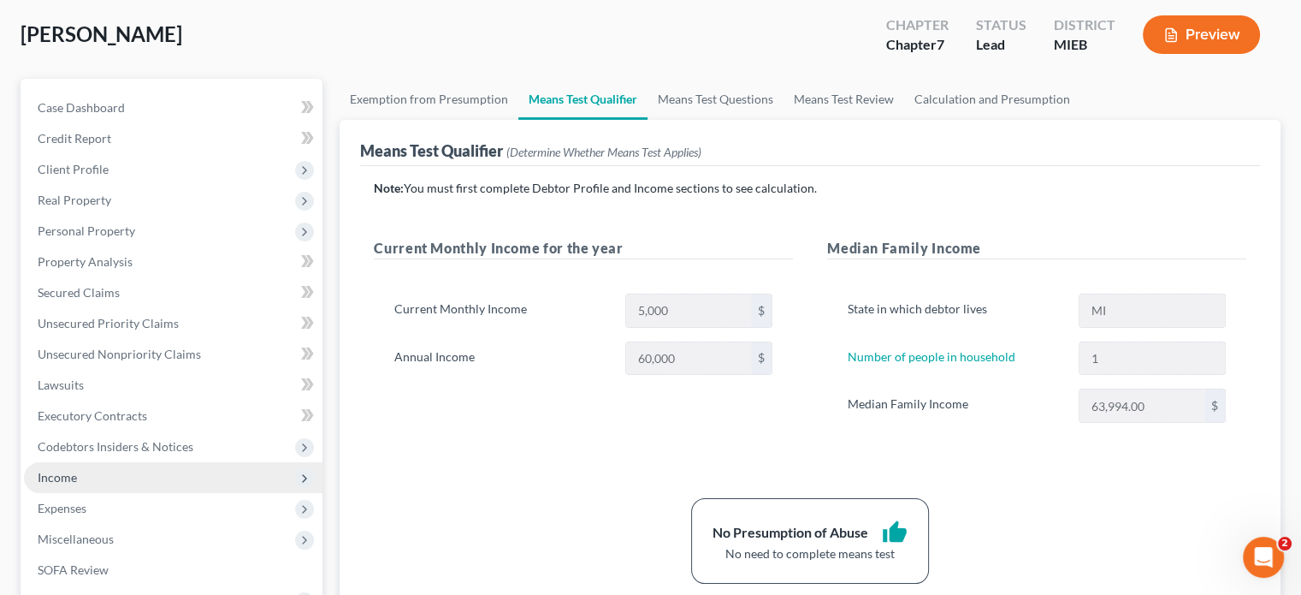
click at [93, 478] on span "Income" at bounding box center [173, 477] width 299 height 31
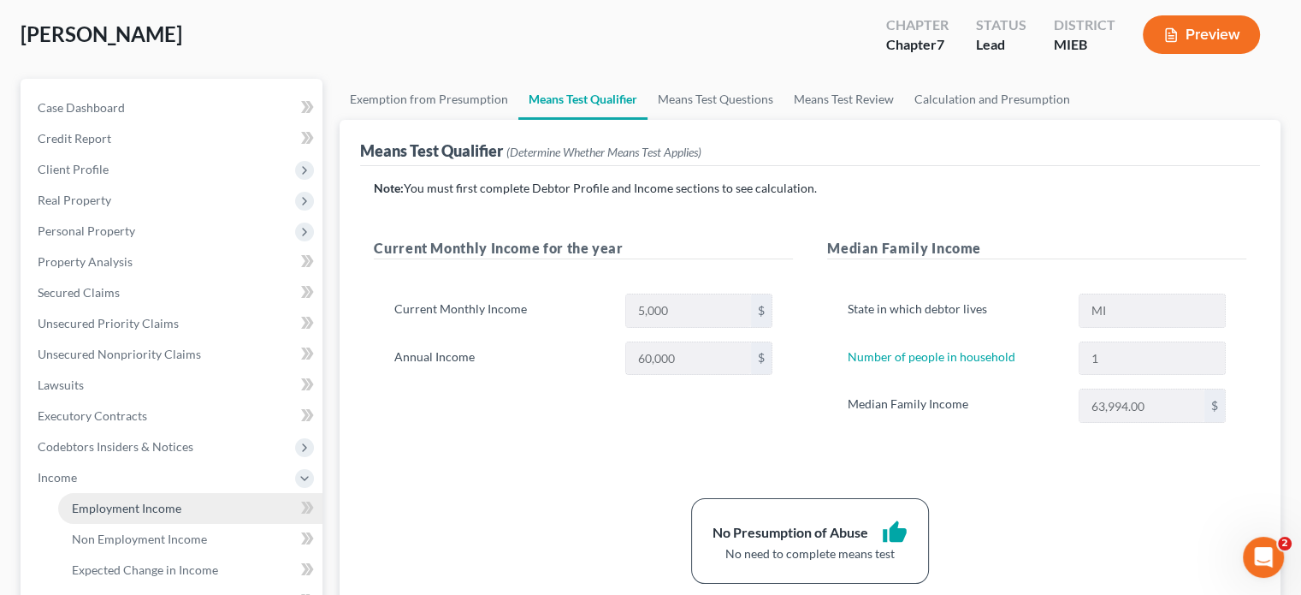
click at [97, 502] on span "Employment Income" at bounding box center [127, 508] width 110 height 15
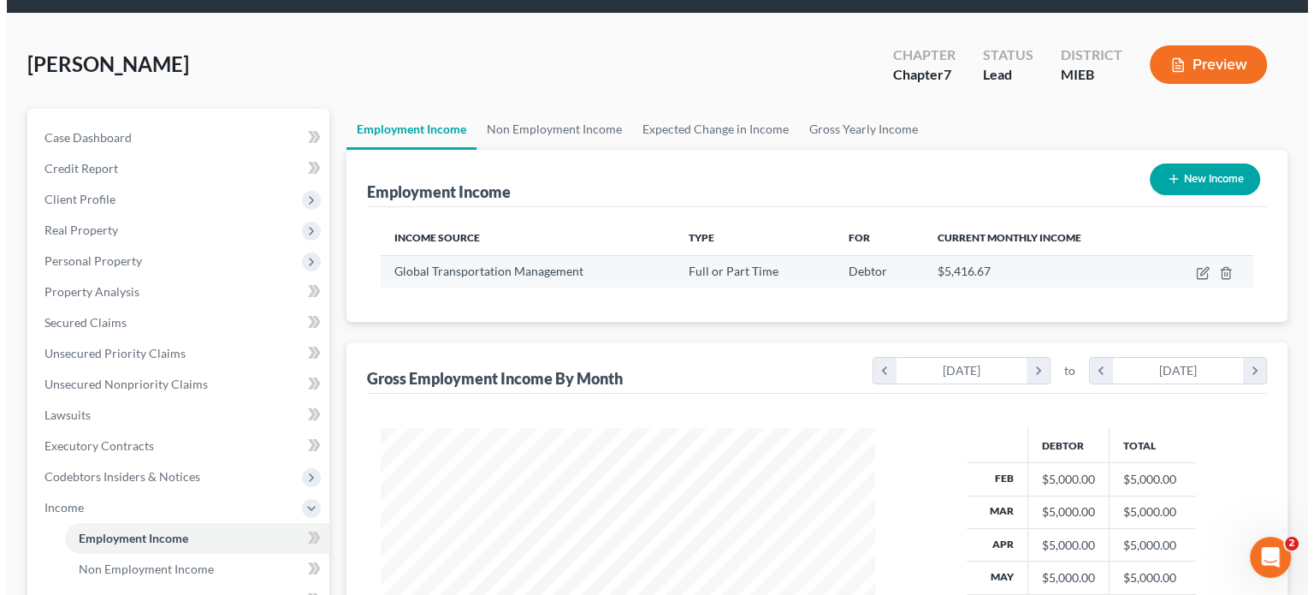
scroll to position [86, 0]
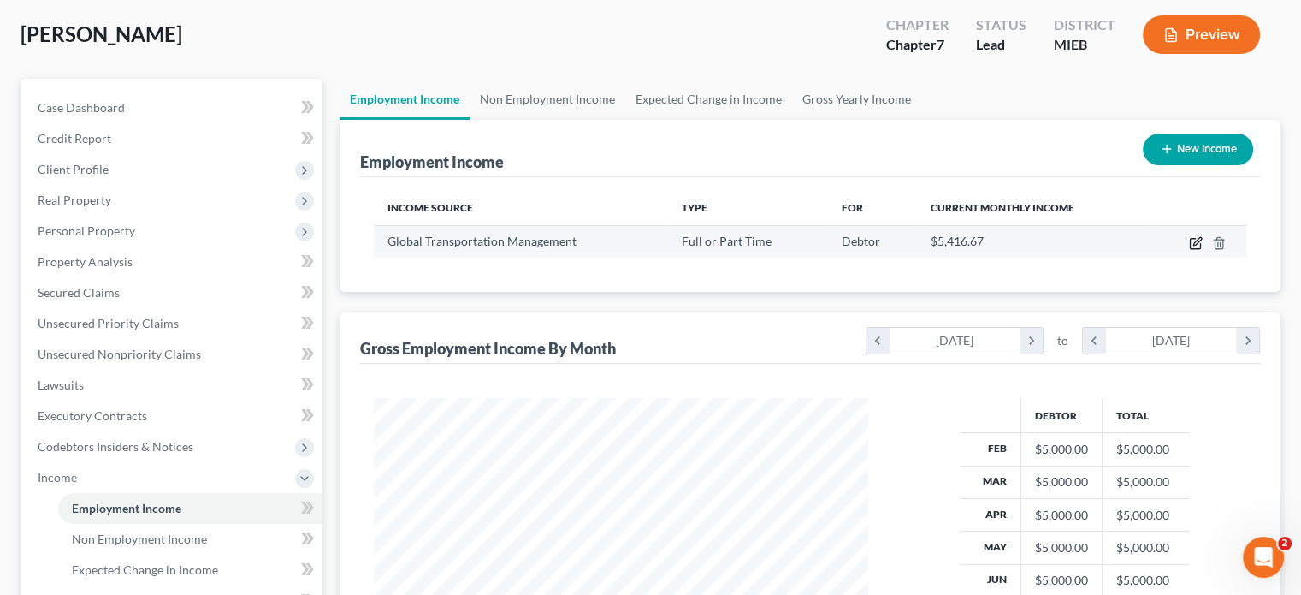
click at [1200, 244] on icon "button" at bounding box center [1195, 244] width 10 height 10
select select "0"
select select "23"
select select "2"
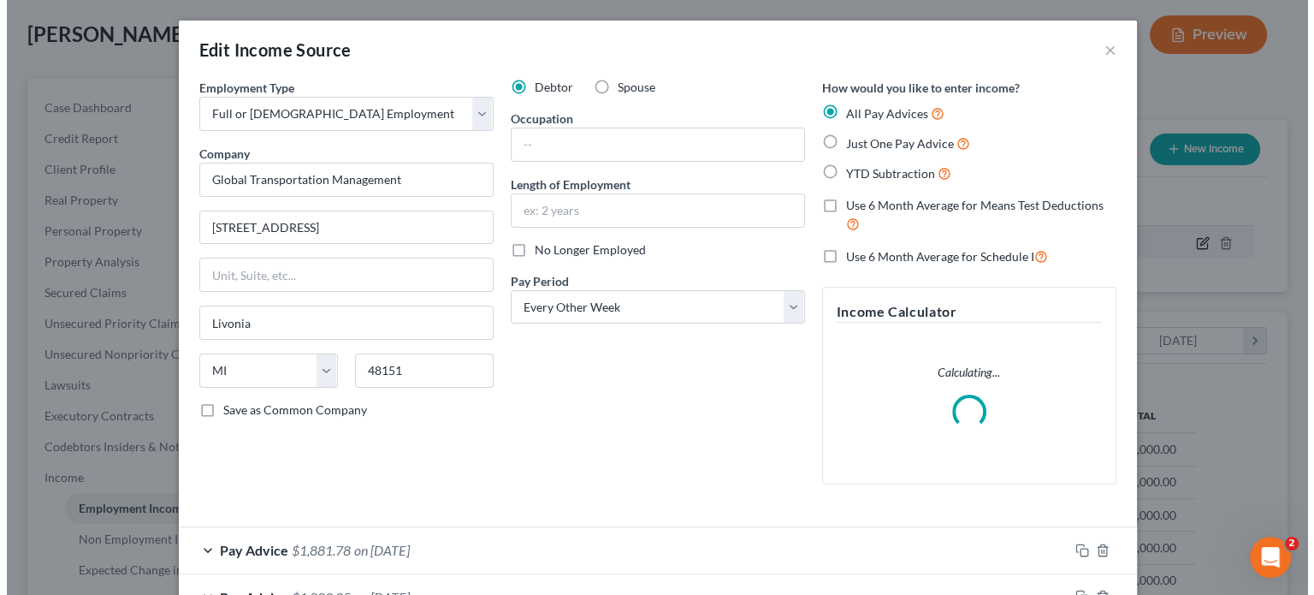
scroll to position [305, 534]
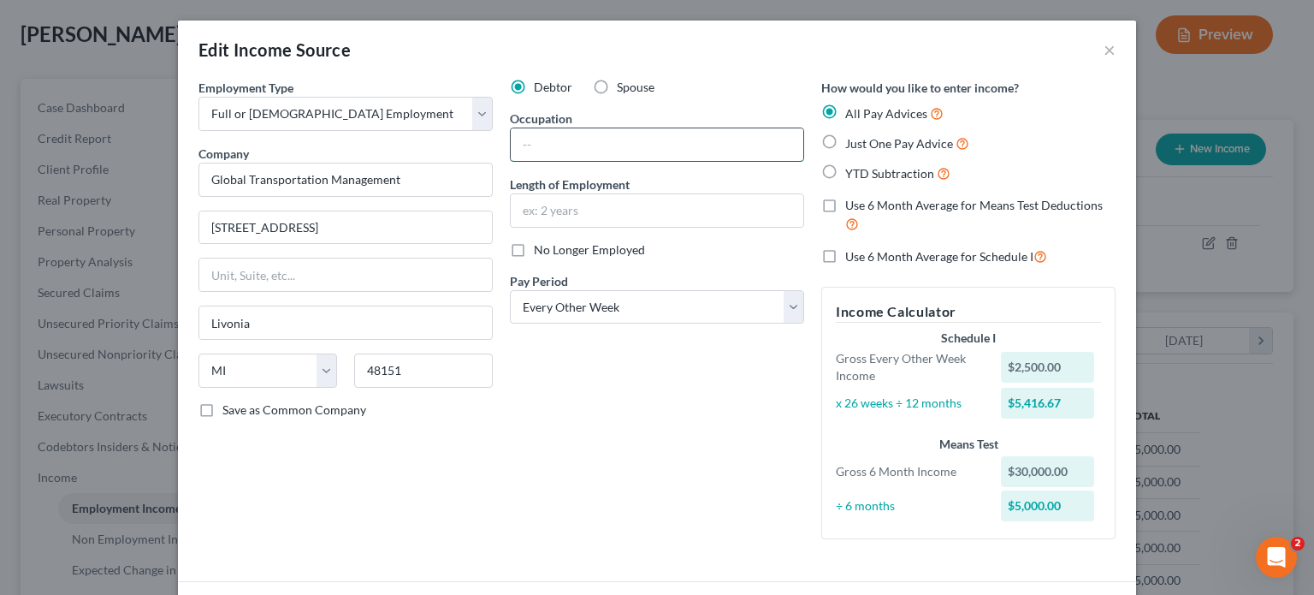
click at [619, 148] on input "text" at bounding box center [657, 144] width 293 height 33
type input "Import Specialist"
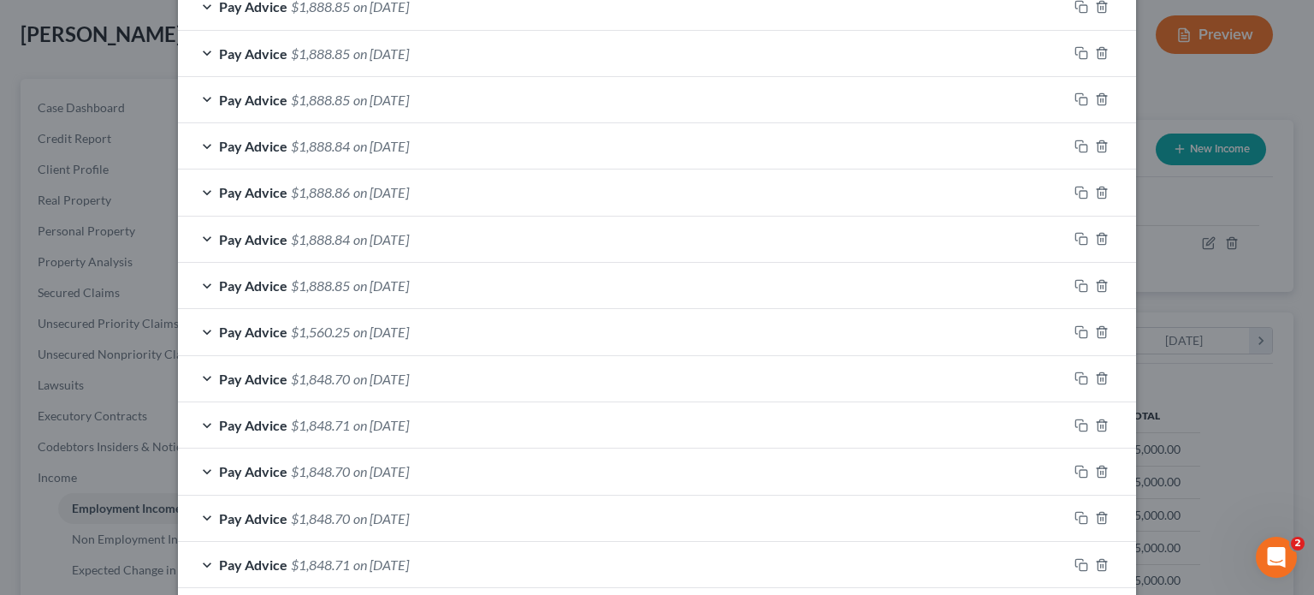
scroll to position [1027, 0]
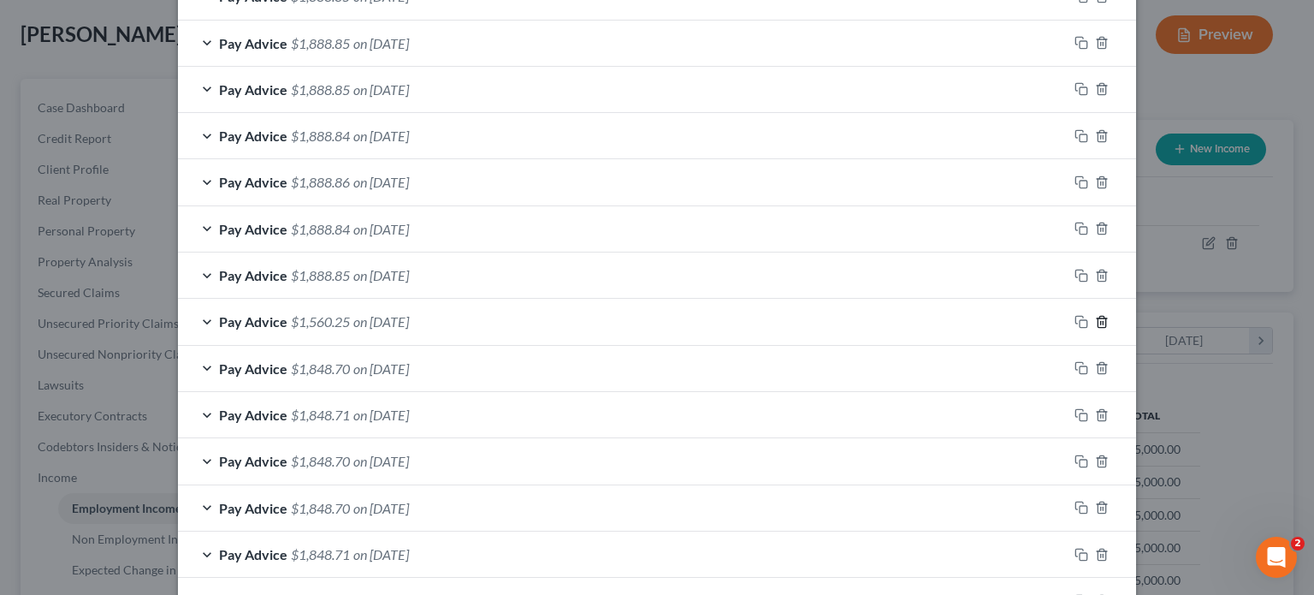
type input "3 years"
click at [1099, 319] on icon "button" at bounding box center [1102, 321] width 8 height 11
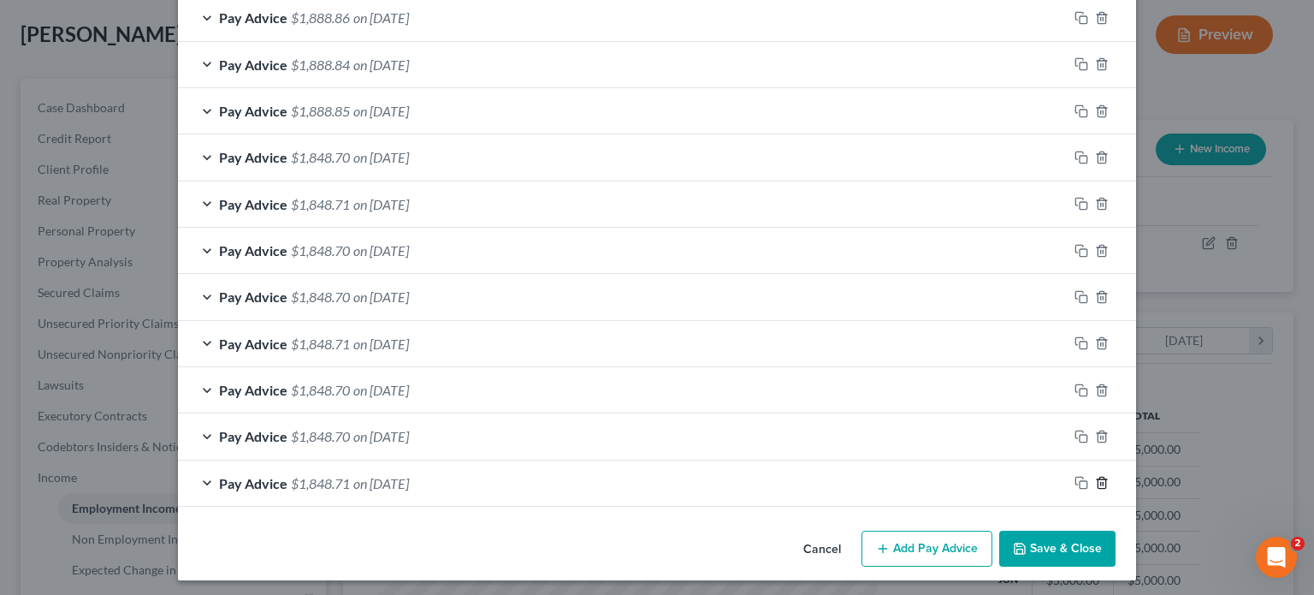
click at [1099, 476] on icon "button" at bounding box center [1102, 483] width 14 height 14
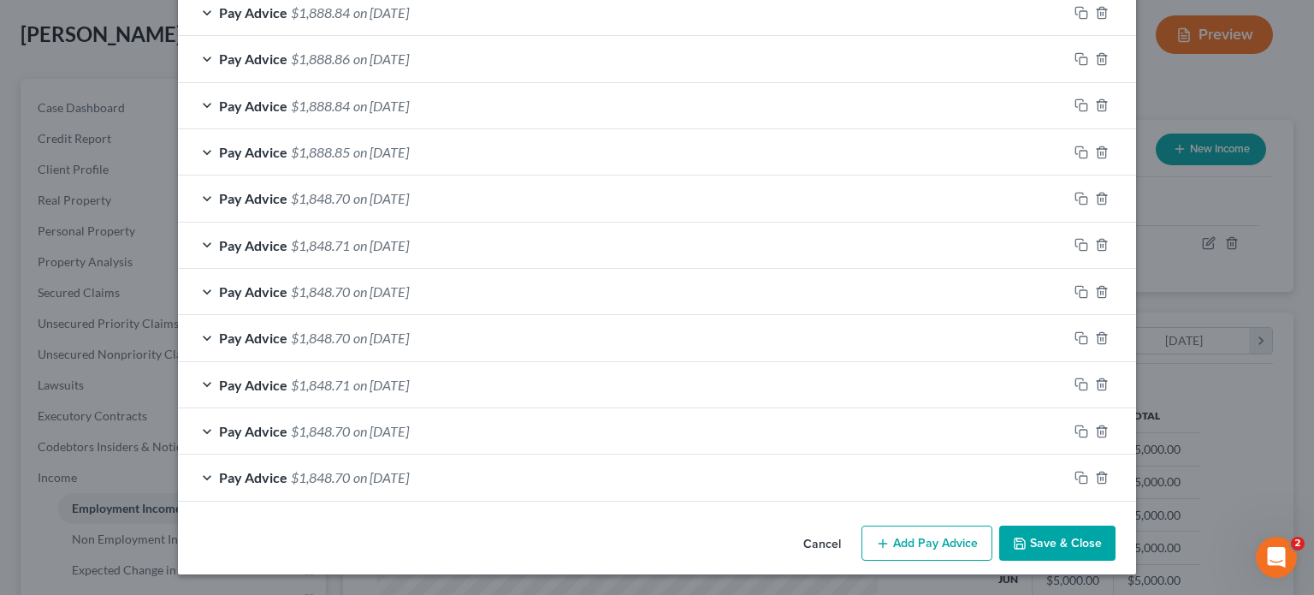
scroll to position [1145, 0]
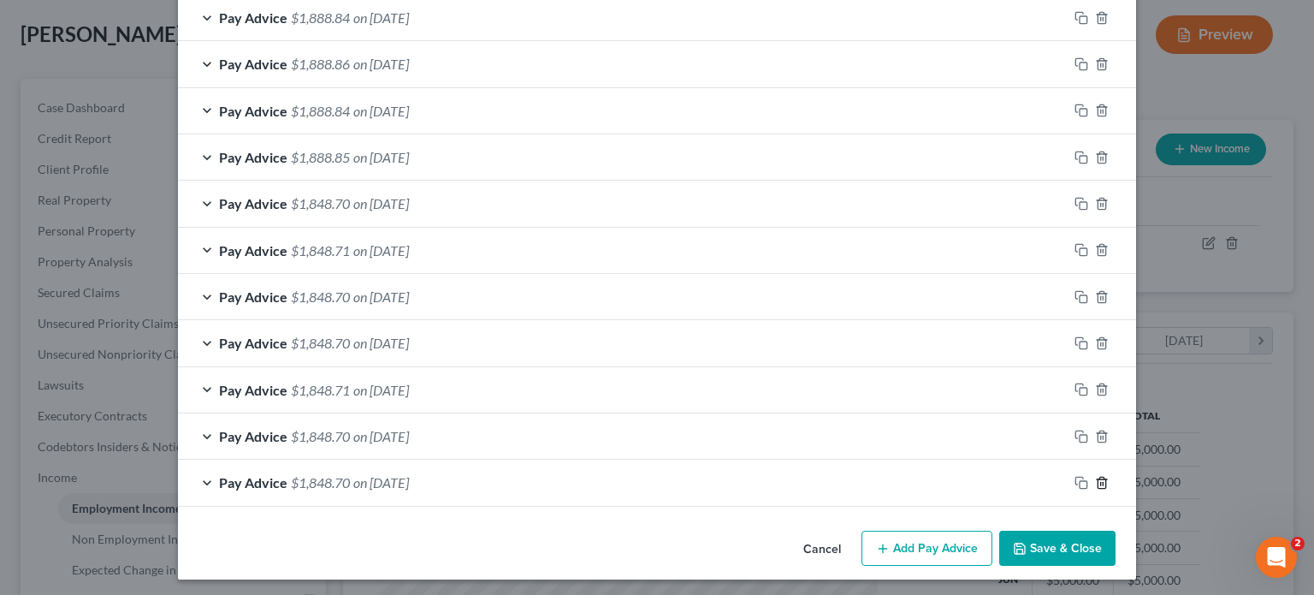
click at [1099, 476] on icon "button" at bounding box center [1102, 483] width 14 height 14
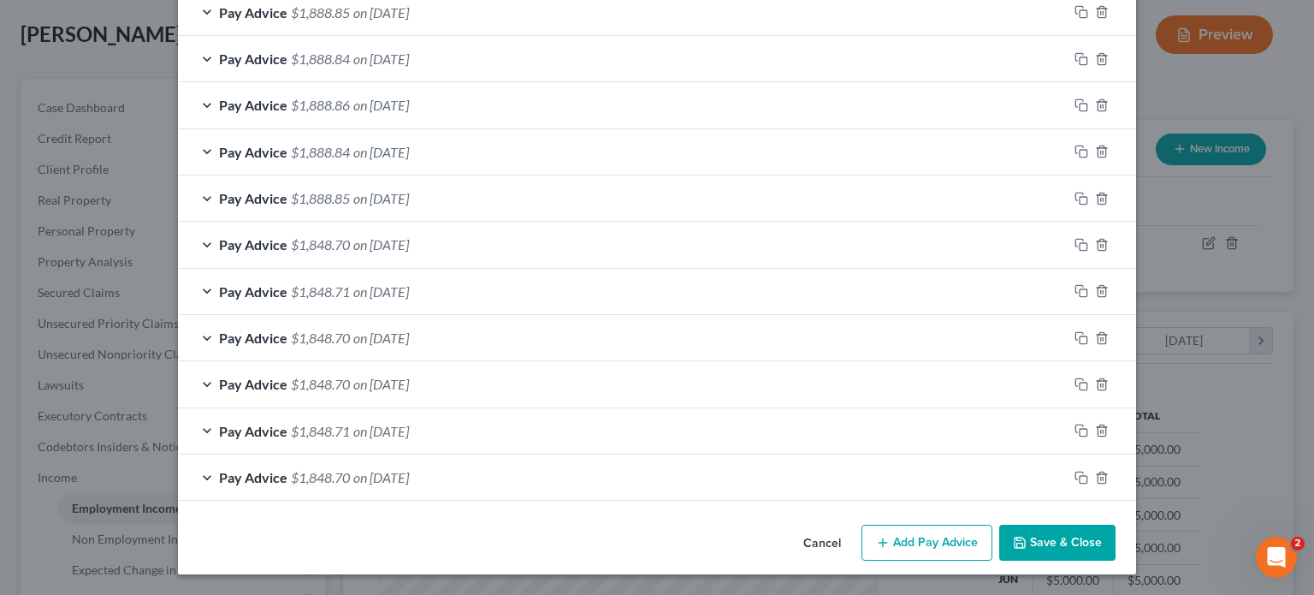
scroll to position [1099, 0]
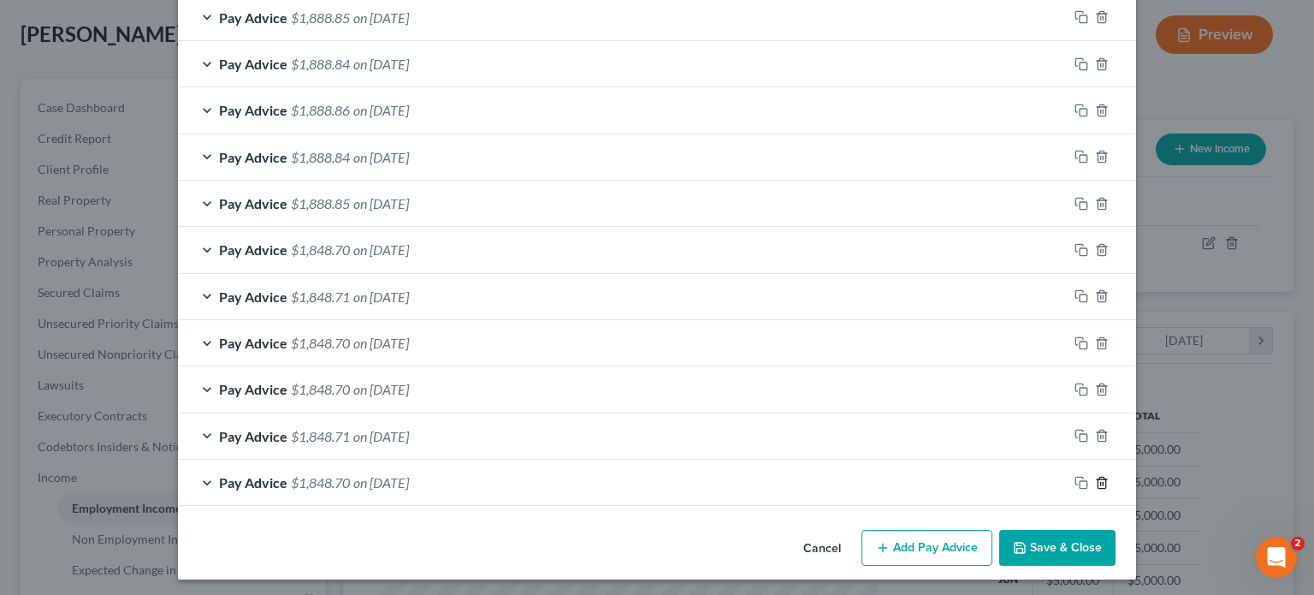
click at [1099, 476] on icon "button" at bounding box center [1102, 483] width 14 height 14
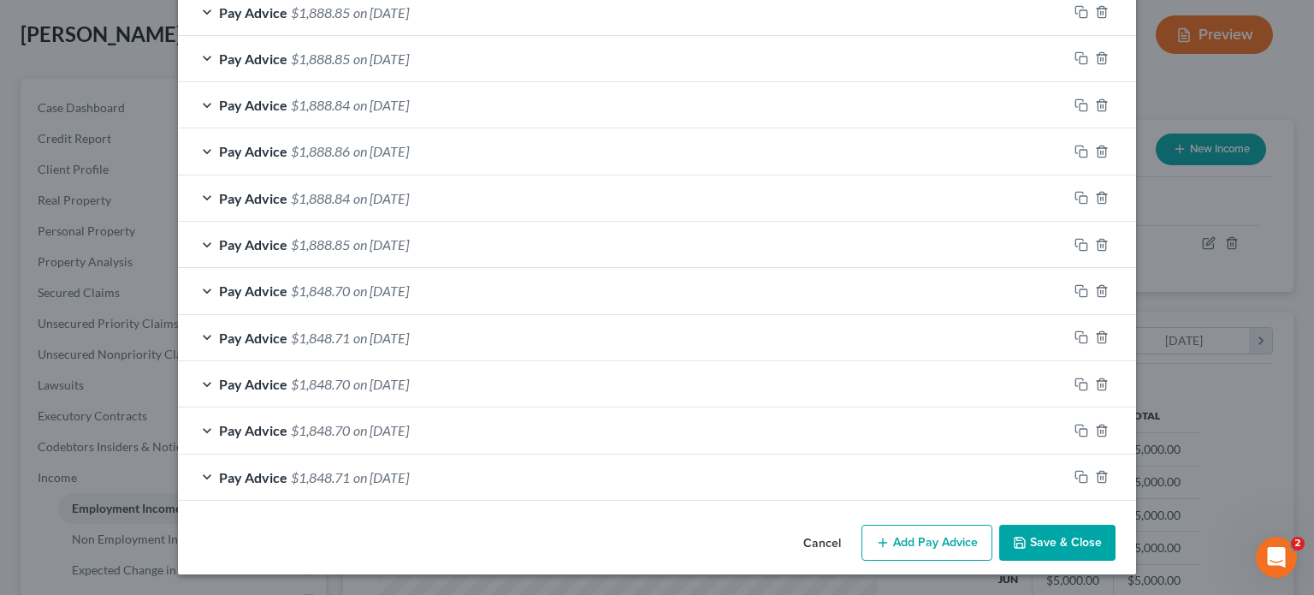
scroll to position [1052, 0]
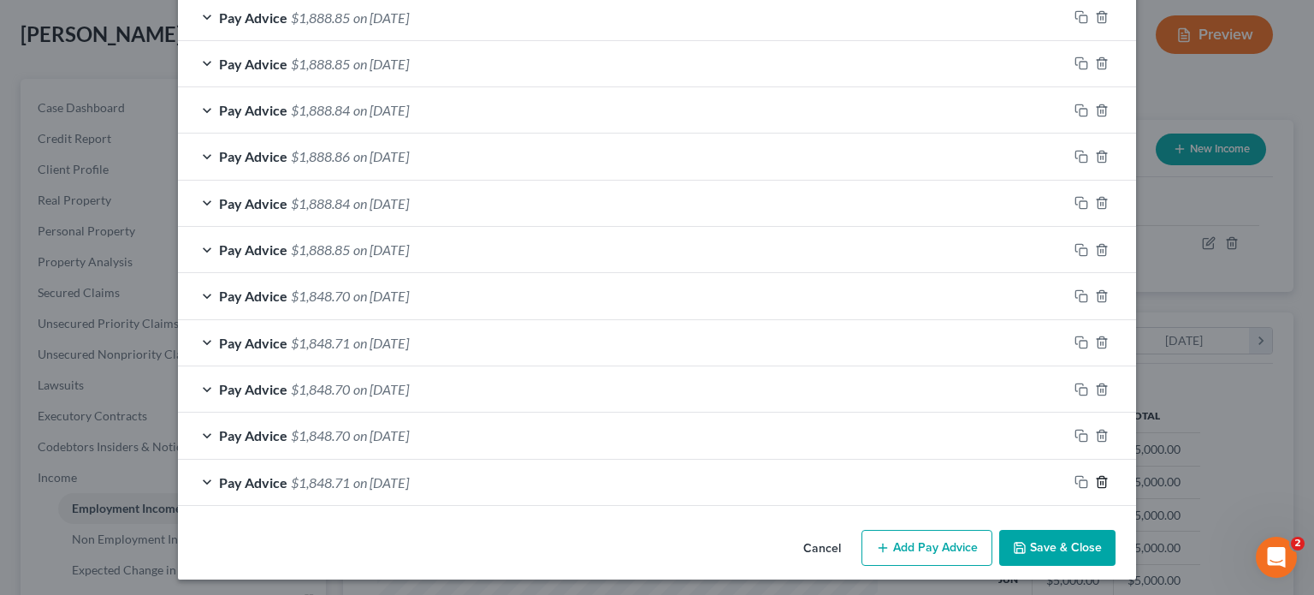
click at [1098, 475] on icon "button" at bounding box center [1102, 482] width 14 height 14
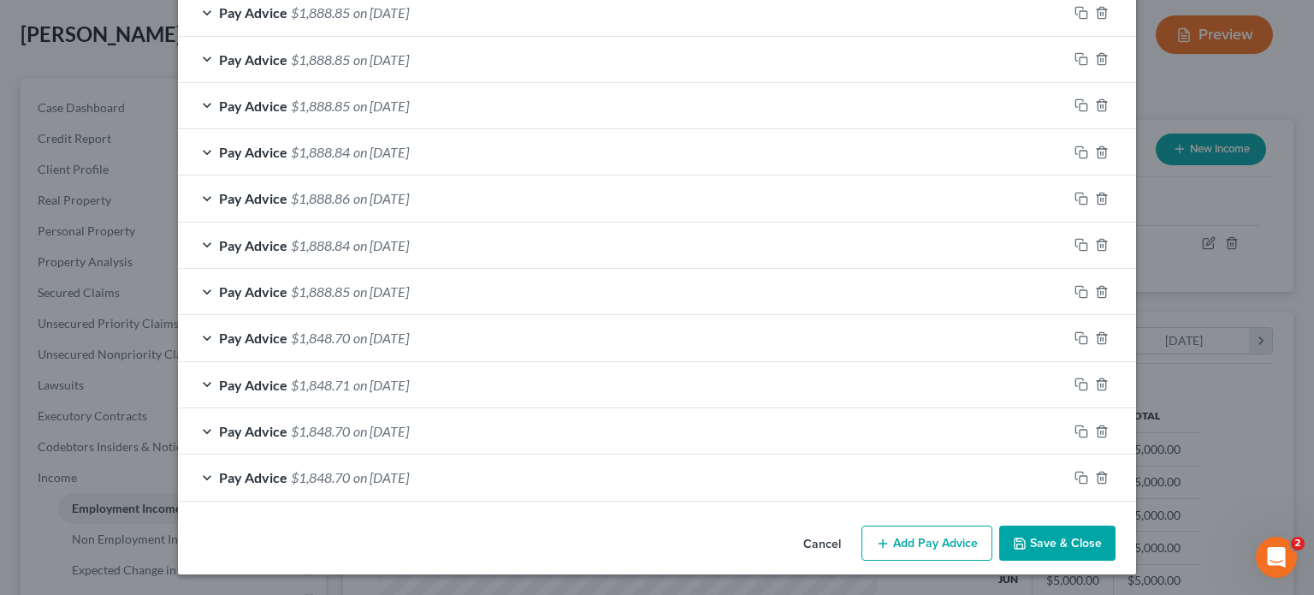
scroll to position [1006, 0]
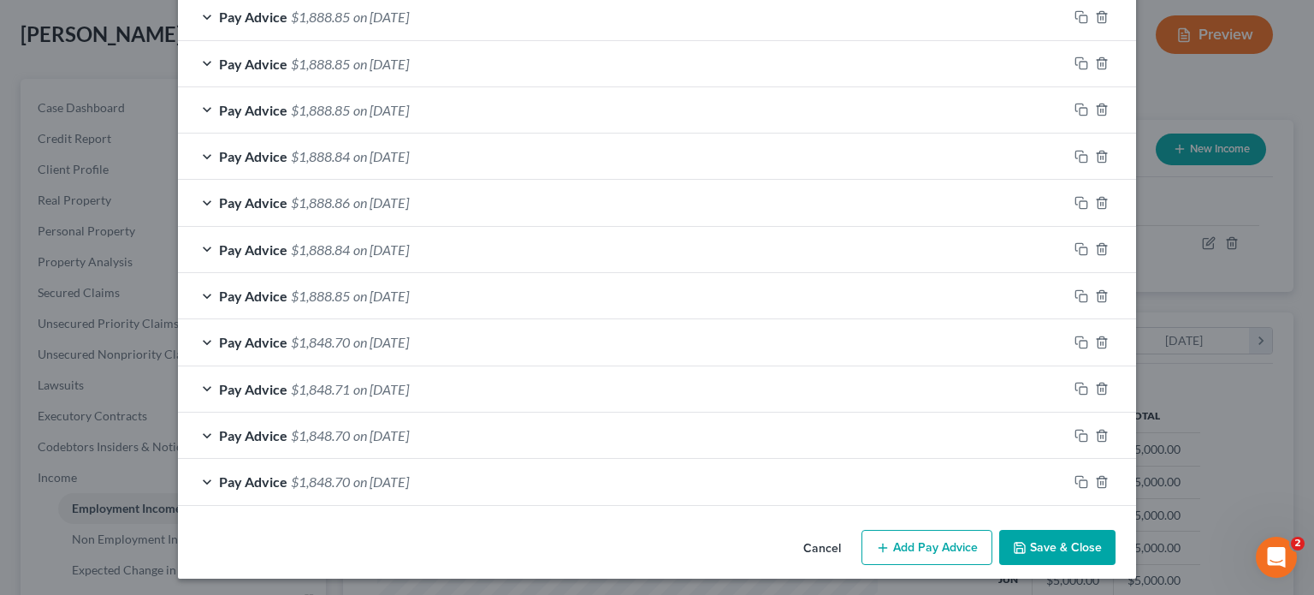
click at [1095, 468] on div at bounding box center [1102, 481] width 68 height 27
click at [1095, 477] on icon "button" at bounding box center [1102, 482] width 14 height 14
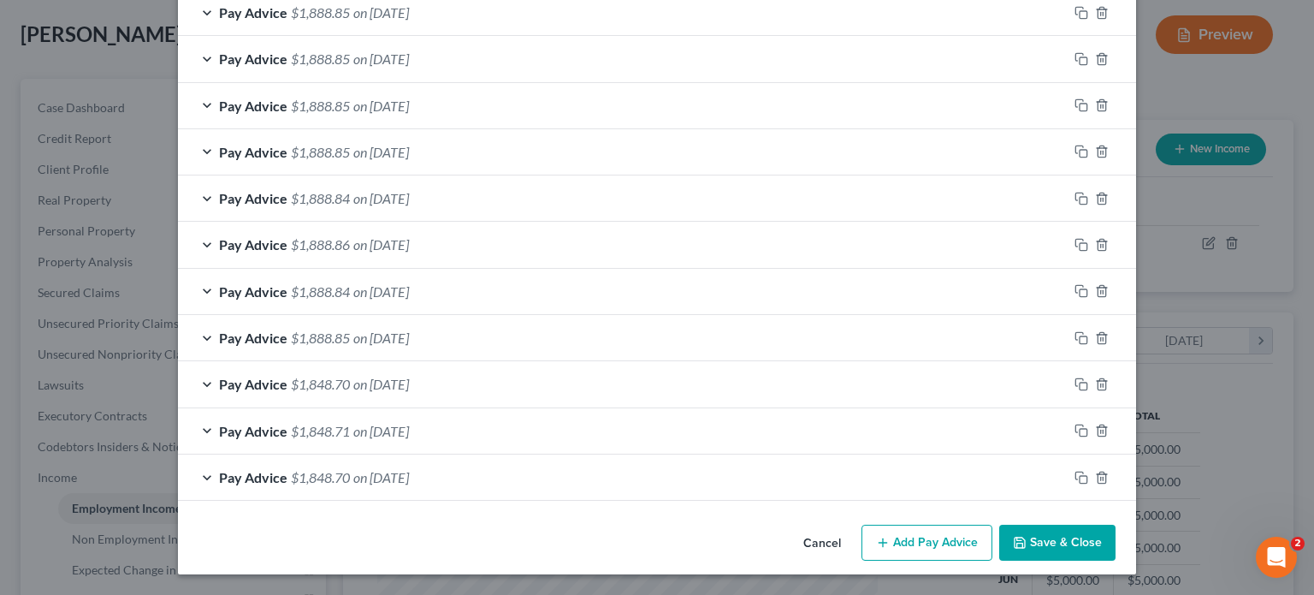
scroll to position [960, 0]
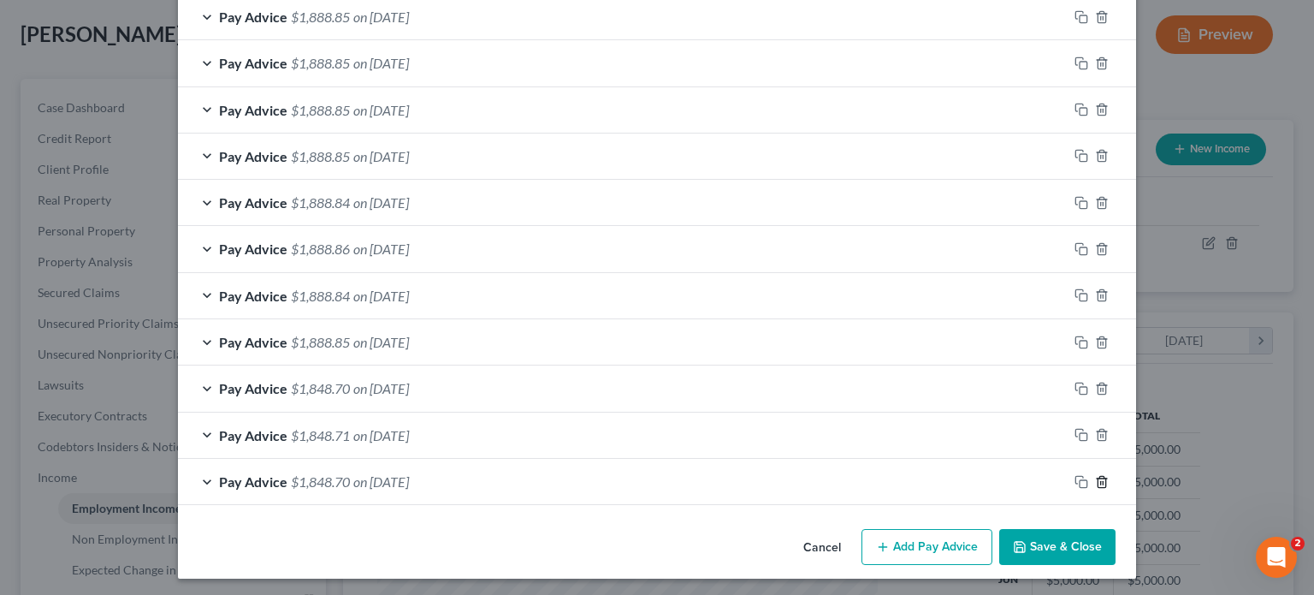
click at [1095, 477] on icon "button" at bounding box center [1102, 482] width 14 height 14
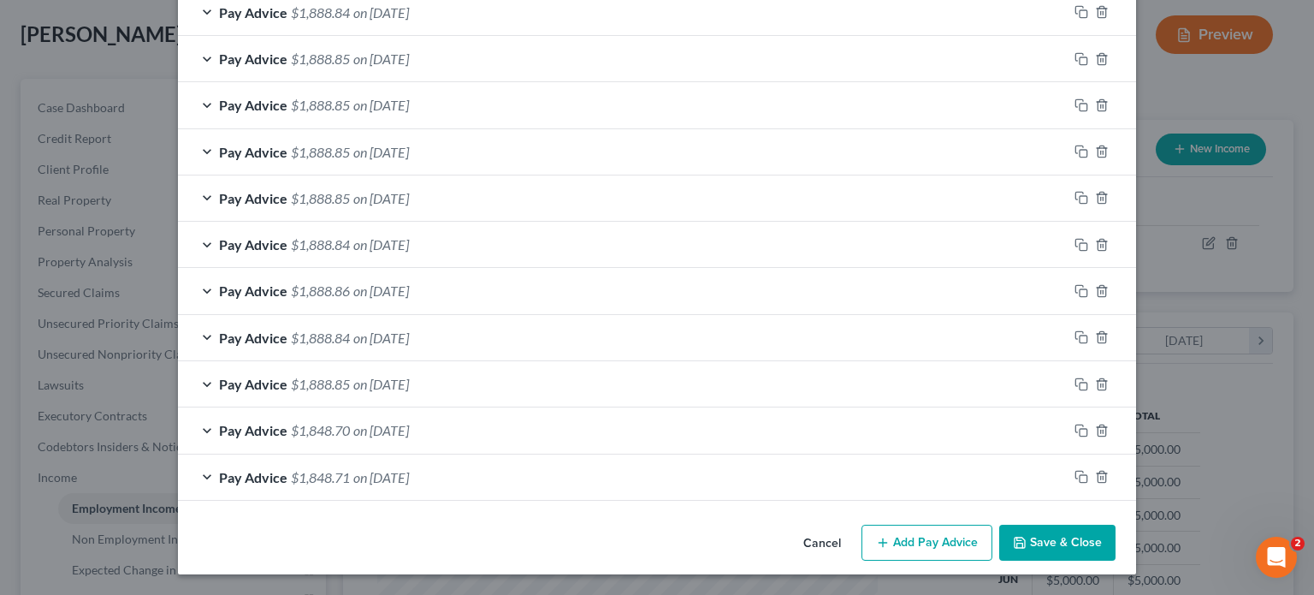
scroll to position [914, 0]
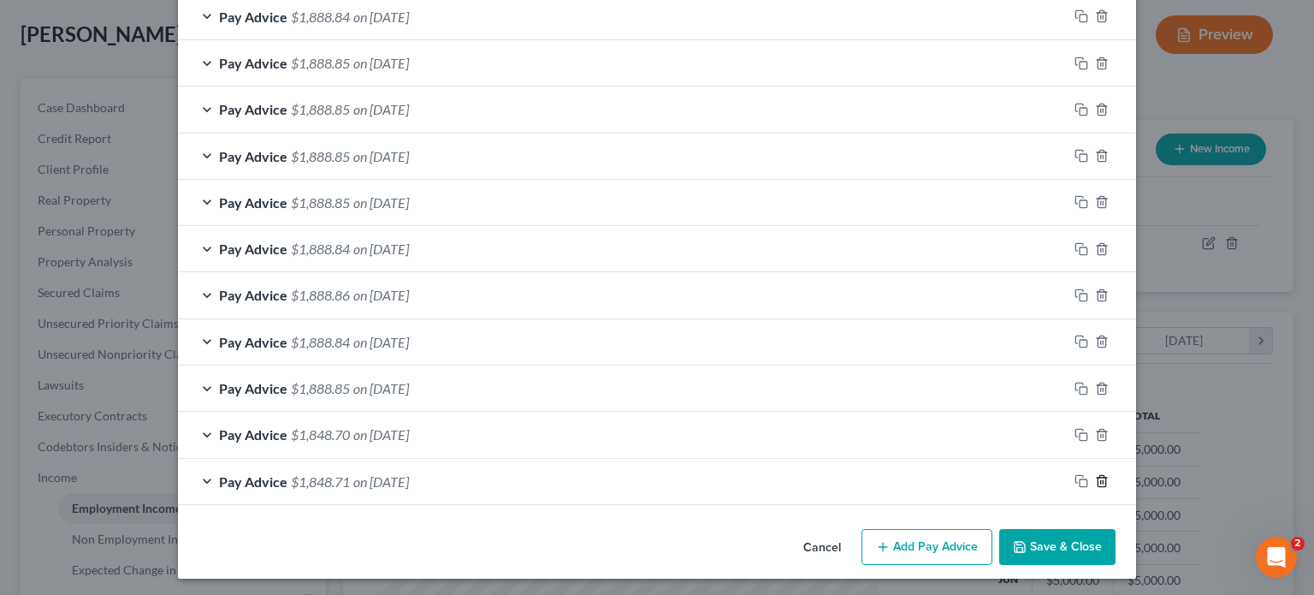
click at [1095, 477] on icon "button" at bounding box center [1102, 481] width 14 height 14
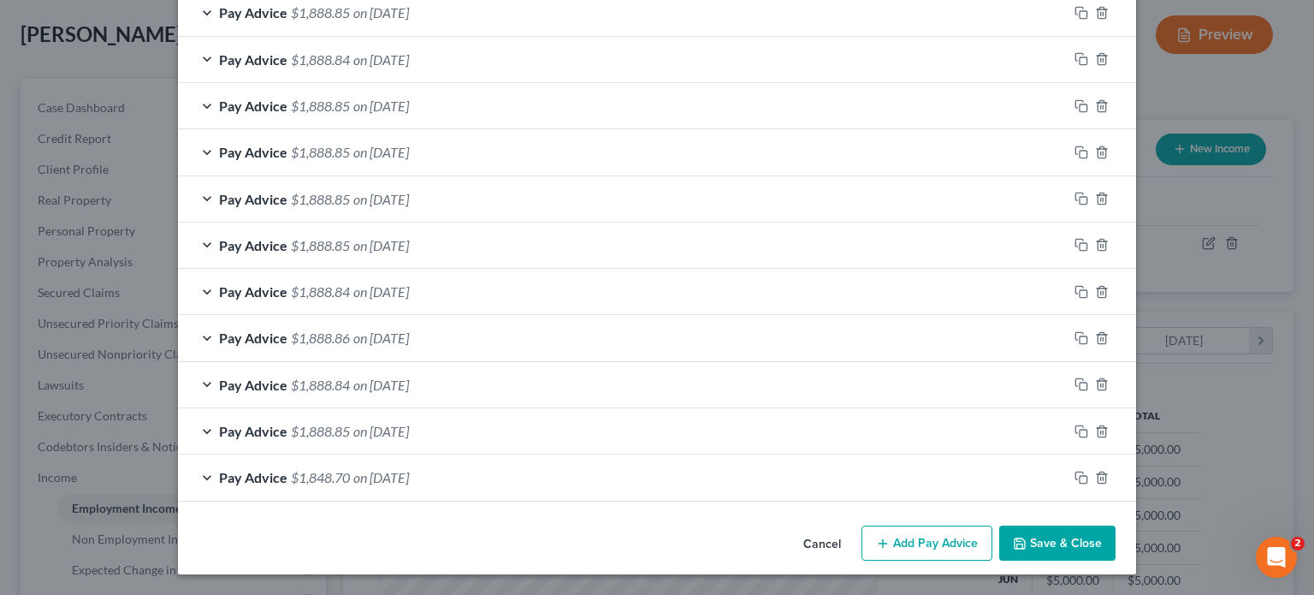
scroll to position [867, 0]
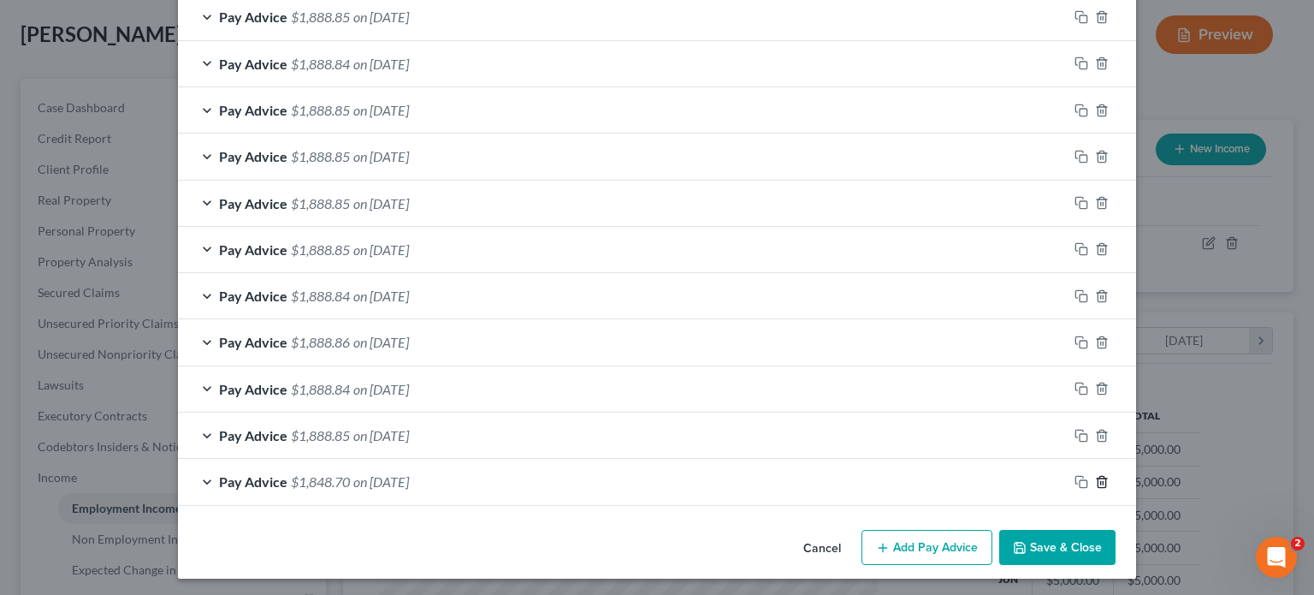
click at [1095, 477] on icon "button" at bounding box center [1102, 482] width 14 height 14
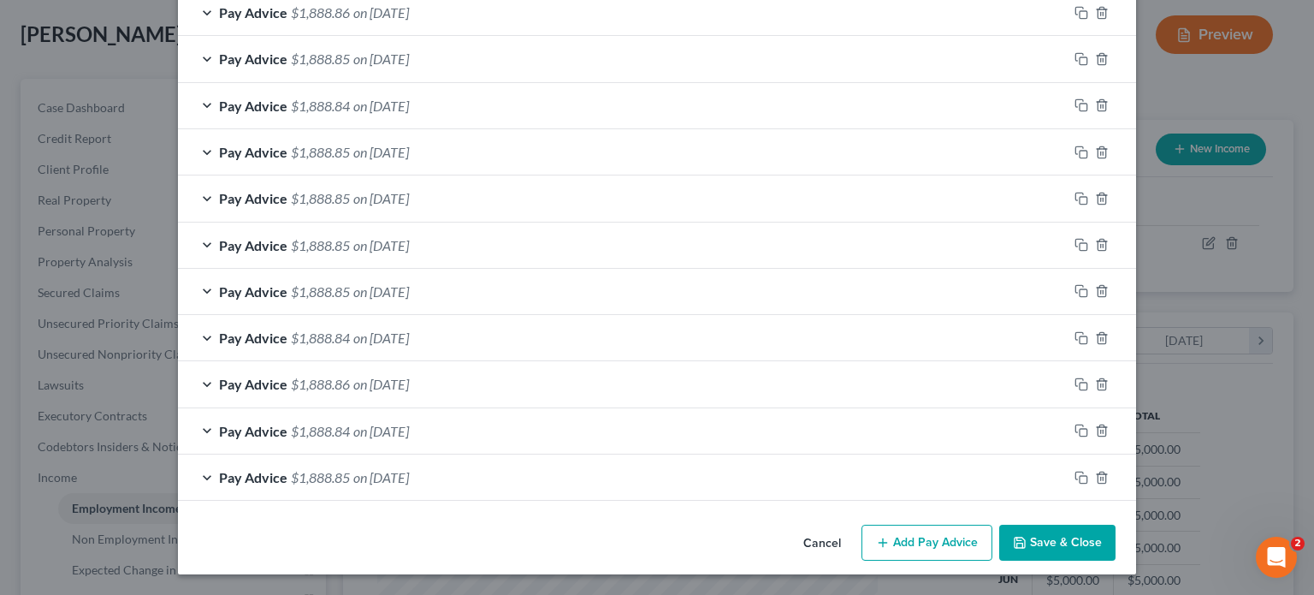
scroll to position [821, 0]
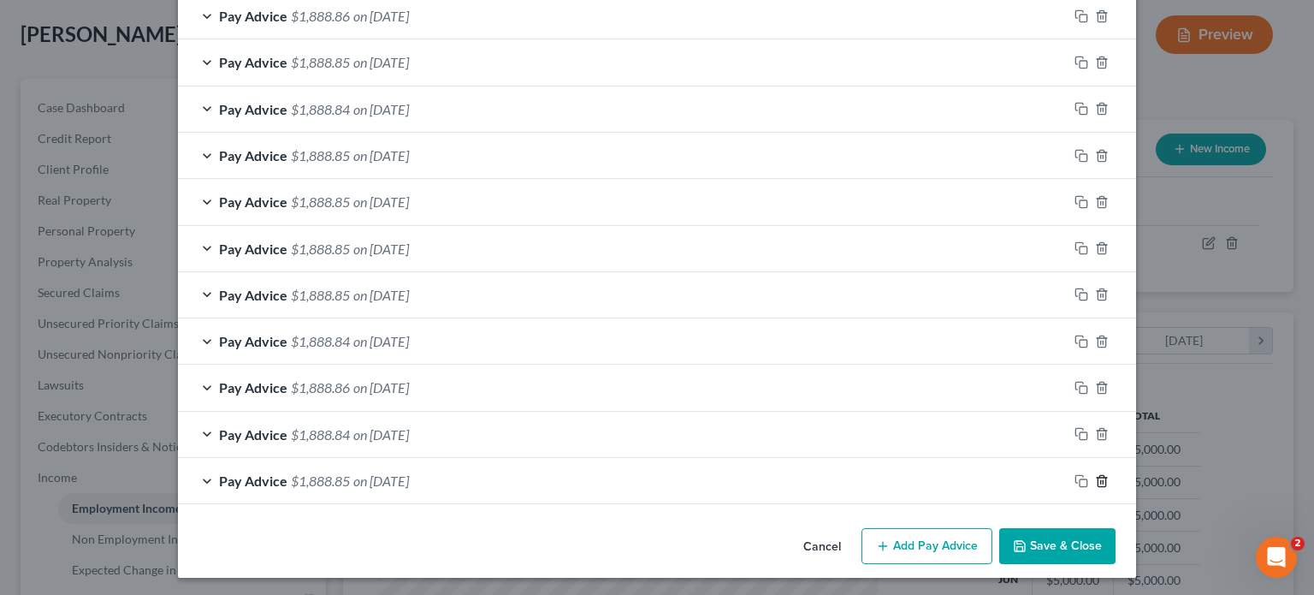
click at [1095, 477] on icon "button" at bounding box center [1102, 481] width 14 height 14
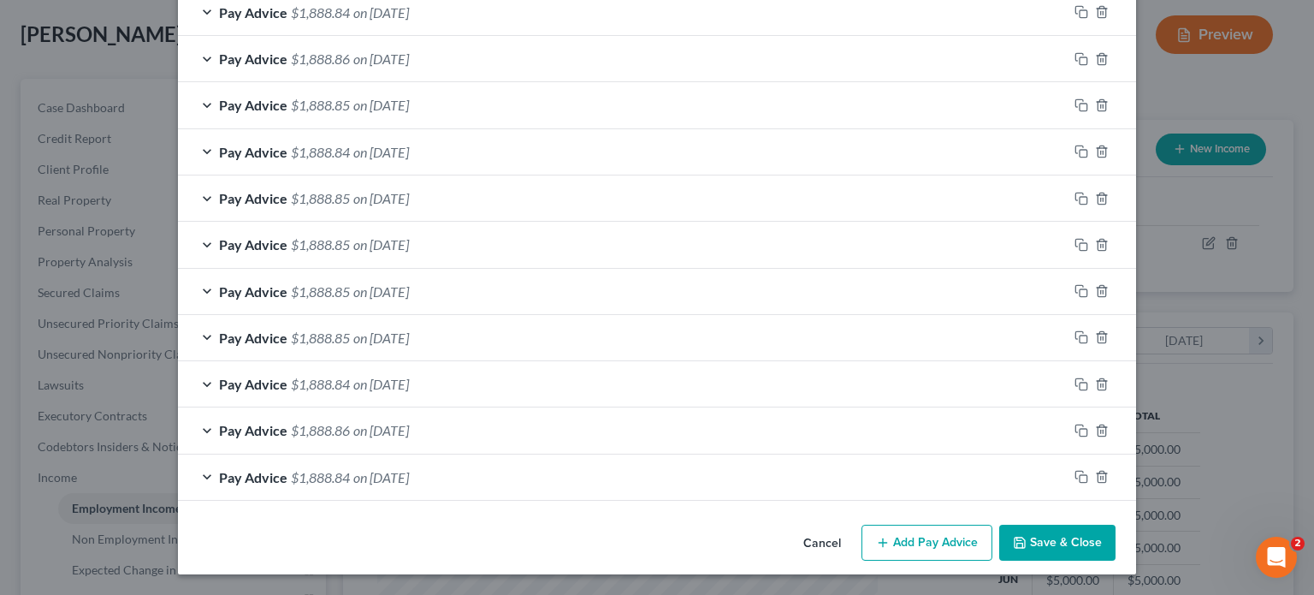
scroll to position [774, 0]
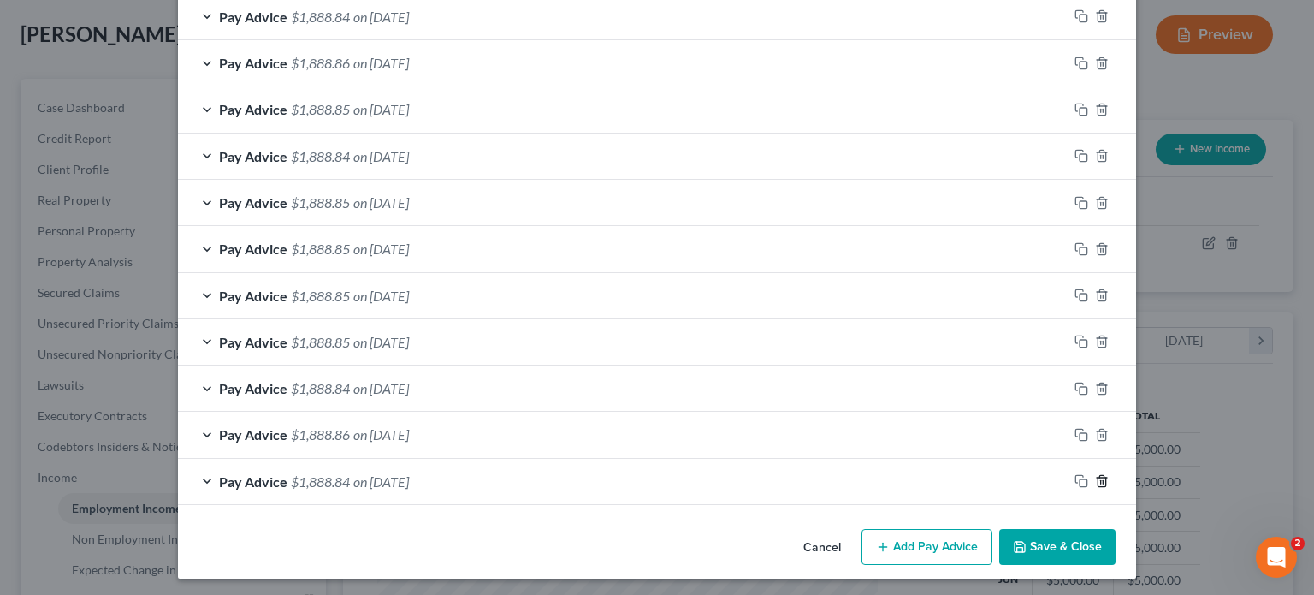
click at [1095, 477] on icon "button" at bounding box center [1102, 481] width 14 height 14
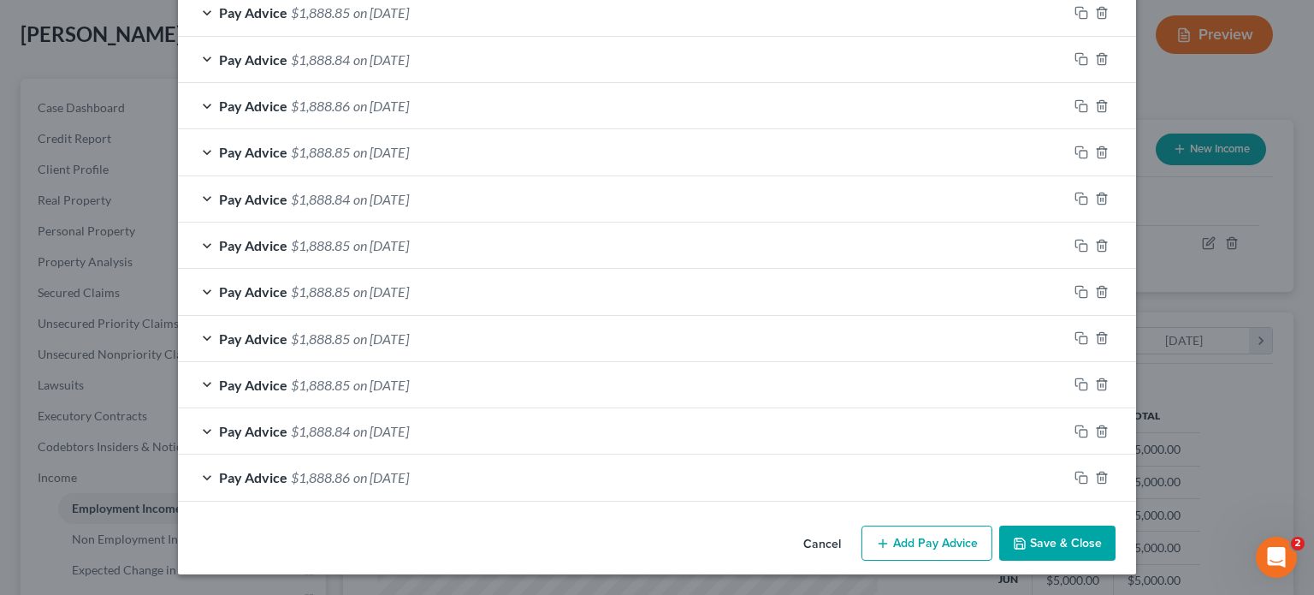
scroll to position [729, 0]
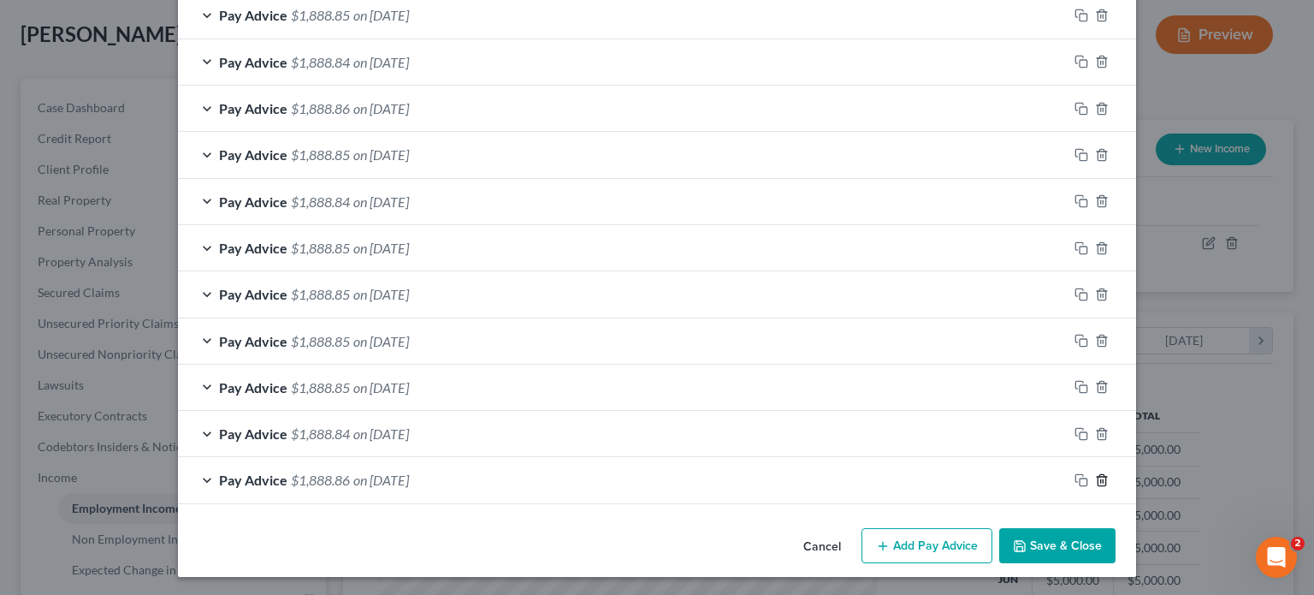
click at [1095, 477] on icon "button" at bounding box center [1102, 480] width 14 height 14
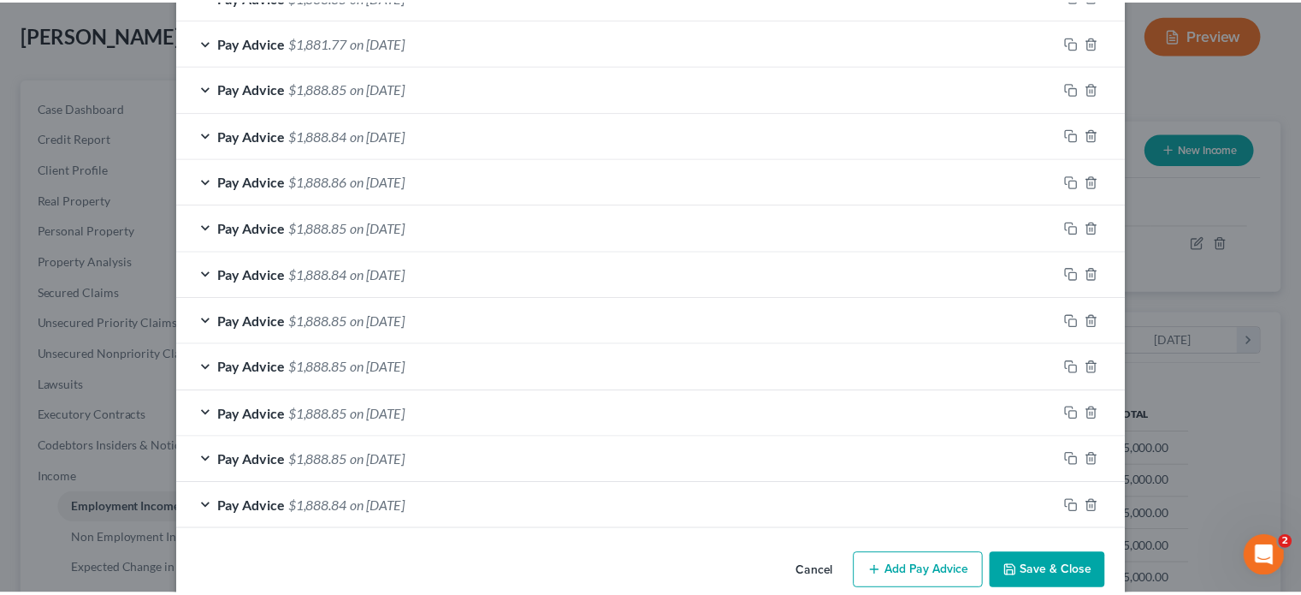
scroll to position [682, 0]
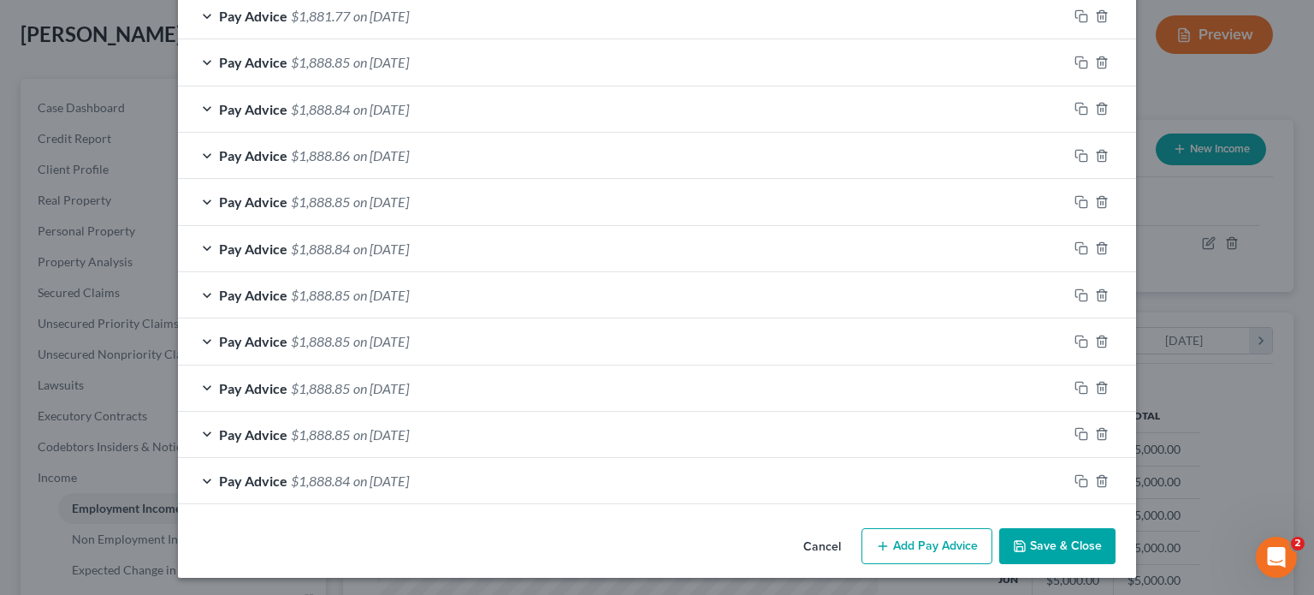
click at [1064, 544] on button "Save & Close" at bounding box center [1057, 546] width 116 height 36
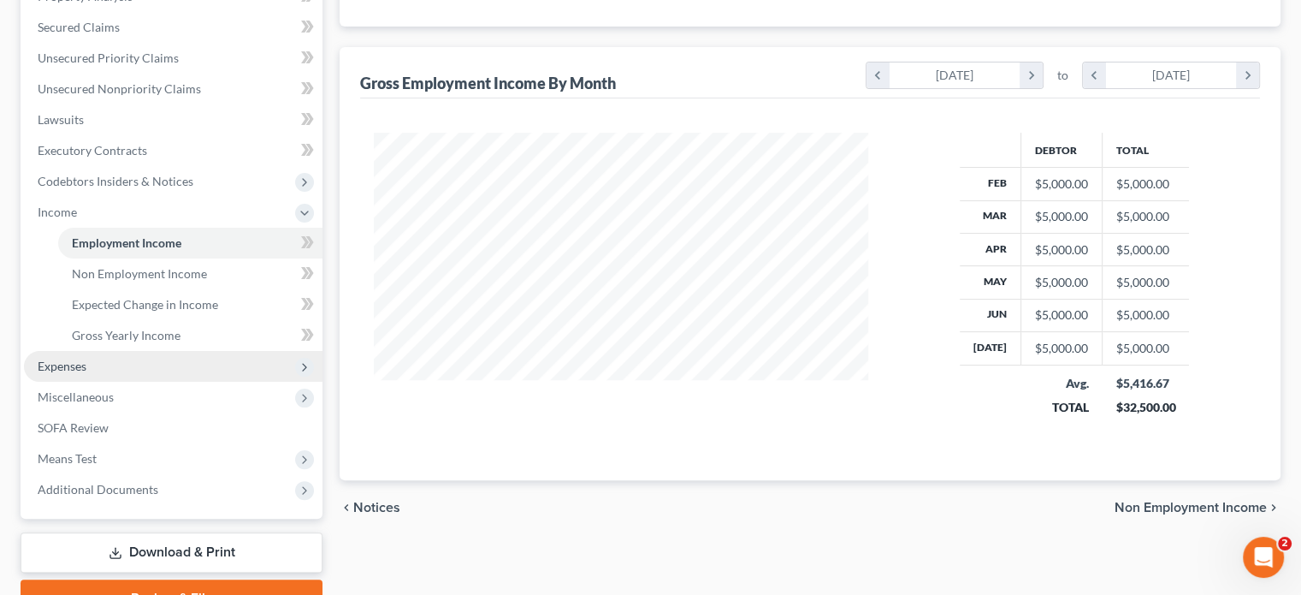
scroll to position [436, 0]
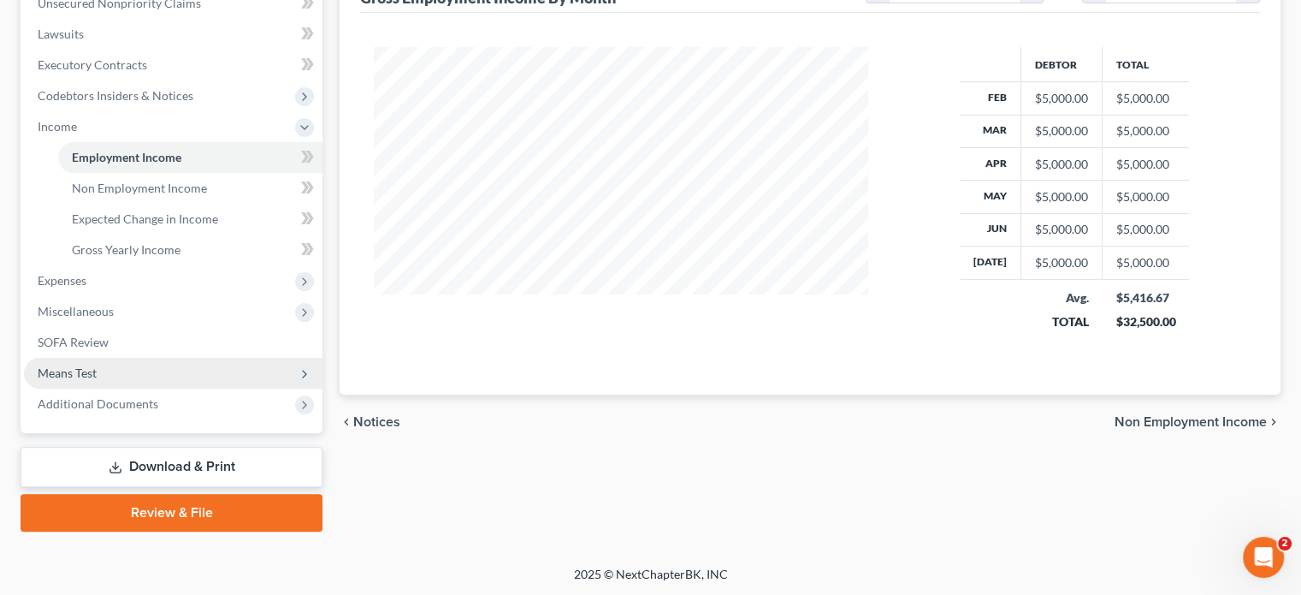
click at [89, 365] on span "Means Test" at bounding box center [67, 372] width 59 height 15
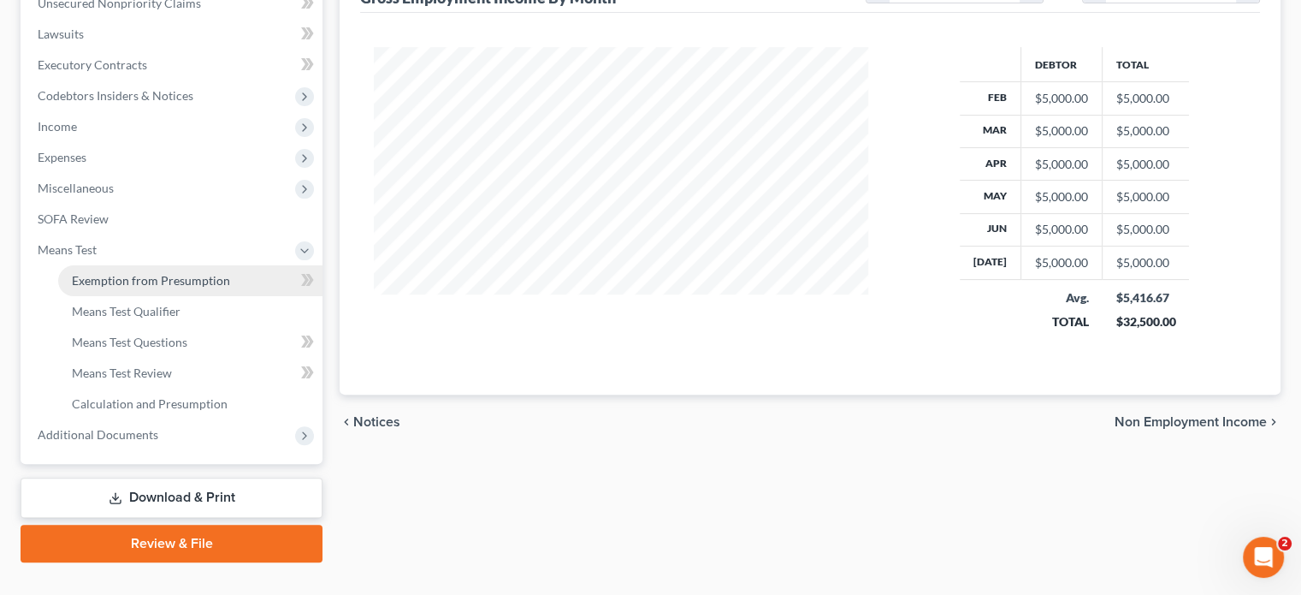
click at [130, 282] on span "Exemption from Presumption" at bounding box center [151, 280] width 158 height 15
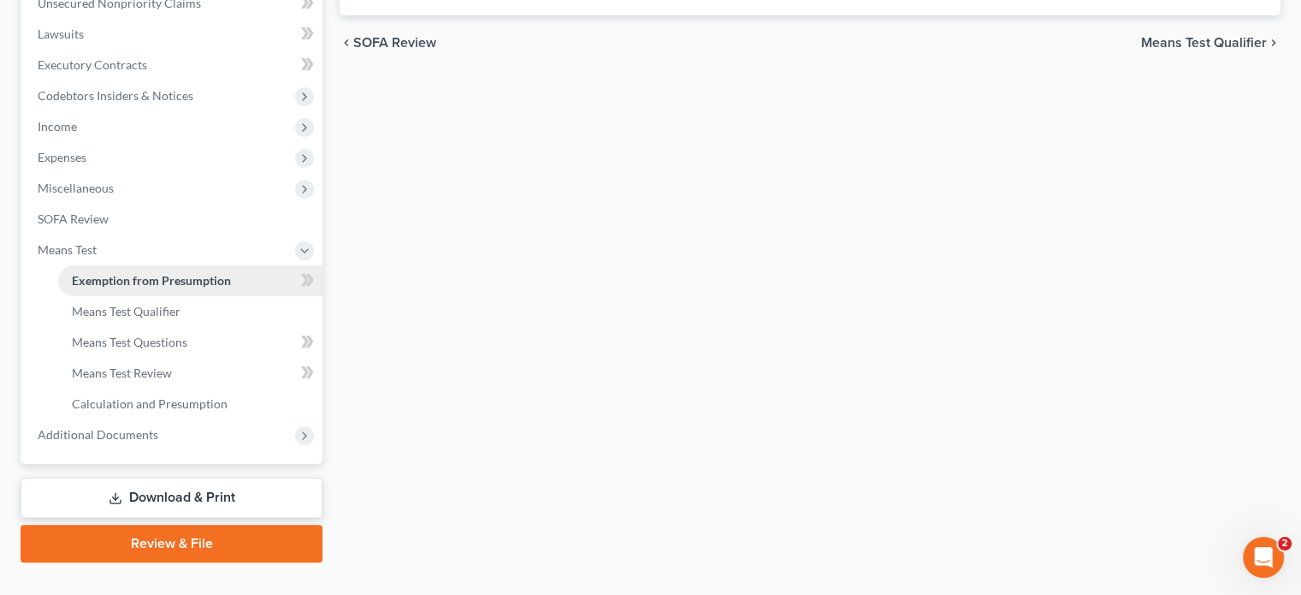
radio input "true"
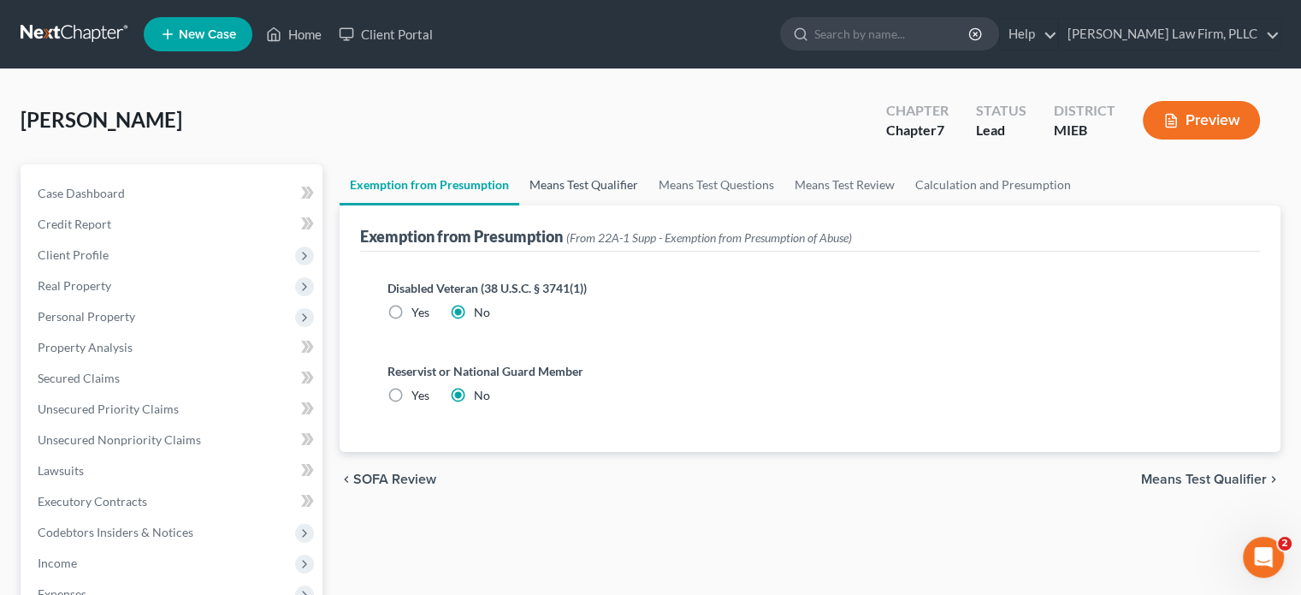
click at [553, 176] on link "Means Test Qualifier" at bounding box center [583, 184] width 129 height 41
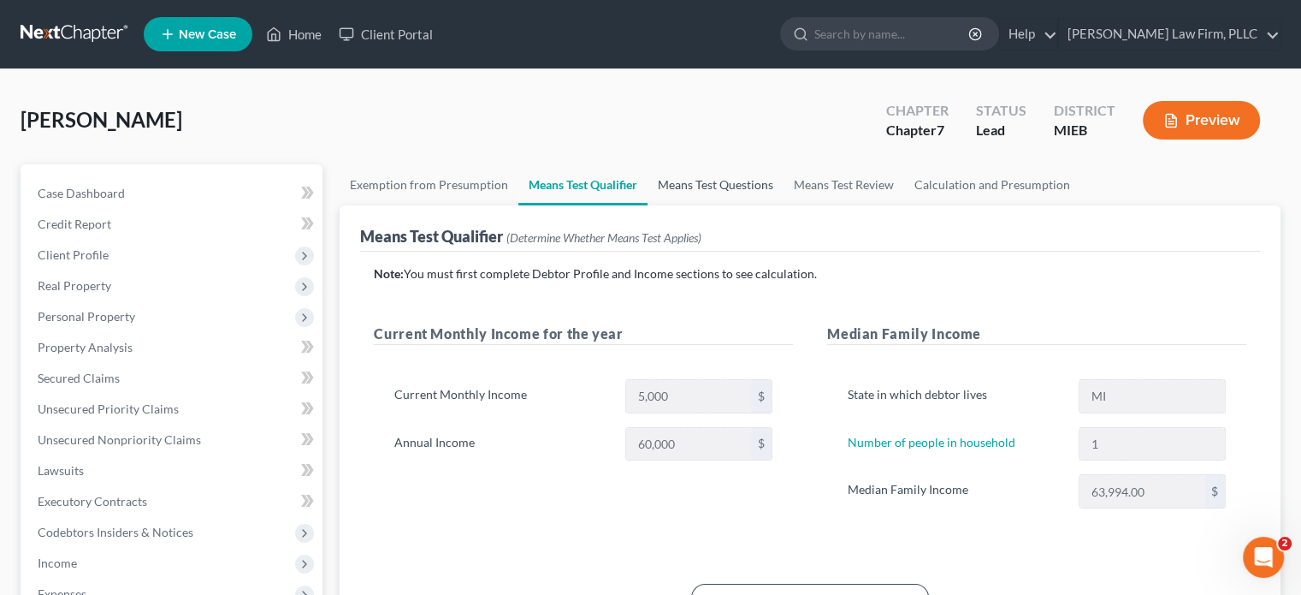
click at [698, 181] on link "Means Test Questions" at bounding box center [716, 184] width 136 height 41
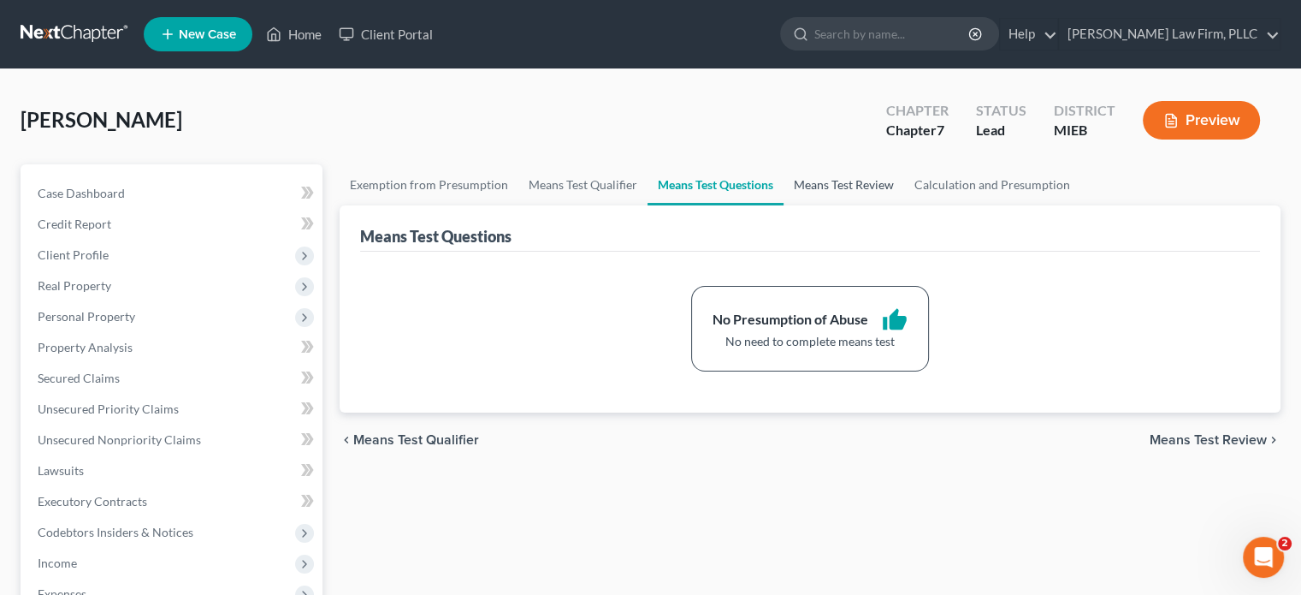
click at [817, 182] on link "Means Test Review" at bounding box center [844, 184] width 121 height 41
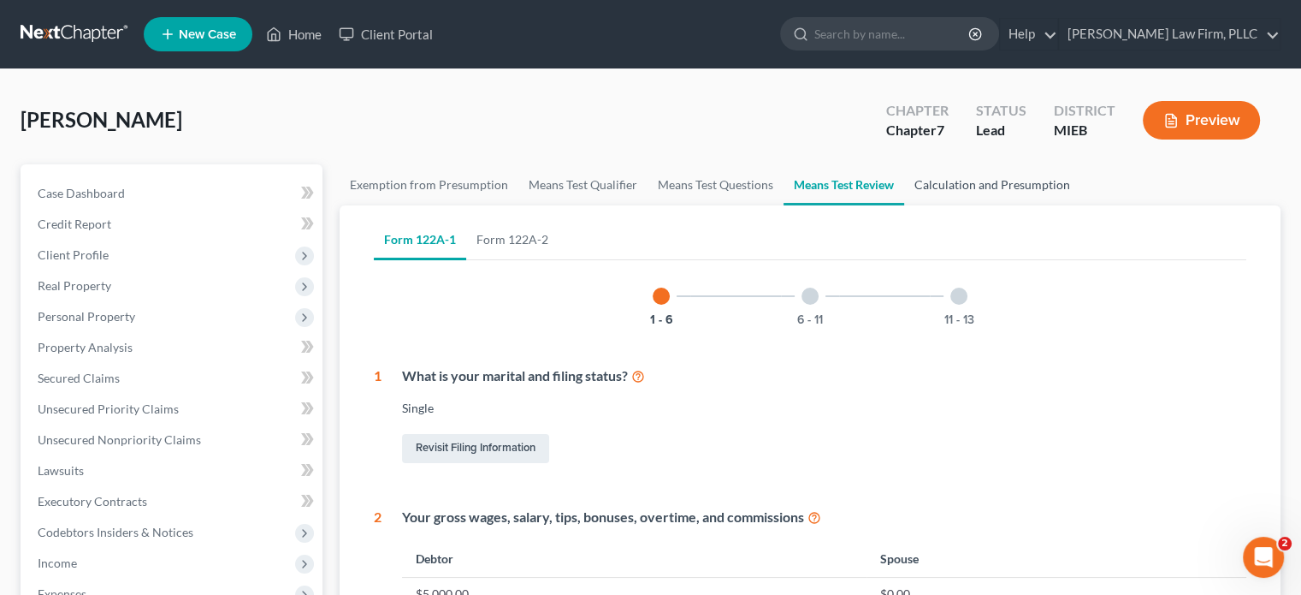
click at [936, 177] on link "Calculation and Presumption" at bounding box center [992, 184] width 176 height 41
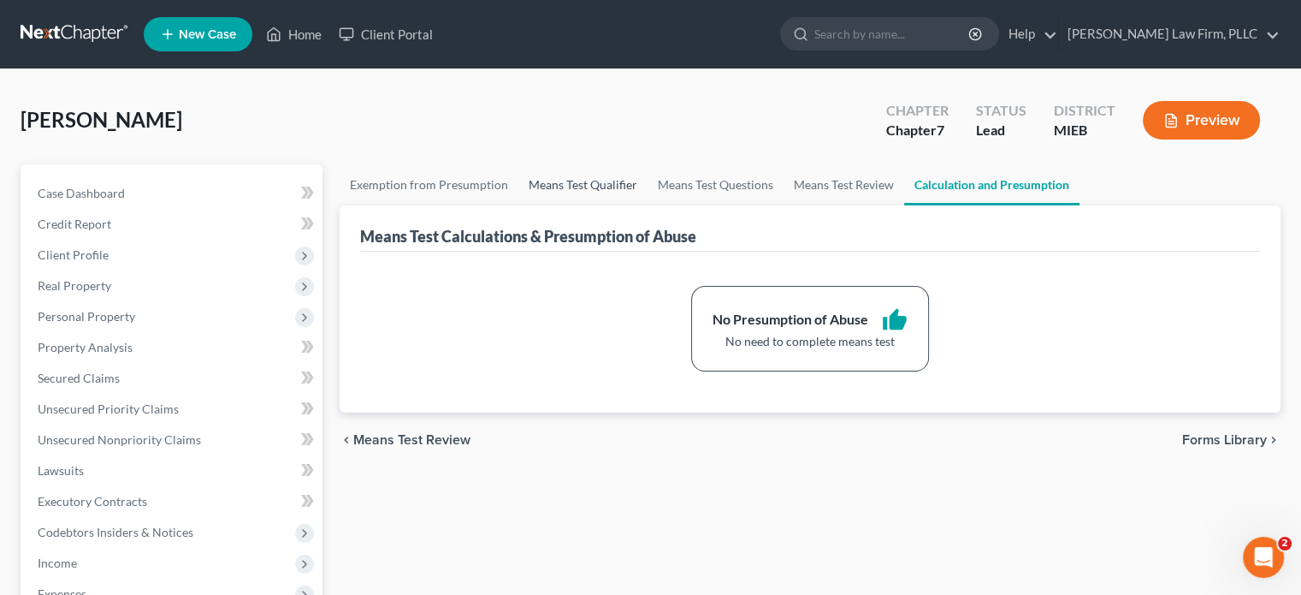
click at [568, 182] on link "Means Test Qualifier" at bounding box center [582, 184] width 129 height 41
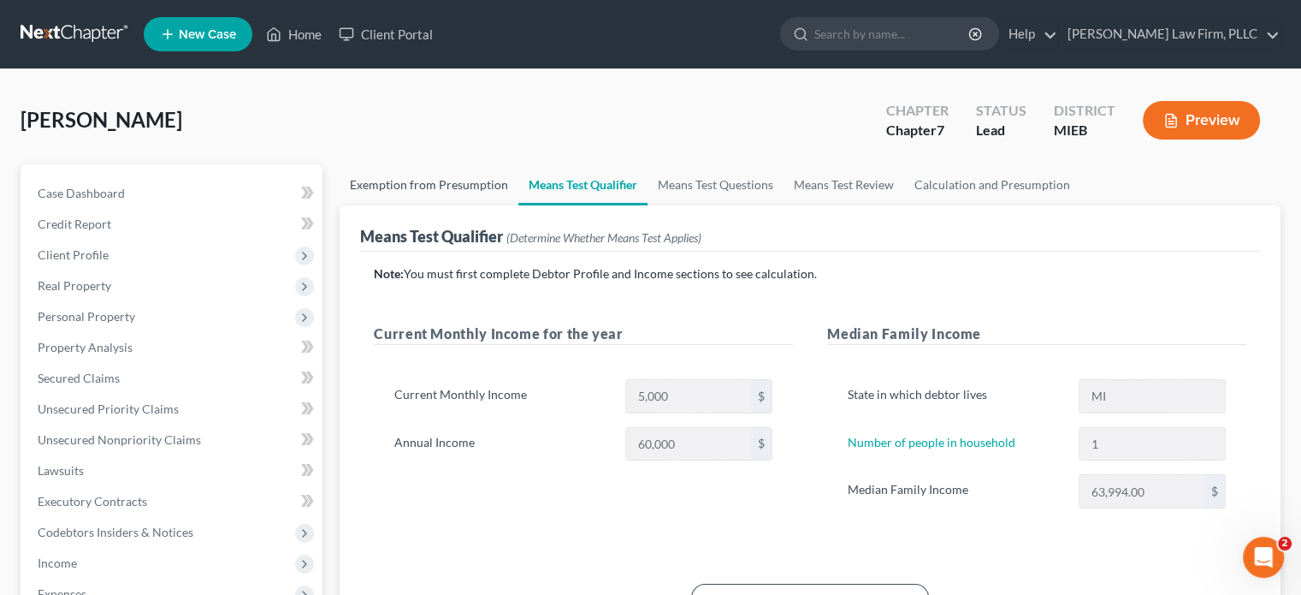
click at [411, 181] on link "Exemption from Presumption" at bounding box center [429, 184] width 179 height 41
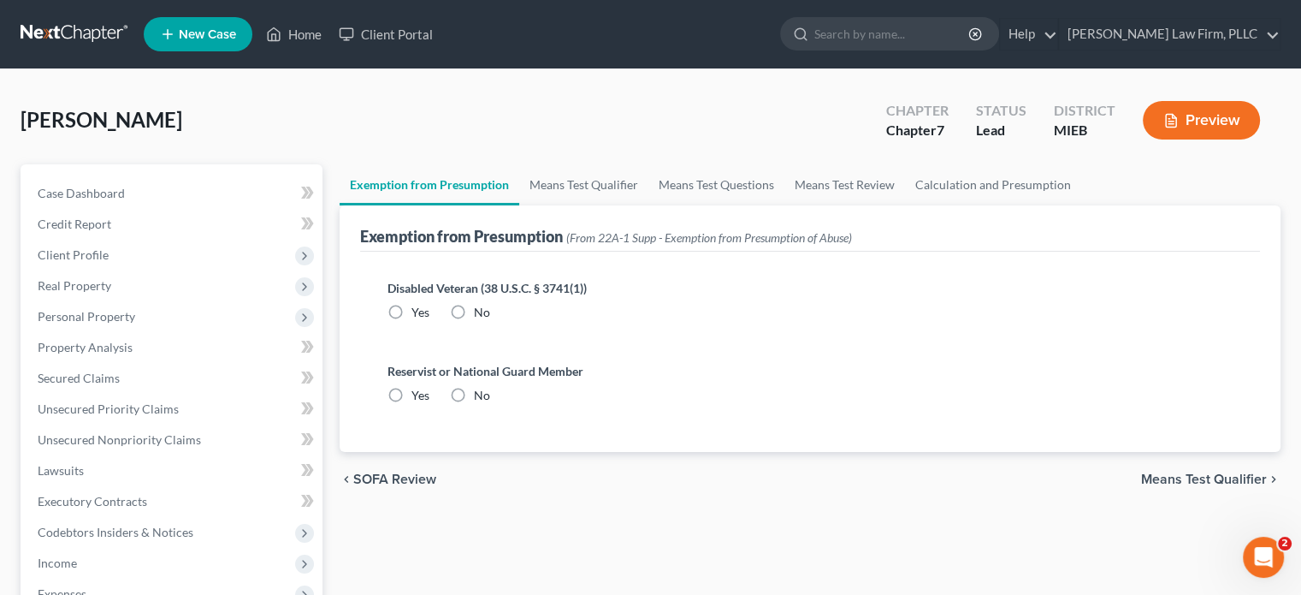
radio input "true"
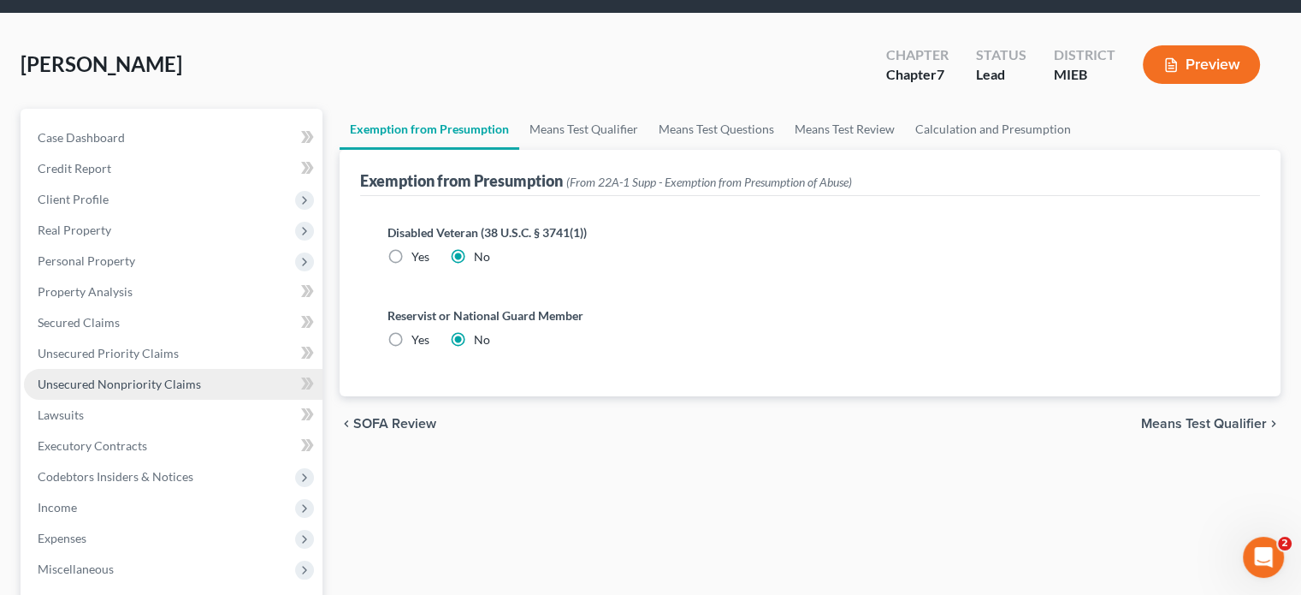
scroll to position [86, 0]
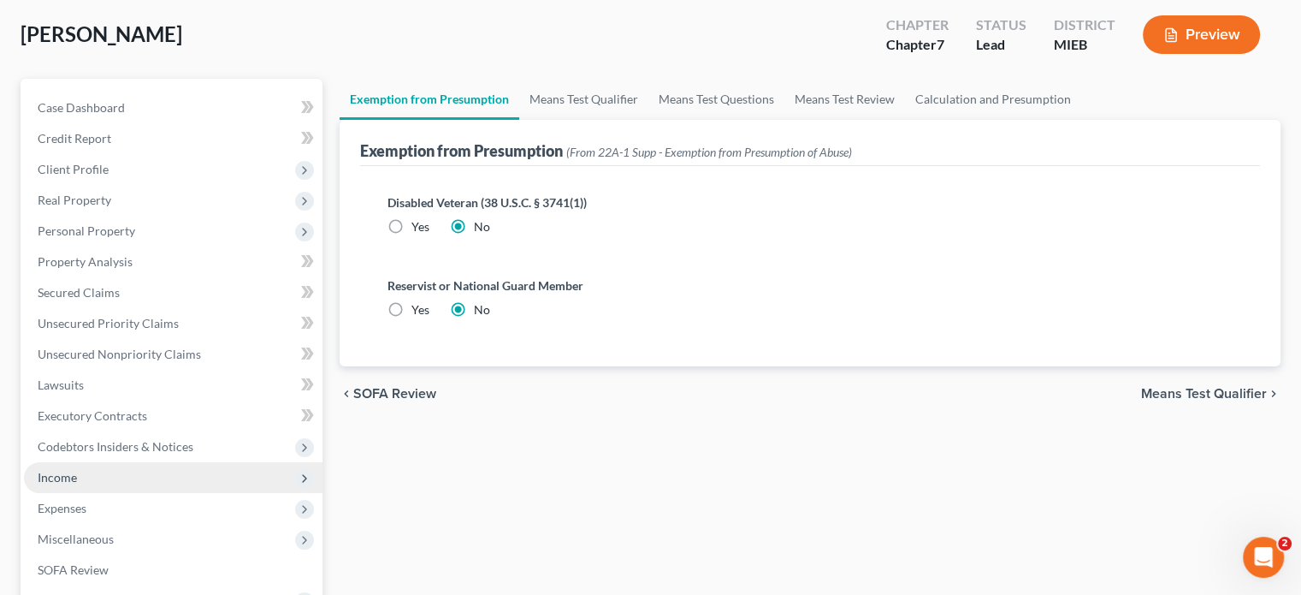
click at [134, 477] on span "Income" at bounding box center [173, 477] width 299 height 31
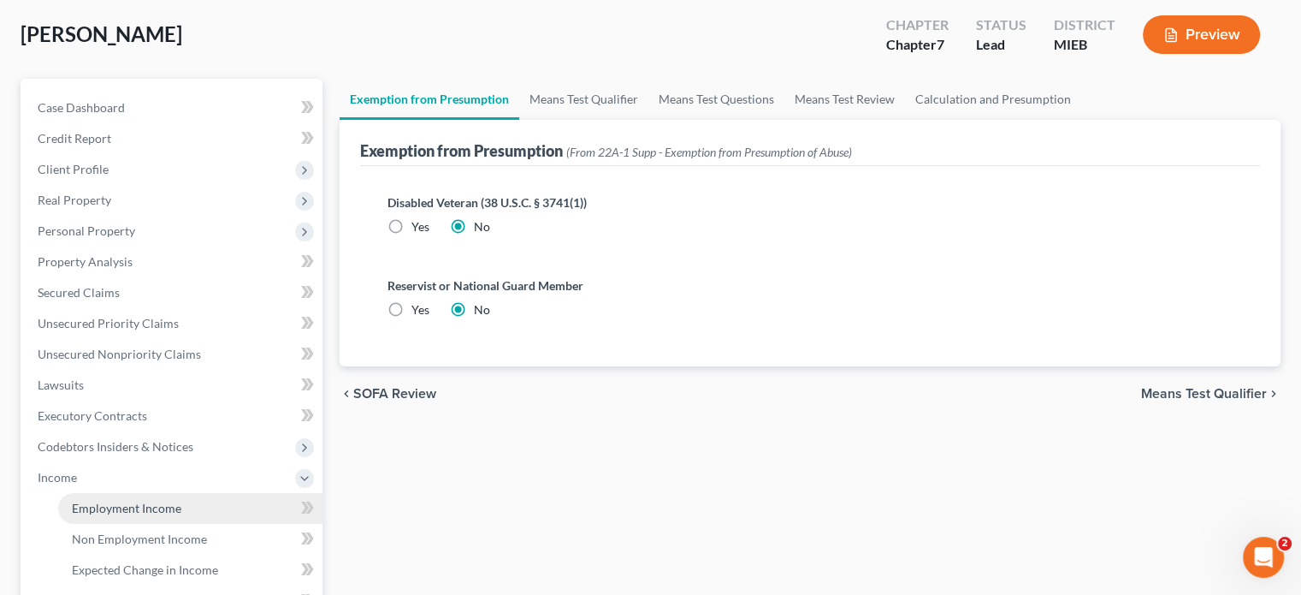
click at [139, 503] on span "Employment Income" at bounding box center [127, 508] width 110 height 15
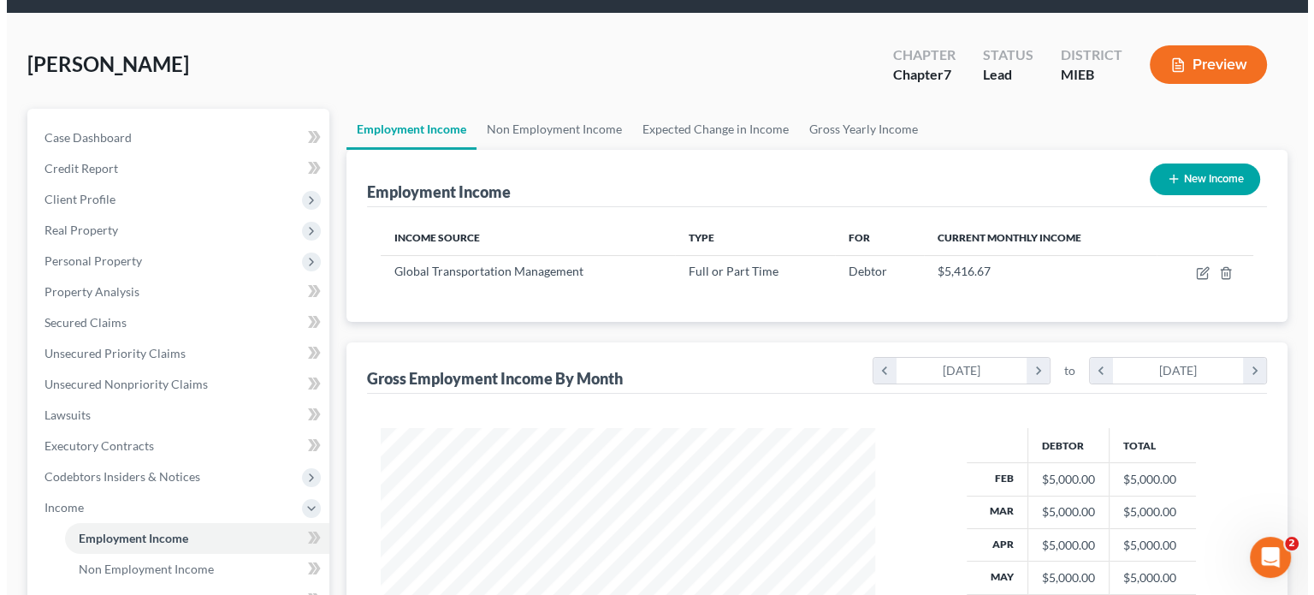
scroll to position [86, 0]
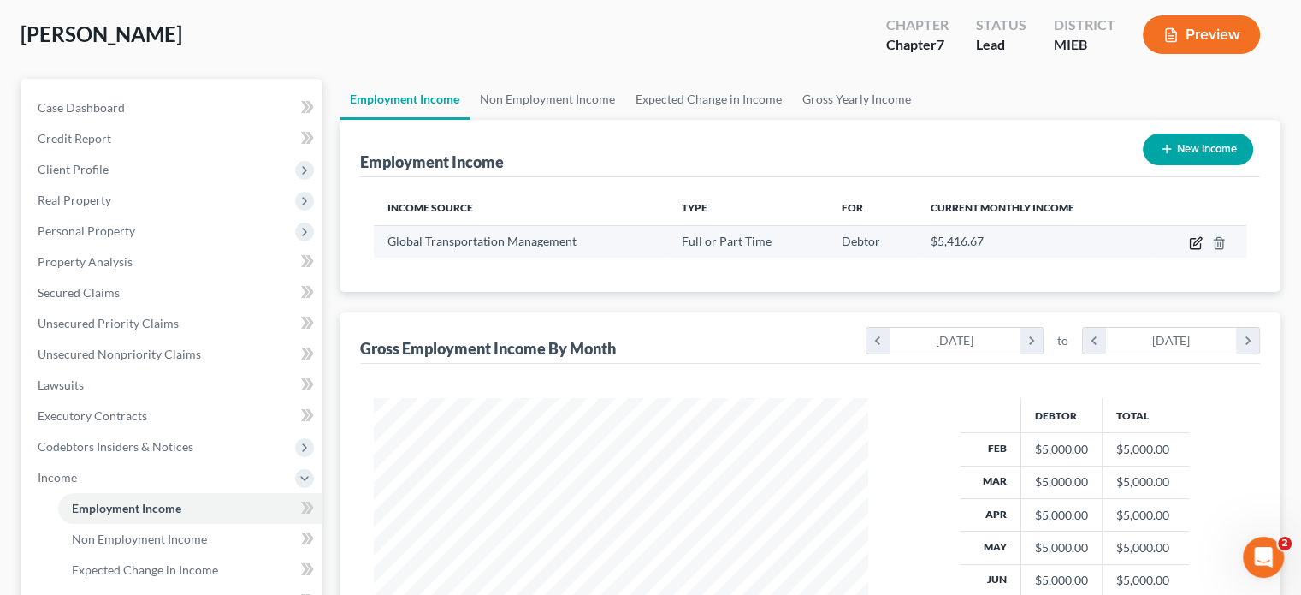
click at [1195, 243] on icon "button" at bounding box center [1198, 241] width 8 height 8
select select "0"
select select "23"
select select "2"
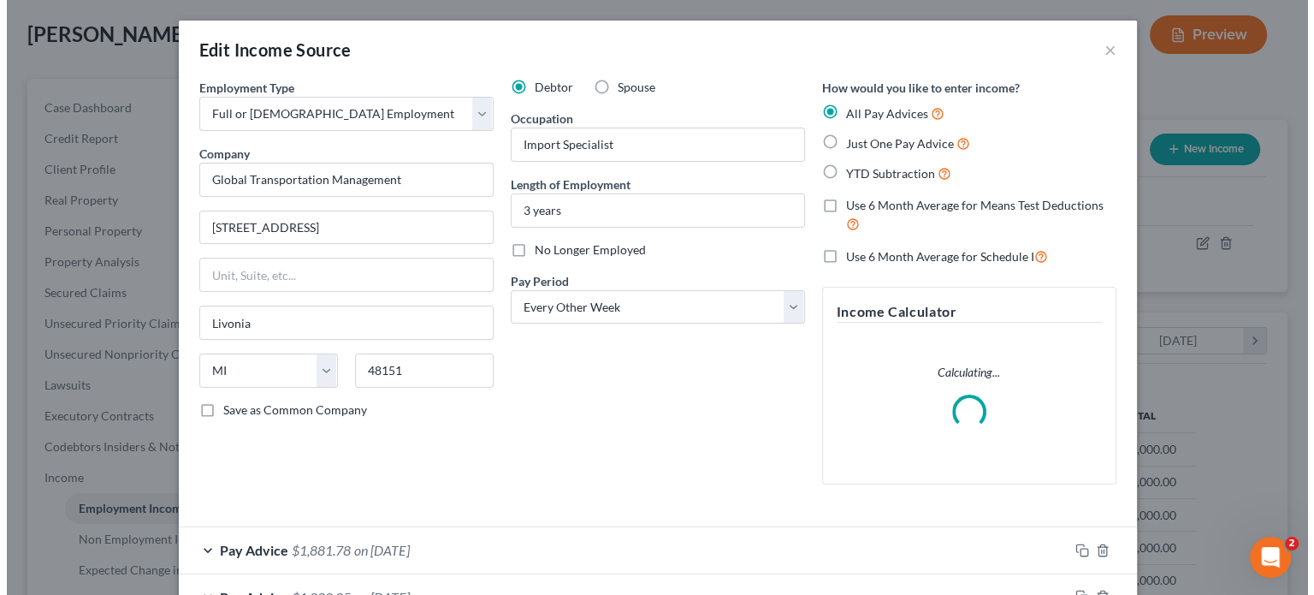
scroll to position [305, 534]
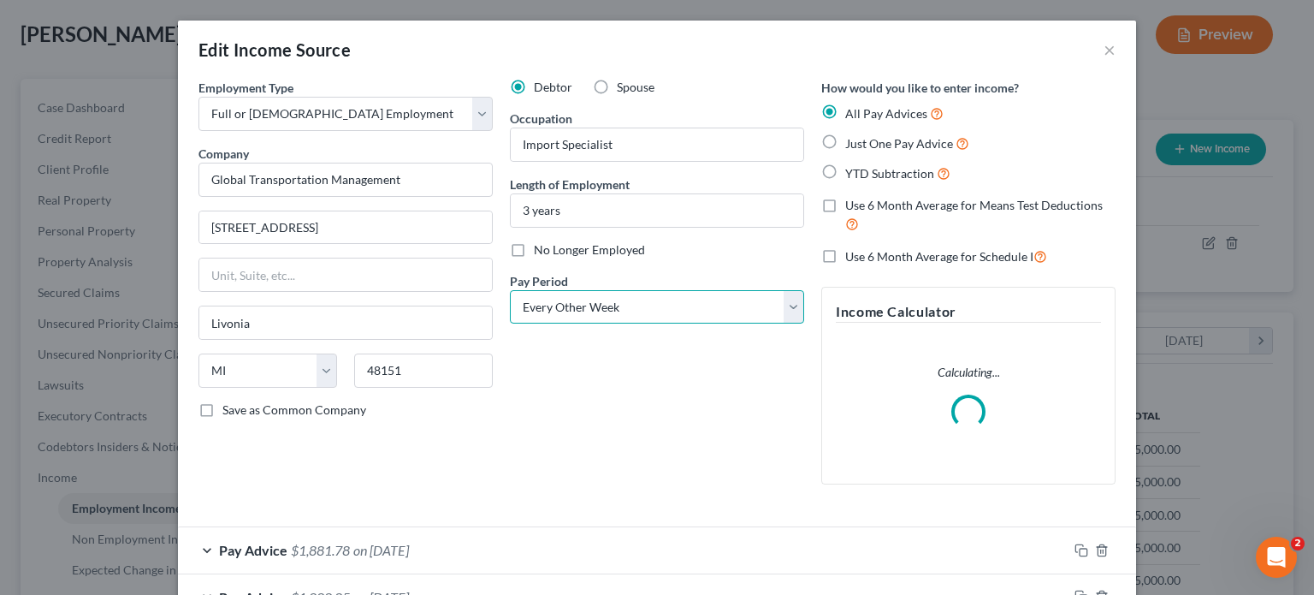
click at [729, 302] on select "Select Monthly Twice Monthly Every Other Week Weekly" at bounding box center [657, 307] width 294 height 34
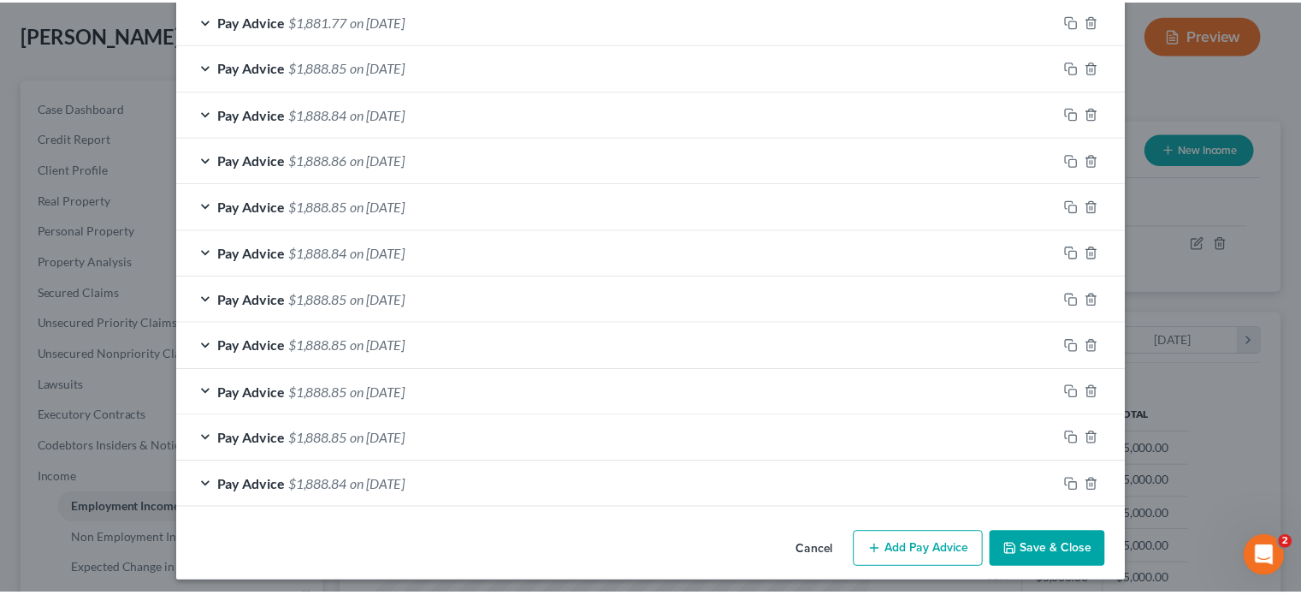
scroll to position [682, 0]
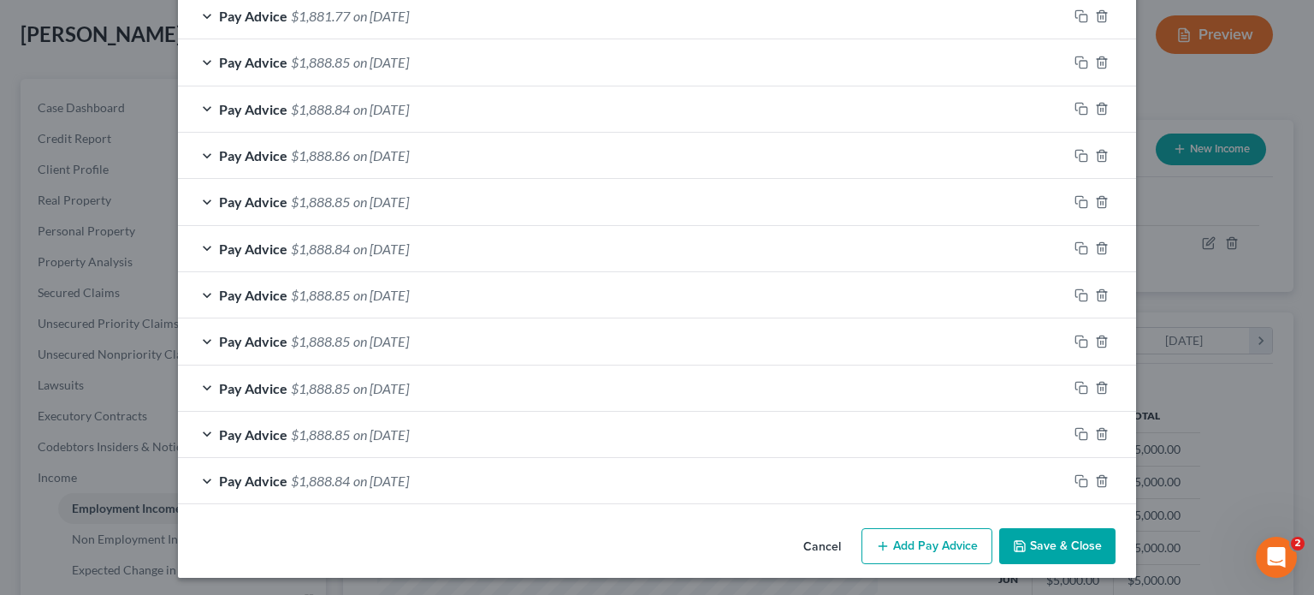
click at [1040, 537] on button "Save & Close" at bounding box center [1057, 546] width 116 height 36
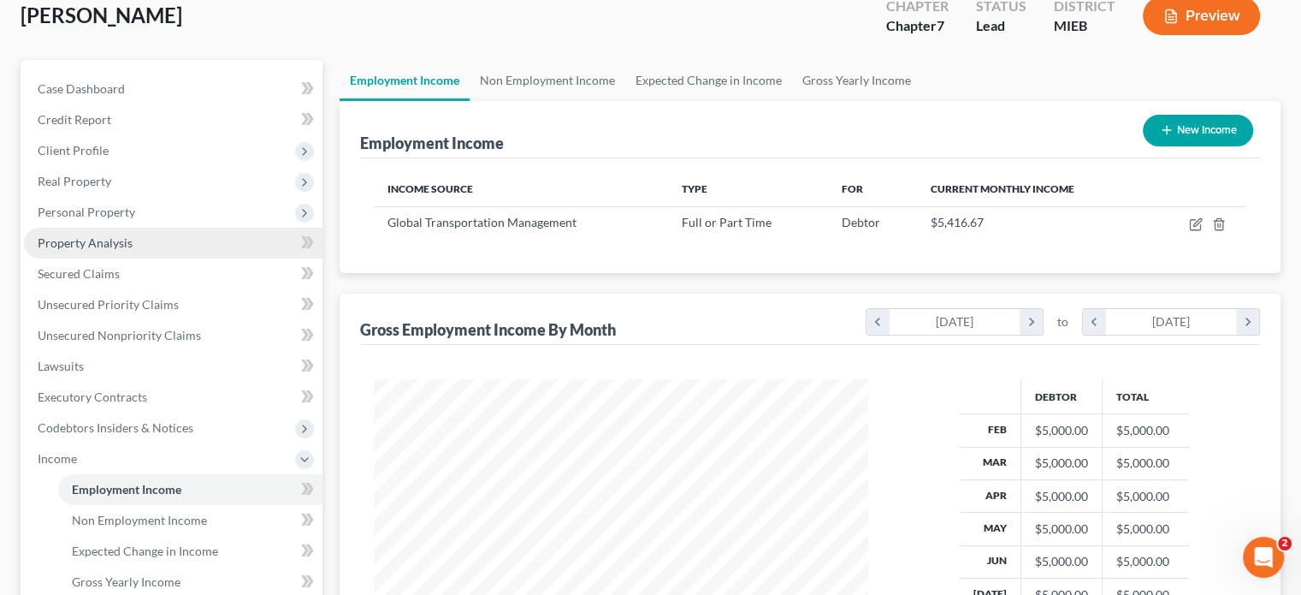
scroll to position [94, 0]
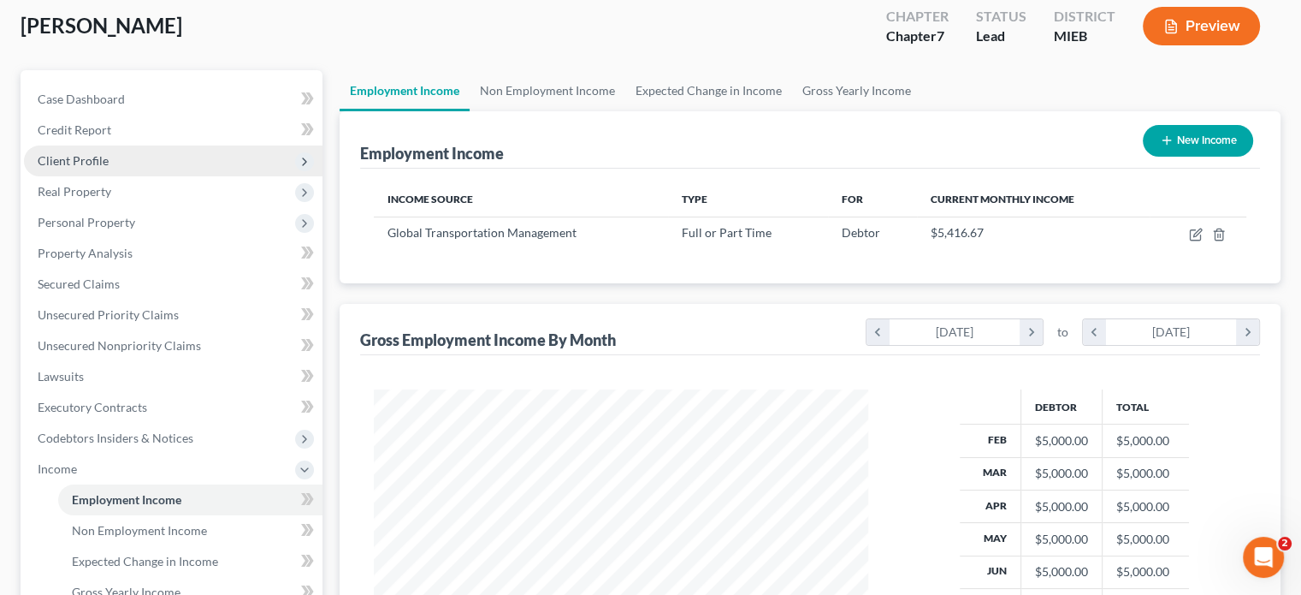
click at [114, 163] on span "Client Profile" at bounding box center [173, 160] width 299 height 31
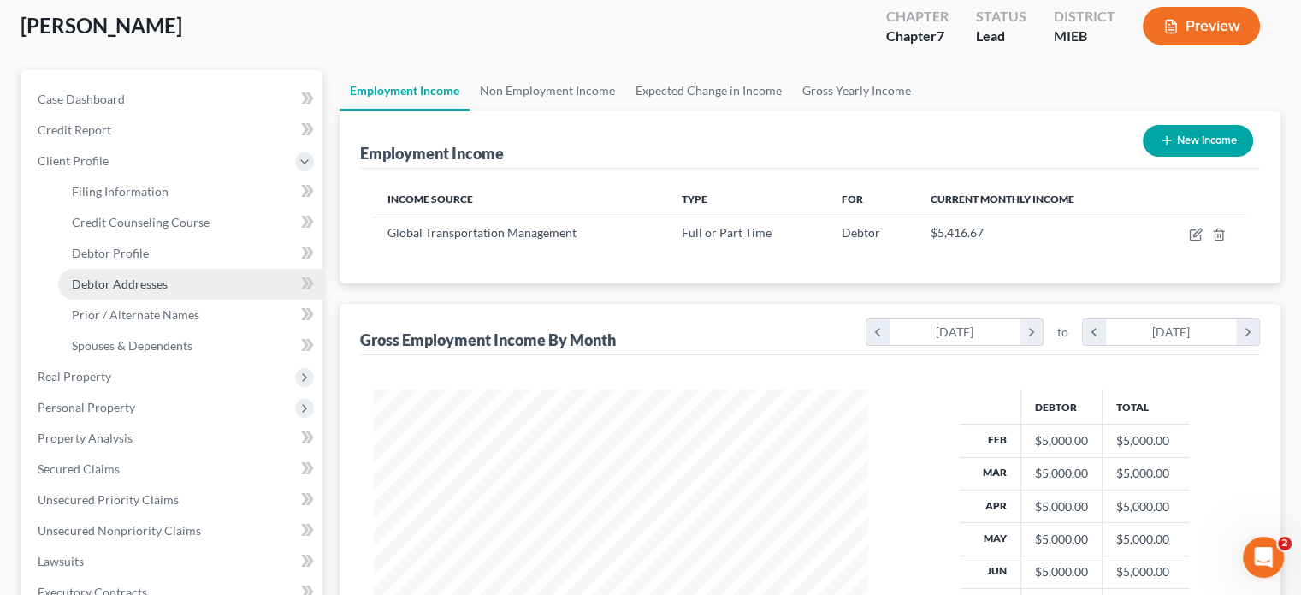
click at [131, 283] on span "Debtor Addresses" at bounding box center [120, 283] width 96 height 15
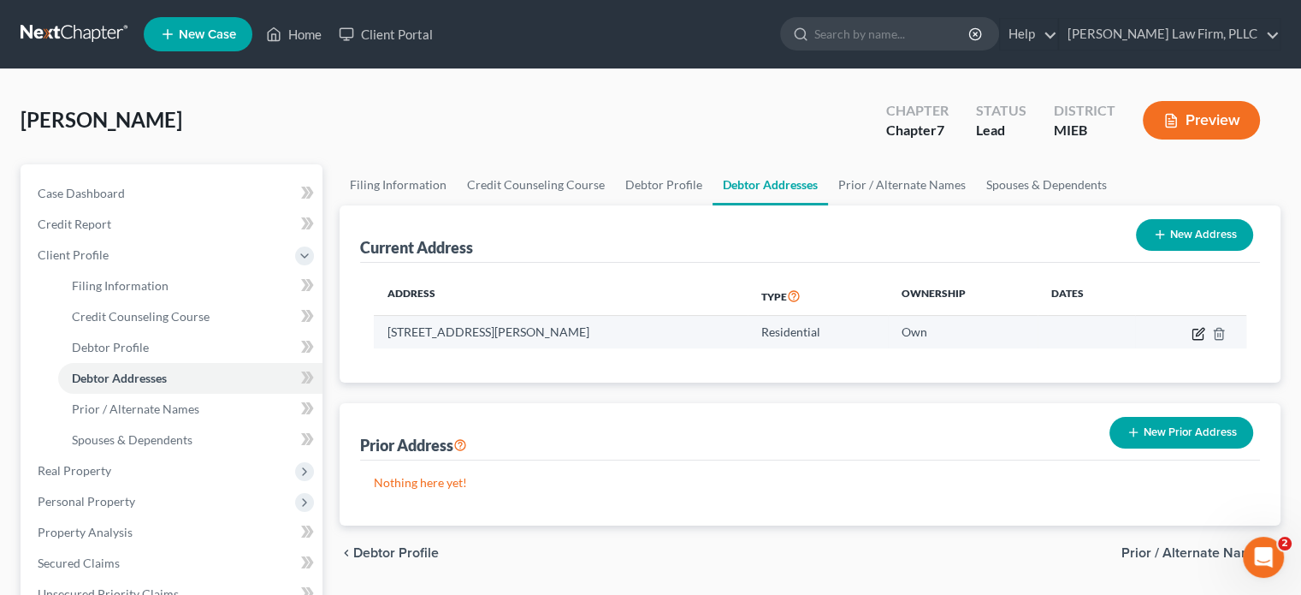
click at [1194, 330] on icon "button" at bounding box center [1199, 334] width 14 height 14
select select "23"
select select "46"
select select "0"
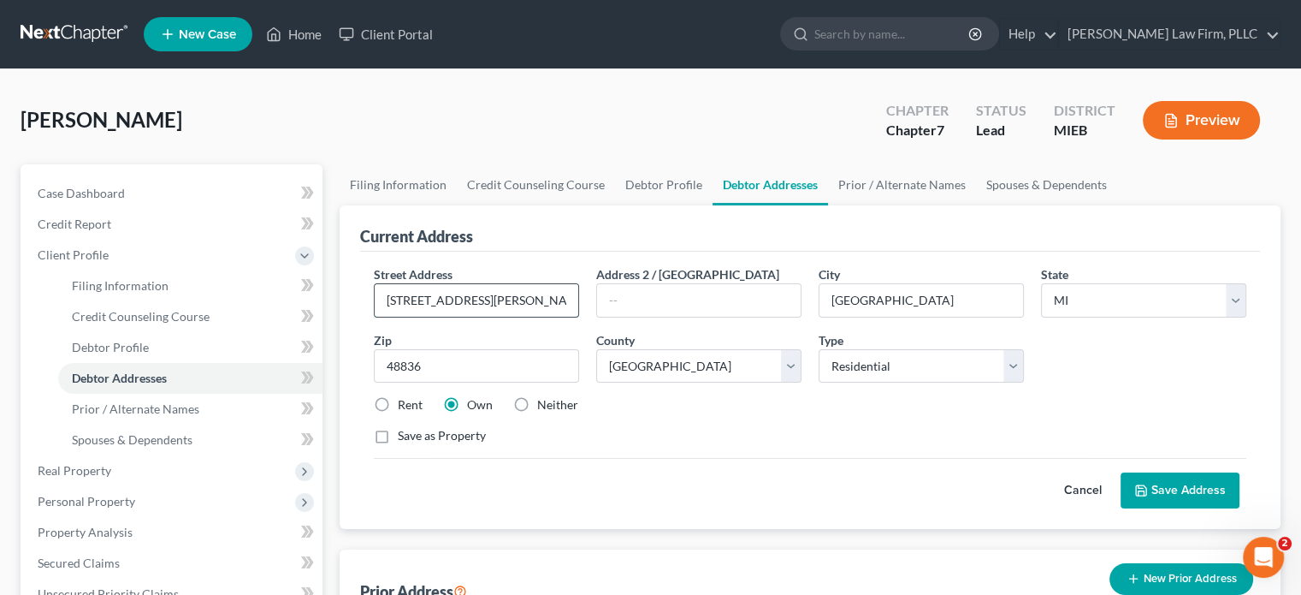
click at [436, 300] on input "[STREET_ADDRESS][PERSON_NAME]" at bounding box center [477, 300] width 204 height 33
type input "[STREET_ADDRESS]"
click at [1178, 492] on button "Save Address" at bounding box center [1180, 490] width 119 height 36
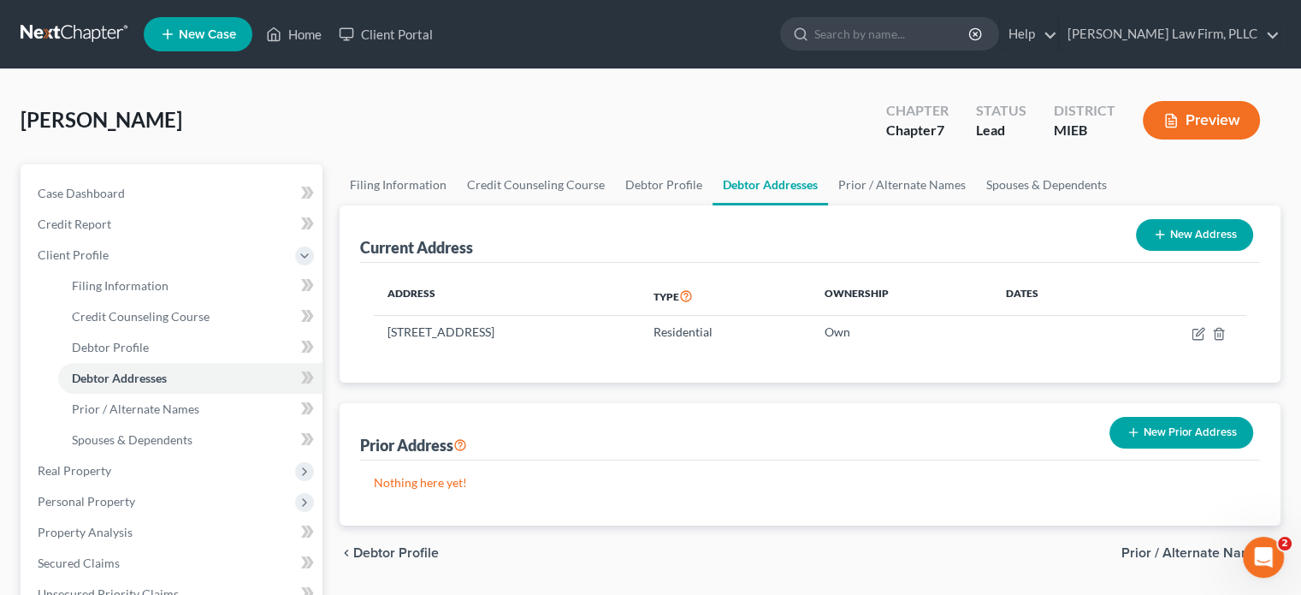
click at [986, 446] on div "Prior Address New Prior Address" at bounding box center [810, 431] width 900 height 57
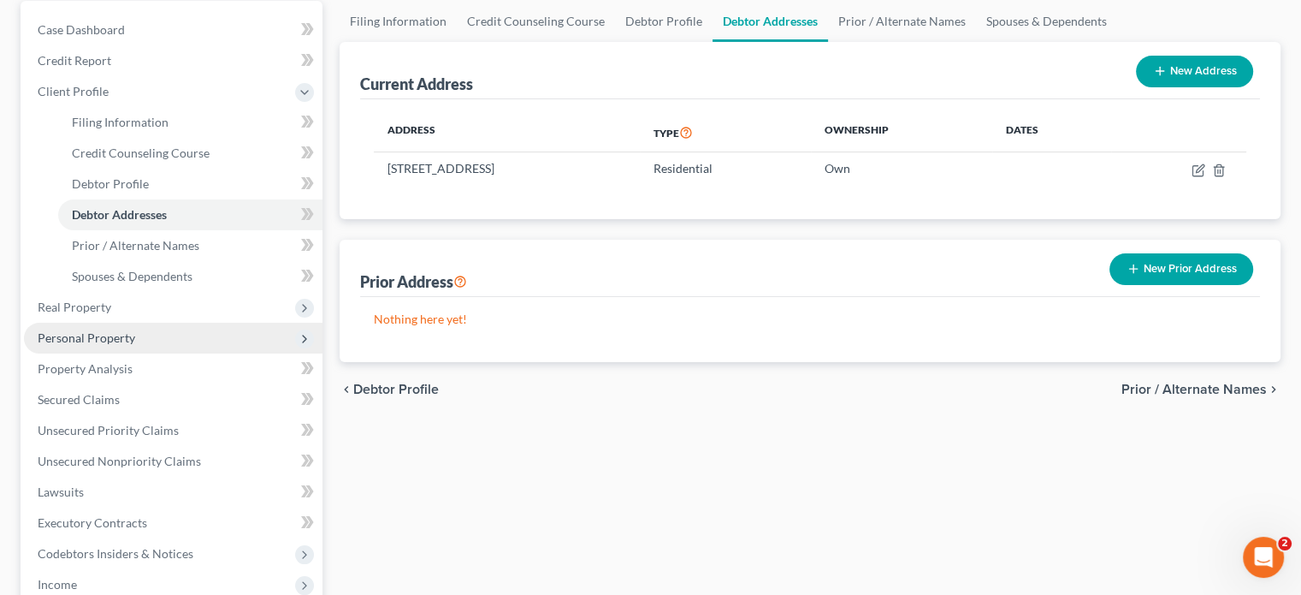
scroll to position [257, 0]
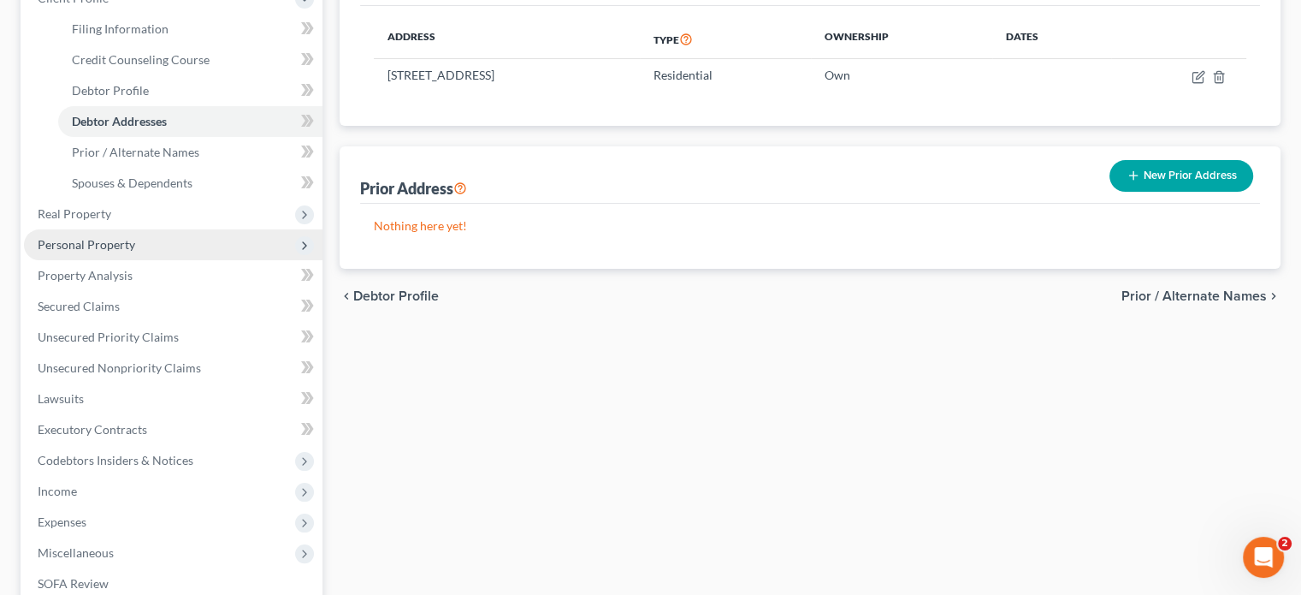
click at [101, 242] on span "Personal Property" at bounding box center [87, 244] width 98 height 15
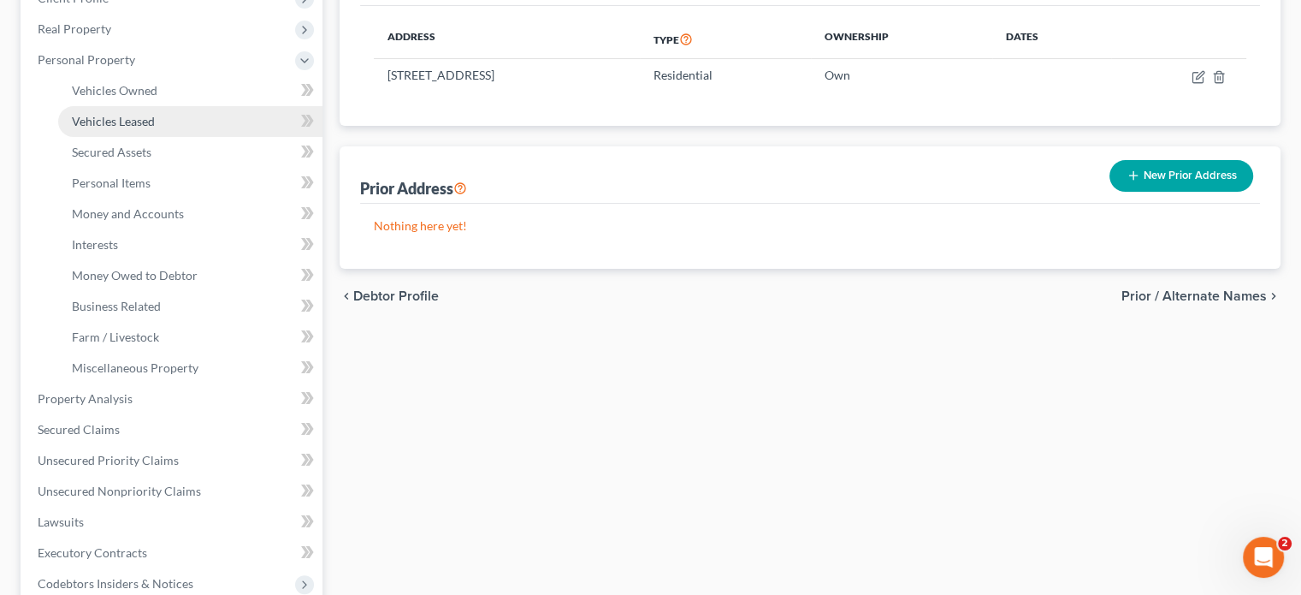
click at [120, 116] on span "Vehicles Leased" at bounding box center [113, 121] width 83 height 15
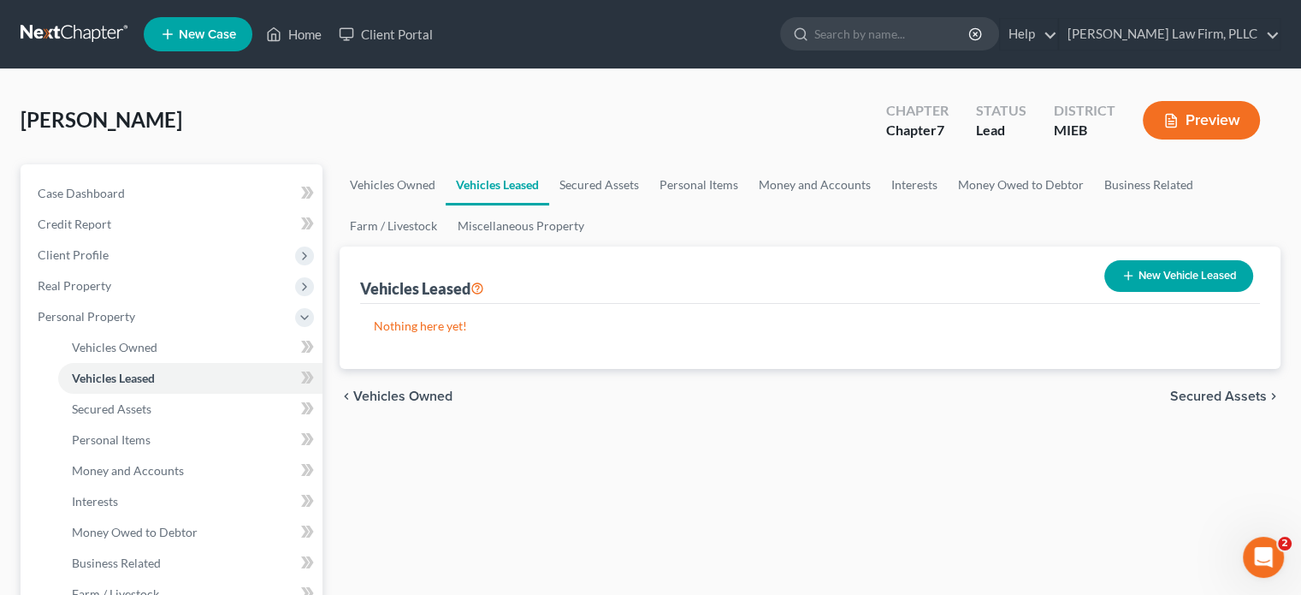
click at [1179, 283] on button "New Vehicle Leased" at bounding box center [1179, 276] width 149 height 32
select select "0"
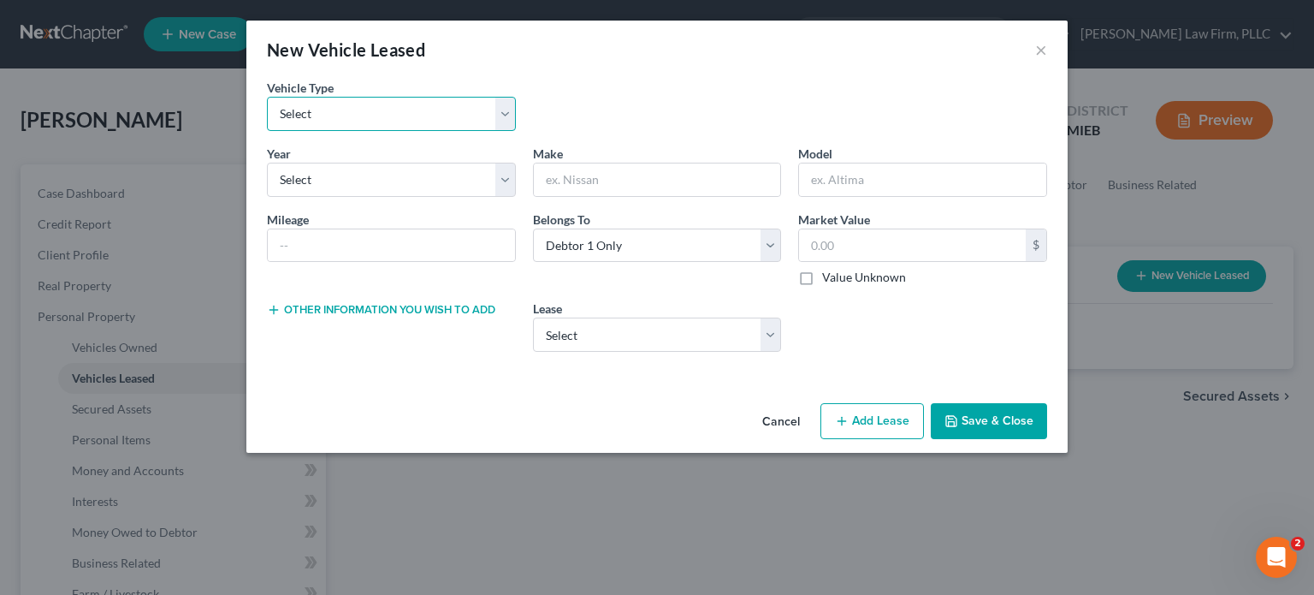
click at [376, 110] on select "Select Automobile Truck Trailer Watercraft Aircraft Motor Home Atv Other Vehicle" at bounding box center [391, 114] width 249 height 34
select select "0"
click at [267, 97] on select "Select Automobile Truck Trailer Watercraft Aircraft Motor Home Atv Other Vehicle" at bounding box center [391, 114] width 249 height 34
click at [349, 175] on select "Select 2026 2025 2024 2023 2022 2021 2020 2019 2018 2017 2016 2015 2014 2013 20…" at bounding box center [391, 180] width 249 height 34
select select "7"
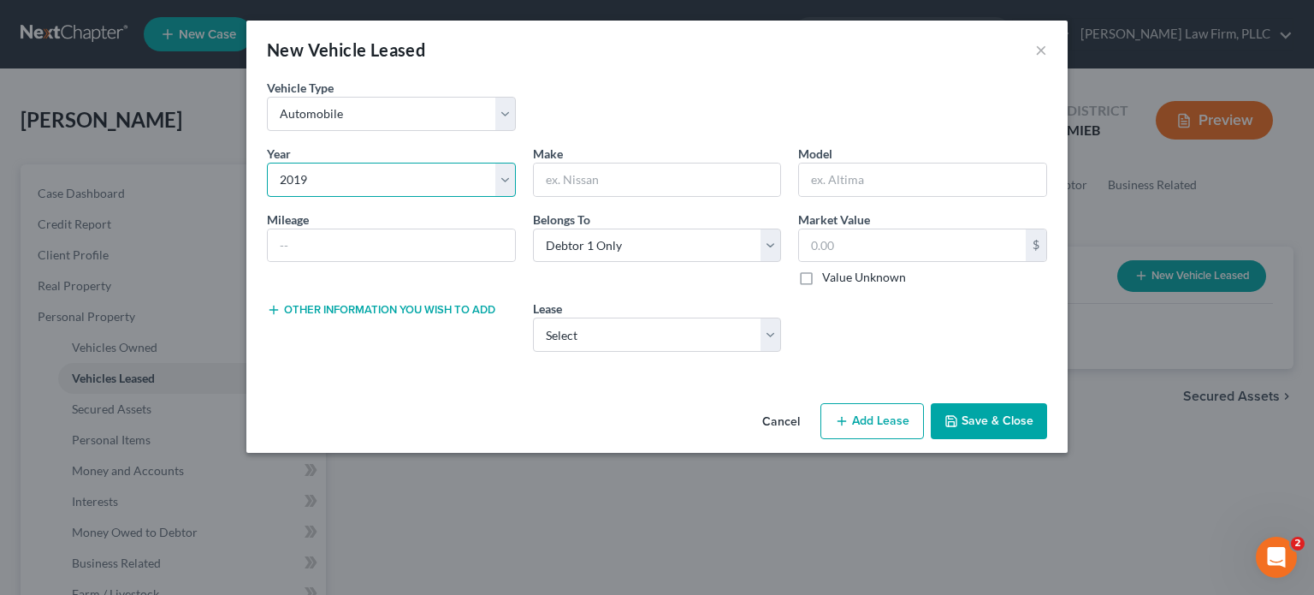
click at [267, 163] on select "Select 2026 2025 2024 2023 2022 2021 2020 2019 2018 2017 2016 2015 2014 2013 20…" at bounding box center [391, 180] width 249 height 34
click at [339, 242] on input "text" at bounding box center [391, 245] width 247 height 33
click at [618, 177] on input "text" at bounding box center [657, 179] width 247 height 33
type input "GMC"
type input "Terrain"
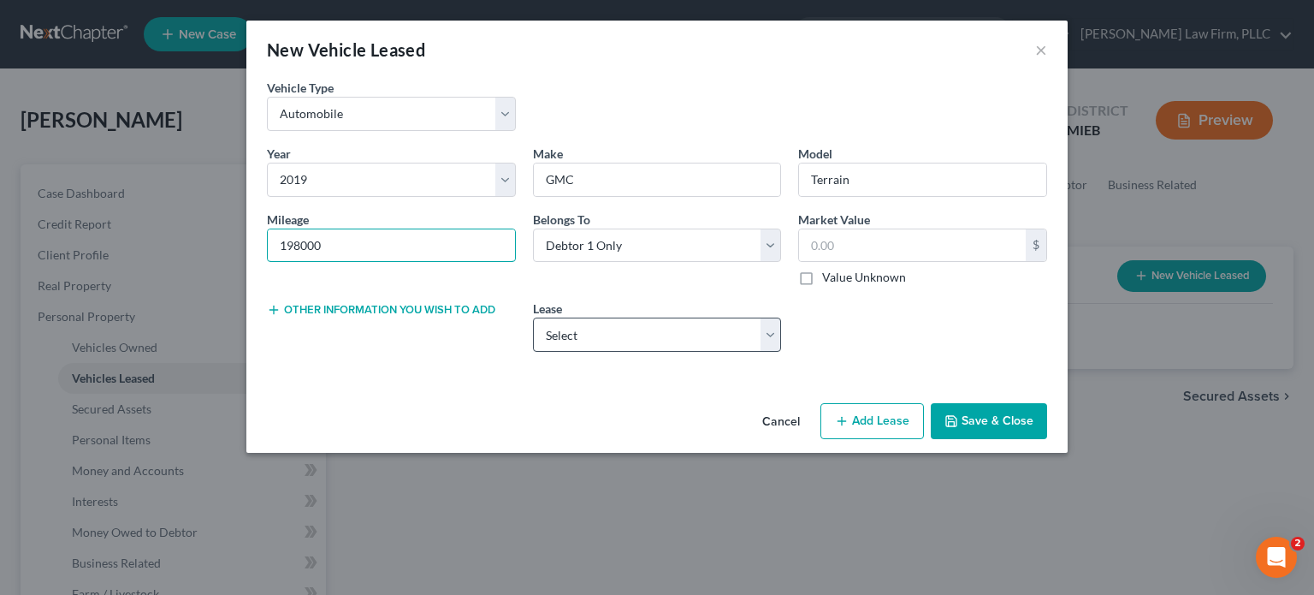
type input "198000"
click at [676, 338] on select "Select Verbal agreement for 2019 GMC Terrain (with 198,000 miles)" at bounding box center [657, 334] width 249 height 34
select select "0"
select select "1"
select select "23"
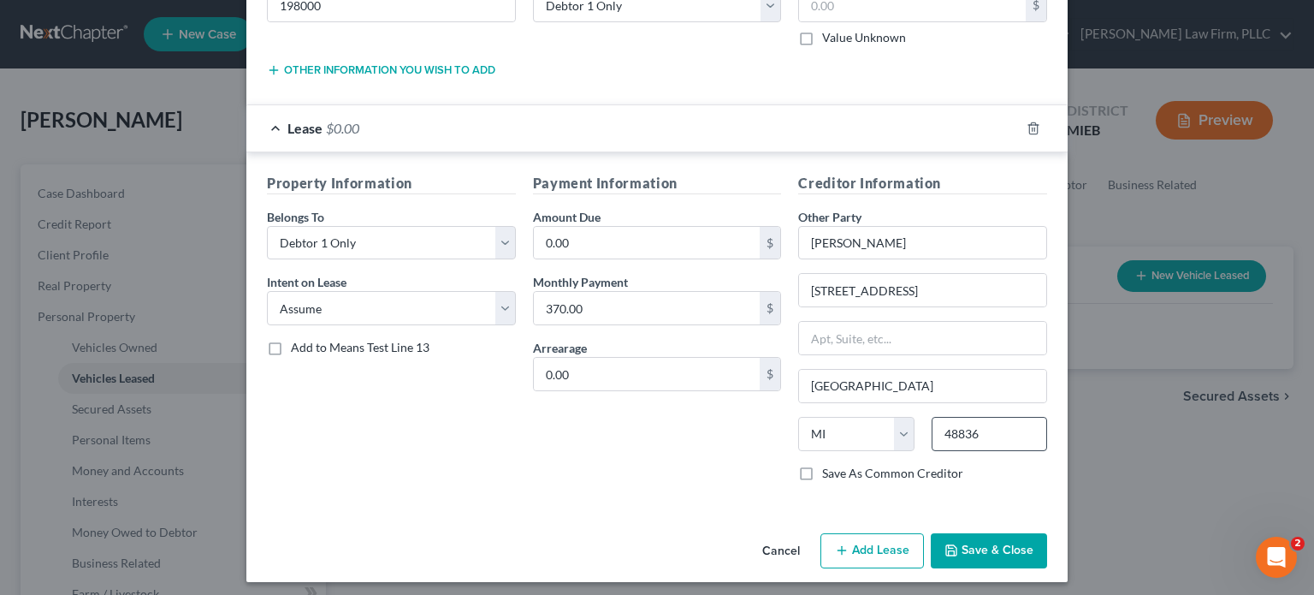
scroll to position [244, 0]
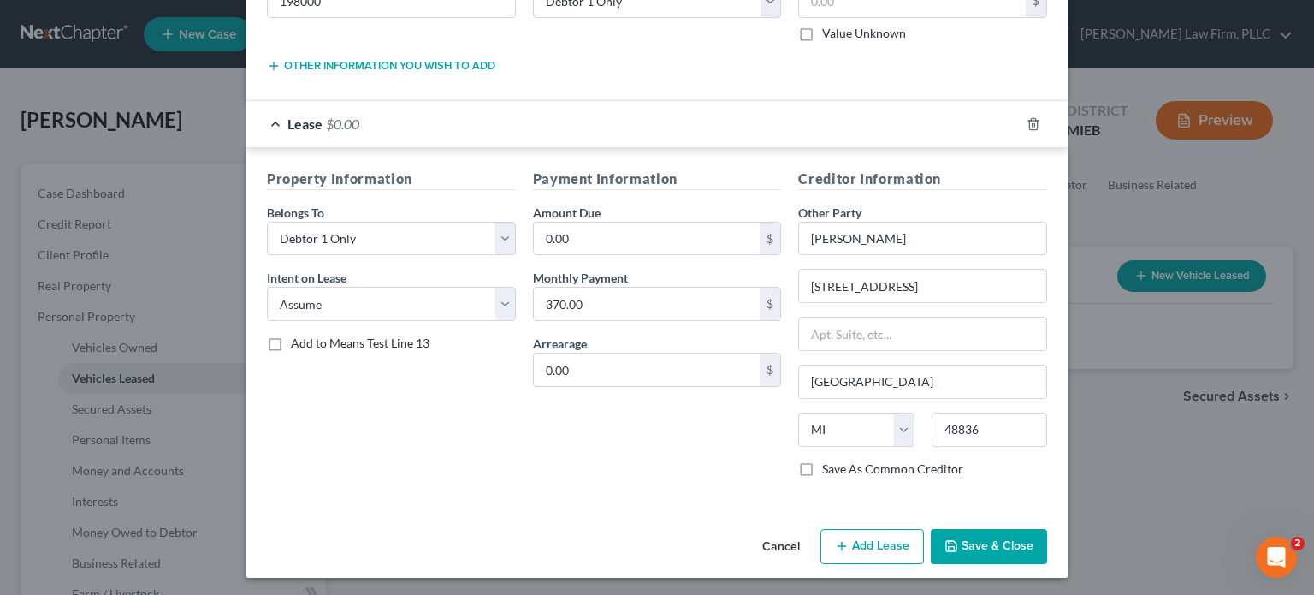
click at [979, 550] on button "Save & Close" at bounding box center [989, 547] width 116 height 36
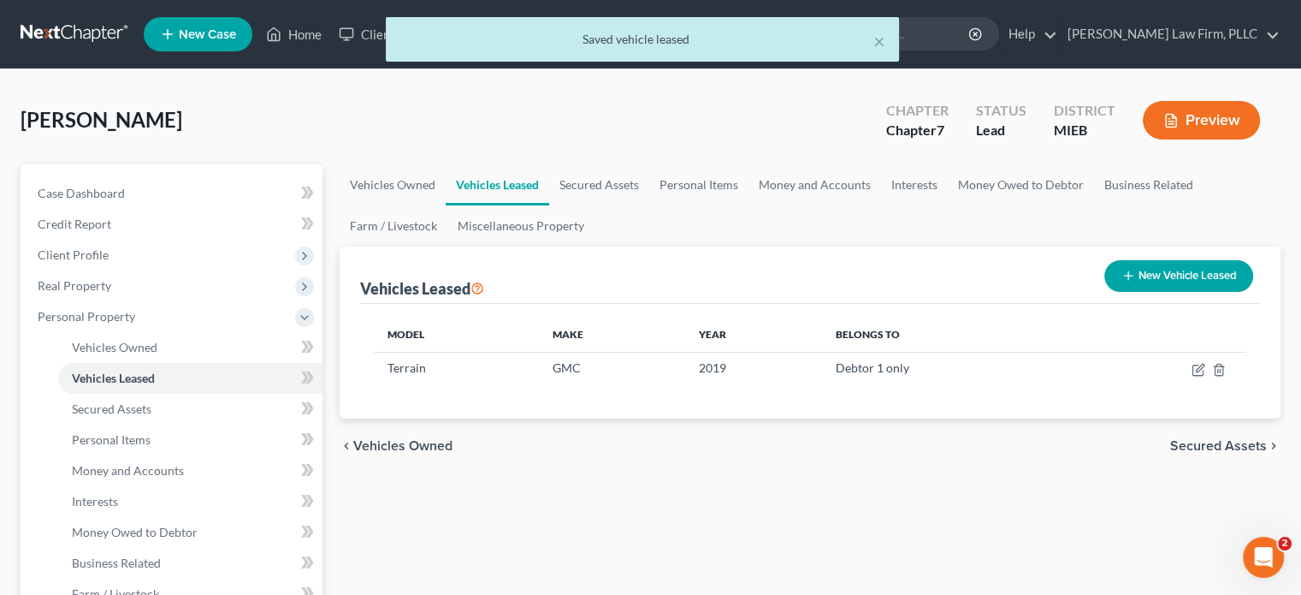
click at [1166, 115] on icon "button" at bounding box center [1171, 121] width 10 height 13
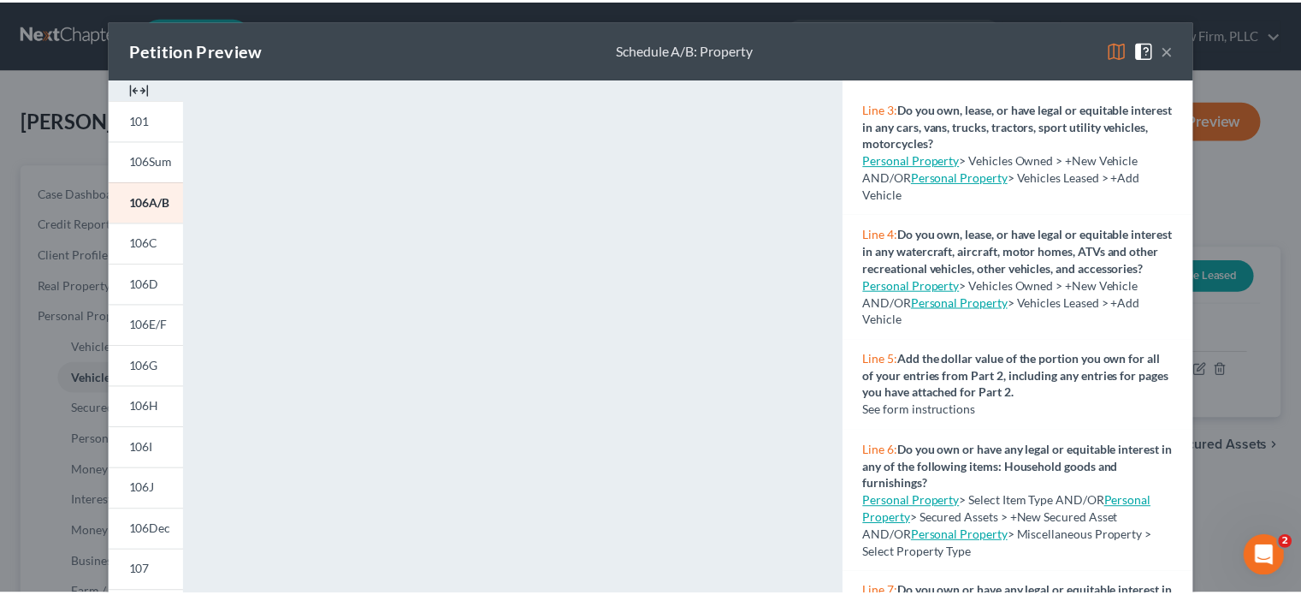
scroll to position [257, 0]
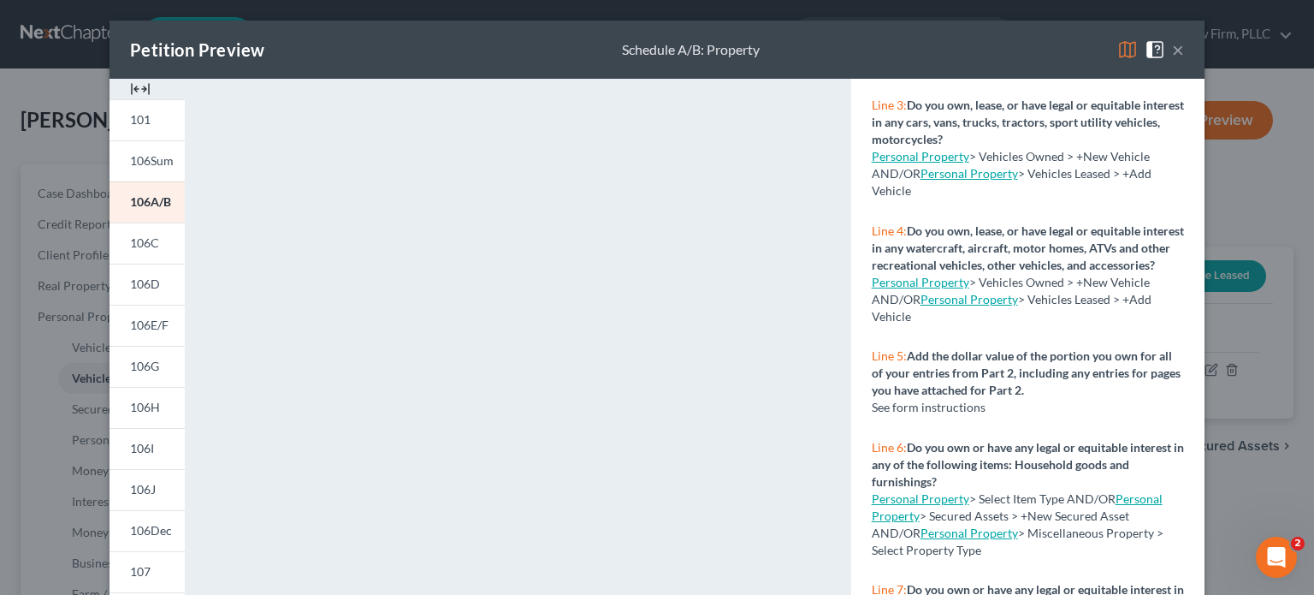
click at [1172, 46] on button "×" at bounding box center [1178, 49] width 12 height 21
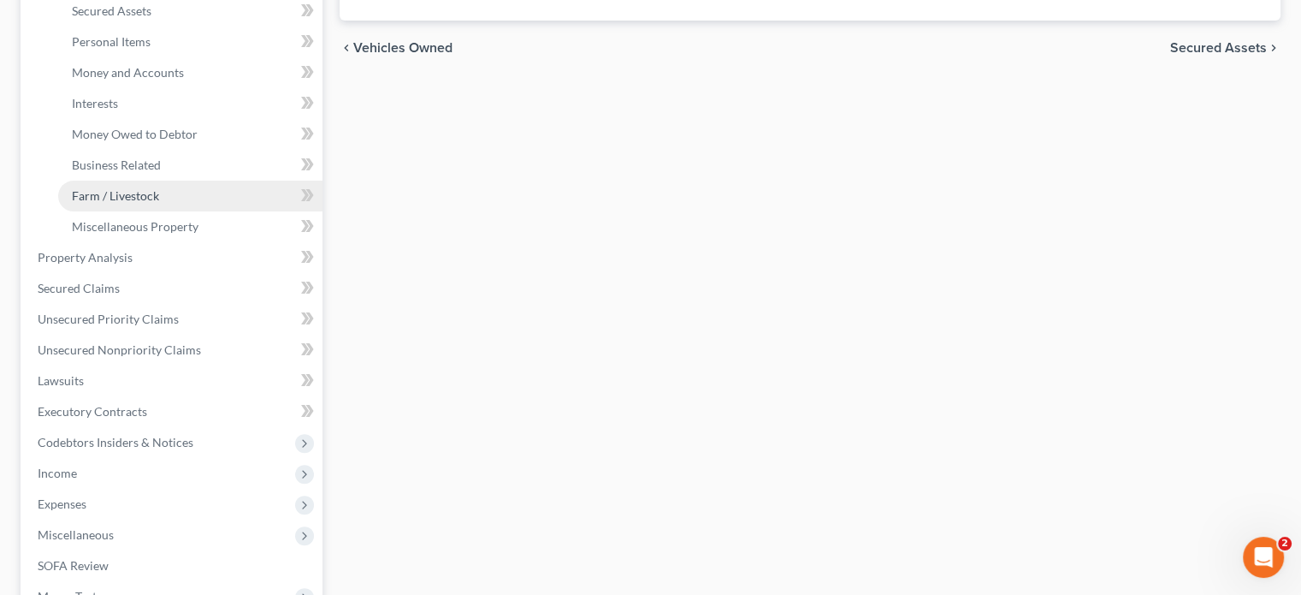
scroll to position [428, 0]
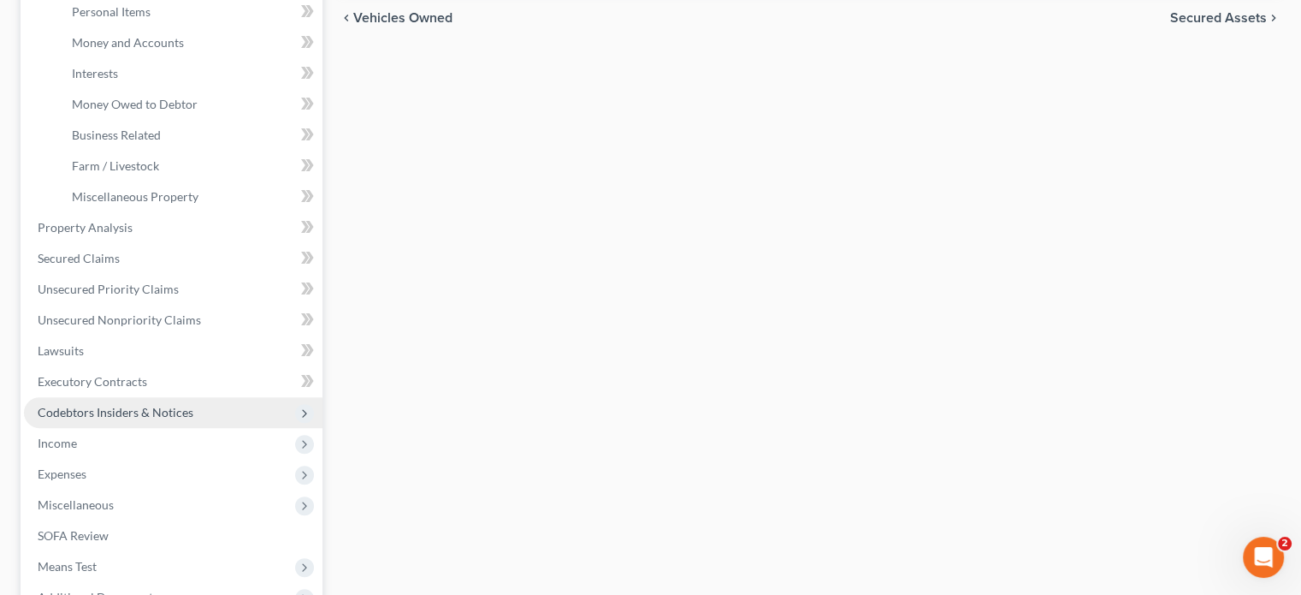
click at [135, 403] on span "Codebtors Insiders & Notices" at bounding box center [173, 412] width 299 height 31
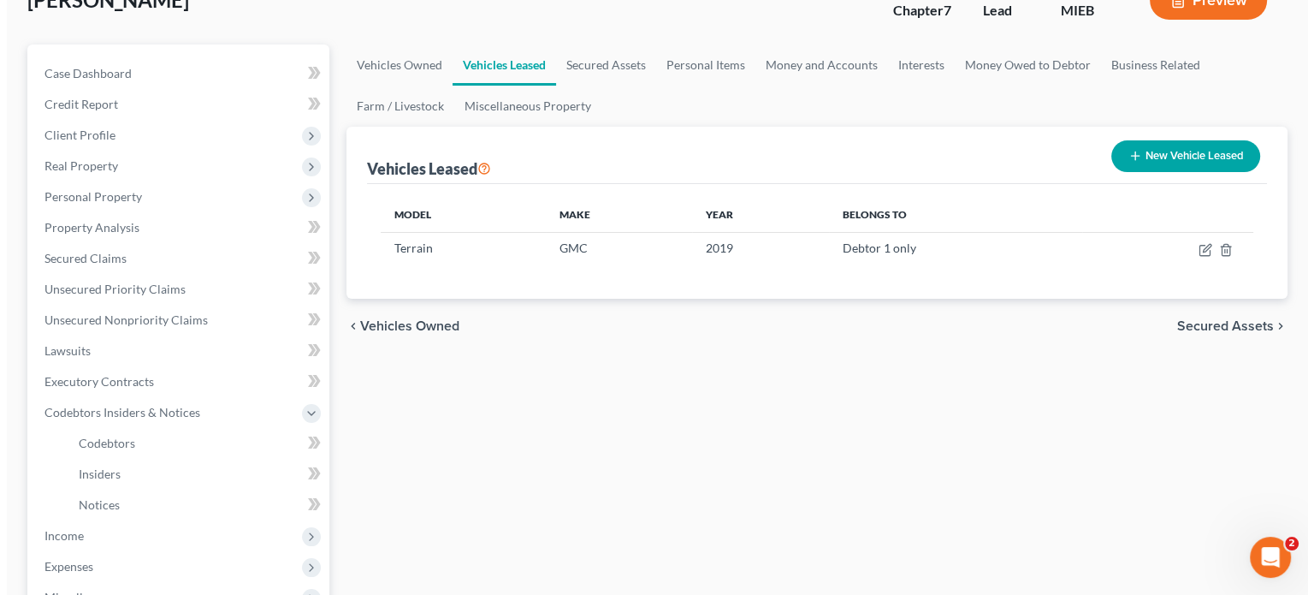
scroll to position [63, 0]
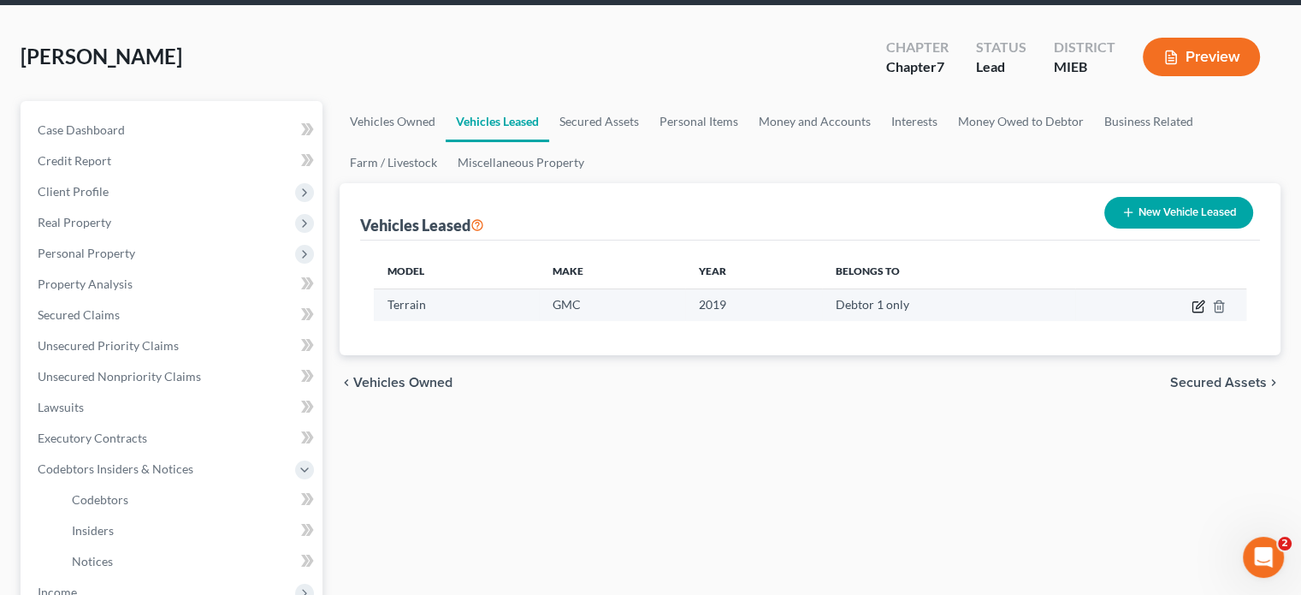
click at [1201, 307] on icon "button" at bounding box center [1199, 306] width 14 height 14
select select "0"
select select "7"
select select "0"
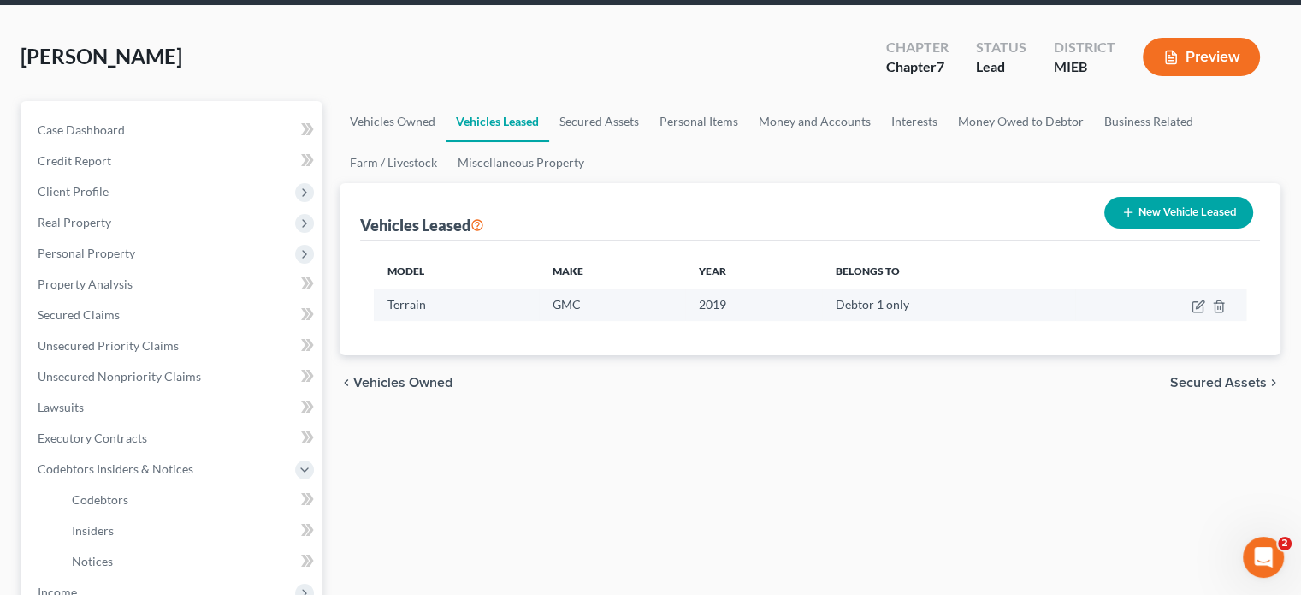
select select "1"
select select "23"
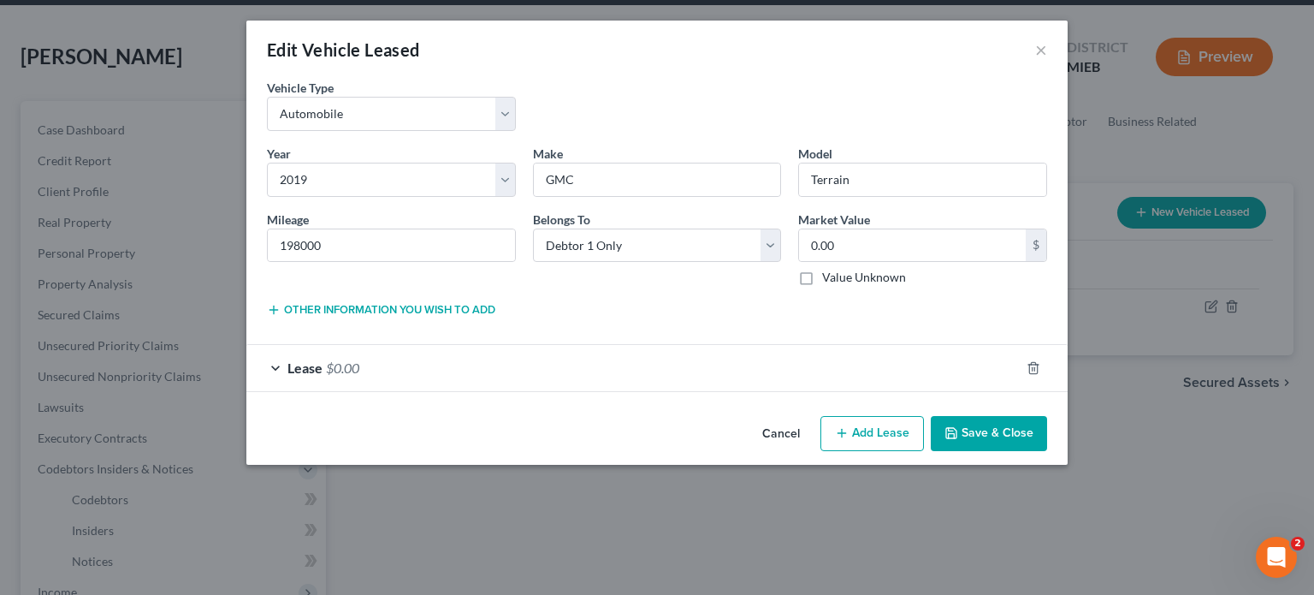
click at [383, 367] on div "Lease $0.00" at bounding box center [632, 367] width 773 height 45
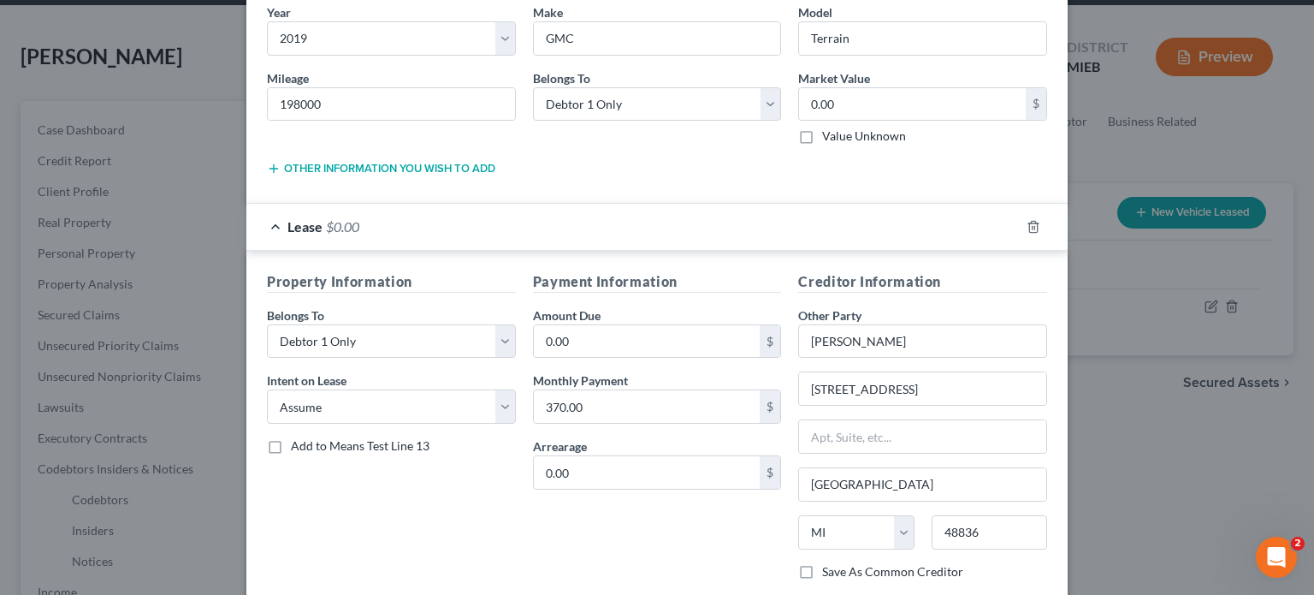
scroll to position [171, 0]
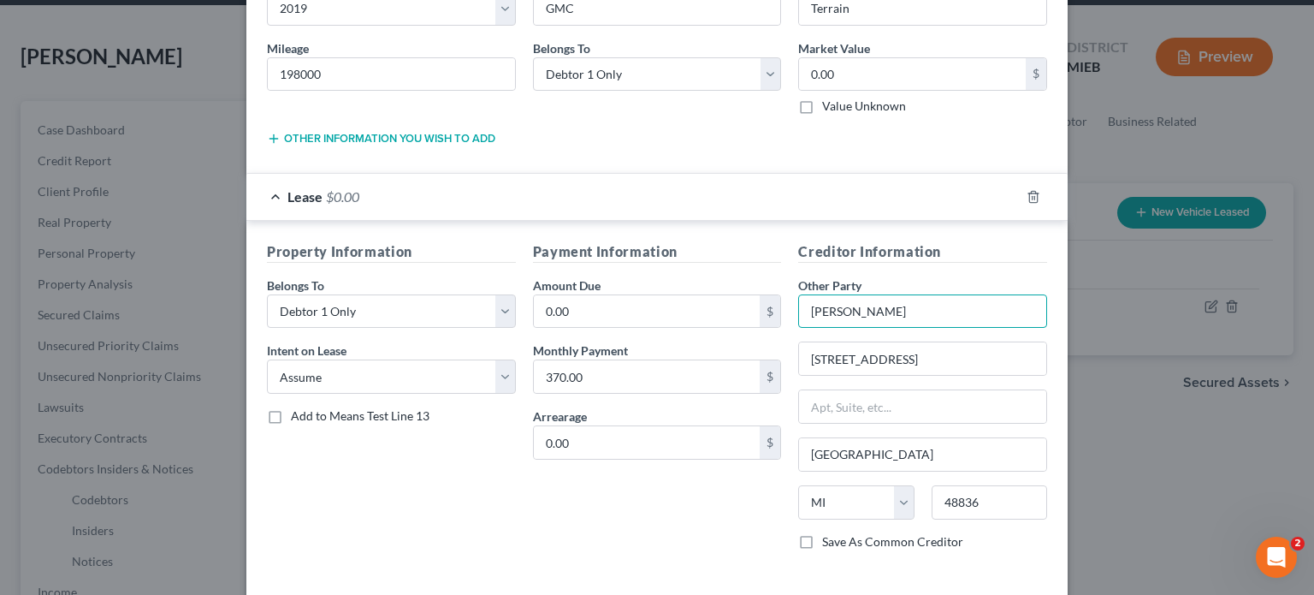
click at [879, 304] on input "[PERSON_NAME]" at bounding box center [922, 311] width 249 height 34
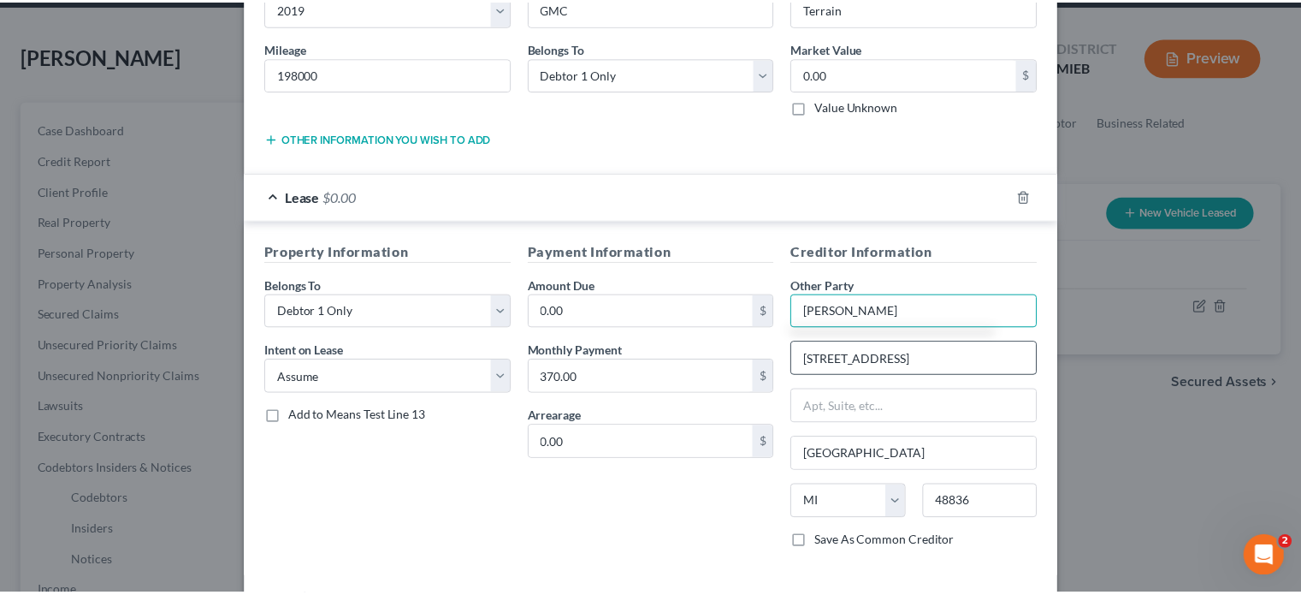
scroll to position [244, 0]
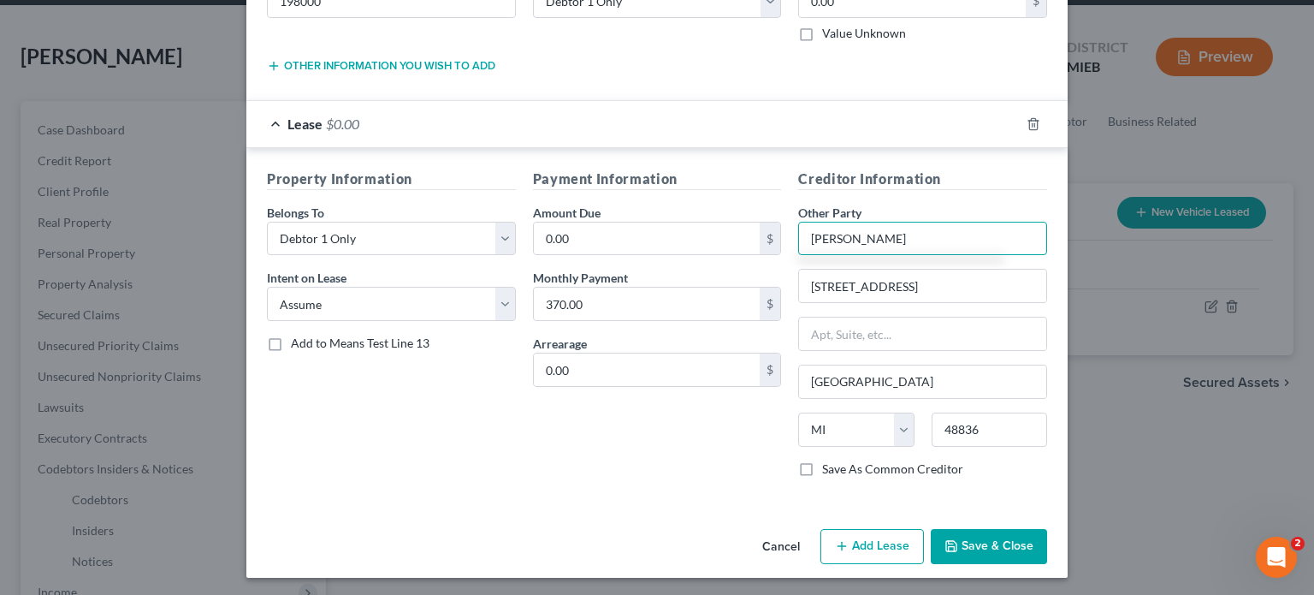
type input "[PERSON_NAME]"
click at [1002, 555] on button "Save & Close" at bounding box center [989, 547] width 116 height 36
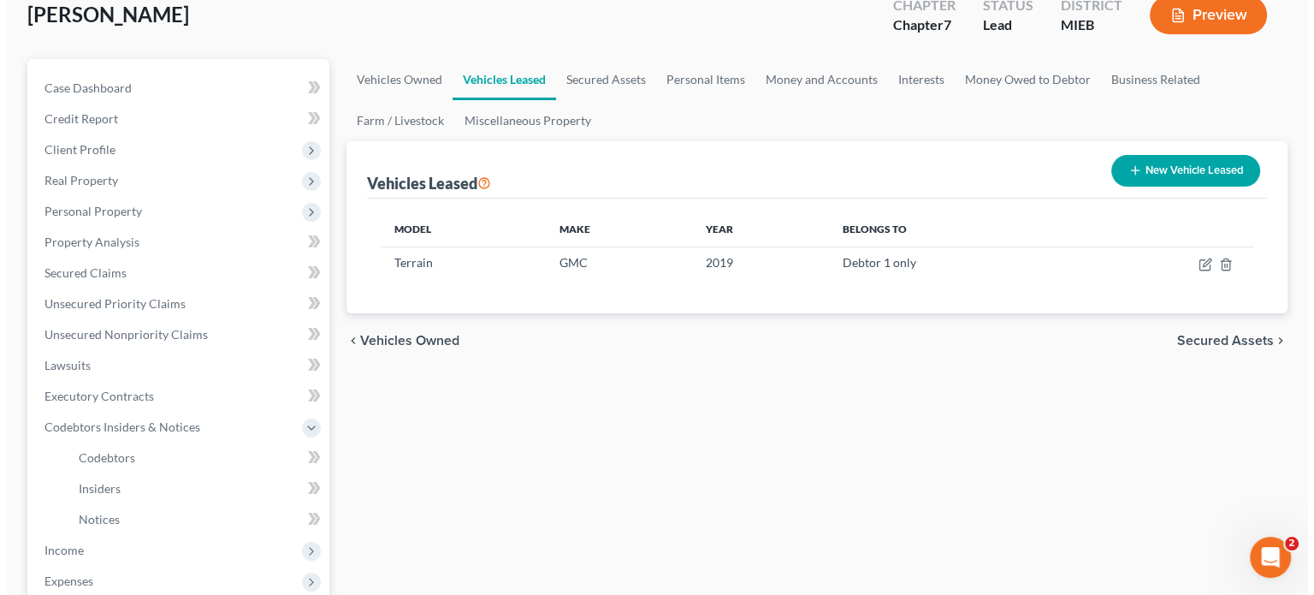
scroll to position [63, 0]
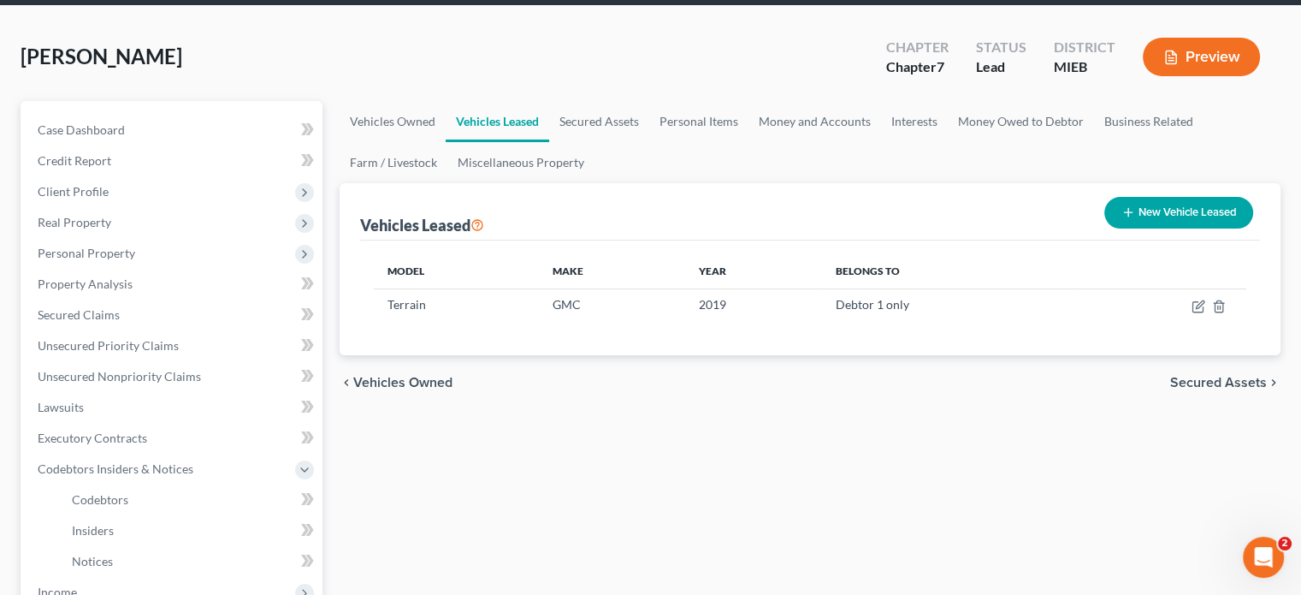
click at [1176, 62] on icon "button" at bounding box center [1171, 57] width 15 height 15
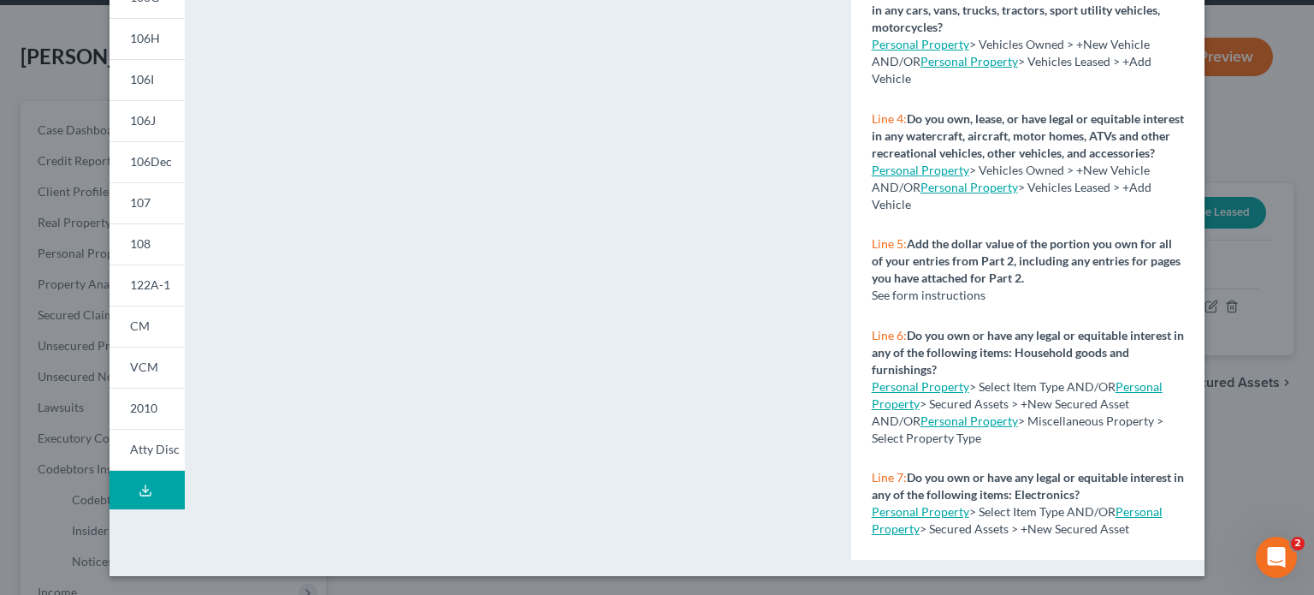
scroll to position [370, 0]
click at [154, 246] on link "108" at bounding box center [147, 242] width 75 height 41
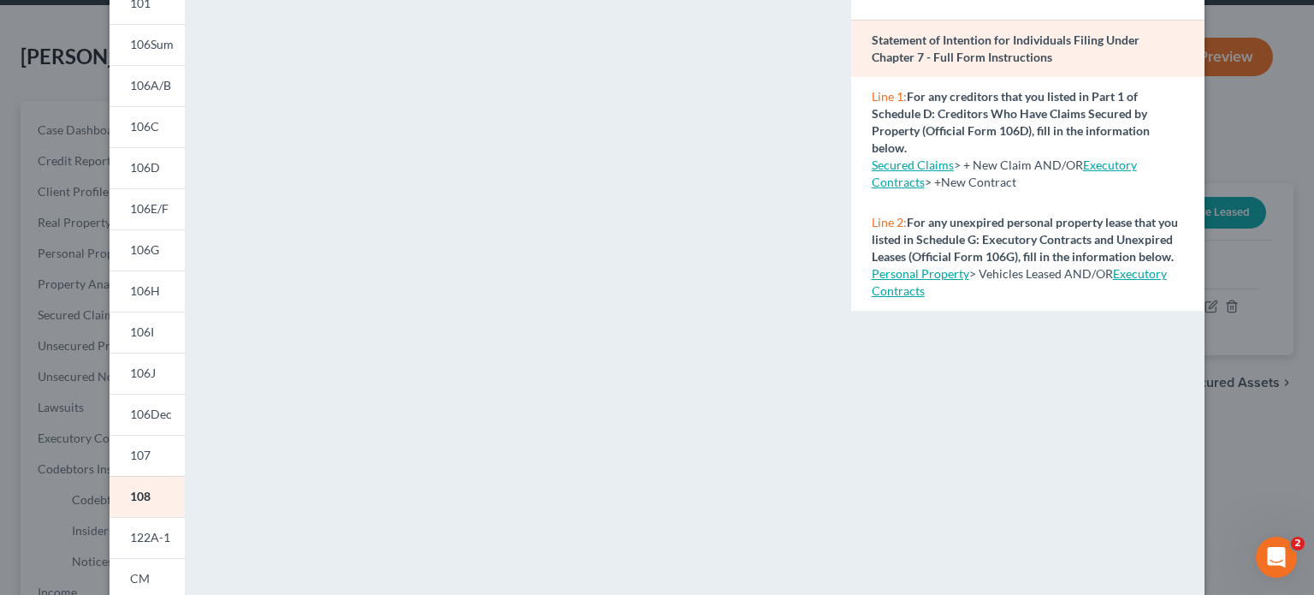
scroll to position [0, 0]
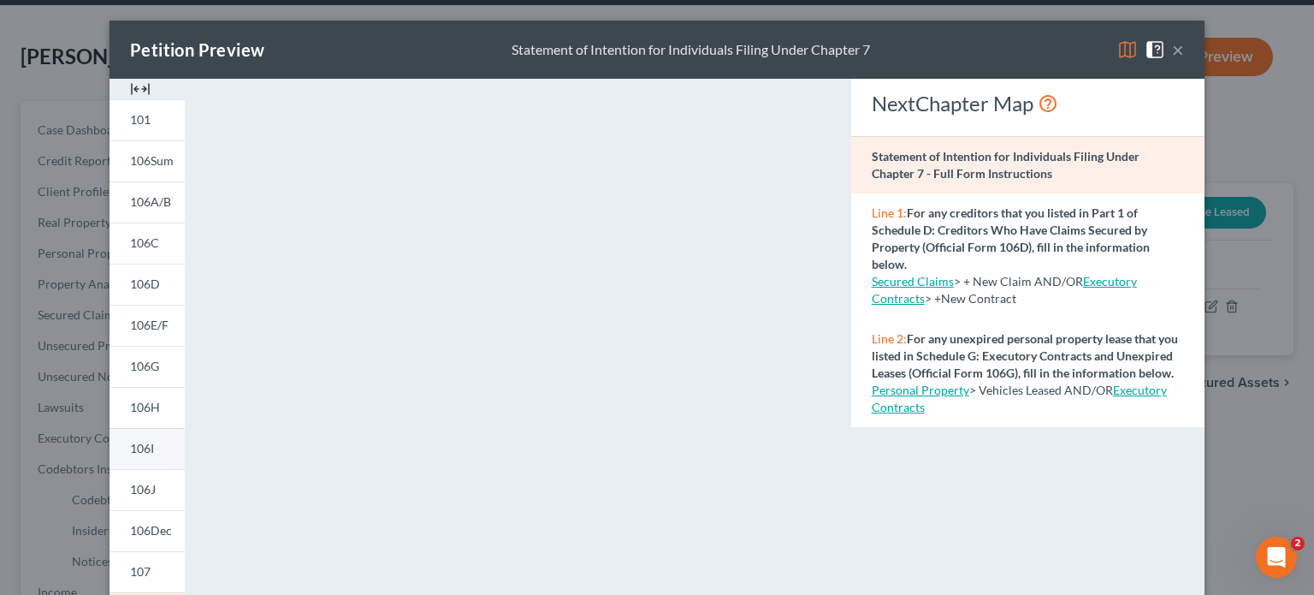
click at [139, 451] on span "106I" at bounding box center [142, 448] width 24 height 15
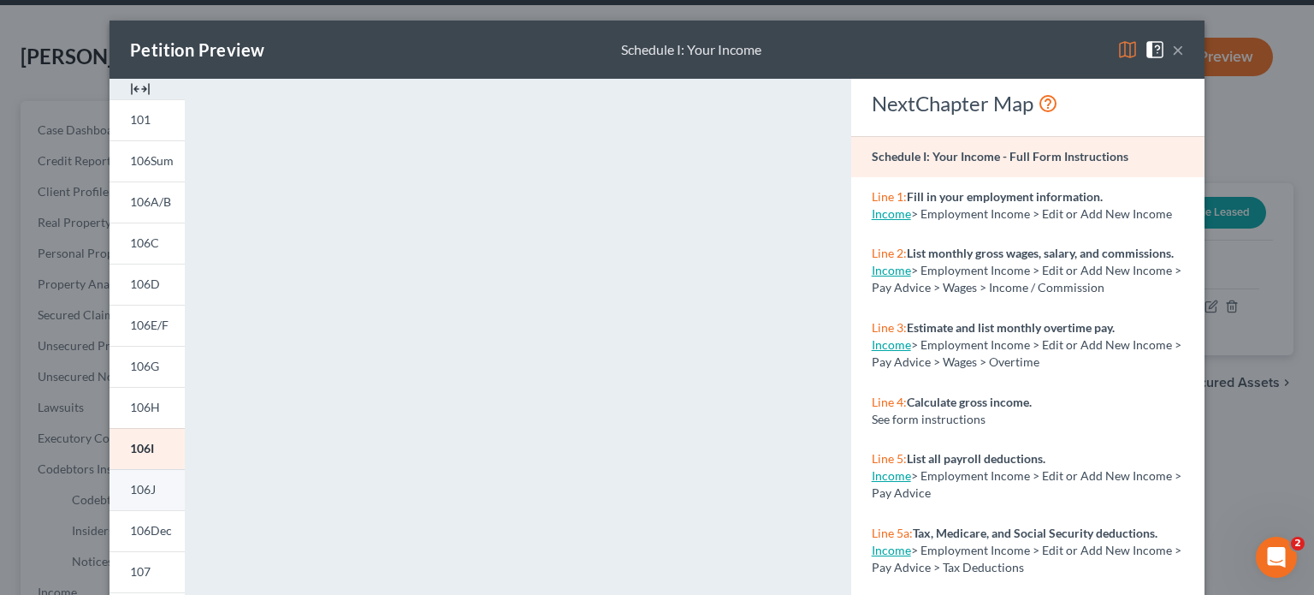
click at [145, 489] on span "106J" at bounding box center [143, 489] width 26 height 15
